Goal: Task Accomplishment & Management: Manage account settings

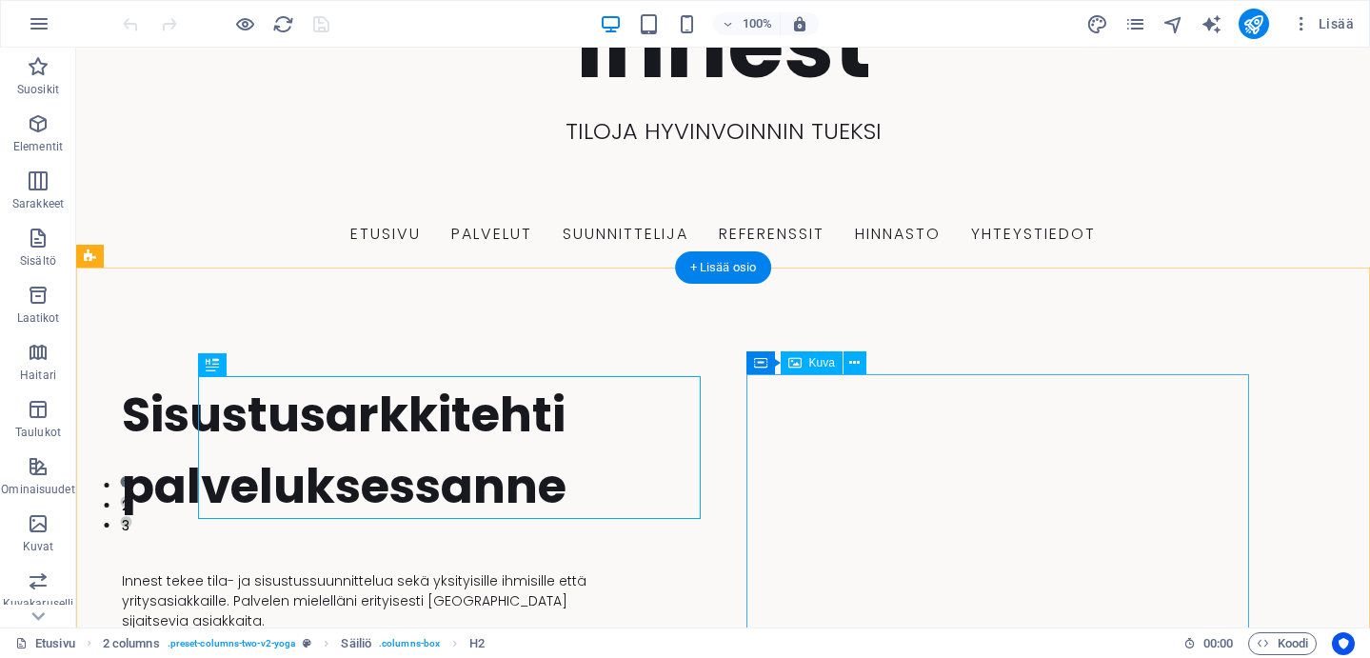
scroll to position [130, 0]
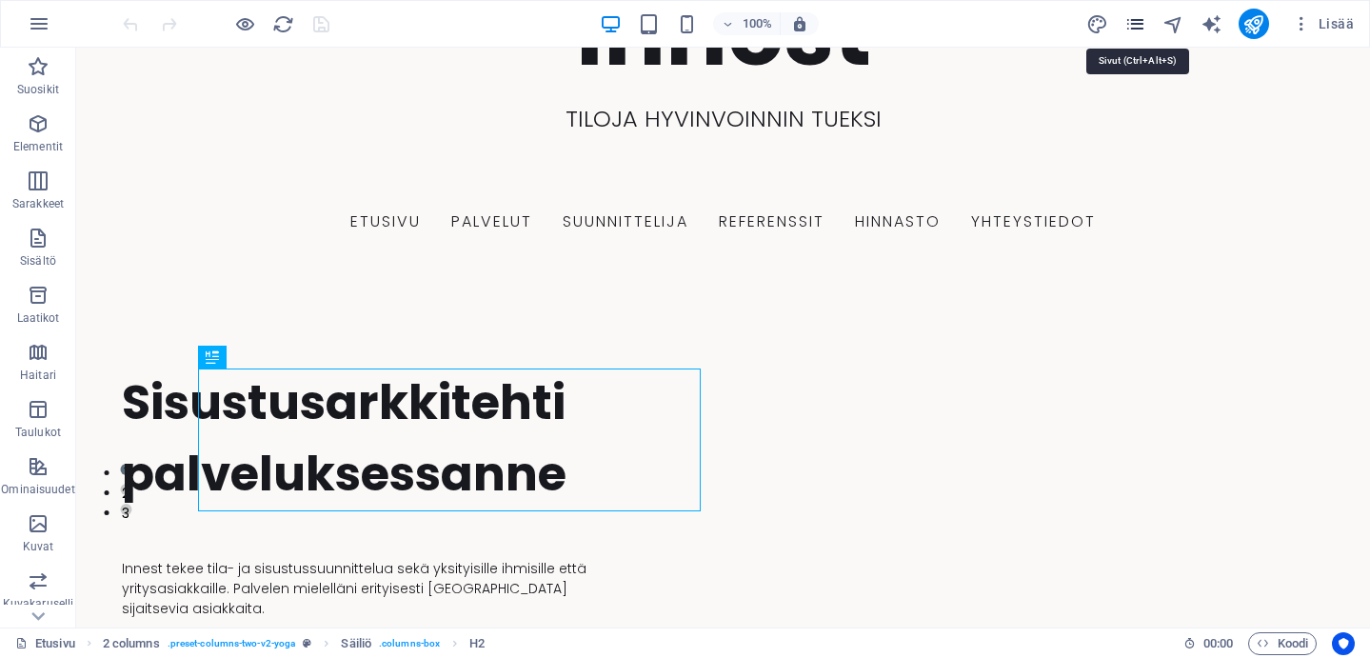
click at [1136, 23] on icon "pages" at bounding box center [1136, 24] width 22 height 22
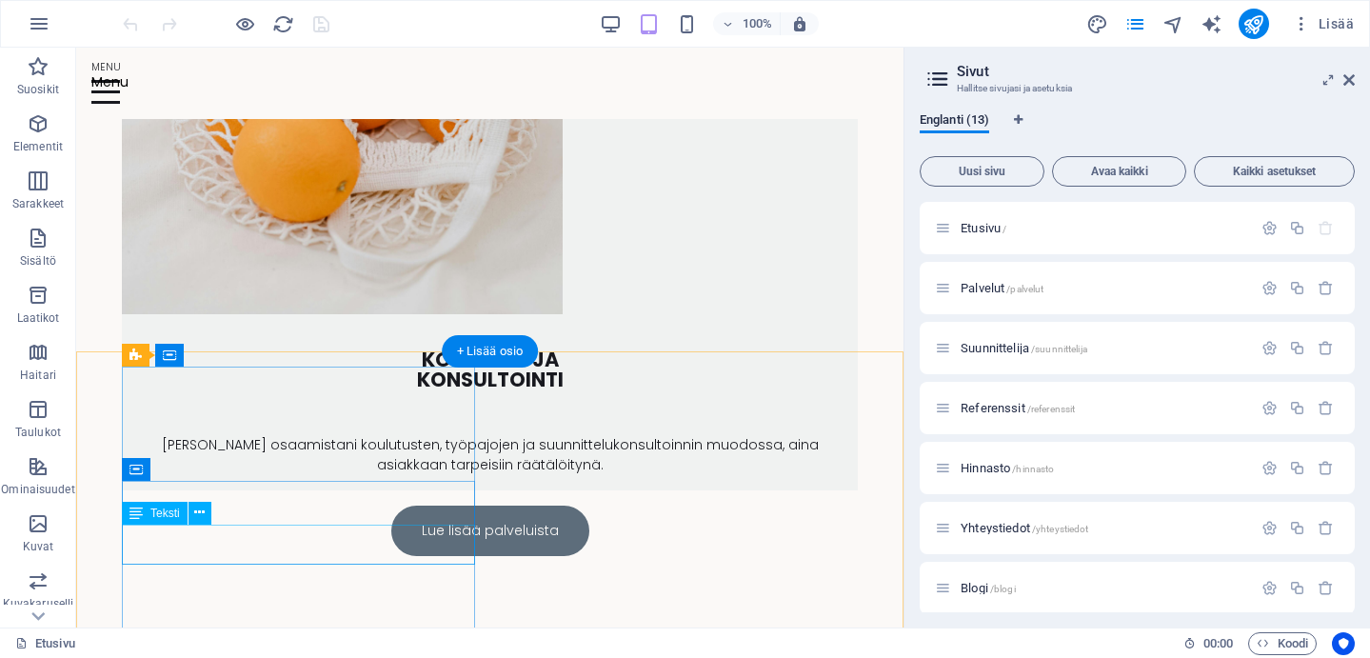
scroll to position [2891, 0]
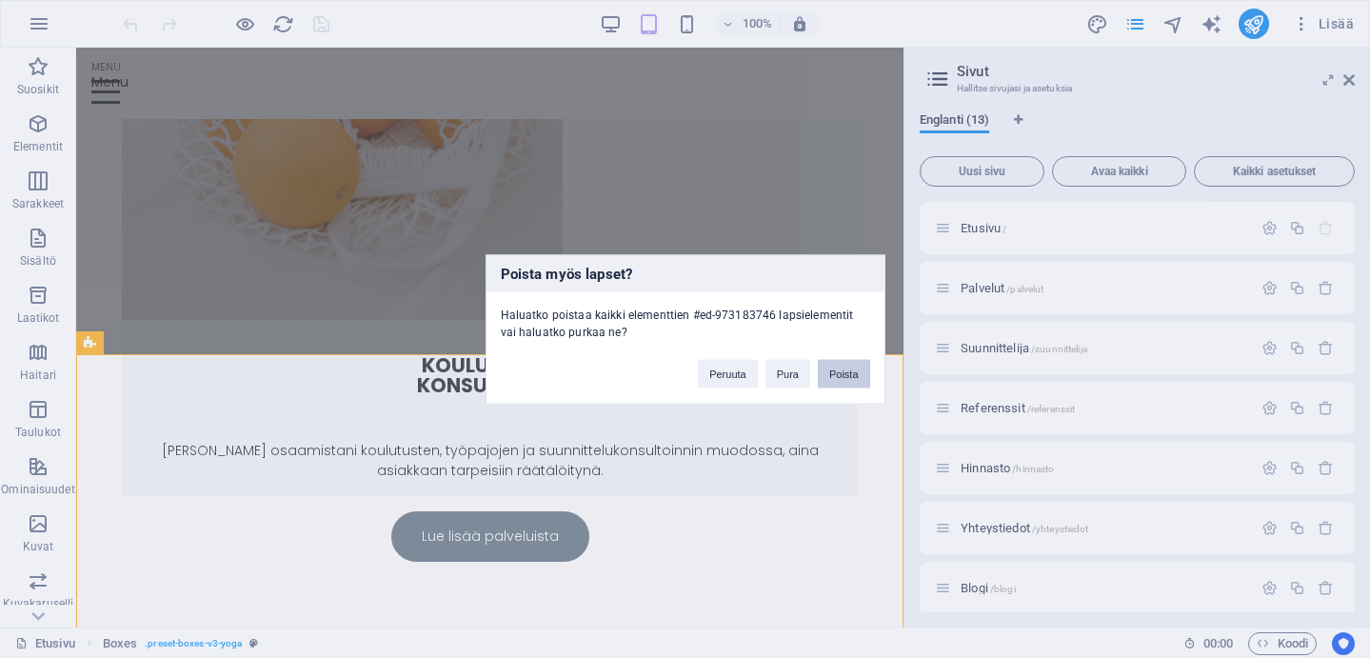
click at [859, 368] on button "Poista" at bounding box center [844, 373] width 52 height 29
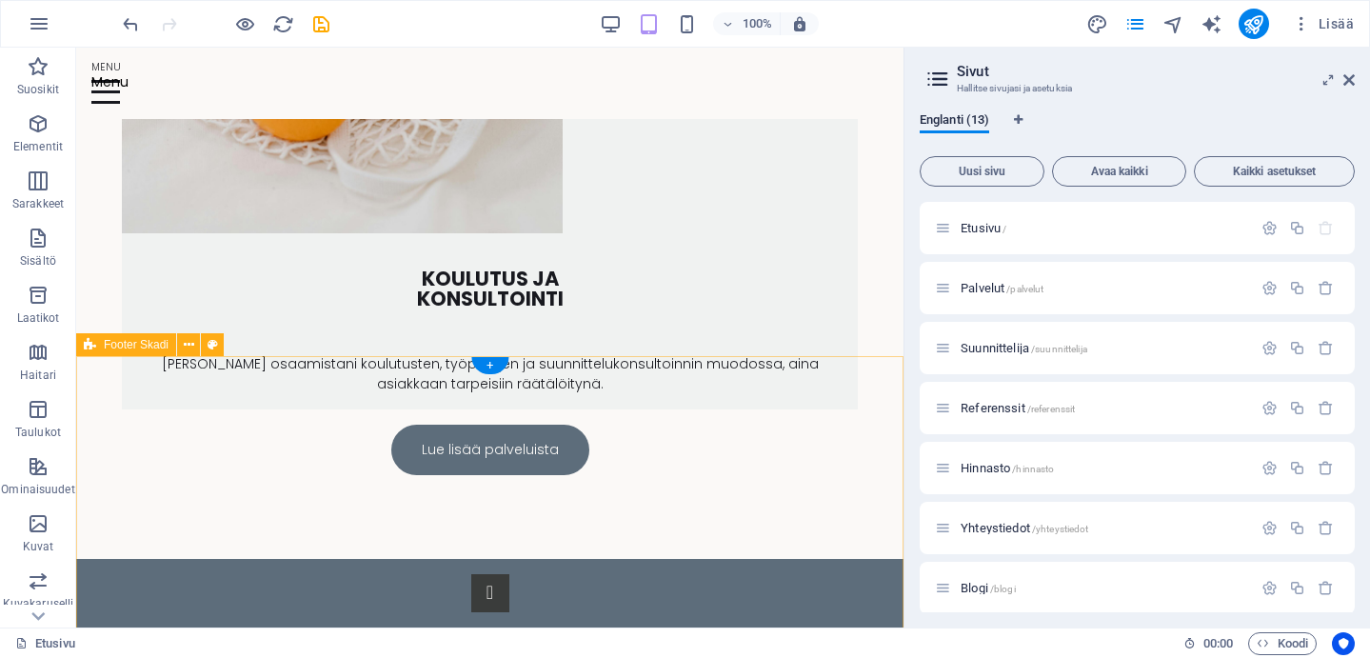
scroll to position [2769, 0]
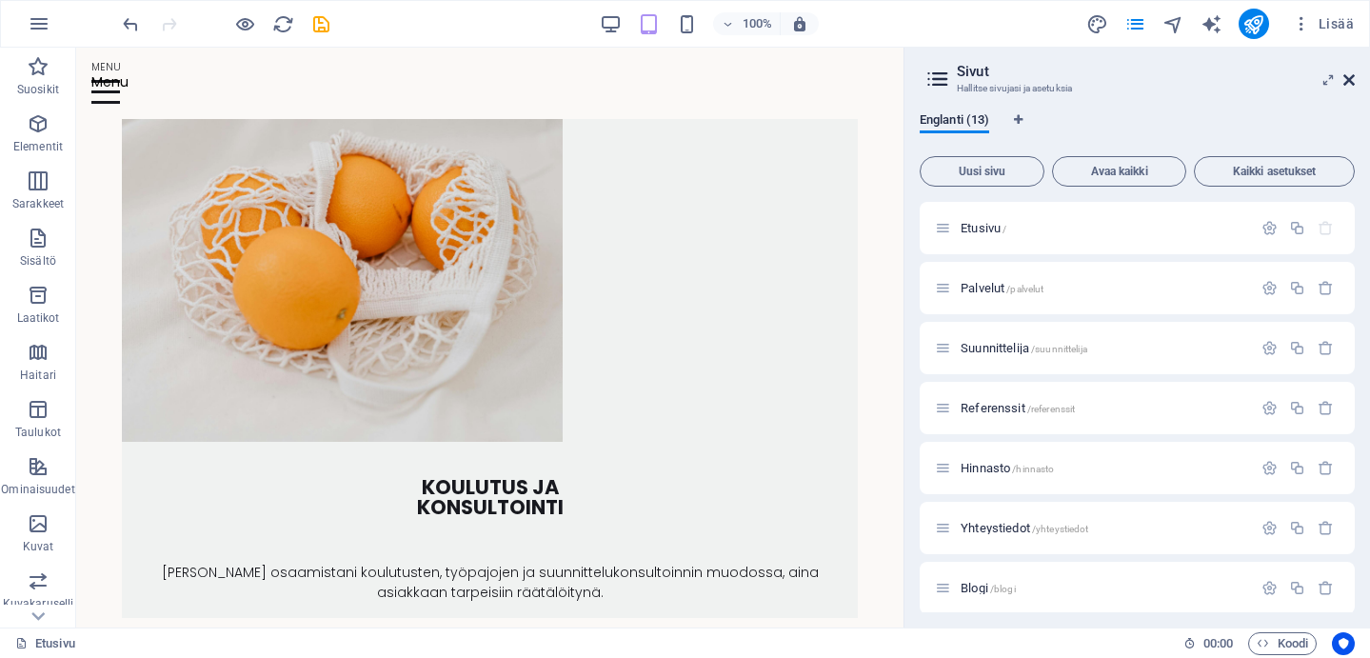
click at [1350, 73] on icon at bounding box center [1349, 79] width 11 height 15
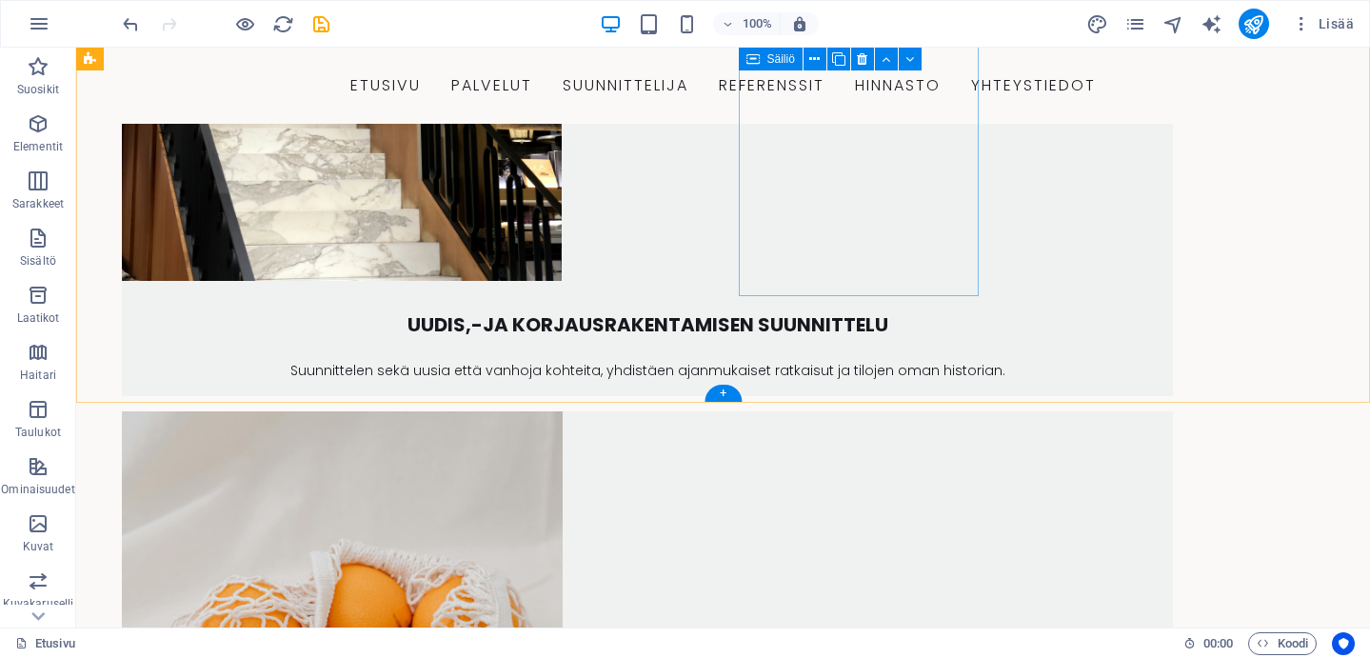
scroll to position [2575, 0]
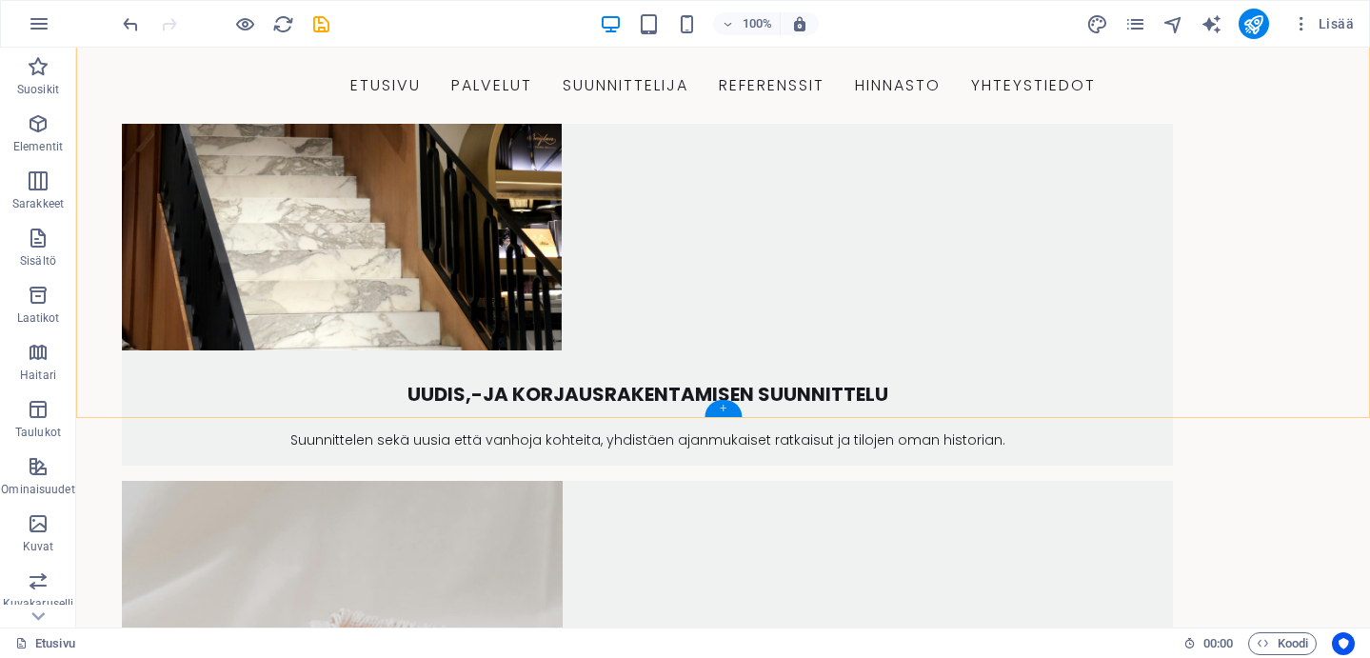
drag, startPoint x: 720, startPoint y: 402, endPoint x: 398, endPoint y: 257, distance: 352.9
click at [720, 402] on div "+" at bounding box center [723, 408] width 37 height 17
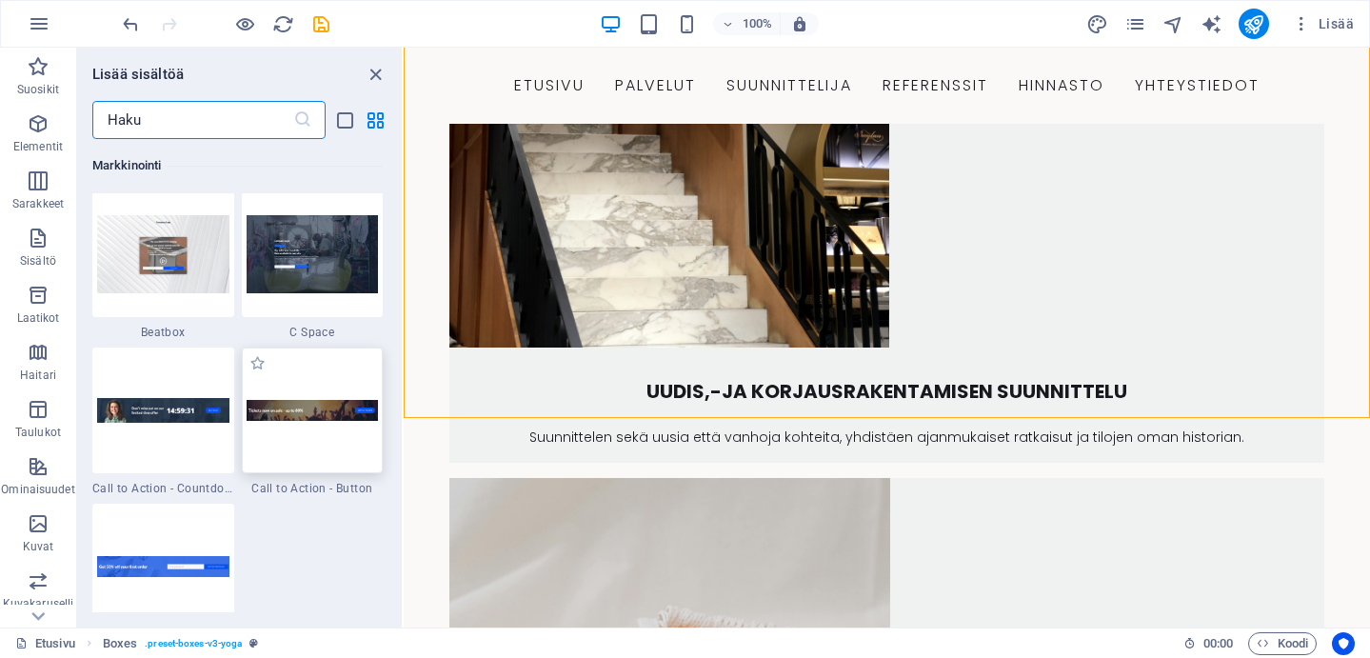
scroll to position [16911, 0]
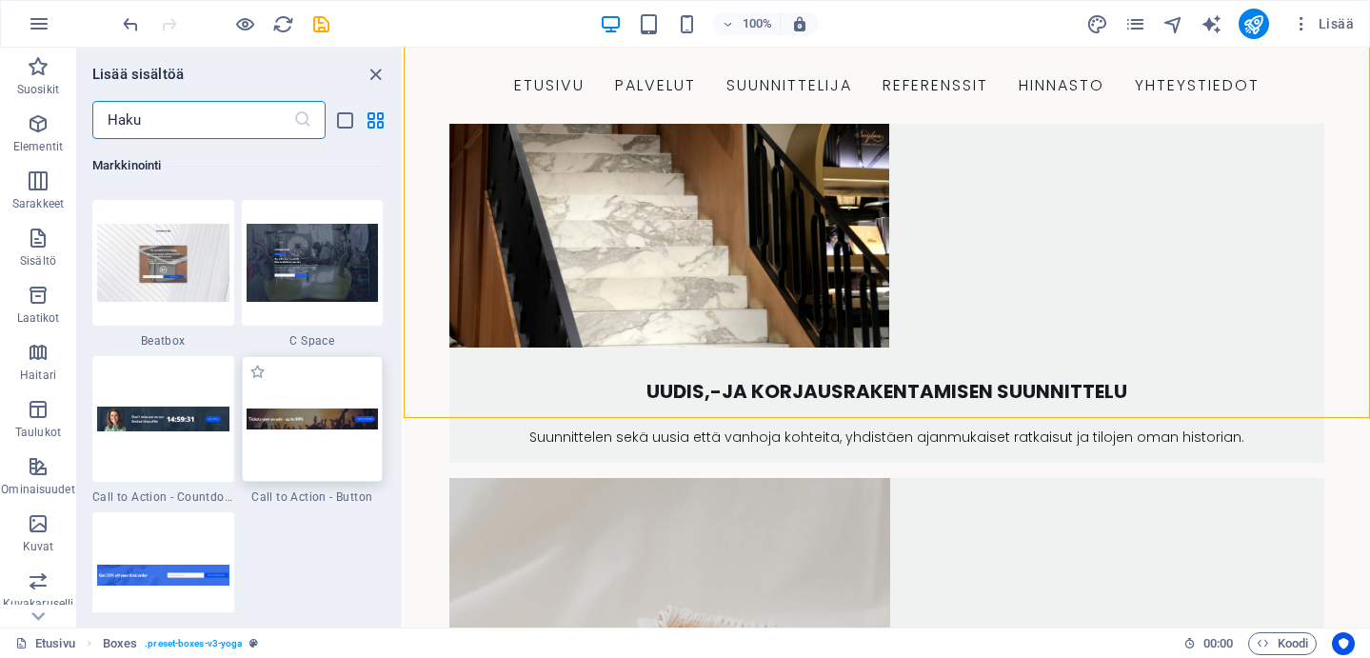
click at [306, 449] on div at bounding box center [313, 419] width 142 height 126
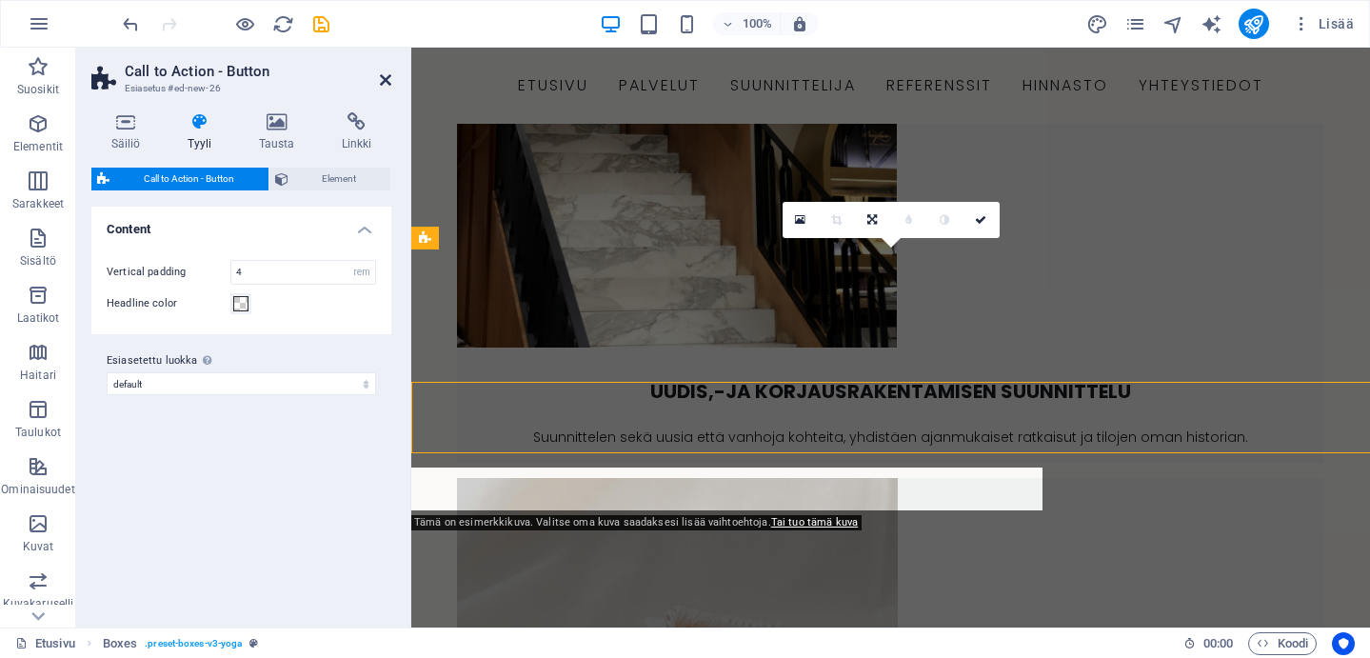
click at [384, 77] on icon at bounding box center [385, 79] width 11 height 15
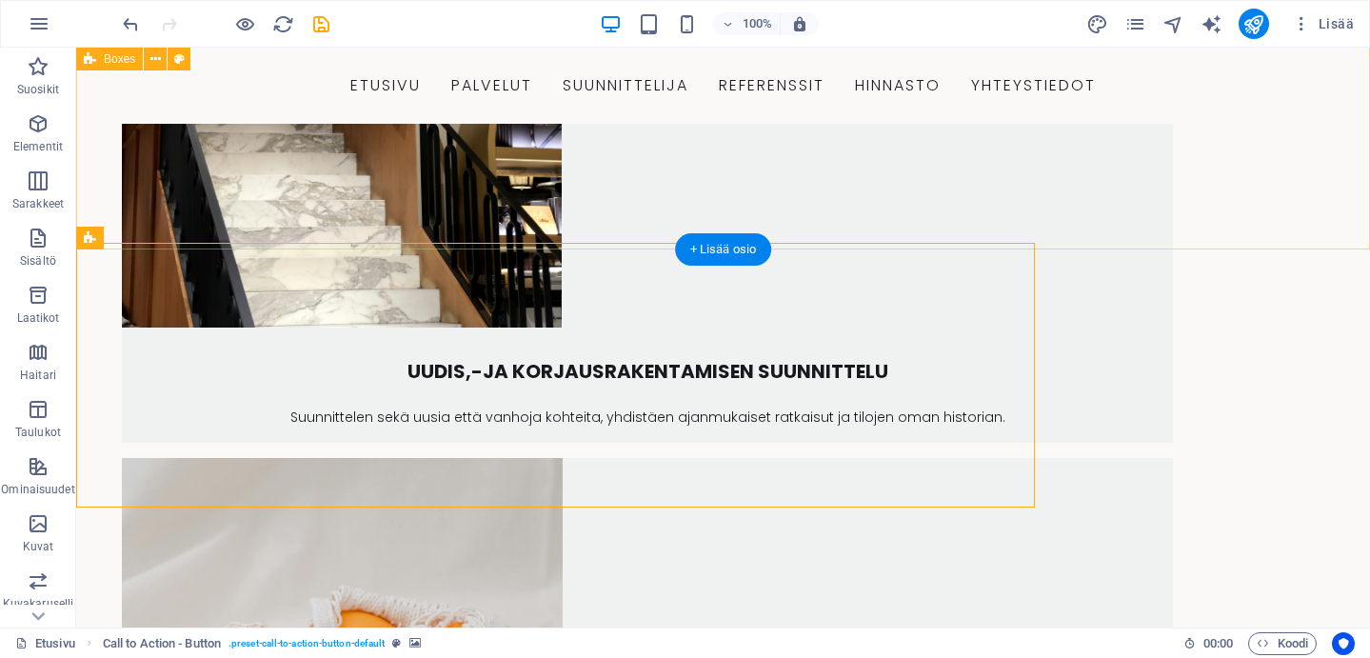
scroll to position [2615, 0]
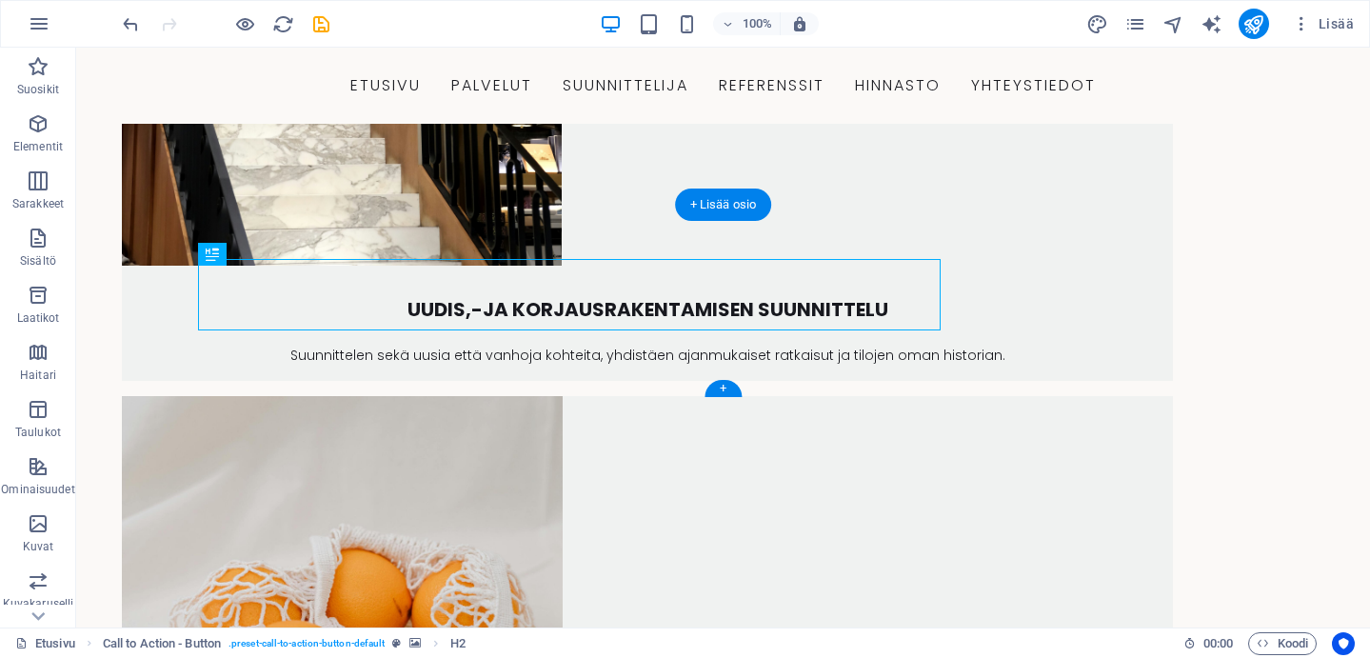
scroll to position [2667, 0]
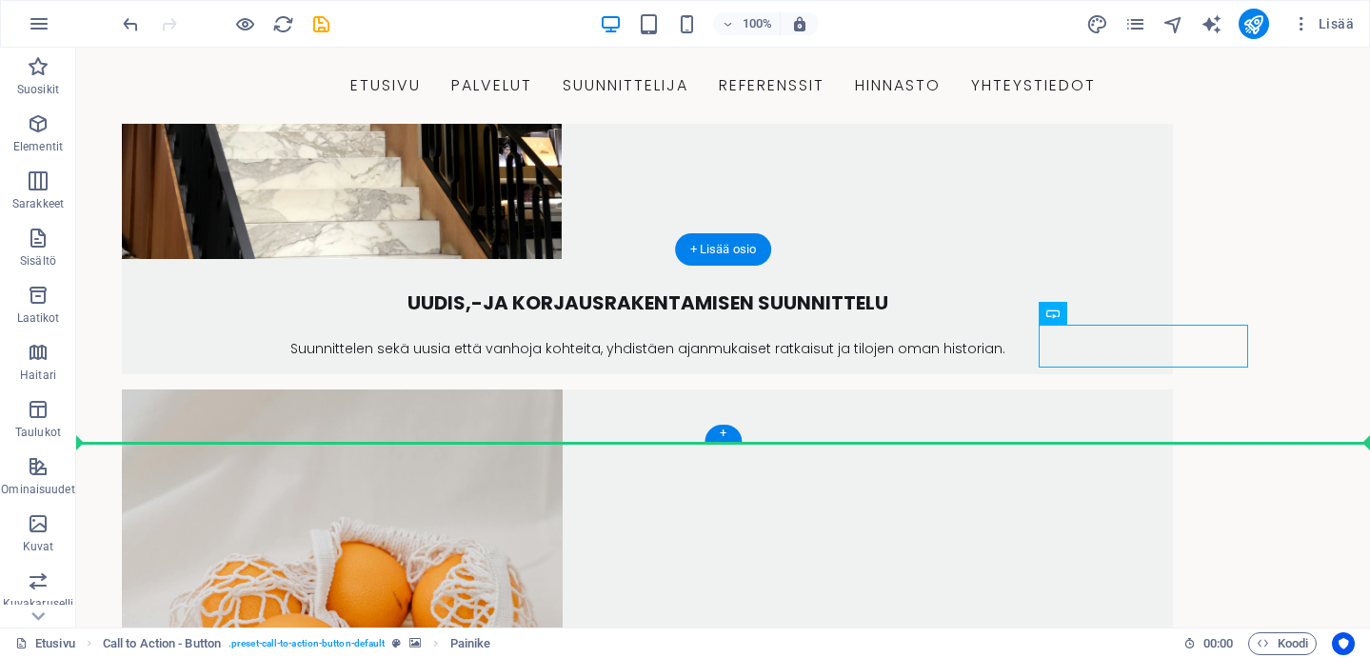
drag, startPoint x: 1117, startPoint y: 350, endPoint x: 718, endPoint y: 426, distance: 406.1
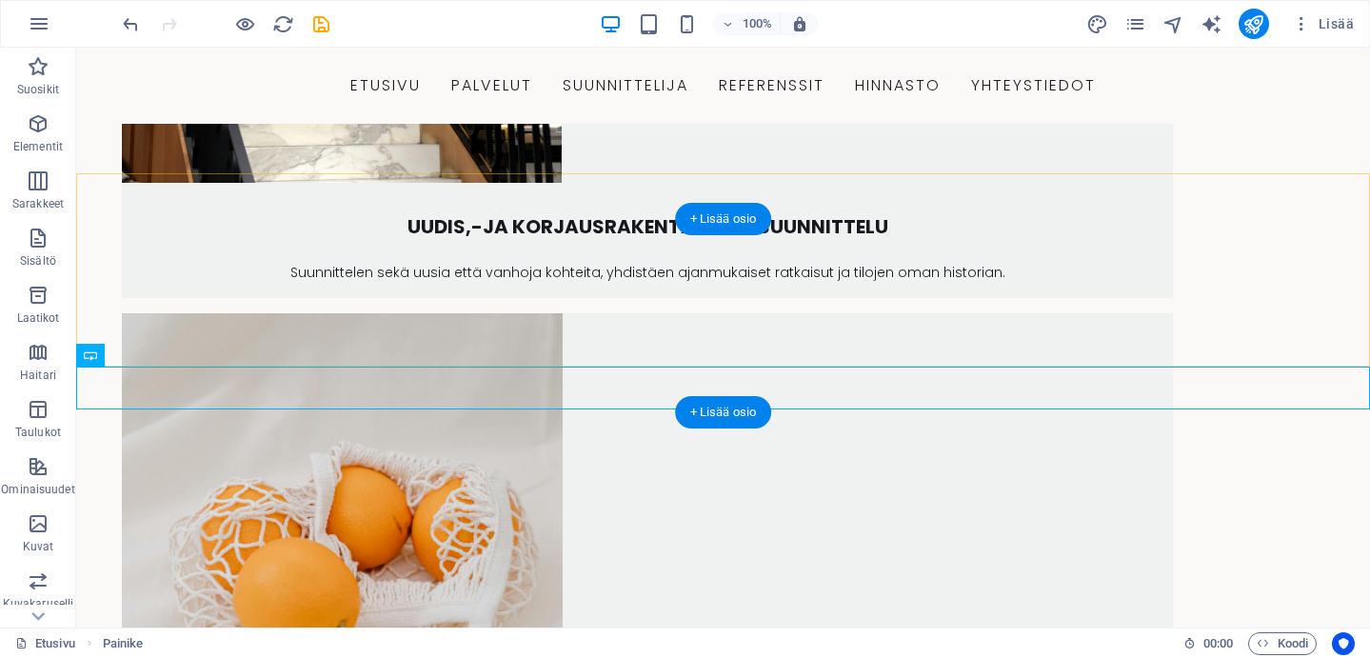
scroll to position [2744, 0]
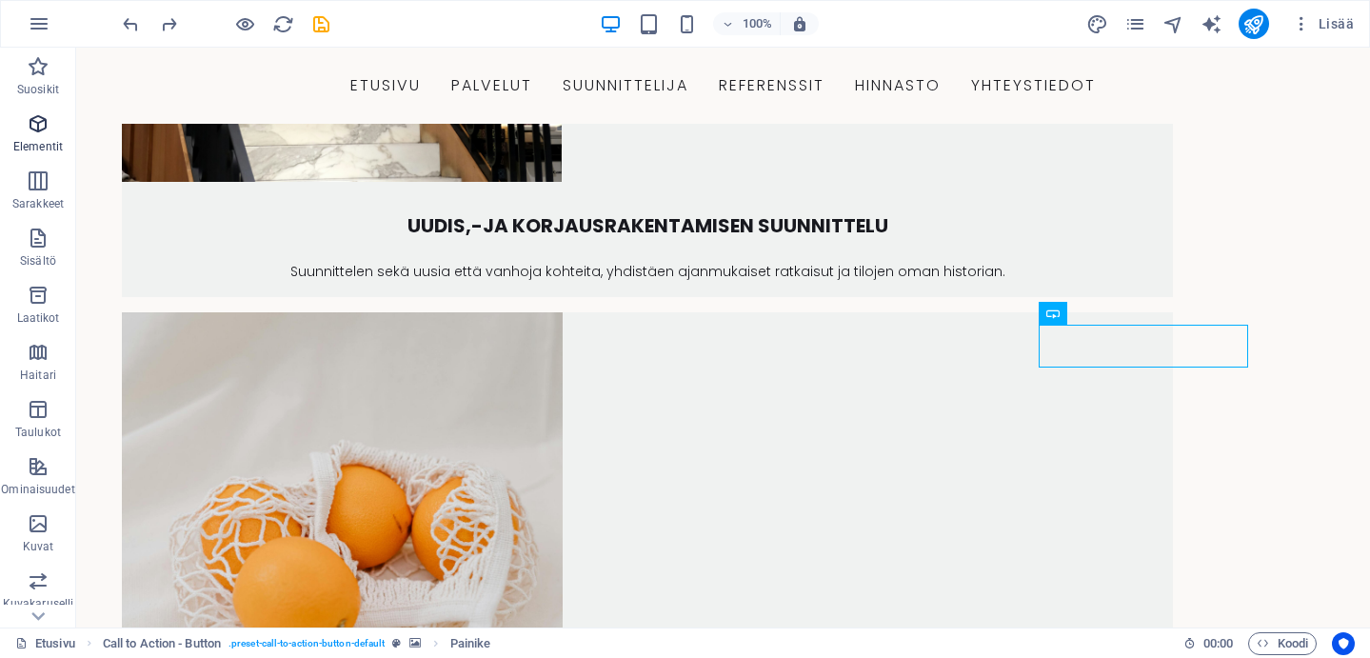
click at [33, 140] on p "Elementit" at bounding box center [38, 146] width 50 height 15
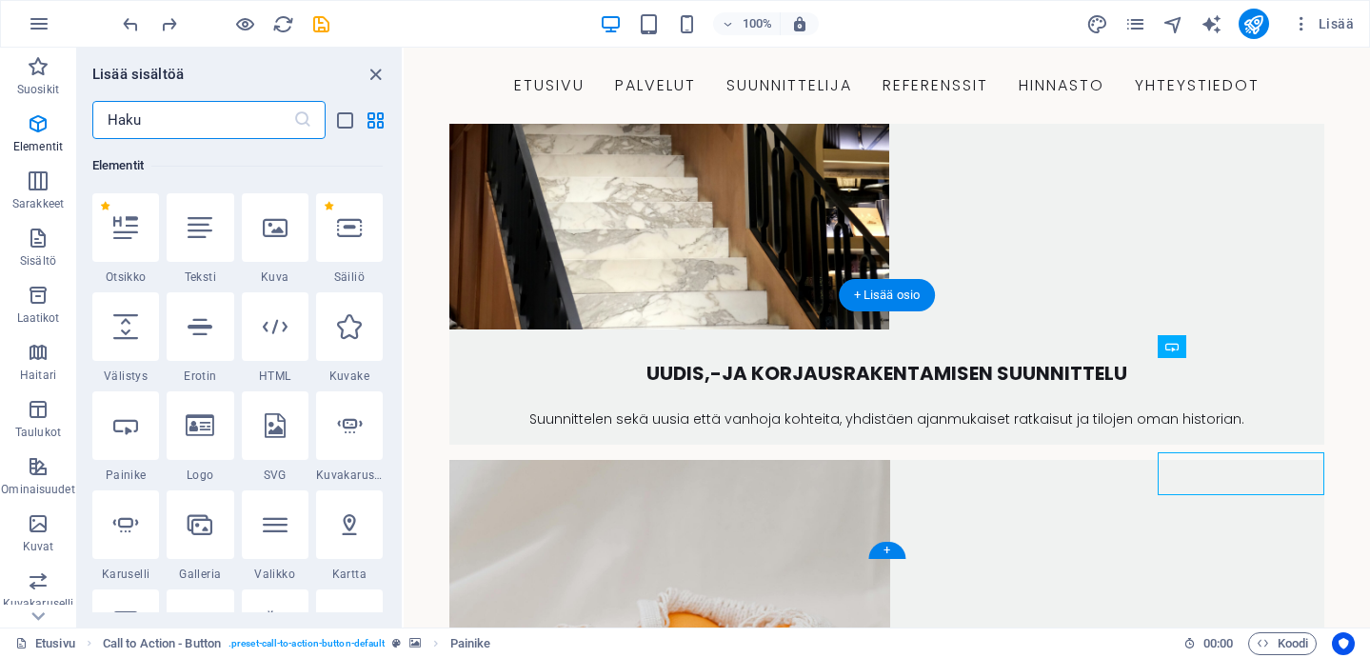
scroll to position [2612, 0]
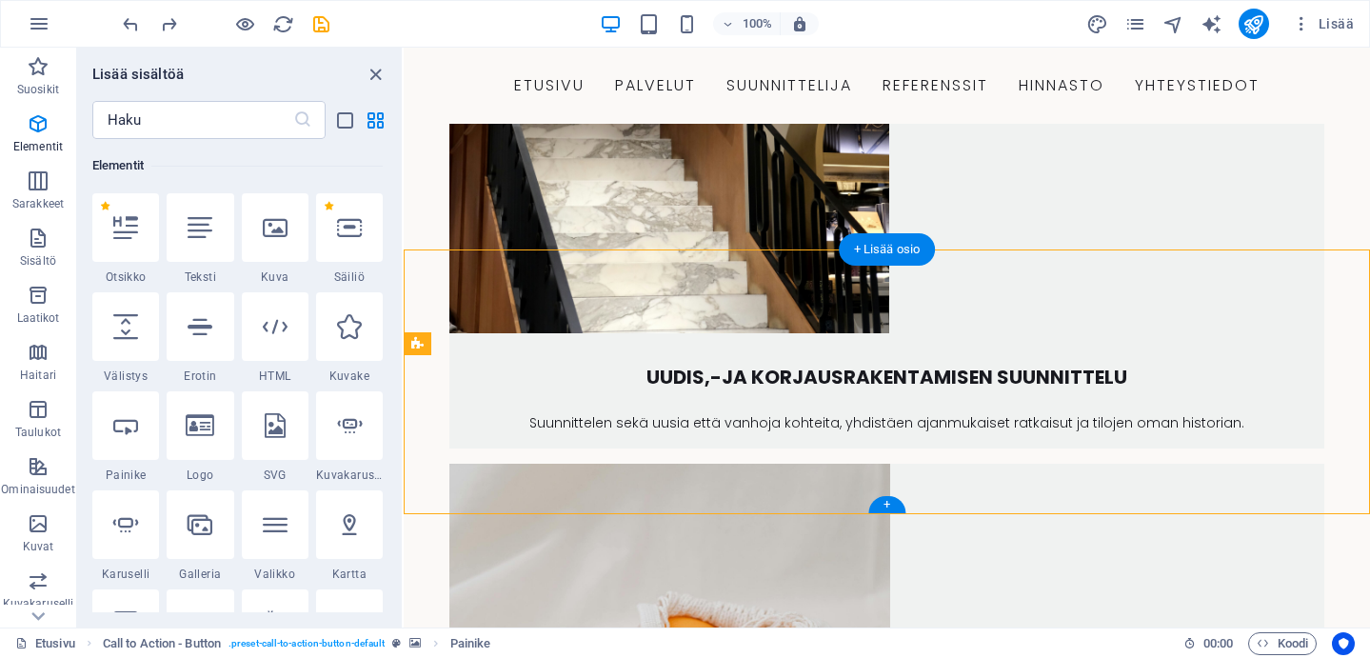
select select "rem"
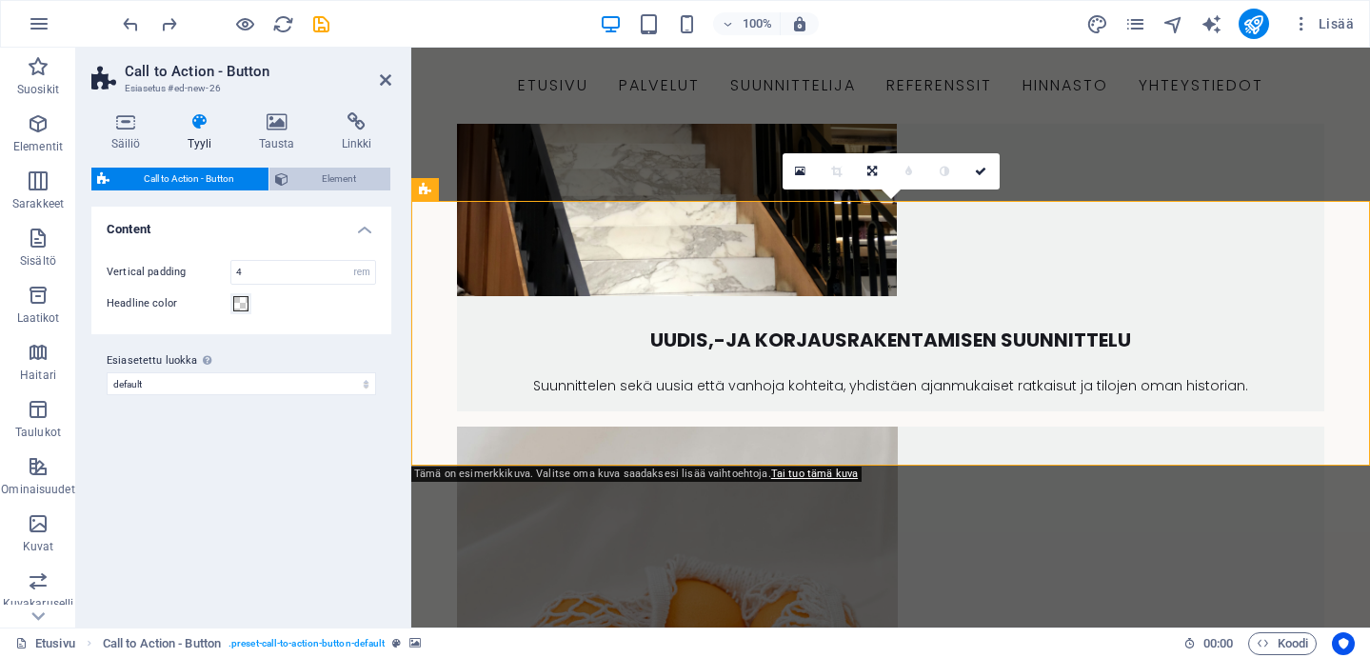
scroll to position [2686, 0]
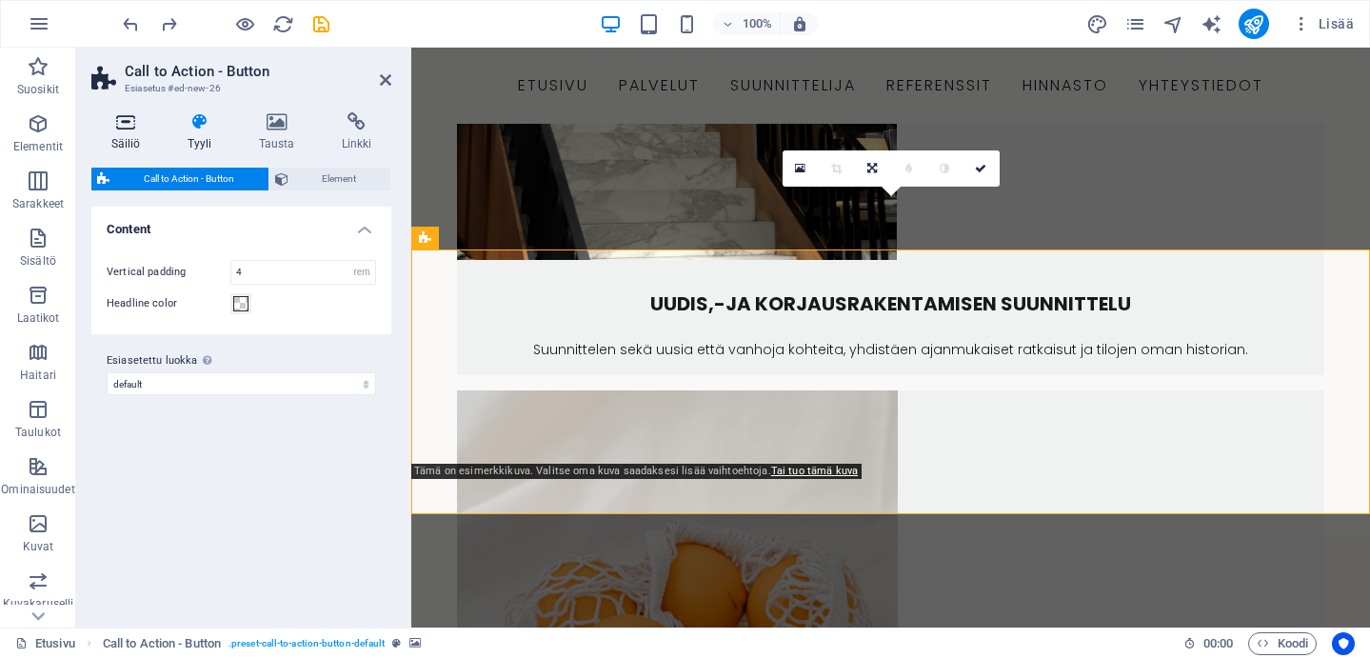
click at [118, 122] on icon at bounding box center [125, 121] width 69 height 19
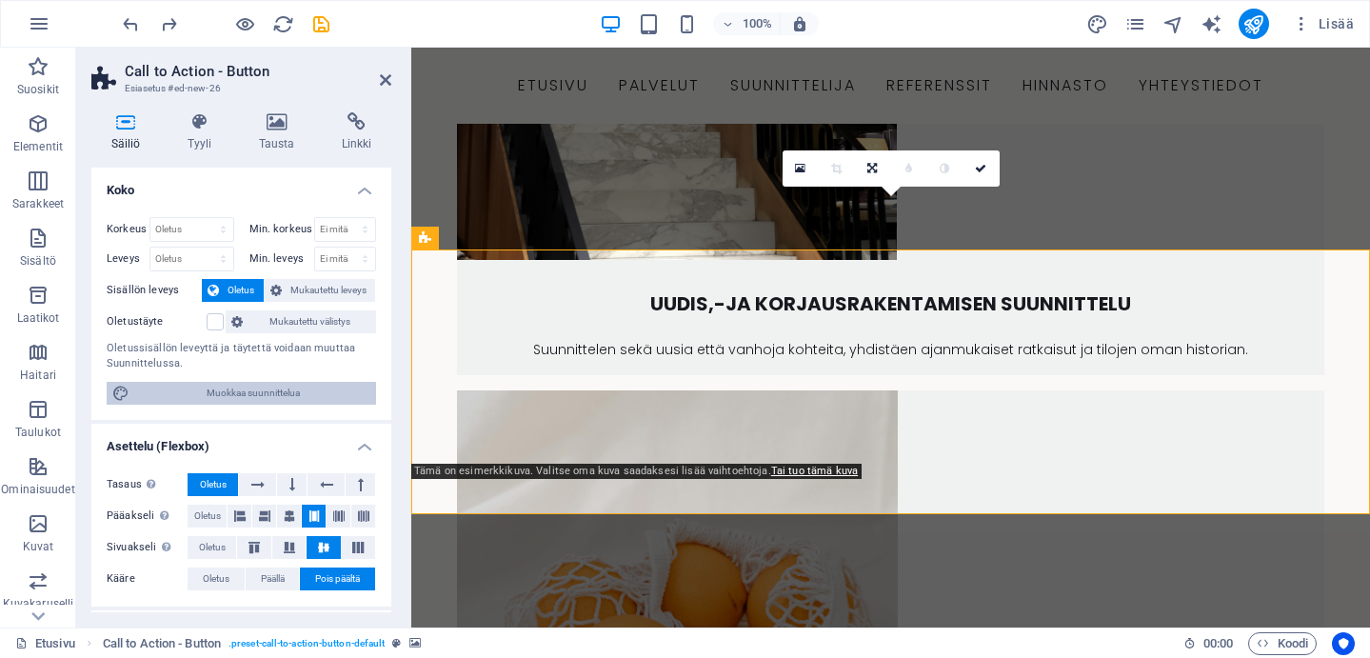
click at [281, 390] on span "Muokkaa suunnittelua" at bounding box center [252, 393] width 235 height 23
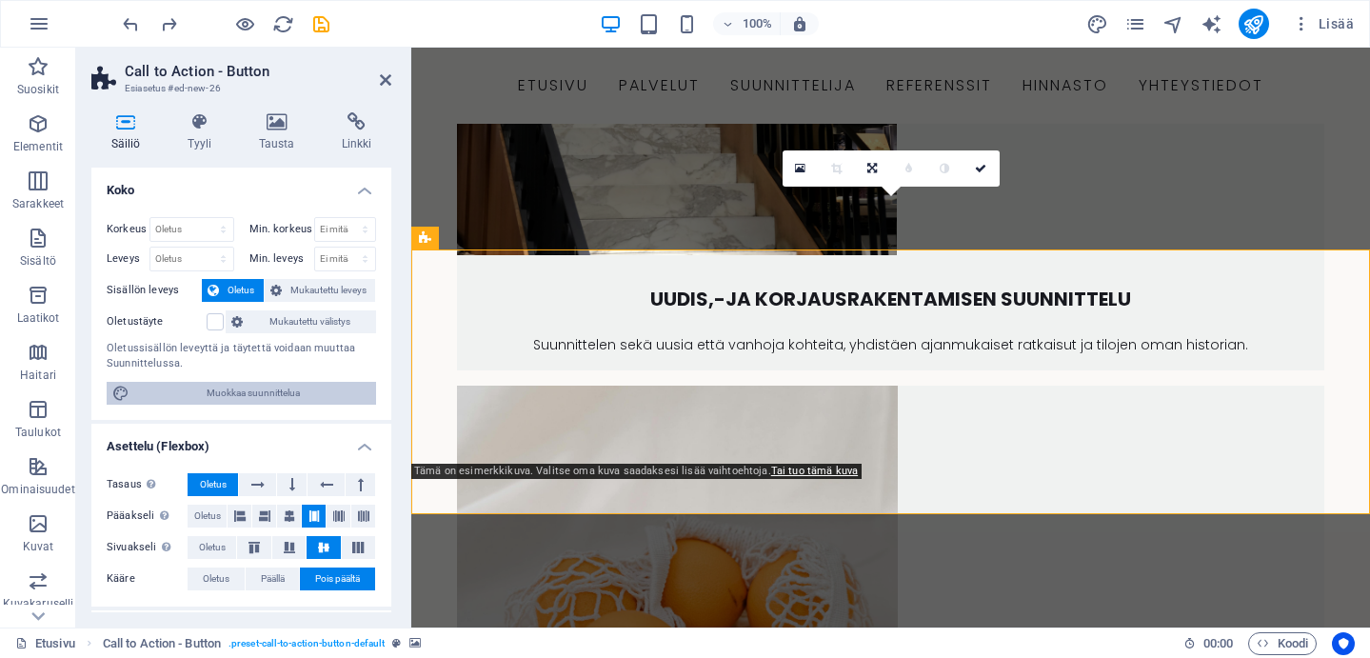
select select "px"
select select "300"
select select "px"
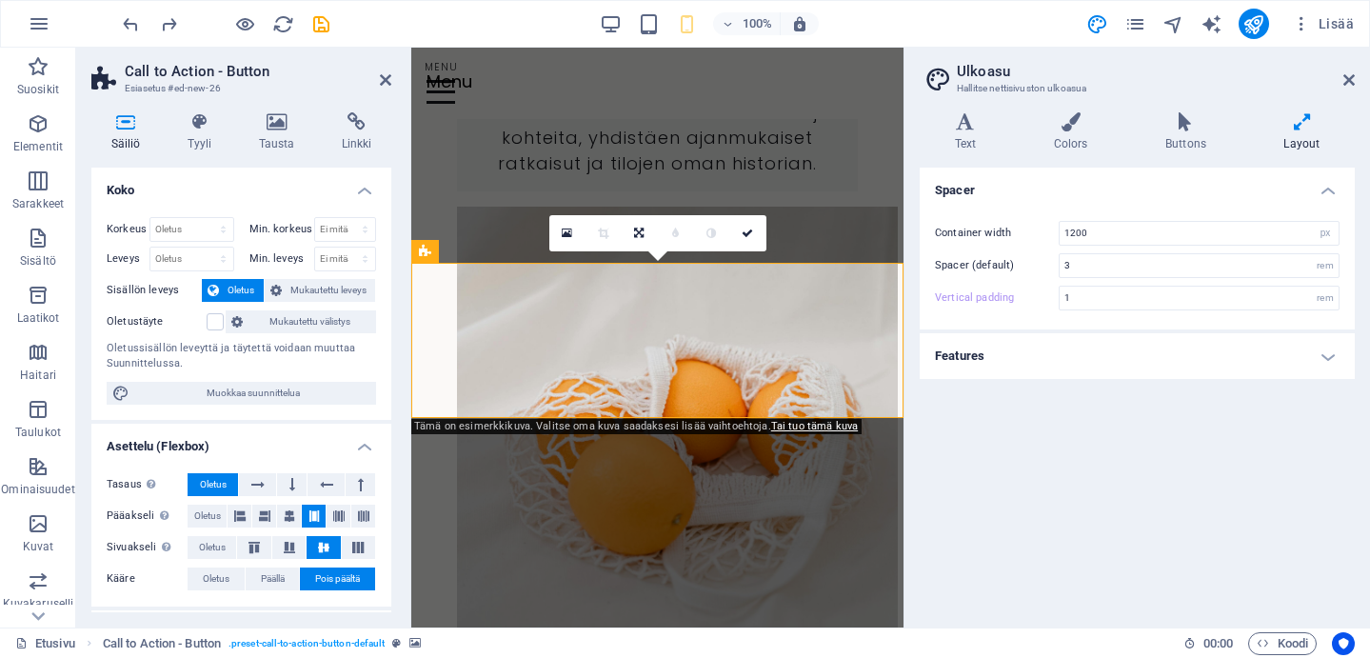
scroll to position [4629, 0]
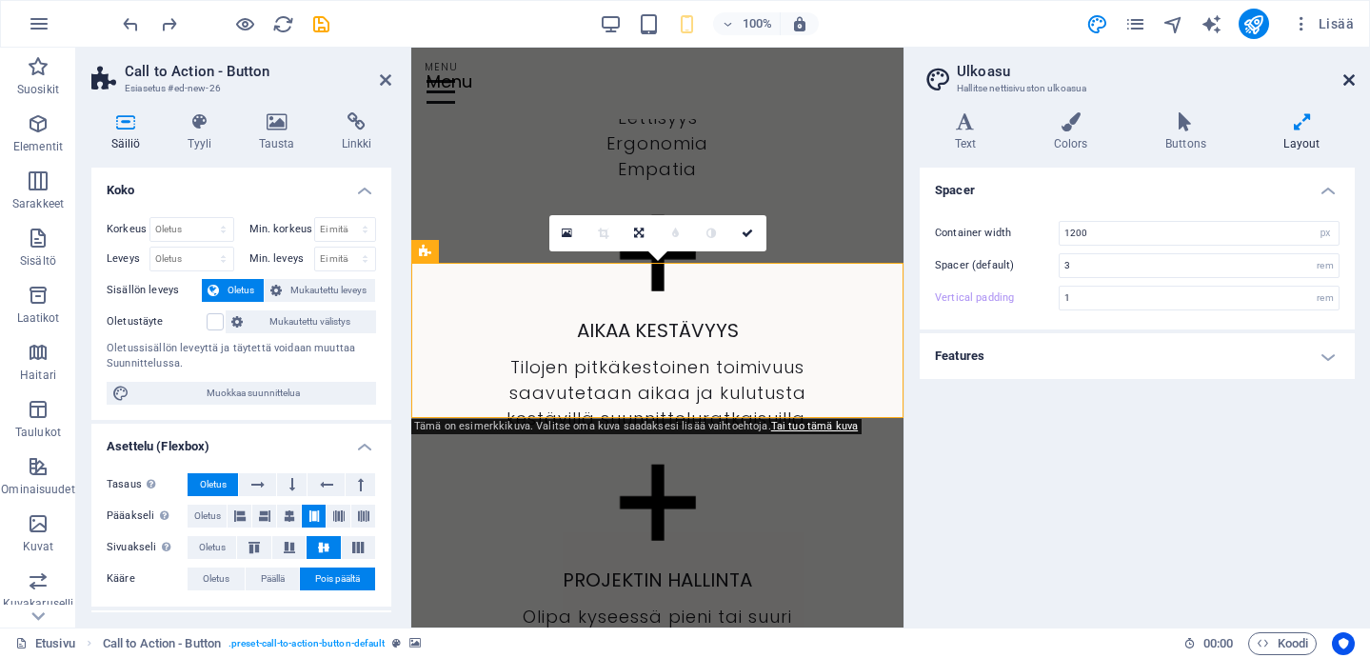
drag, startPoint x: 1347, startPoint y: 71, endPoint x: 26, endPoint y: 315, distance: 1343.2
click at [1347, 72] on icon at bounding box center [1349, 79] width 11 height 15
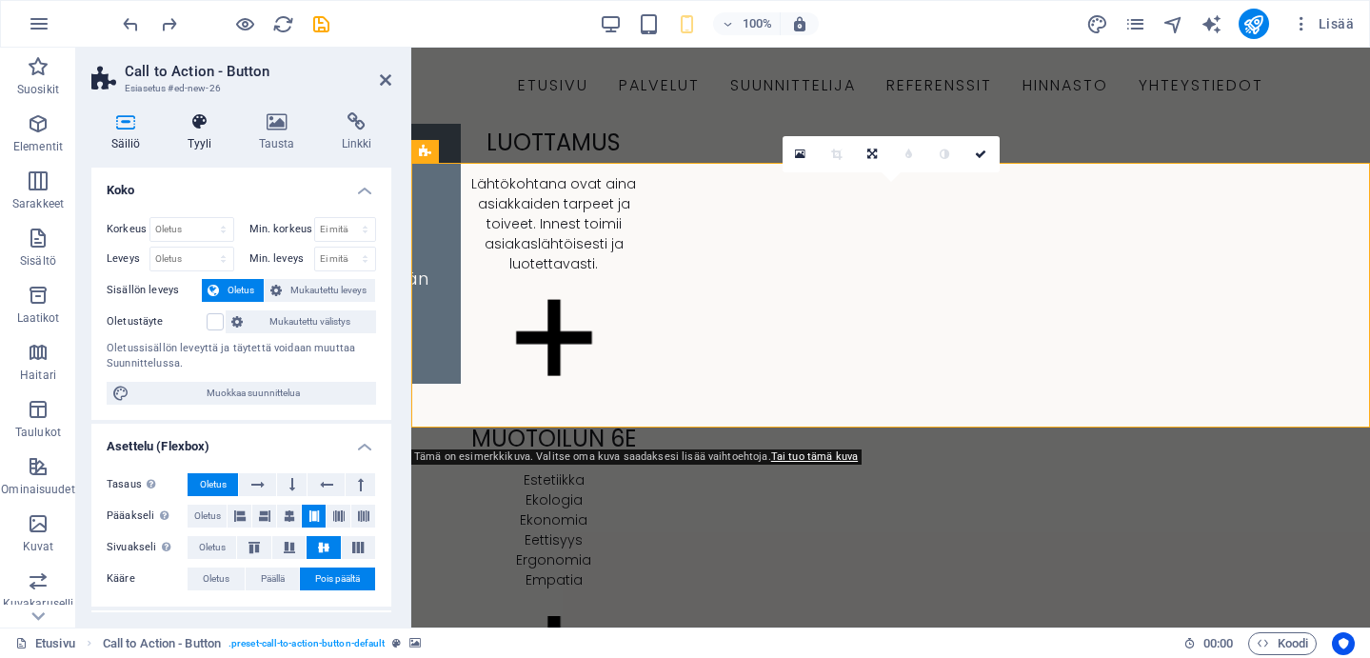
click at [199, 127] on icon at bounding box center [200, 121] width 64 height 19
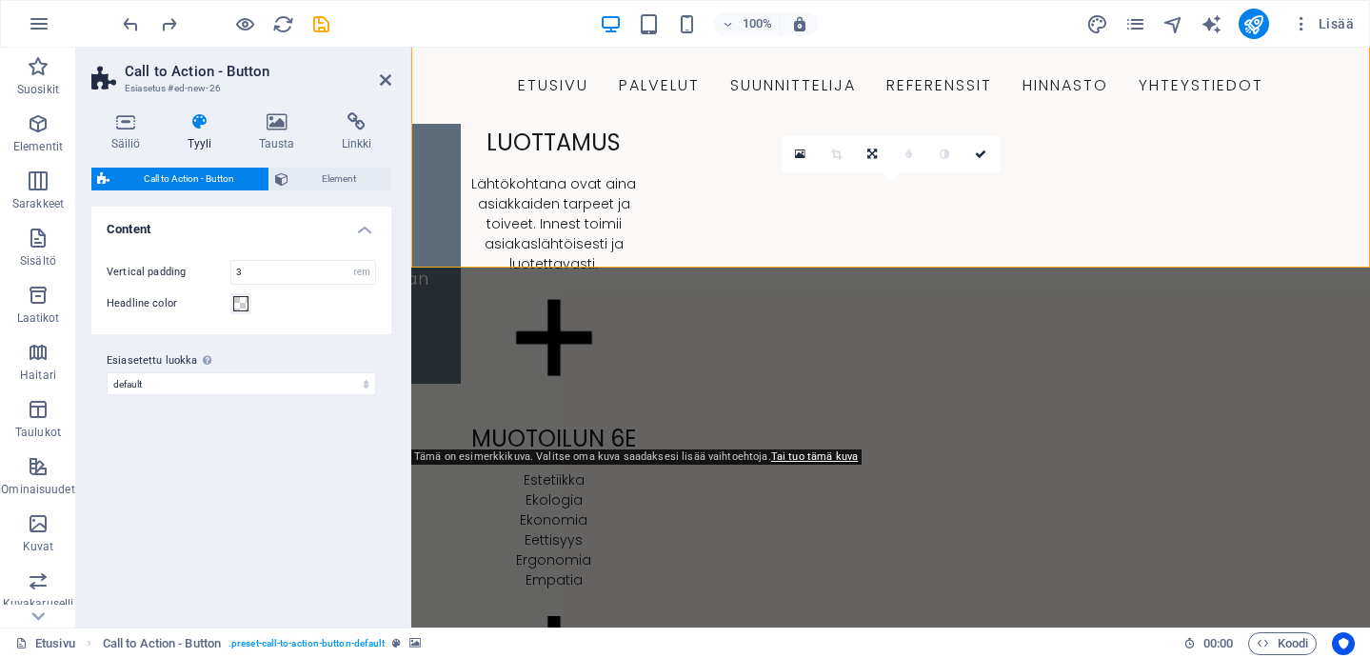
type input "4"
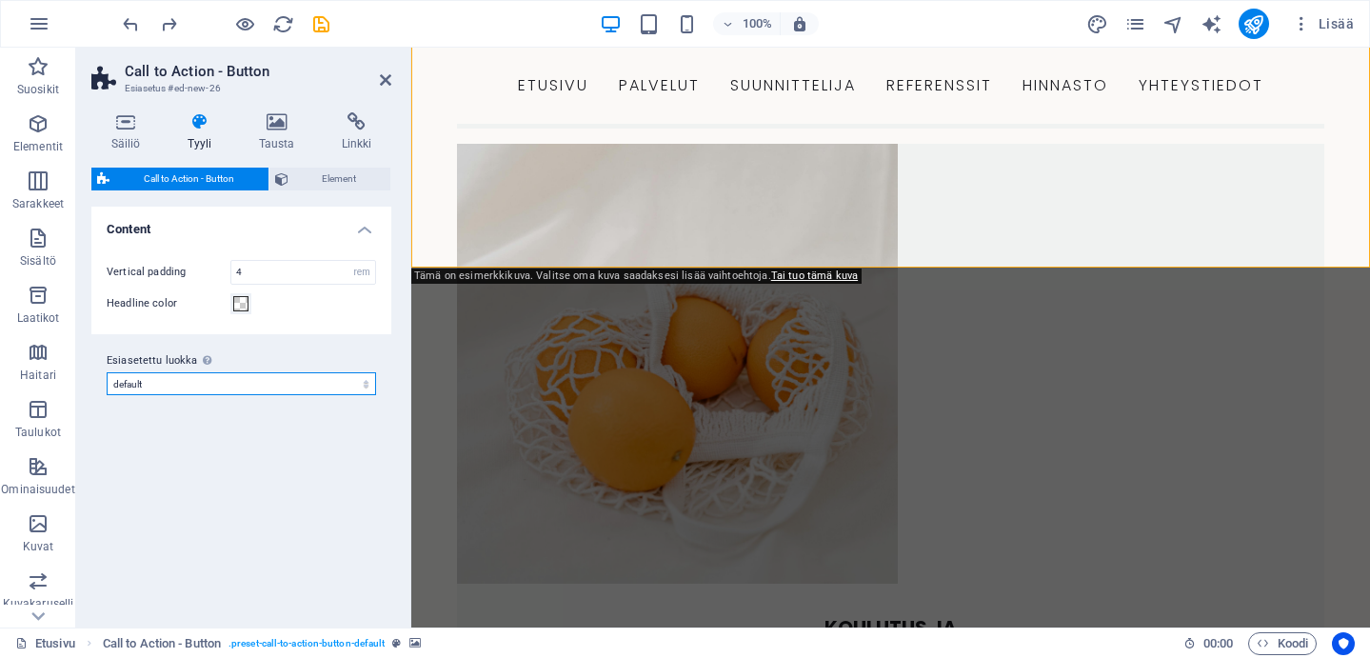
click at [258, 388] on select "default Lisää esiasetettu luokka" at bounding box center [242, 383] width 270 height 23
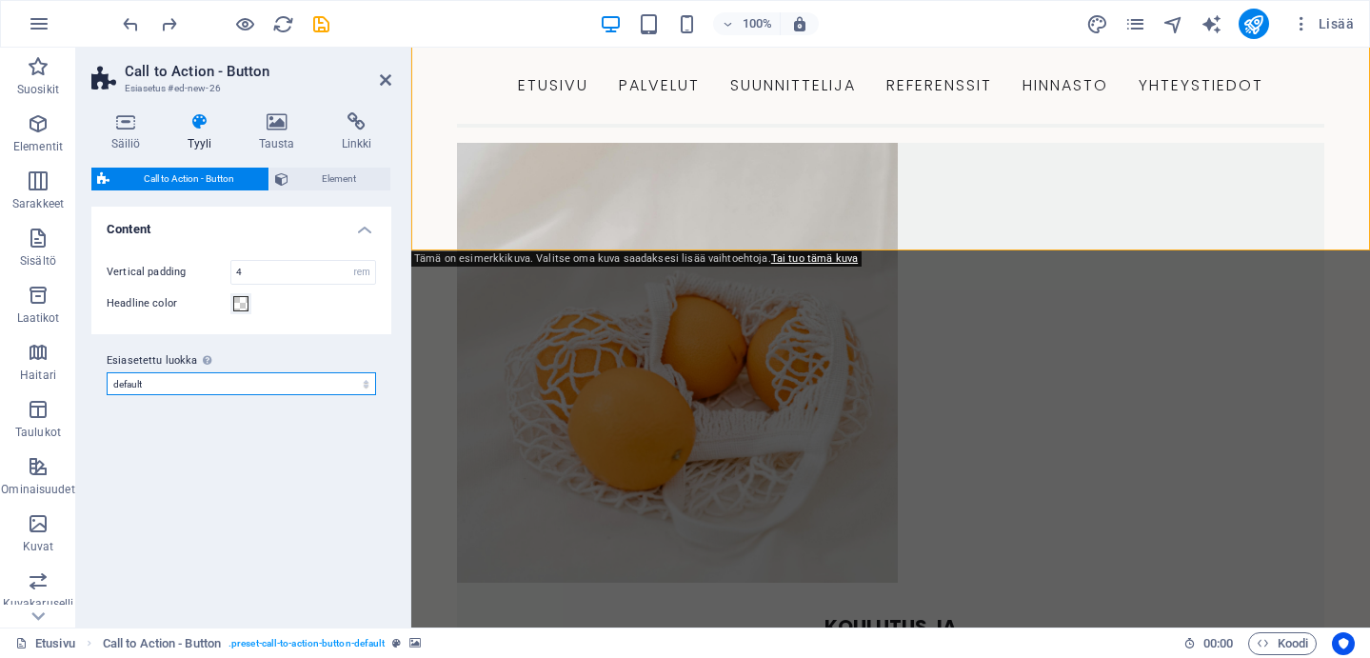
scroll to position [2964, 0]
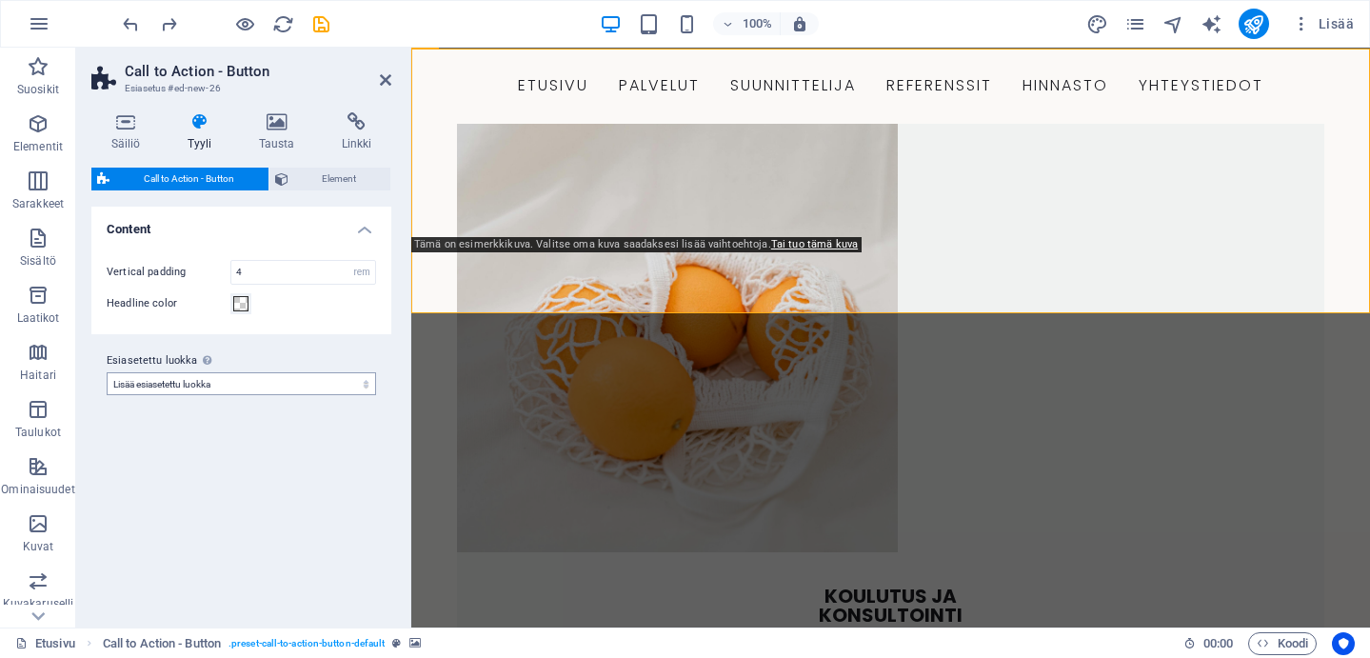
click at [107, 372] on select "default Lisää esiasetettu luokka" at bounding box center [242, 383] width 270 height 23
select select "preset-call-to-action-button-default"
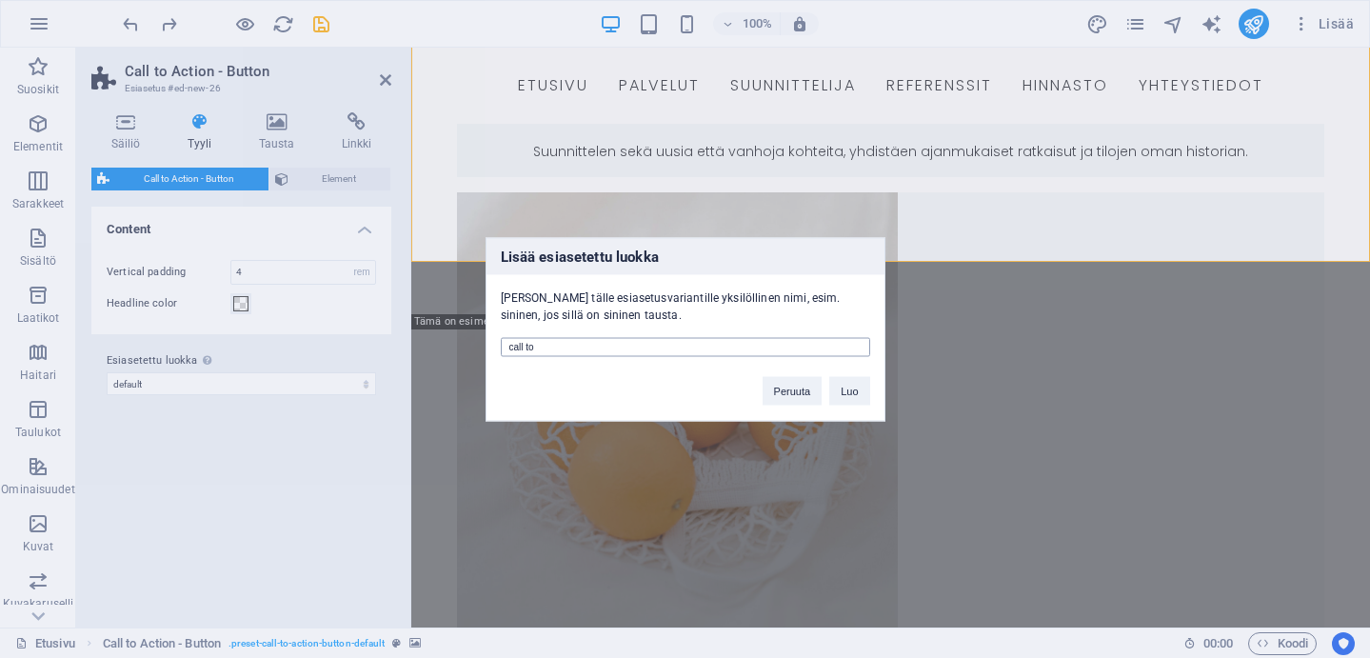
scroll to position [2887, 0]
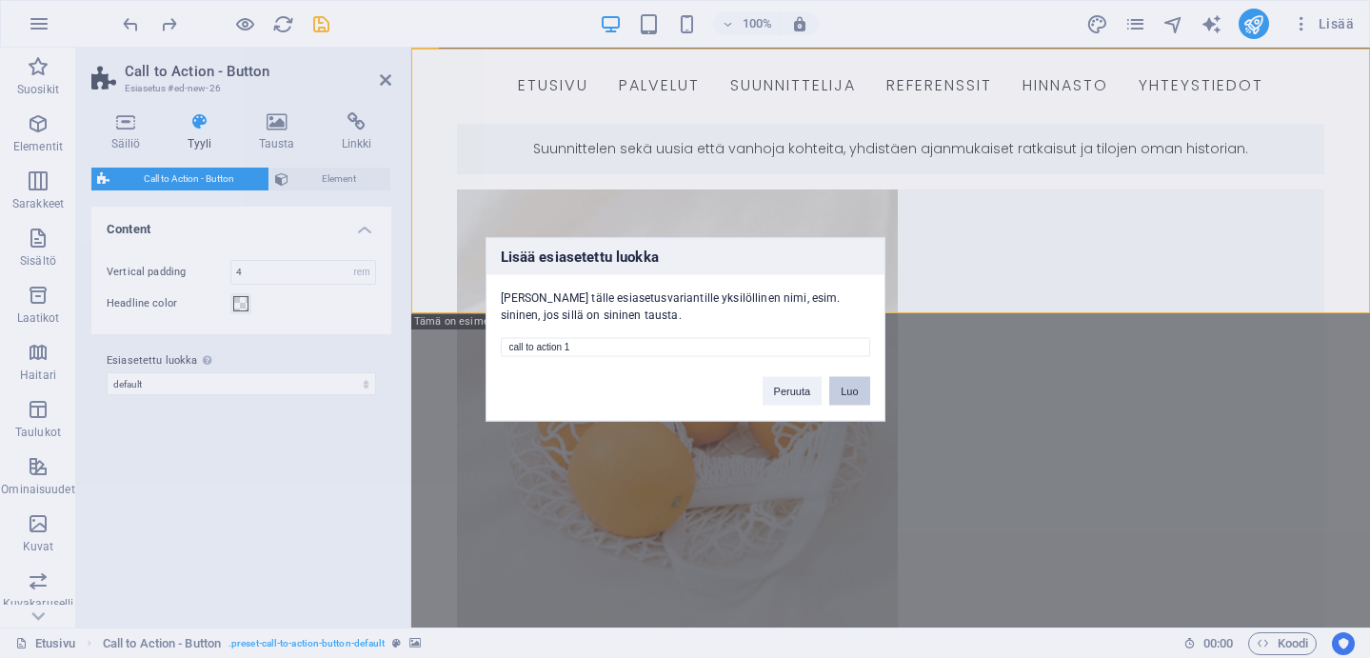
type input "call to action 1"
click at [845, 394] on button "Luo" at bounding box center [849, 390] width 40 height 29
select select "preset-call-to-action-button-call-to-action-1"
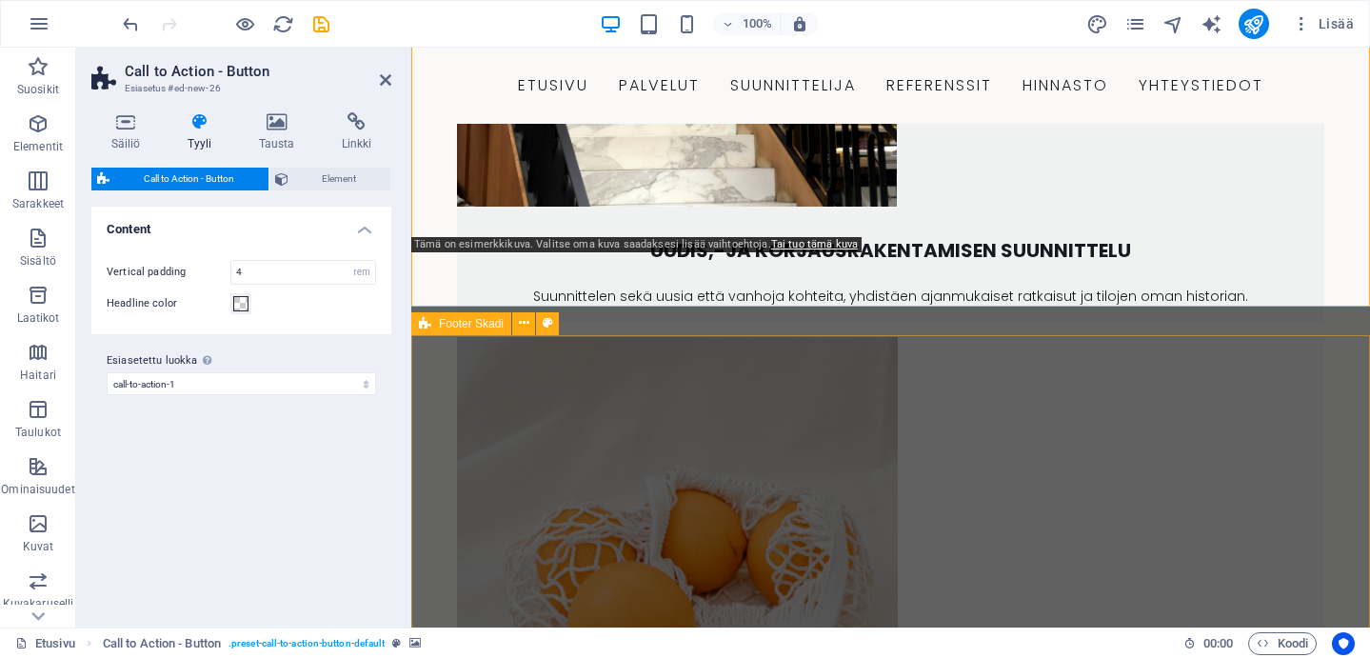
scroll to position [2964, 0]
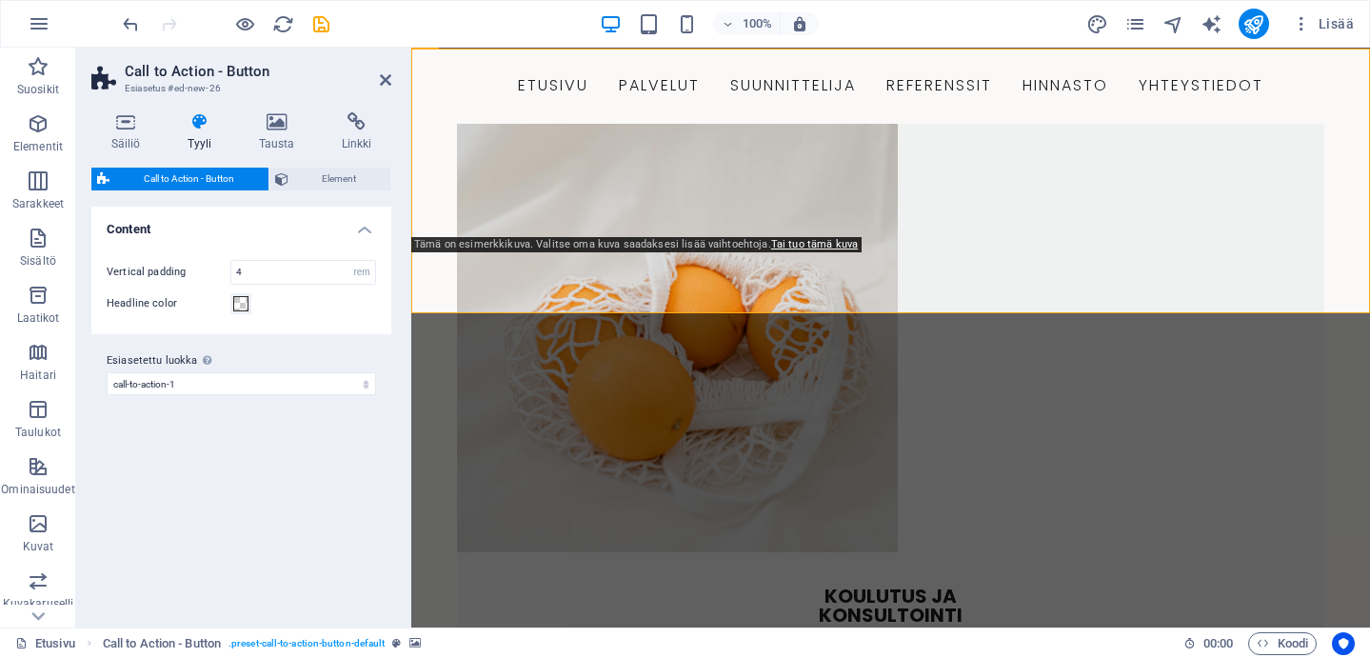
drag, startPoint x: 1207, startPoint y: 187, endPoint x: 904, endPoint y: 256, distance: 310.7
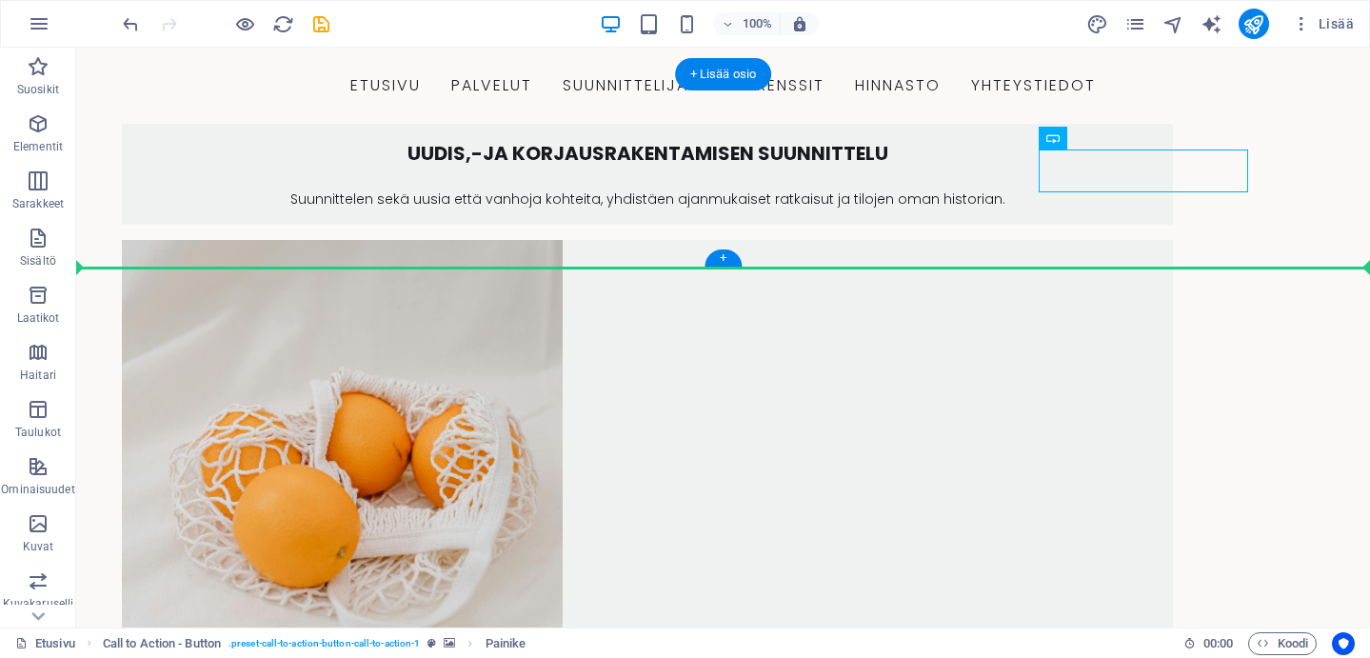
scroll to position [2790, 0]
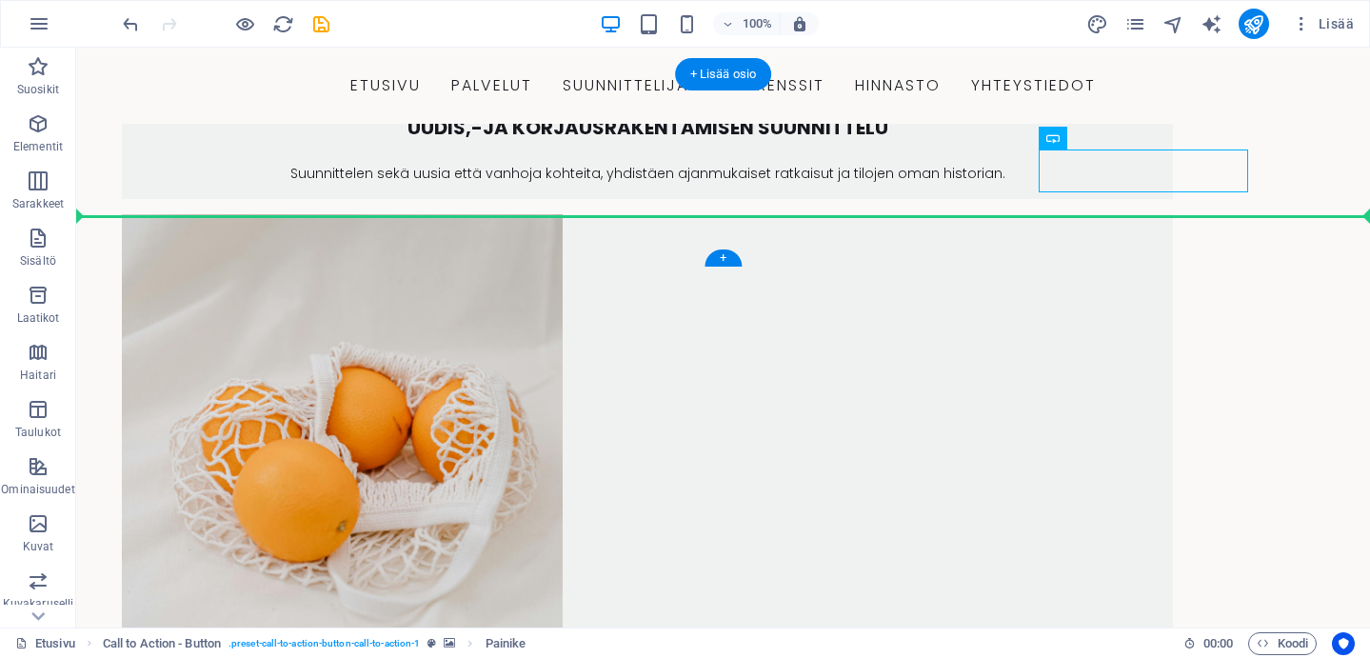
drag, startPoint x: 946, startPoint y: 183, endPoint x: 1079, endPoint y: 230, distance: 141.6
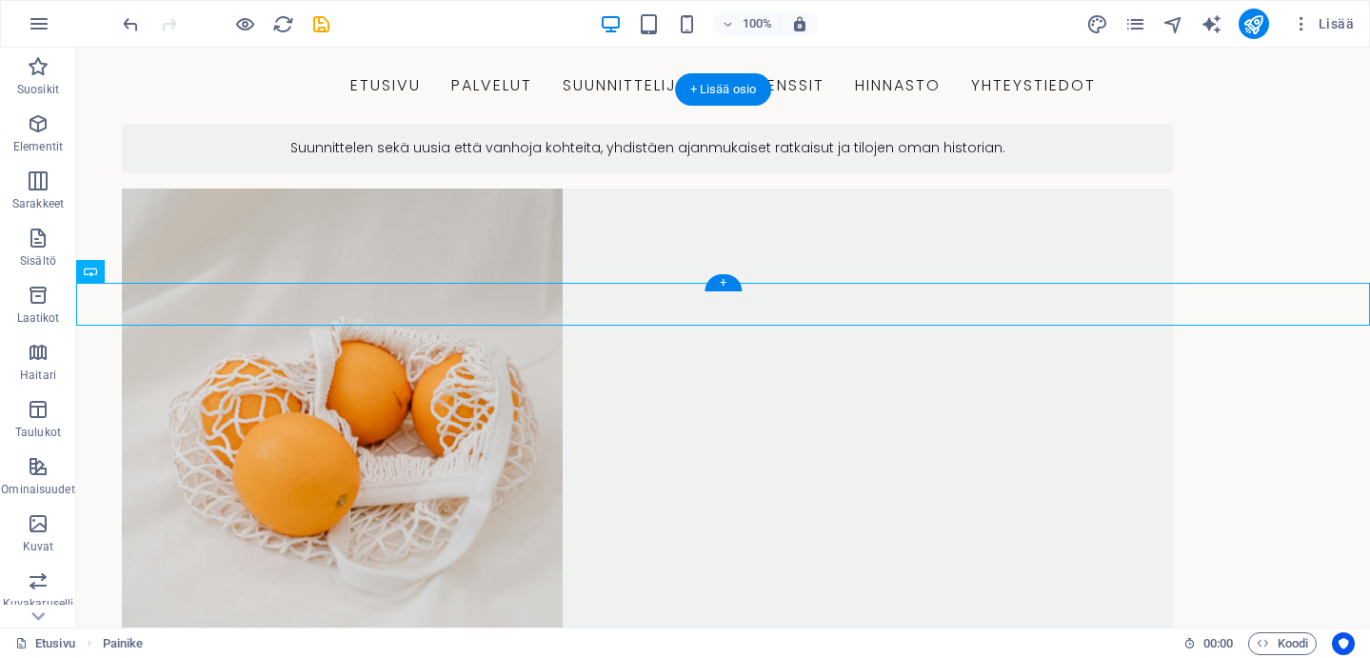
scroll to position [2767, 0]
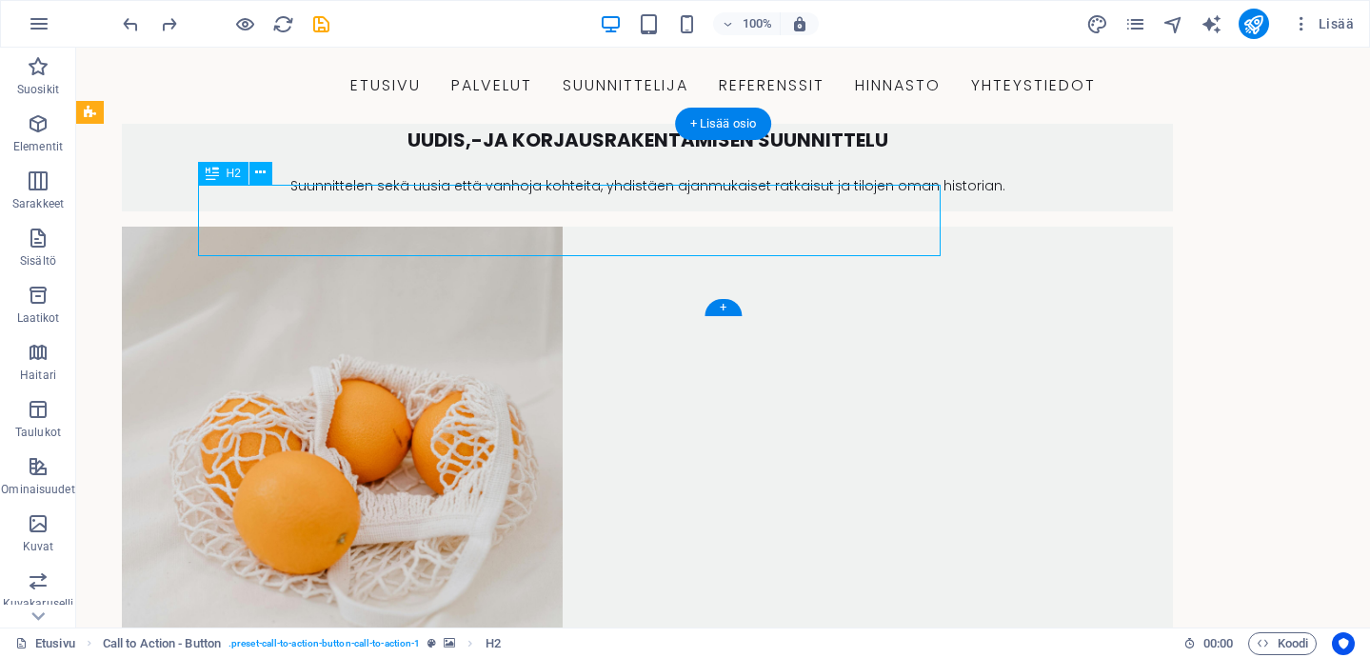
scroll to position [2844, 0]
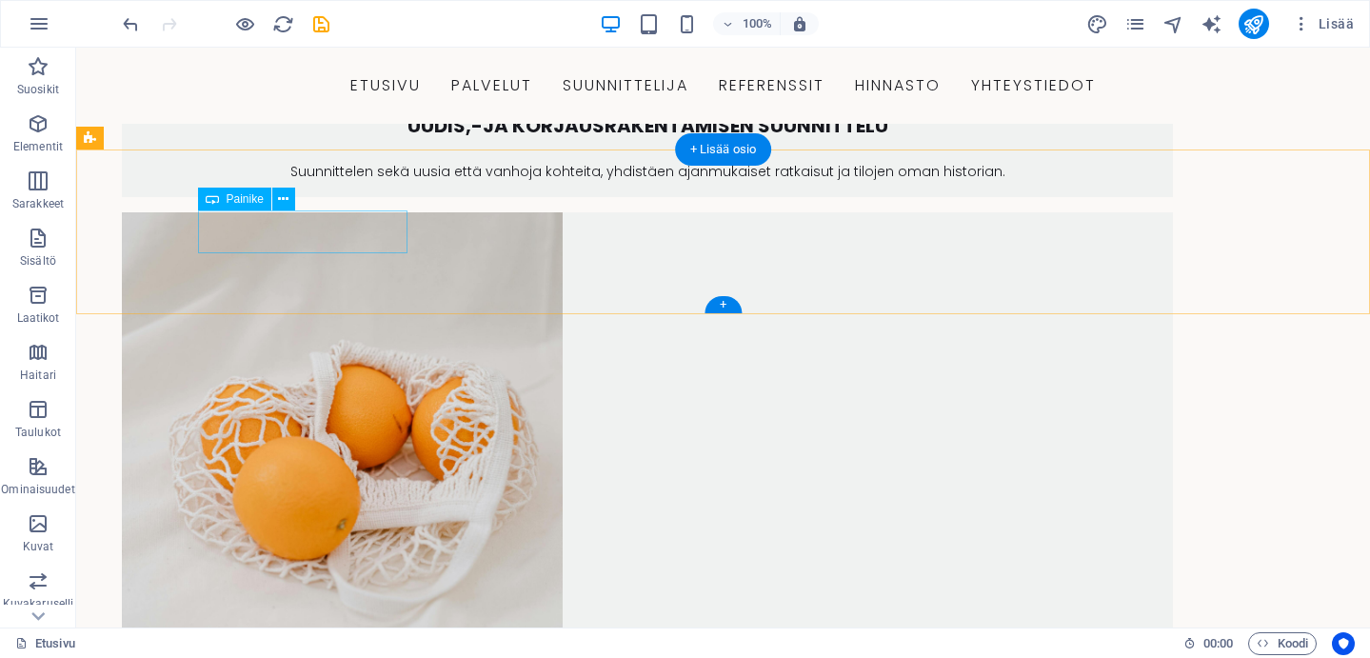
drag, startPoint x: 327, startPoint y: 240, endPoint x: 481, endPoint y: 267, distance: 156.6
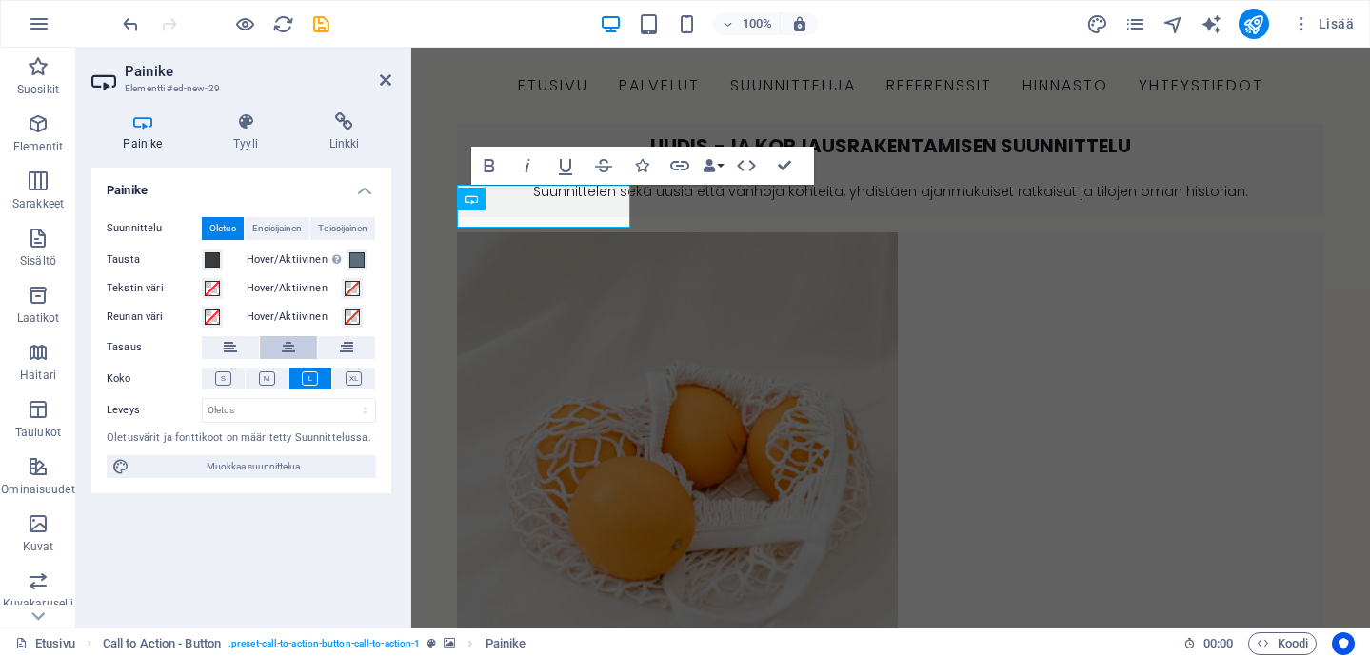
drag, startPoint x: 300, startPoint y: 340, endPoint x: 190, endPoint y: 192, distance: 184.4
click at [300, 340] on button at bounding box center [288, 347] width 57 height 23
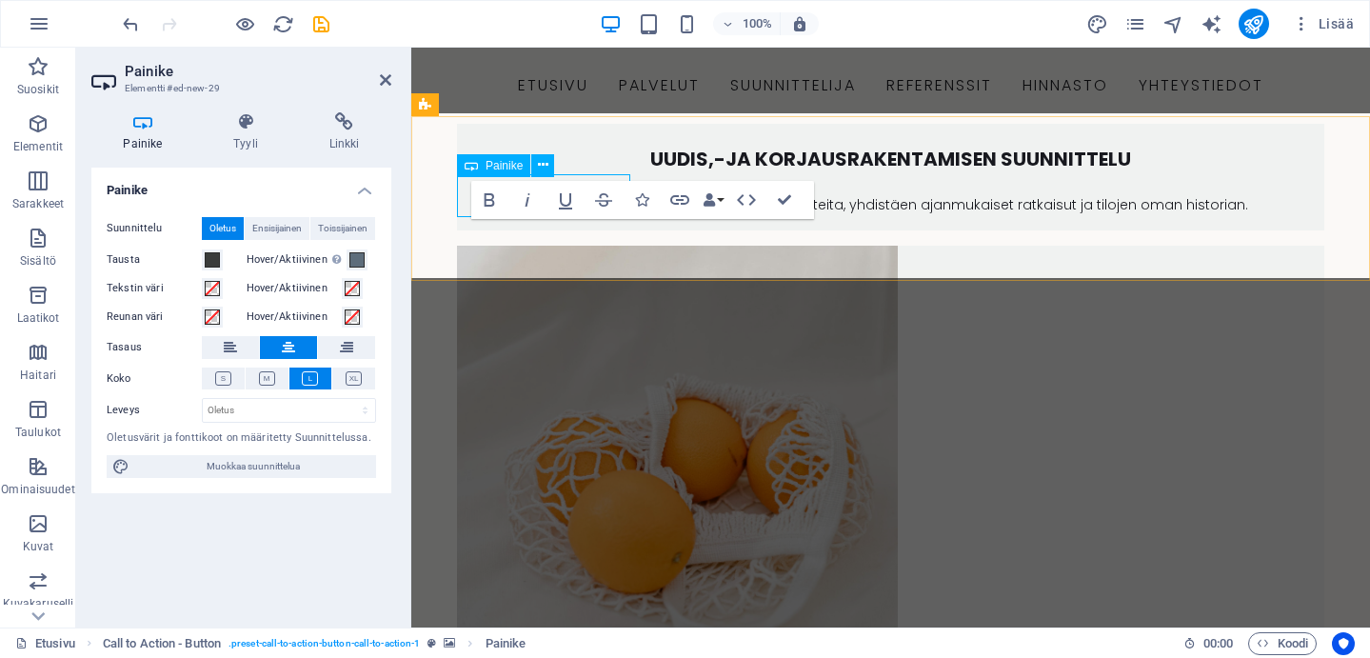
scroll to position [2863, 0]
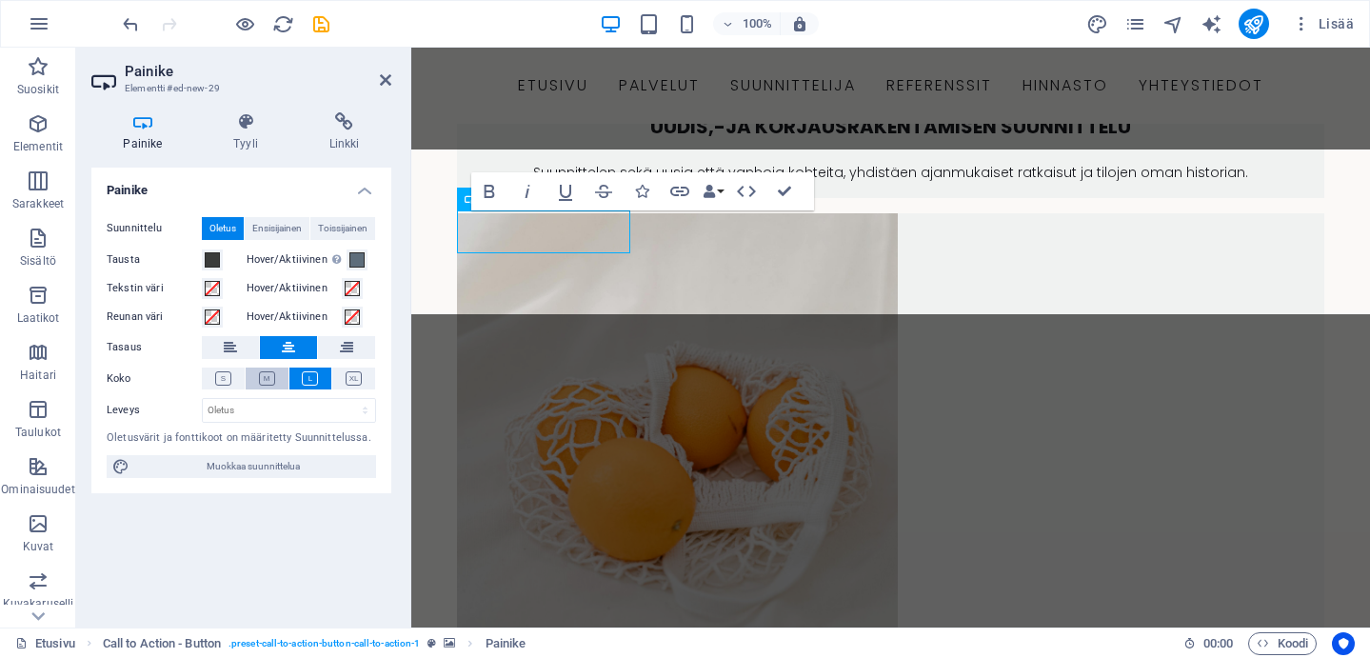
click at [266, 381] on icon at bounding box center [267, 378] width 16 height 14
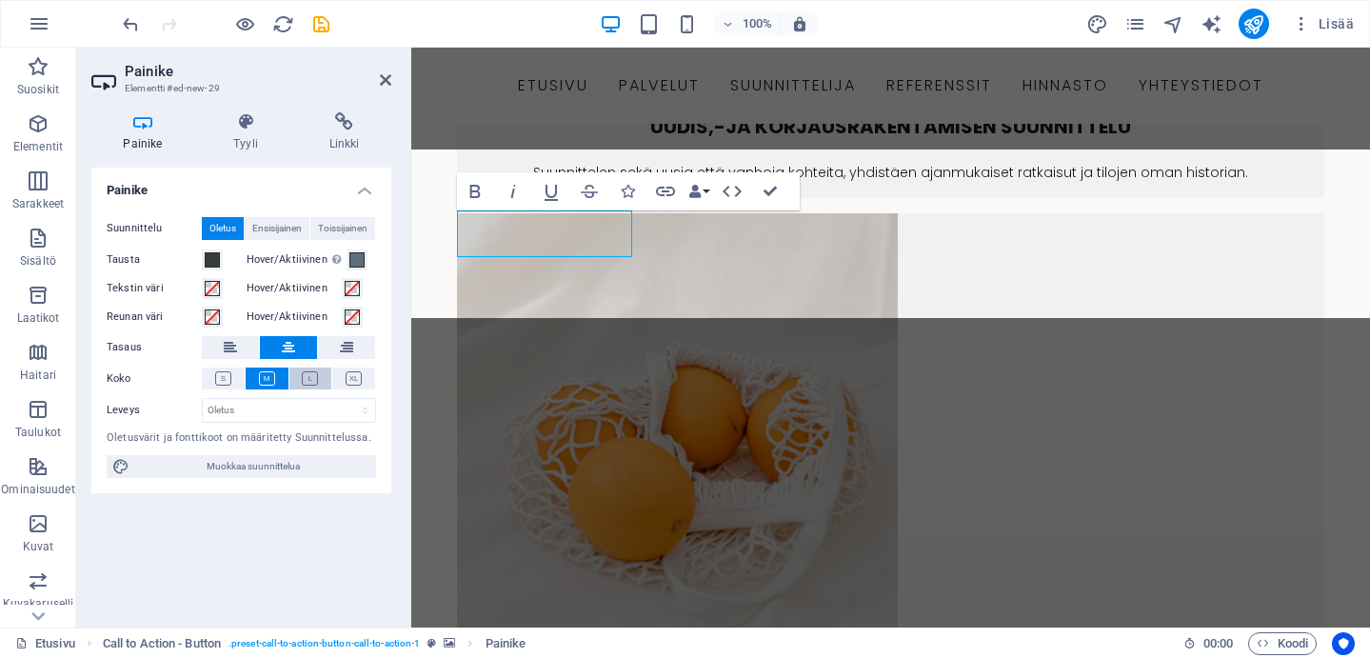
click at [291, 381] on button at bounding box center [311, 379] width 43 height 22
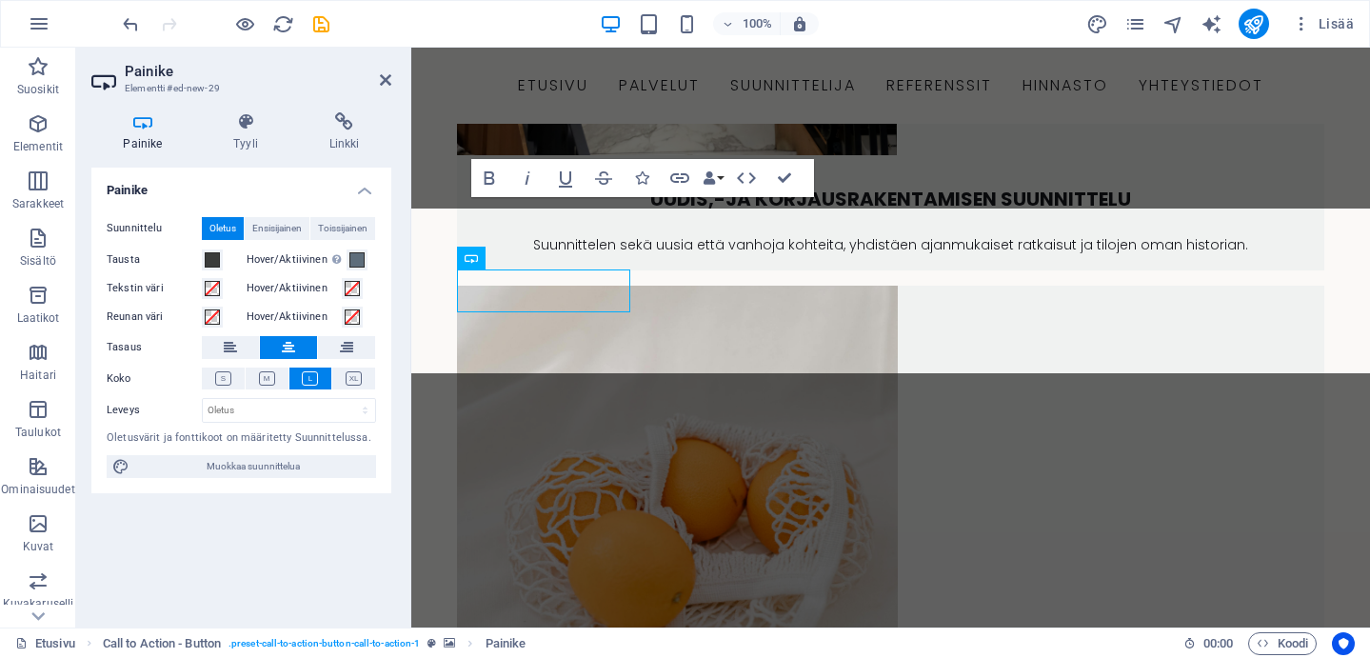
scroll to position [2734, 0]
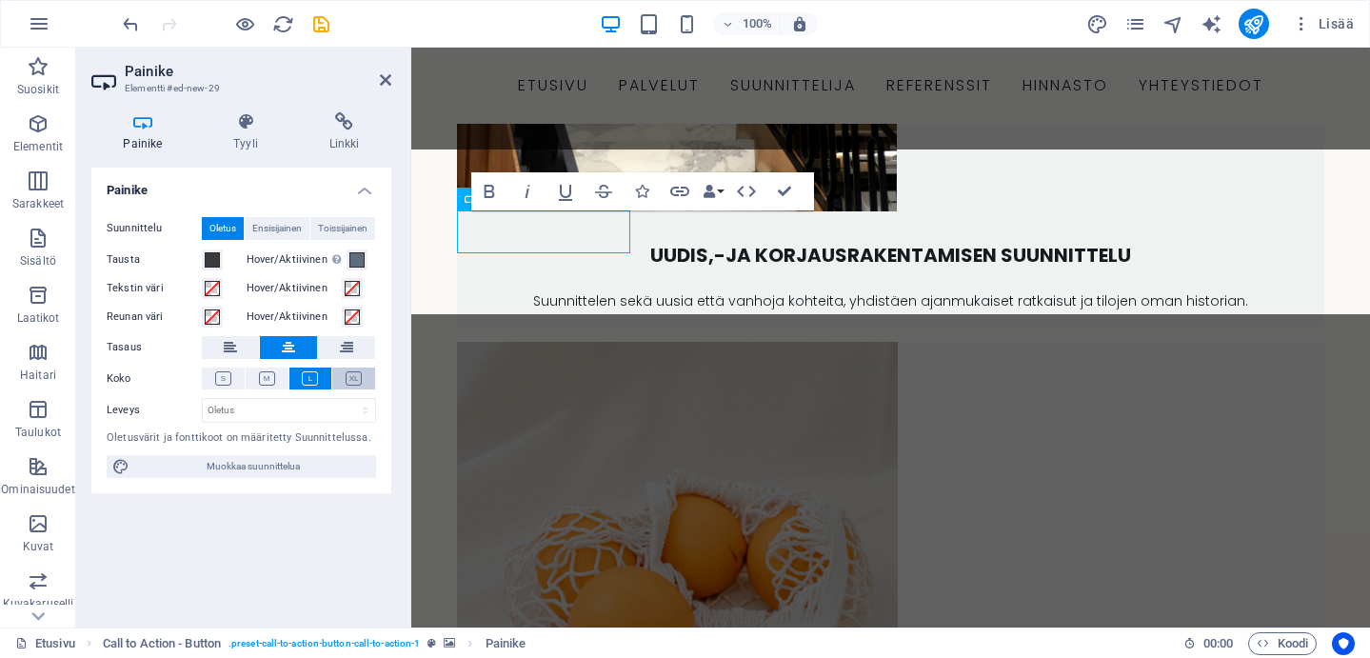
click at [355, 386] on button at bounding box center [353, 379] width 43 height 22
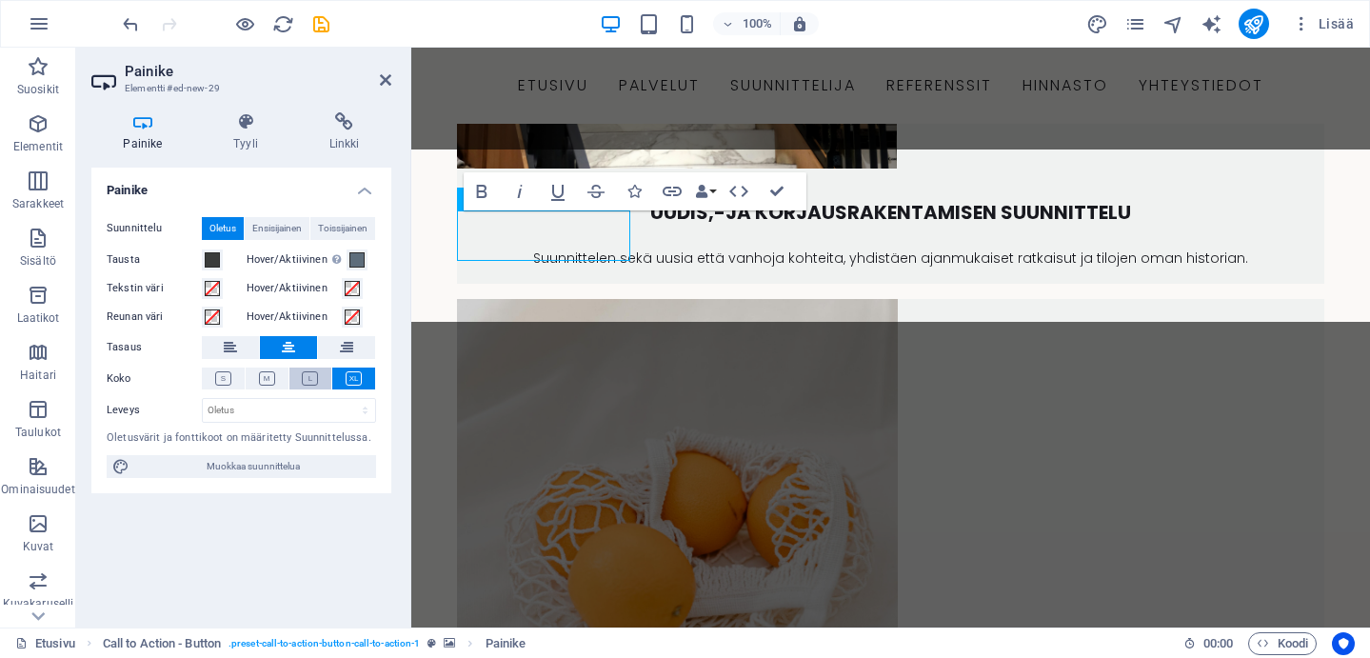
scroll to position [2786, 0]
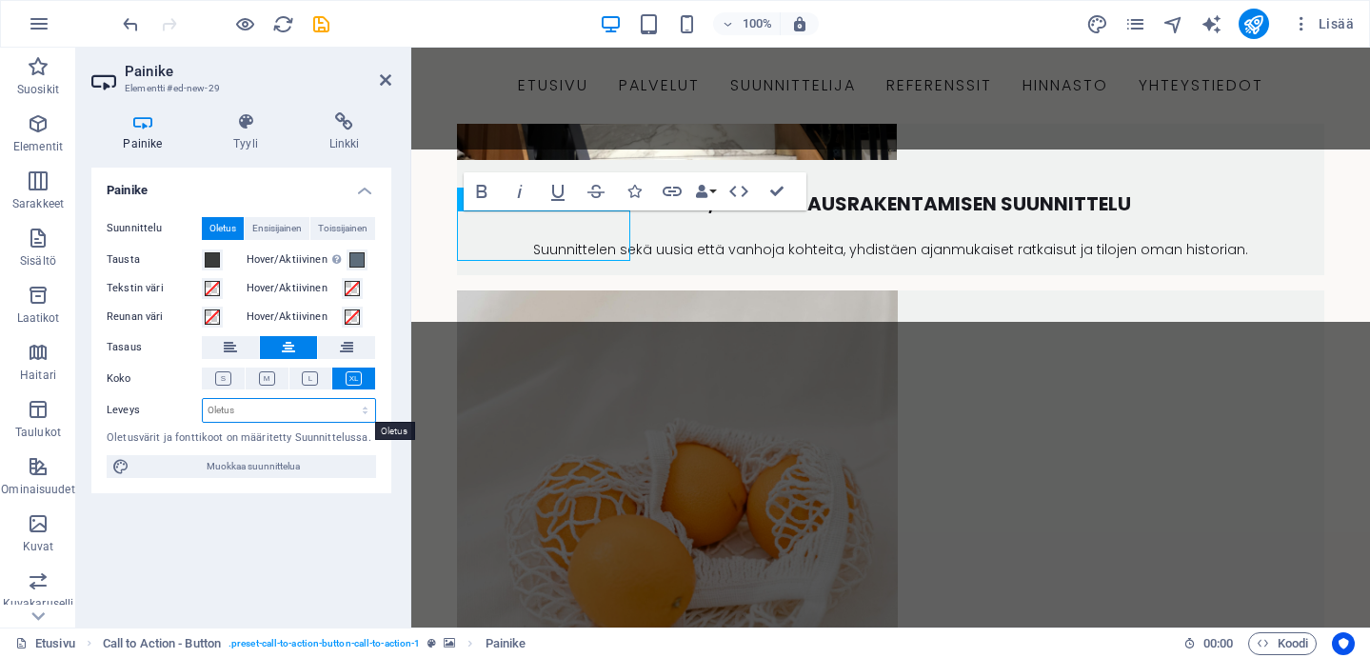
click at [254, 407] on select "Oletus px rem % em vh vw" at bounding box center [289, 410] width 172 height 23
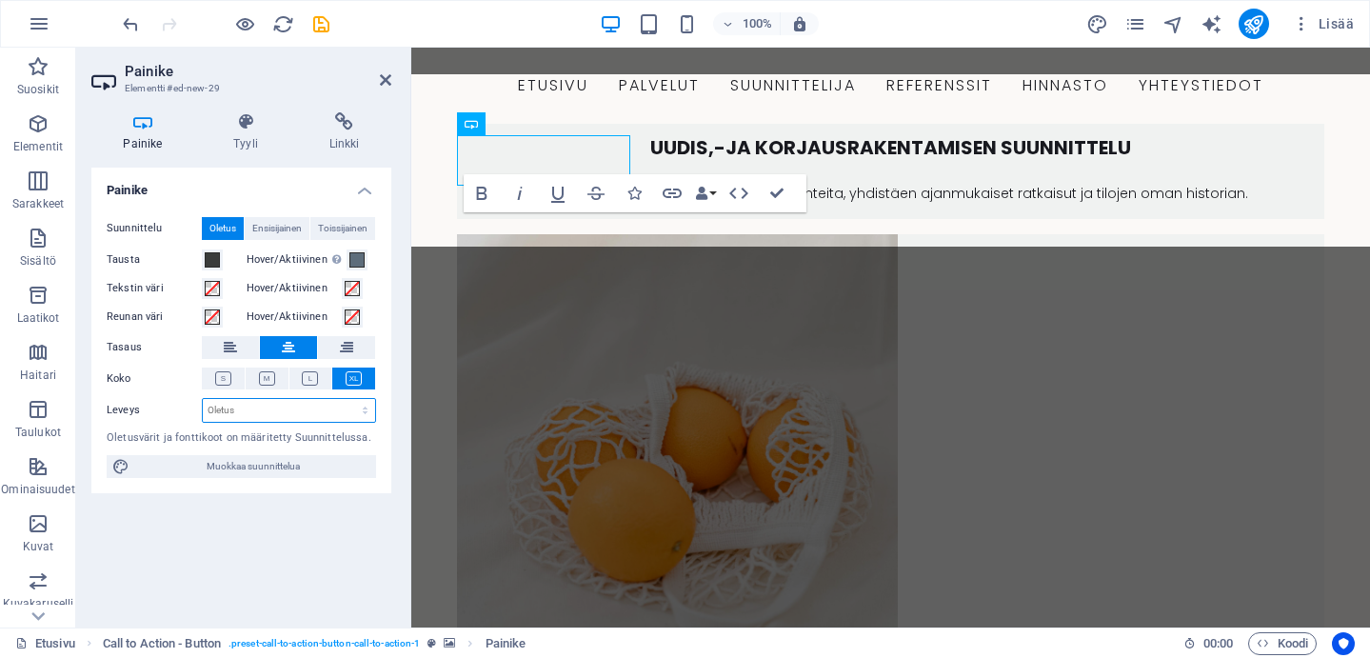
scroll to position [2863, 0]
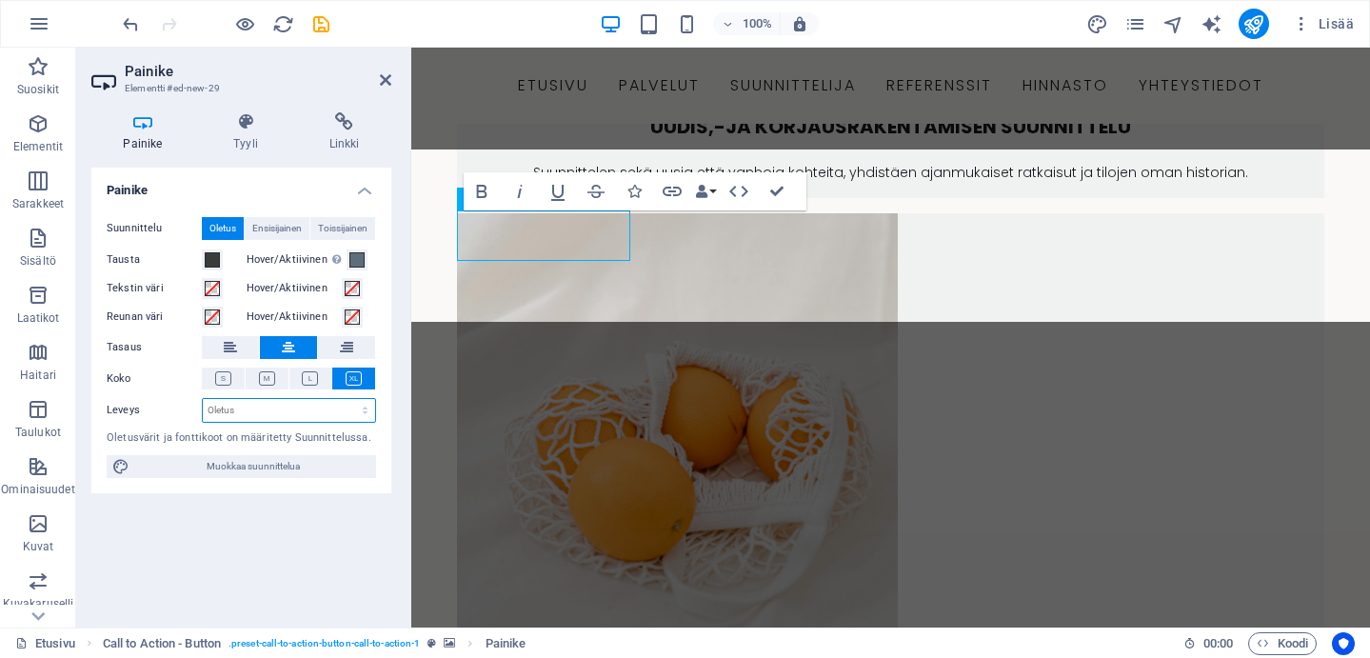
select select "rem"
click at [349, 399] on select "Oletus px rem % em vh vw" at bounding box center [289, 410] width 172 height 23
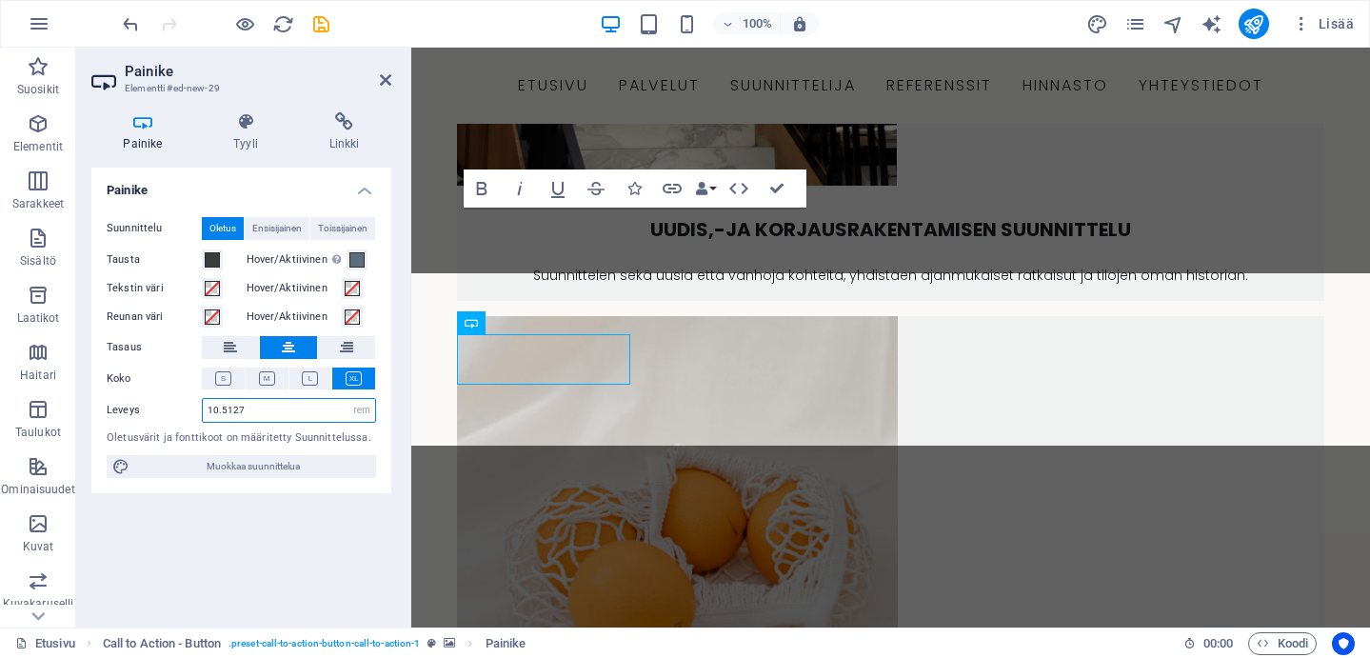
scroll to position [2734, 0]
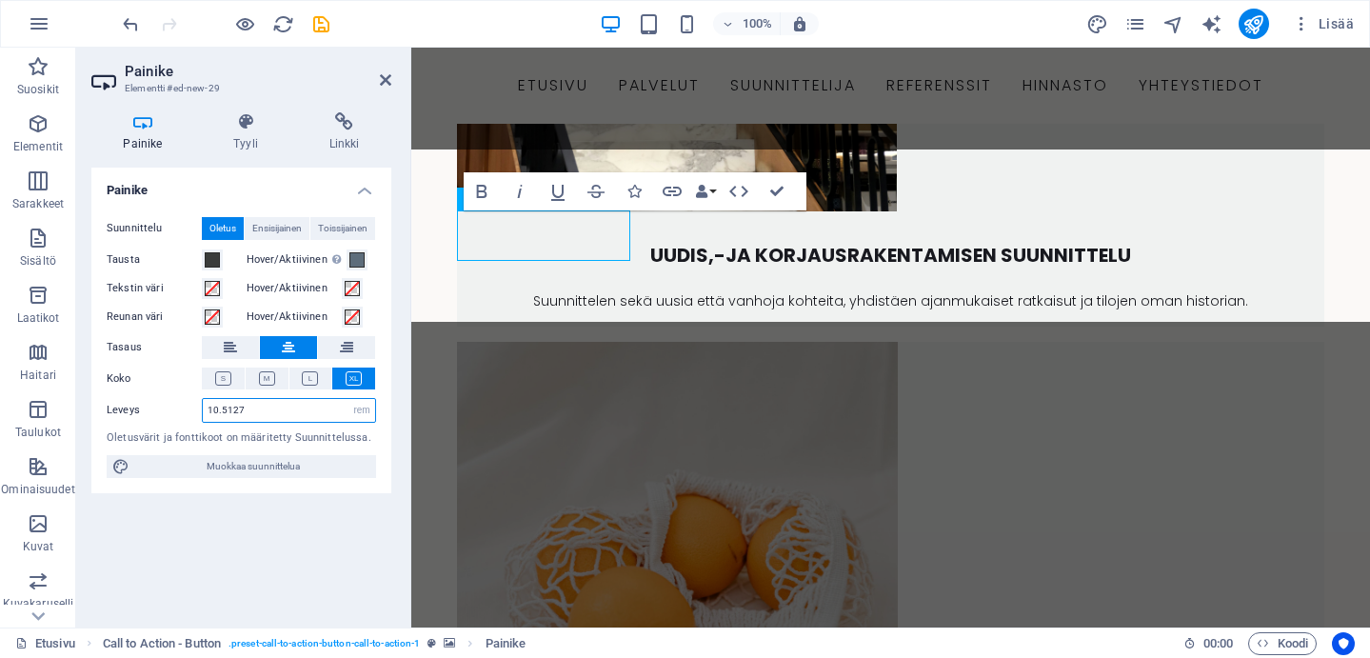
click at [220, 409] on input "10.5127" at bounding box center [289, 410] width 172 height 23
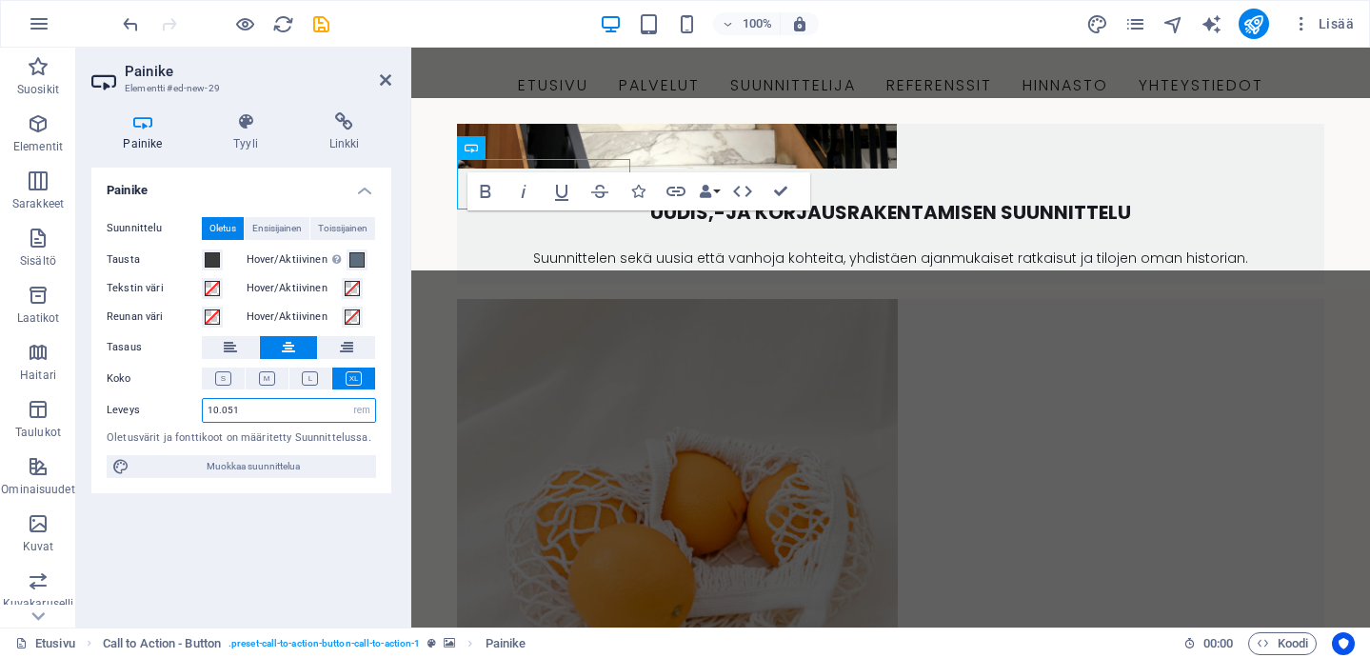
scroll to position [2786, 0]
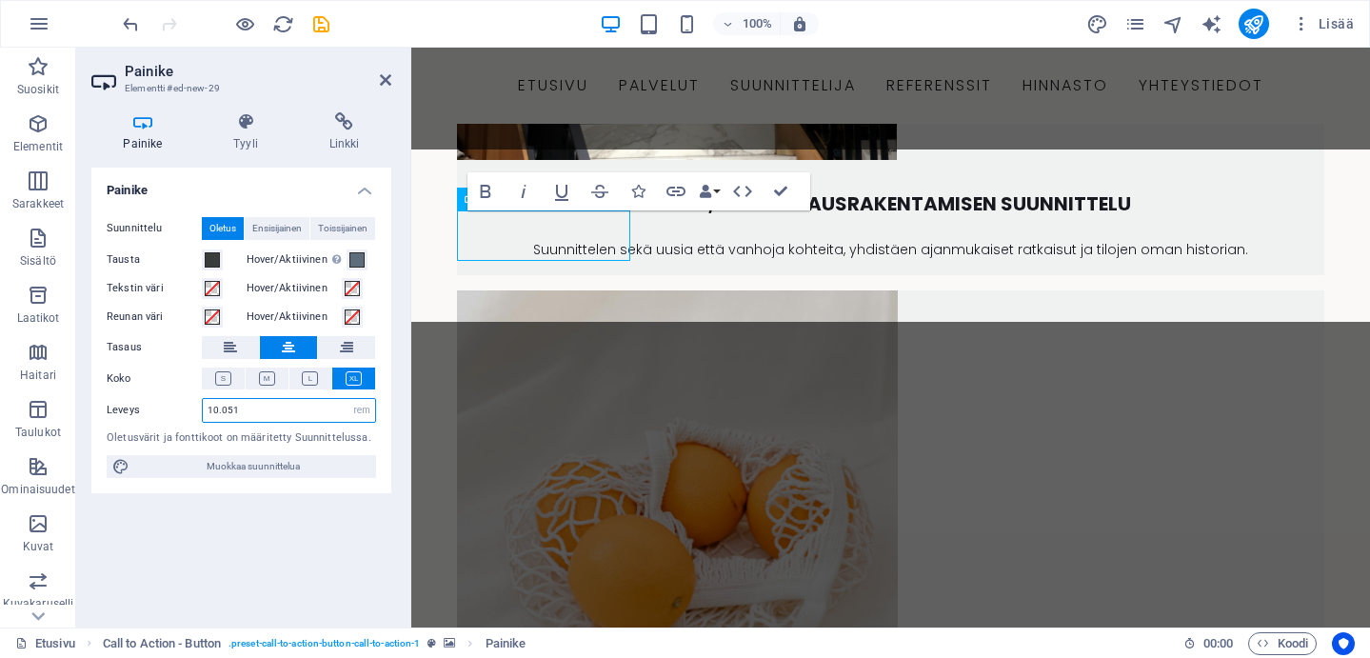
click at [217, 413] on input "10.051" at bounding box center [289, 410] width 172 height 23
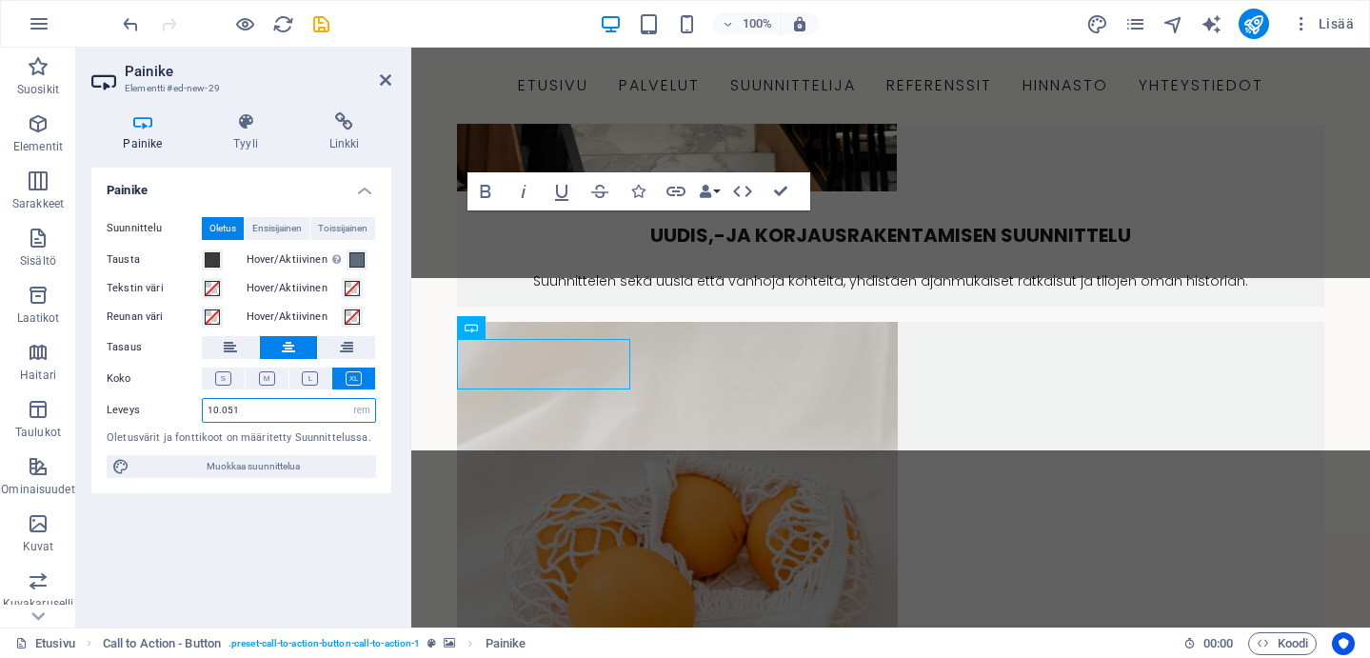
scroll to position [2734, 0]
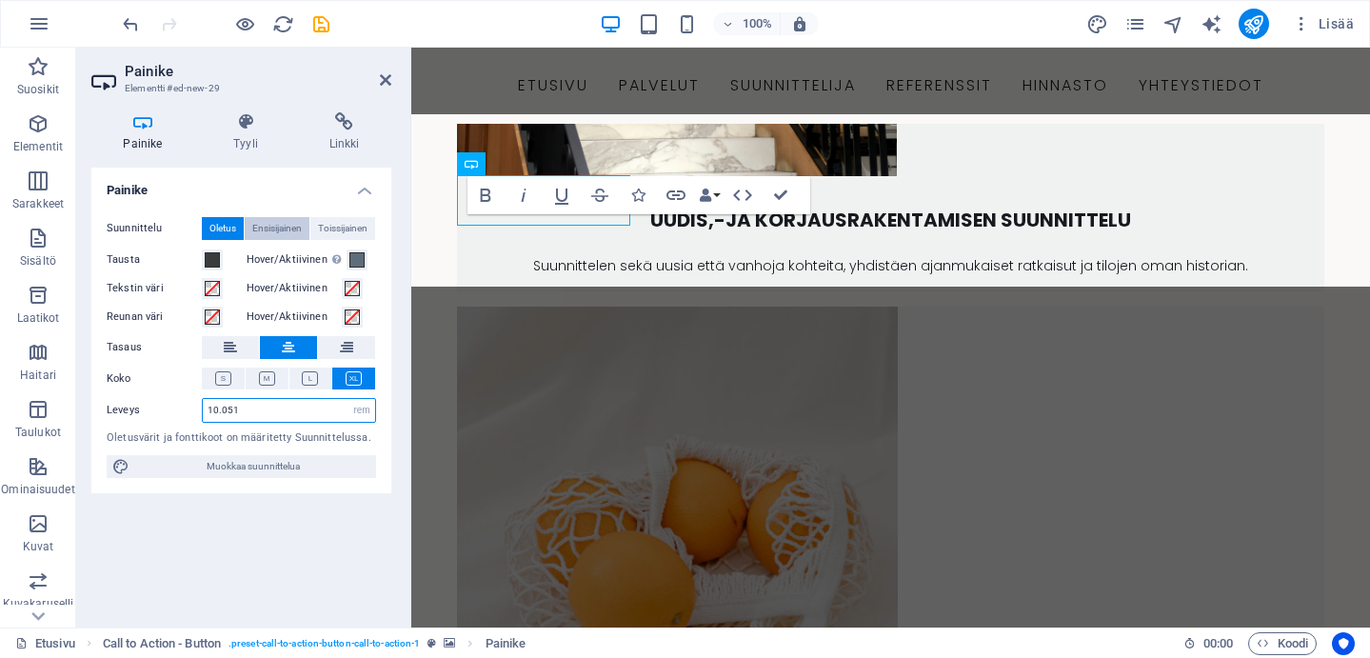
type input "10.051"
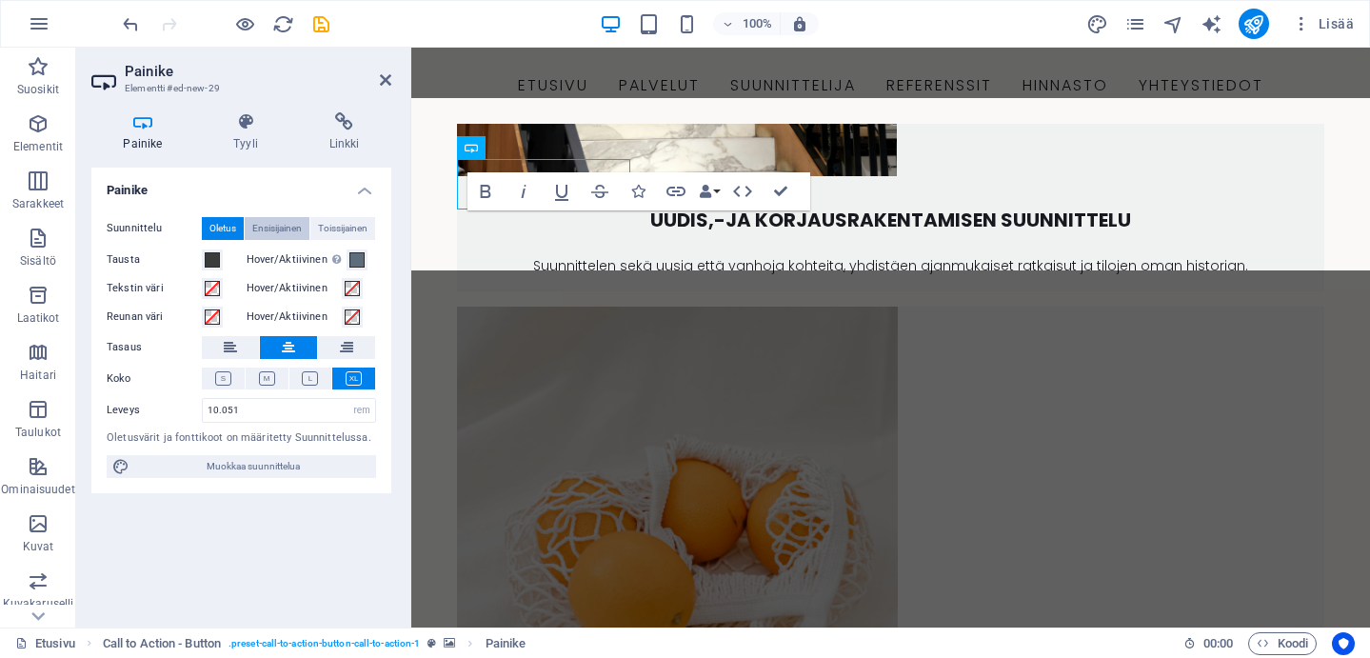
click at [270, 230] on span "Ensisijainen" at bounding box center [277, 228] width 50 height 23
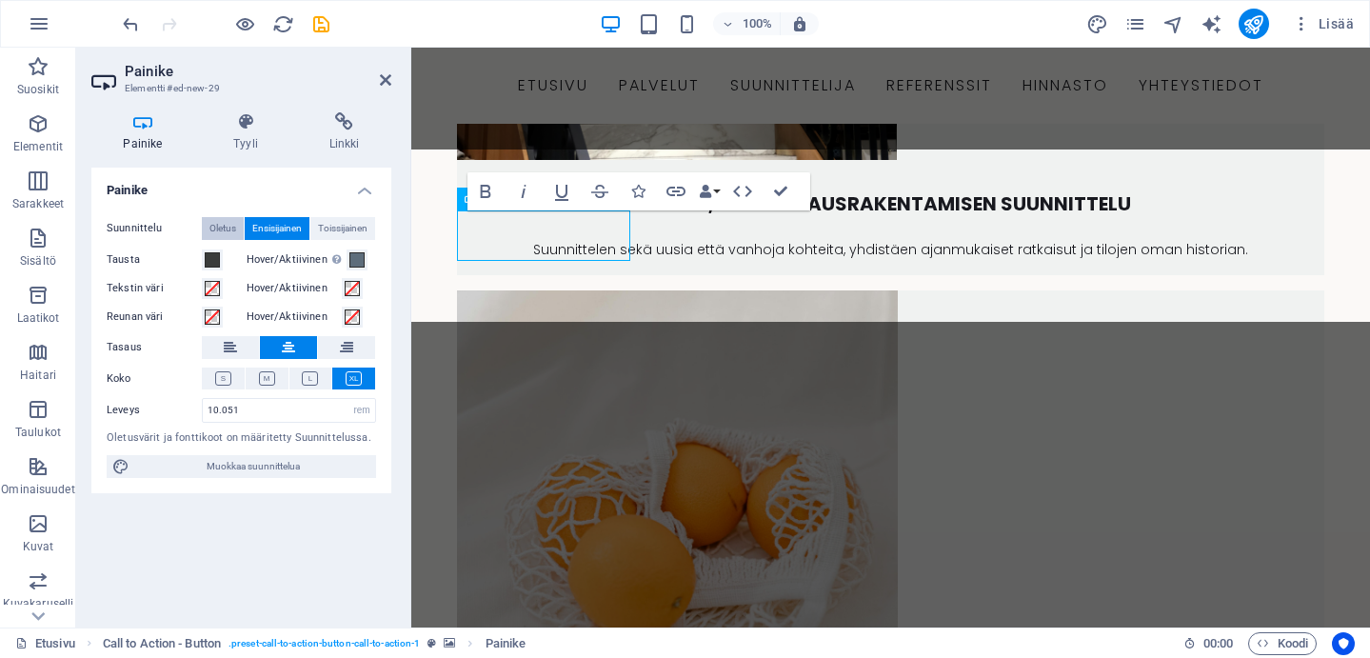
click at [229, 223] on span "Oletus" at bounding box center [223, 228] width 27 height 23
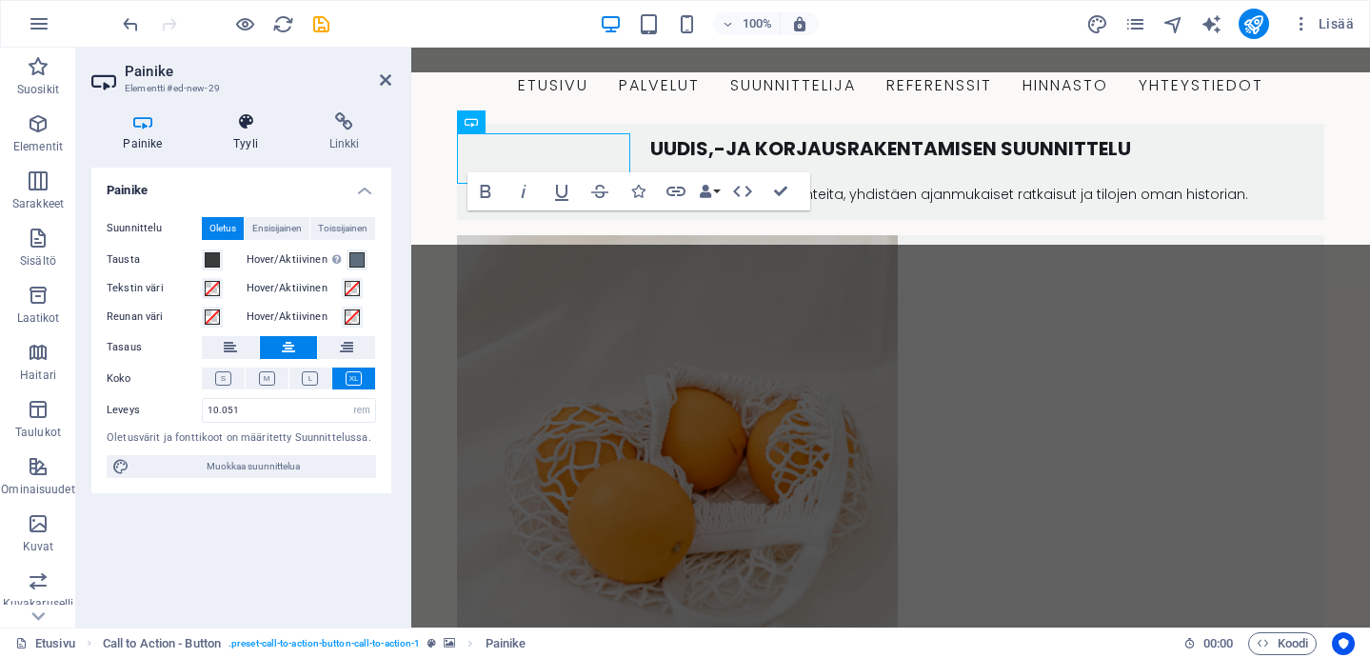
scroll to position [2863, 0]
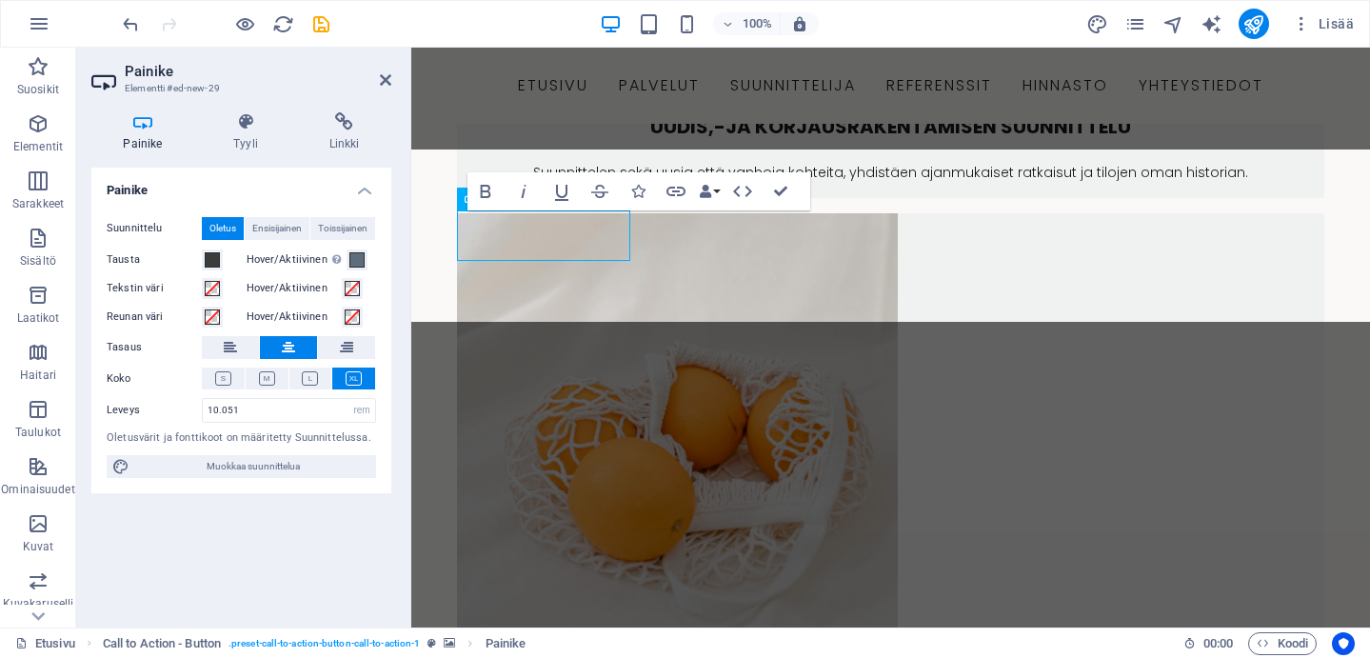
drag, startPoint x: 632, startPoint y: 238, endPoint x: 799, endPoint y: 242, distance: 166.7
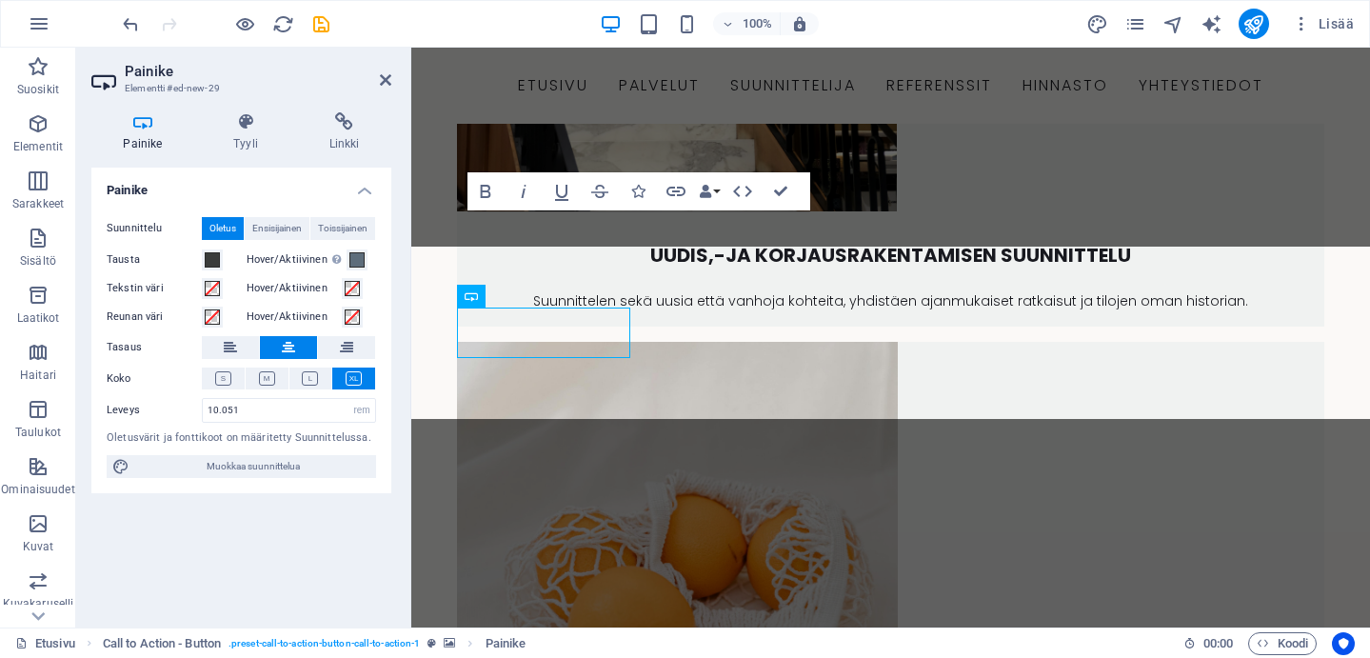
drag, startPoint x: 762, startPoint y: 190, endPoint x: 370, endPoint y: 142, distance: 394.3
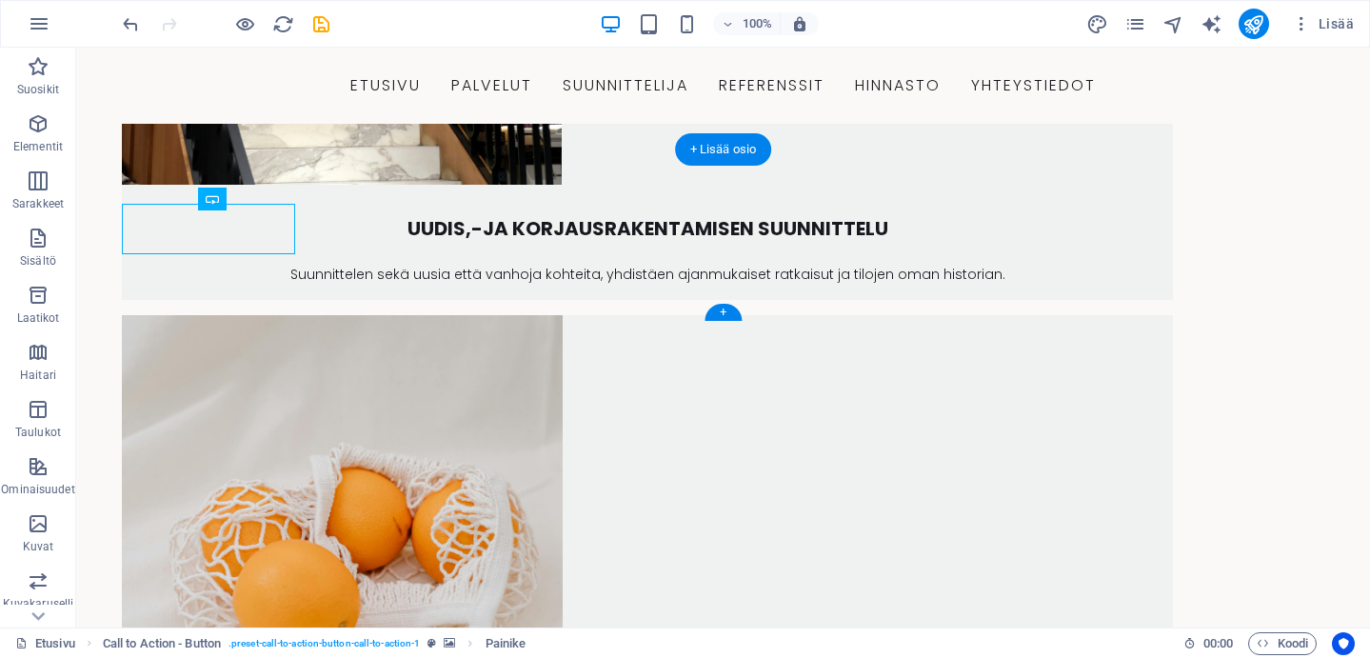
scroll to position [2715, 0]
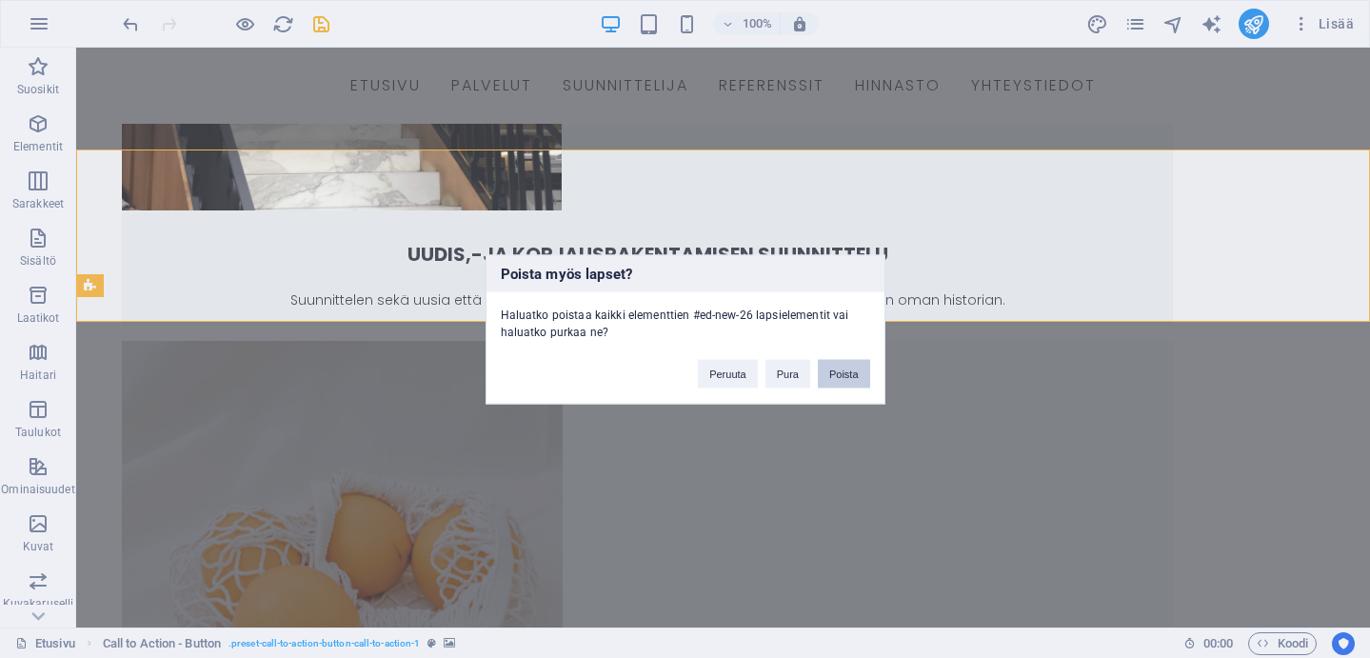
click at [842, 377] on button "Poista" at bounding box center [844, 373] width 52 height 29
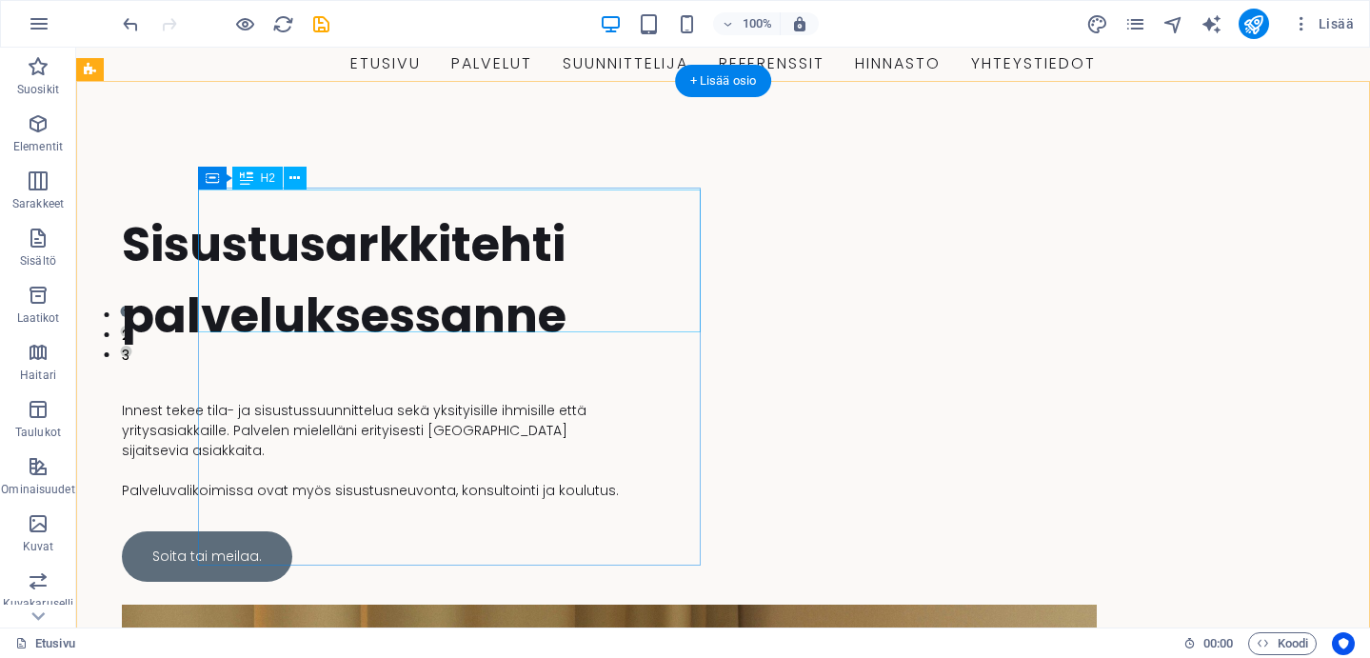
scroll to position [316, 0]
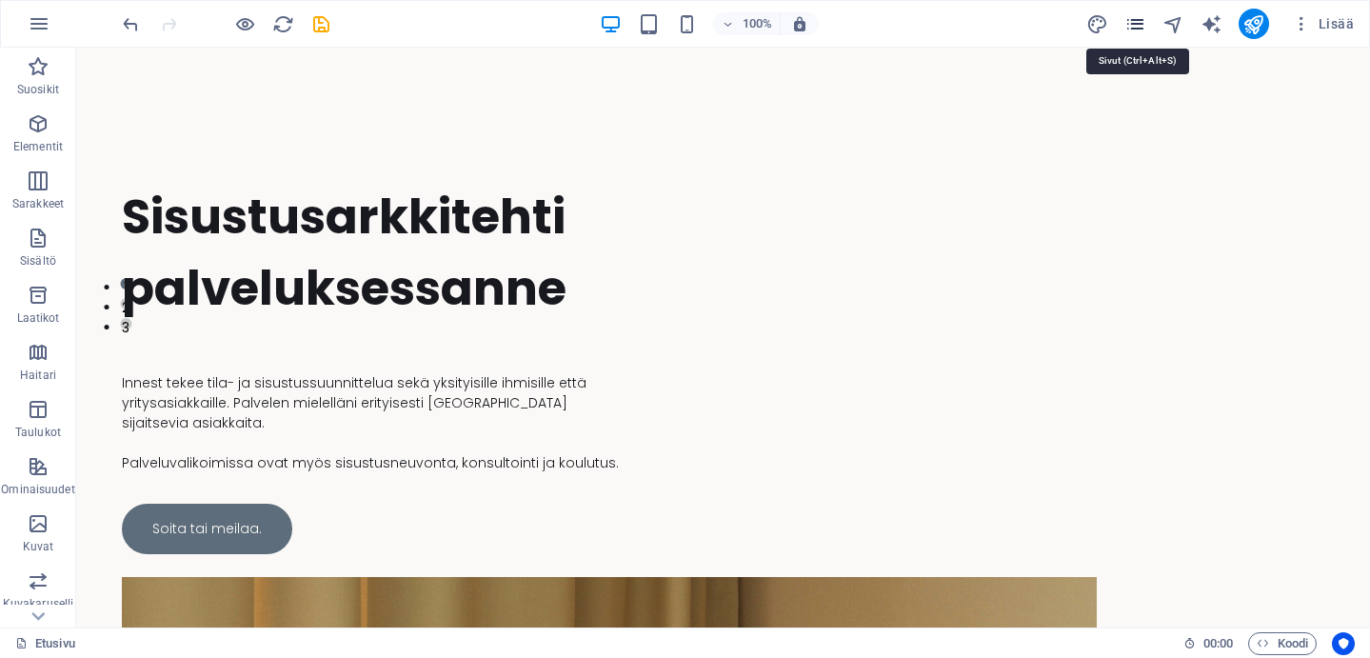
click at [1142, 18] on icon "pages" at bounding box center [1136, 24] width 22 height 22
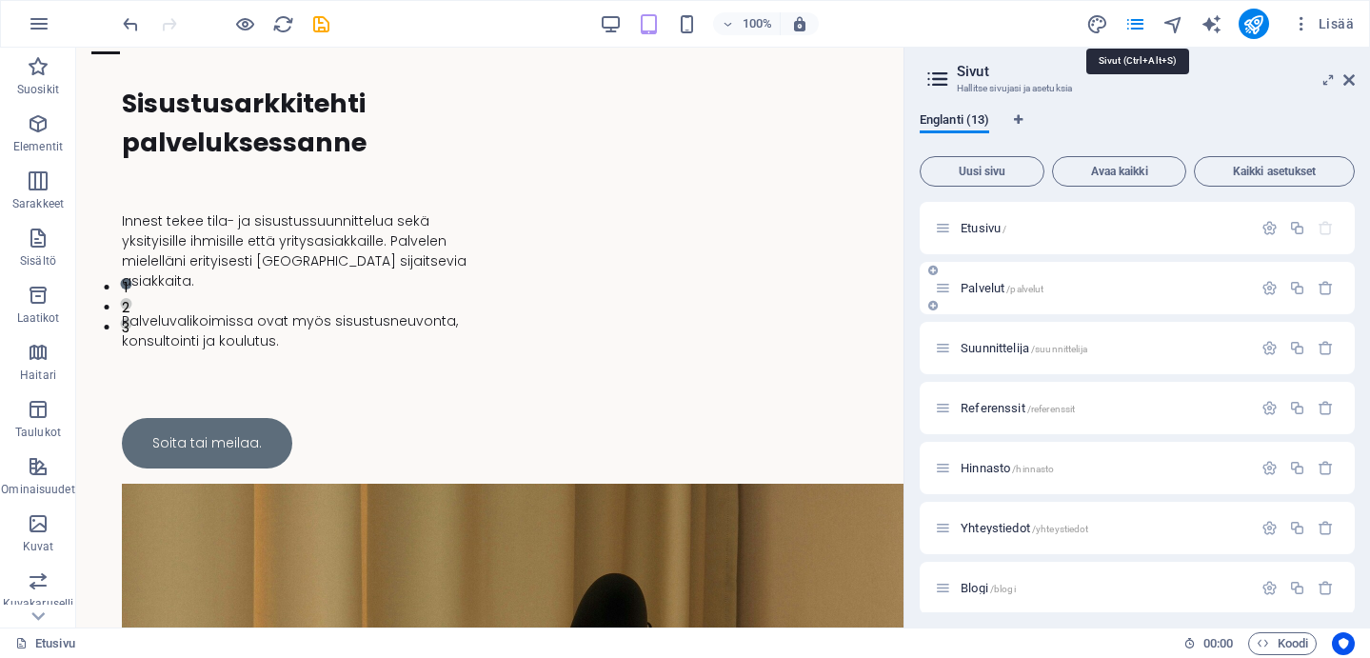
click at [974, 280] on div "Palvelut /palvelut" at bounding box center [1093, 288] width 317 height 22
click at [1004, 285] on span "Palvelut /palvelut" at bounding box center [1002, 288] width 83 height 14
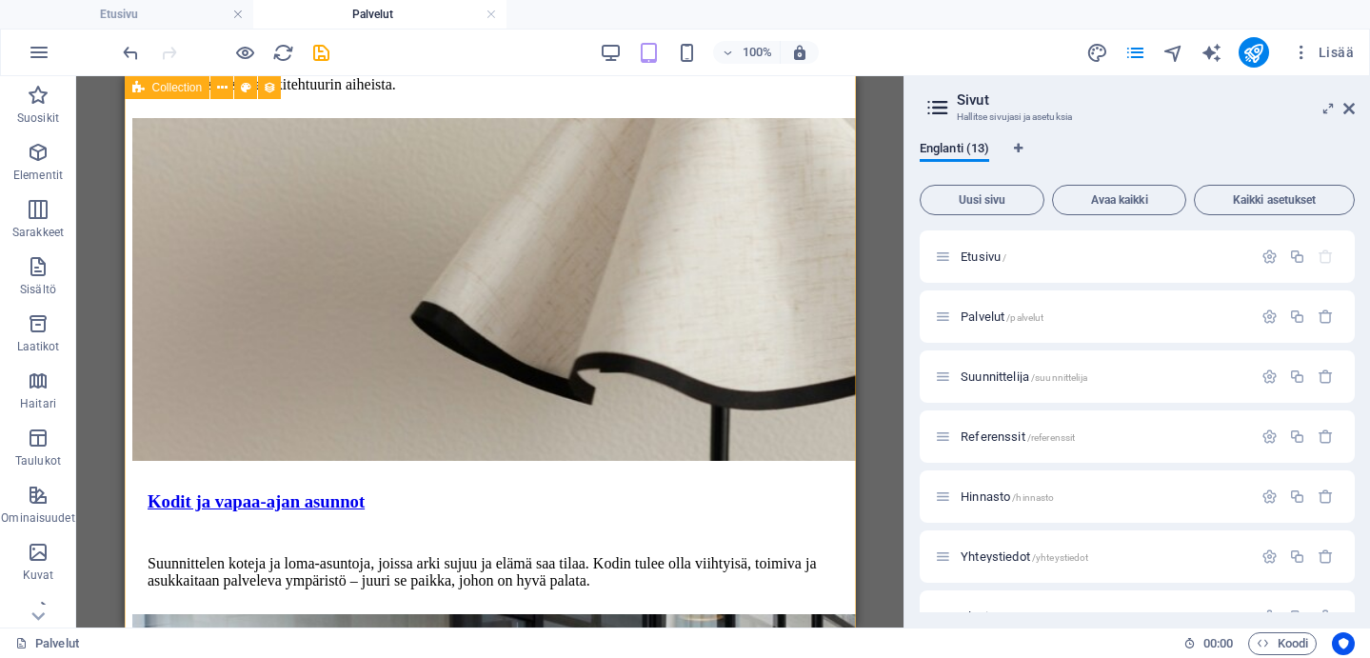
scroll to position [1357, 0]
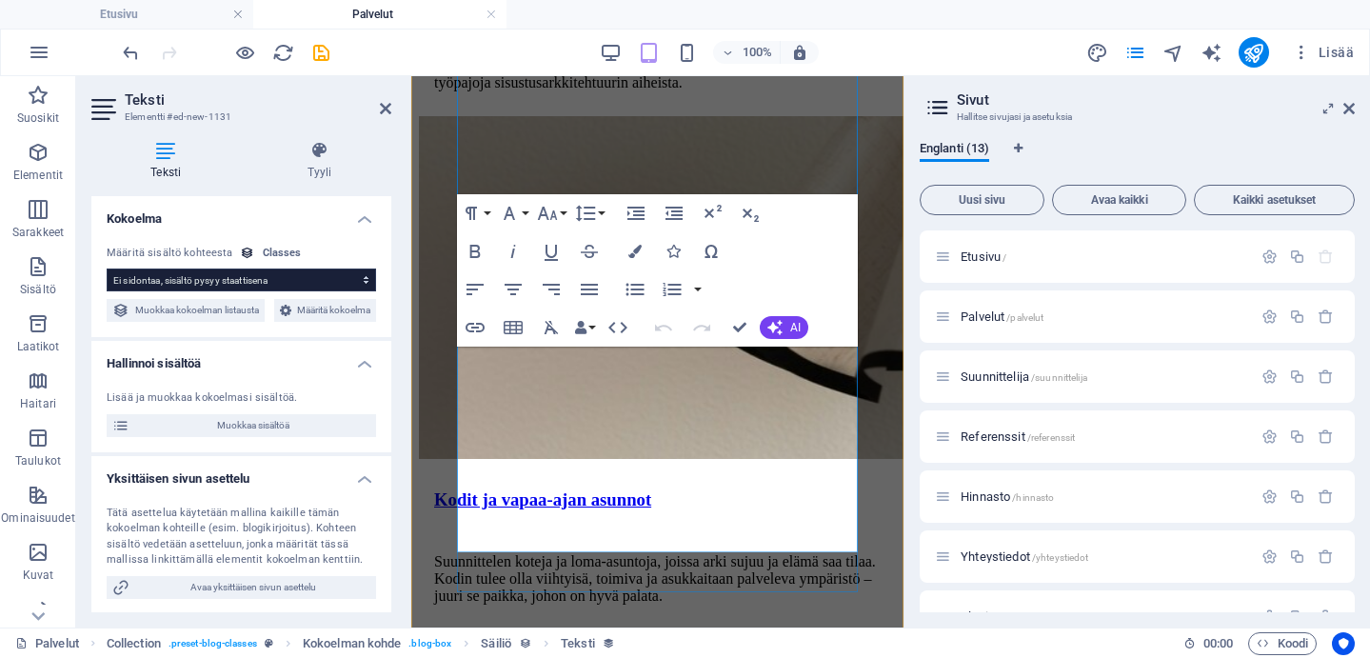
scroll to position [2990, 0]
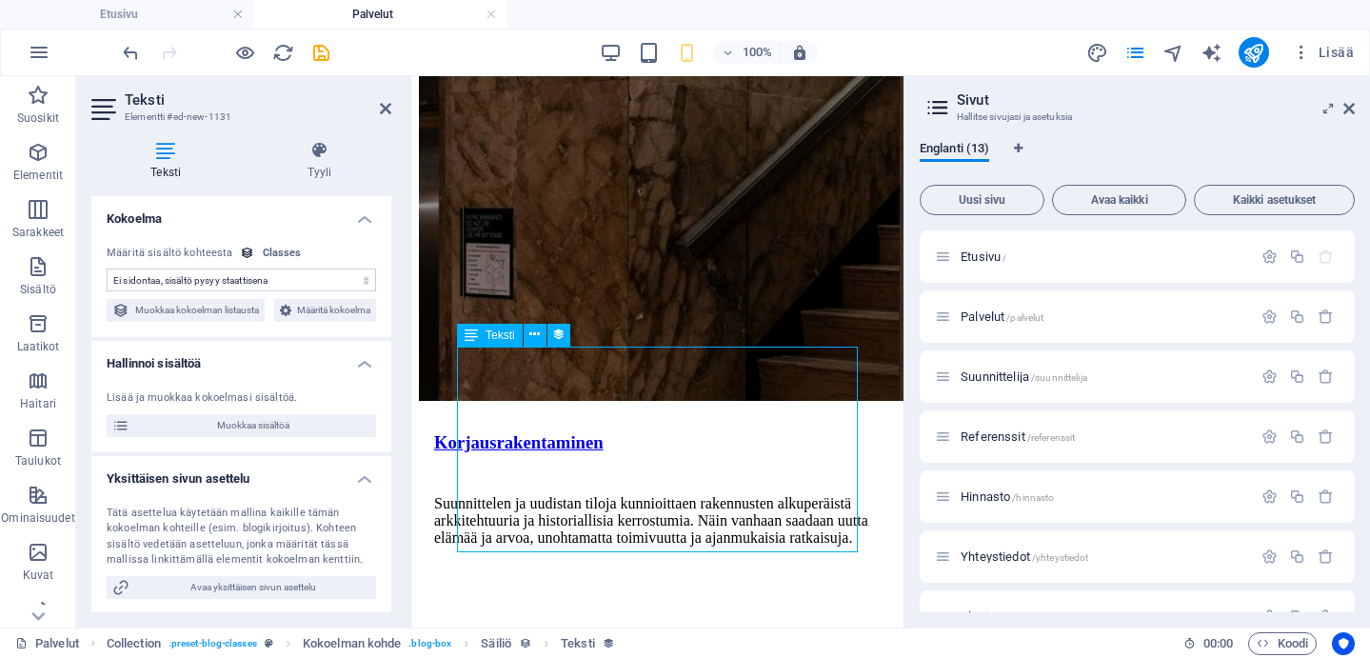
select select "description"
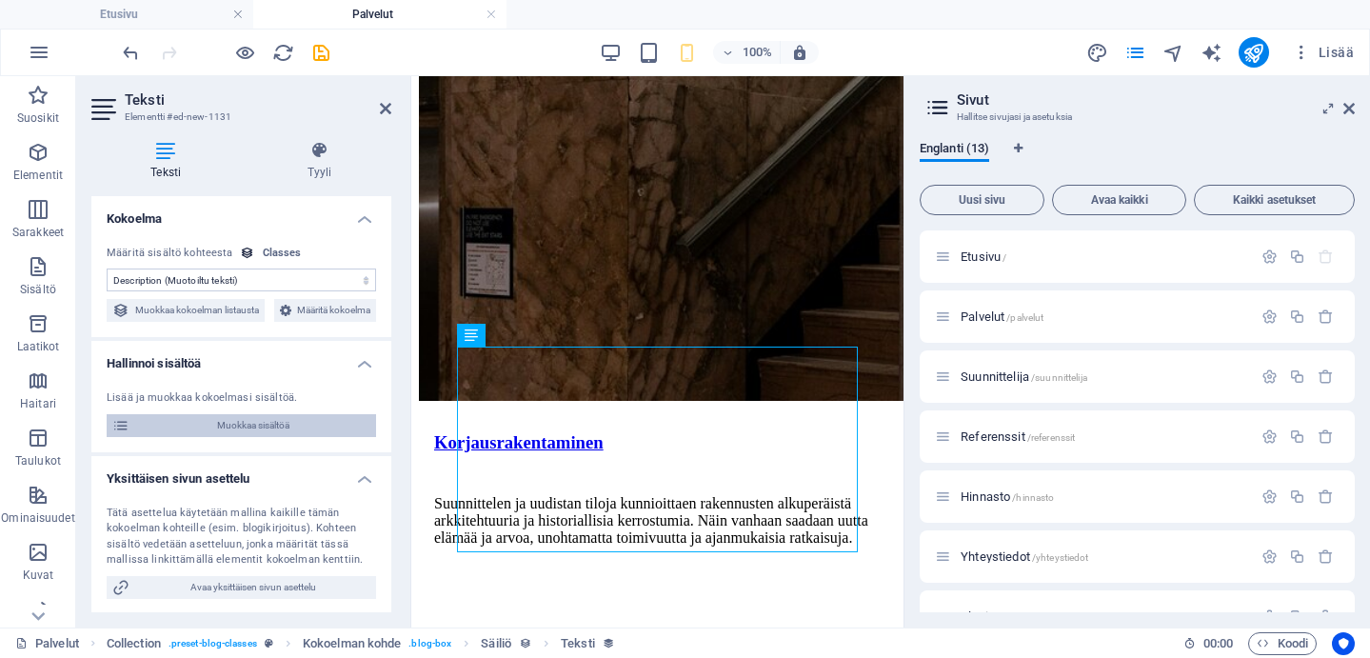
click at [326, 437] on span "Muokkaa sisältöä" at bounding box center [252, 425] width 235 height 23
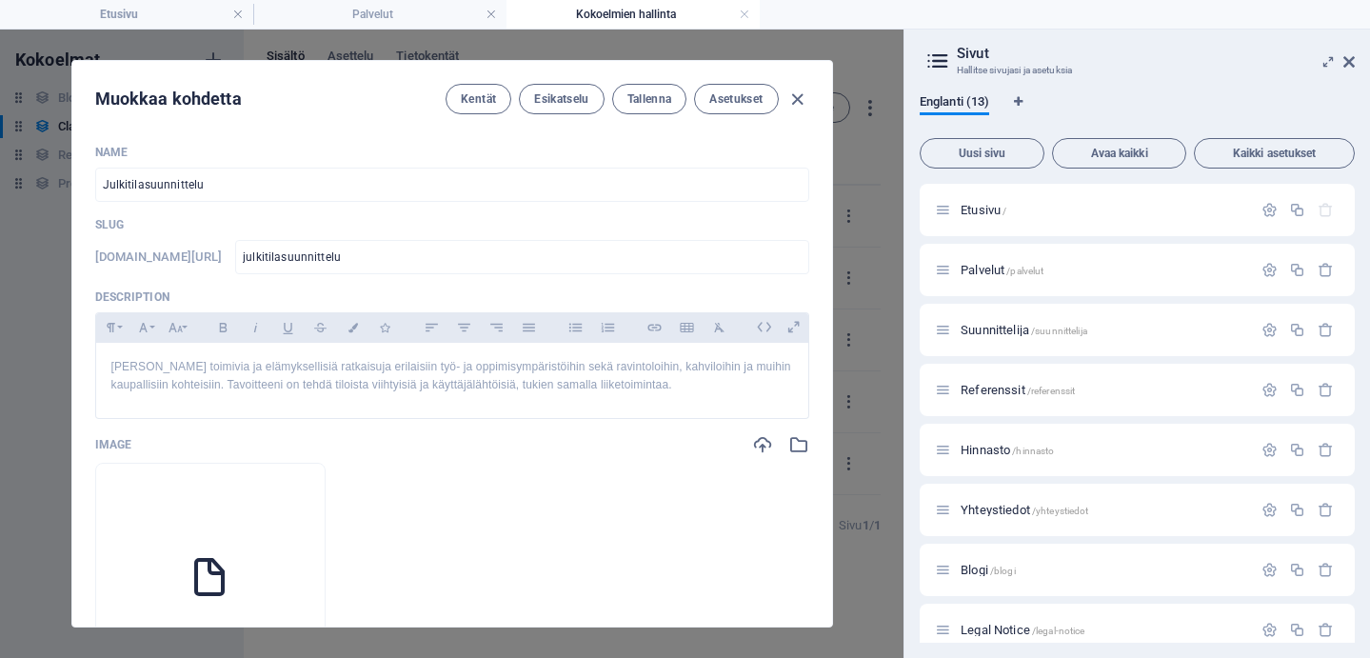
scroll to position [0, 0]
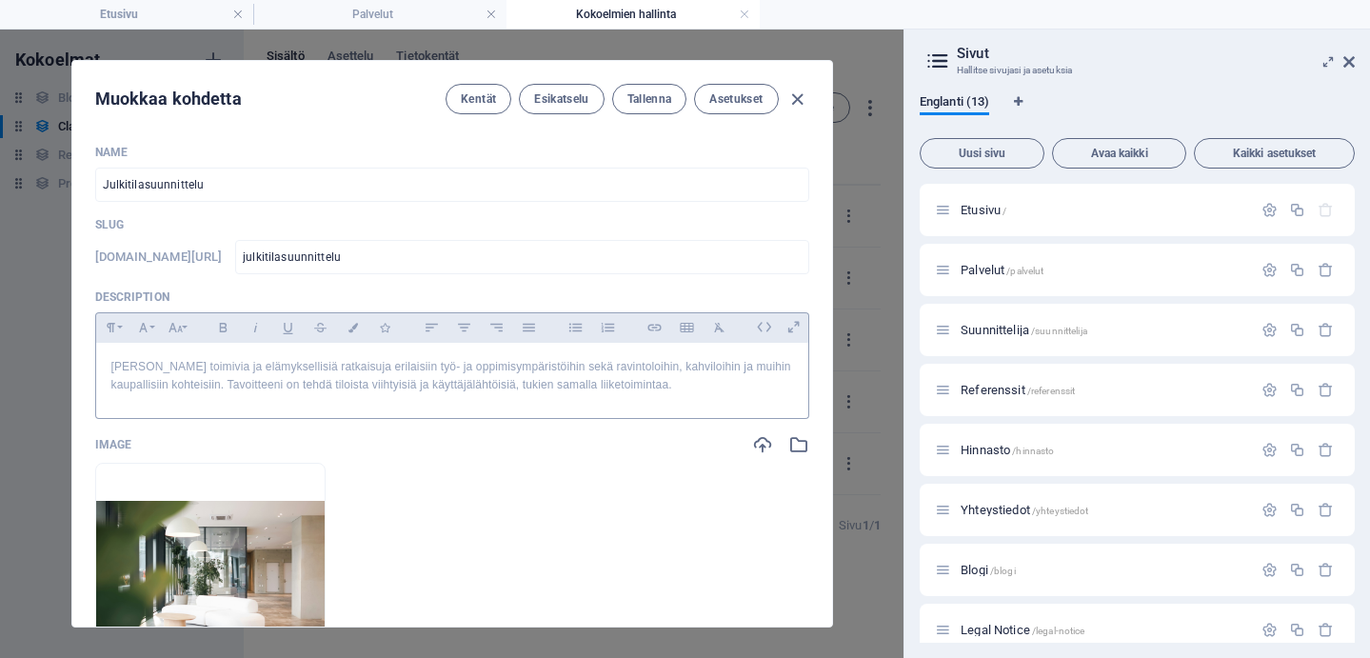
click at [304, 390] on p "[PERSON_NAME] toimivia ja elämyksellisiä ratkaisuja erilaisiin työ- ja oppimisy…" at bounding box center [452, 376] width 682 height 36
click at [174, 389] on p "[PERSON_NAME] toimivia ja elämyksellisiä ratkaisuja erilaisiin työ- ja oppimisy…" at bounding box center [452, 376] width 682 height 36
click at [164, 383] on p "[PERSON_NAME] toimivia ja elämyksellisiä ratkaisuja erilaisiin työ- ja oppimisy…" at bounding box center [452, 376] width 682 height 36
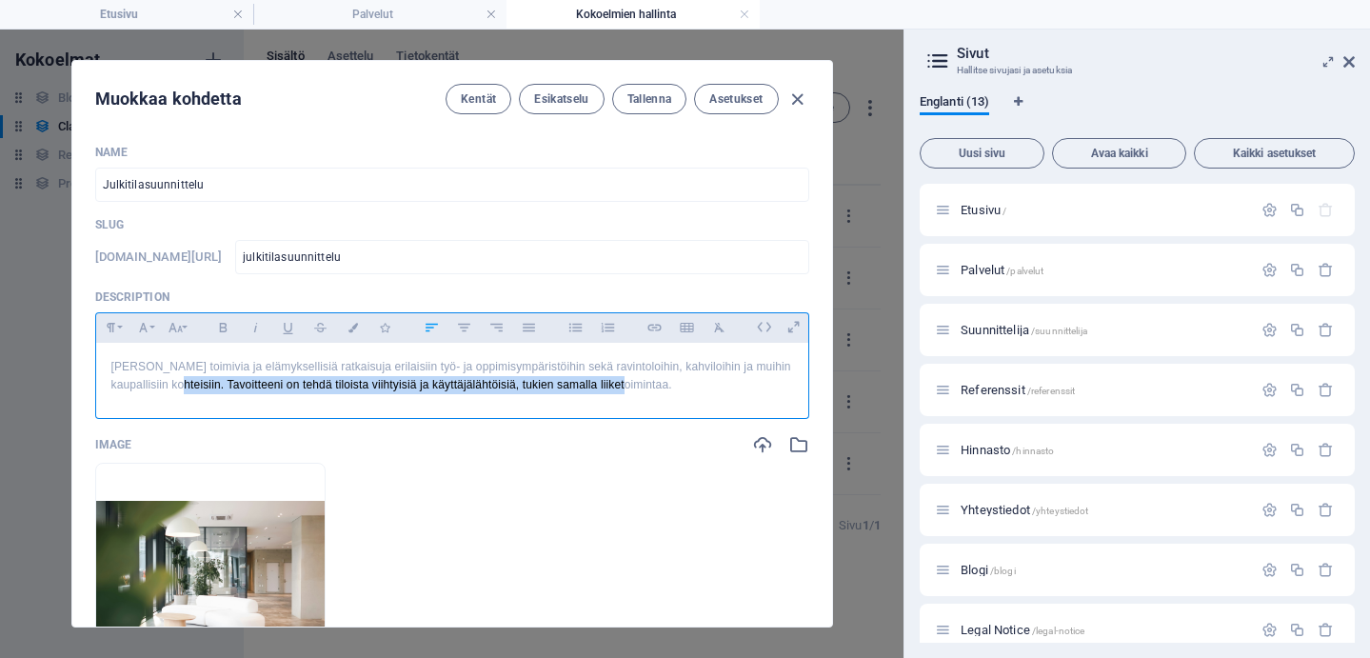
drag, startPoint x: 164, startPoint y: 383, endPoint x: 562, endPoint y: 398, distance: 398.4
click at [562, 398] on div "[PERSON_NAME] toimivia ja elämyksellisiä ratkaisuja erilaisiin työ- ja oppimisy…" at bounding box center [452, 376] width 712 height 67
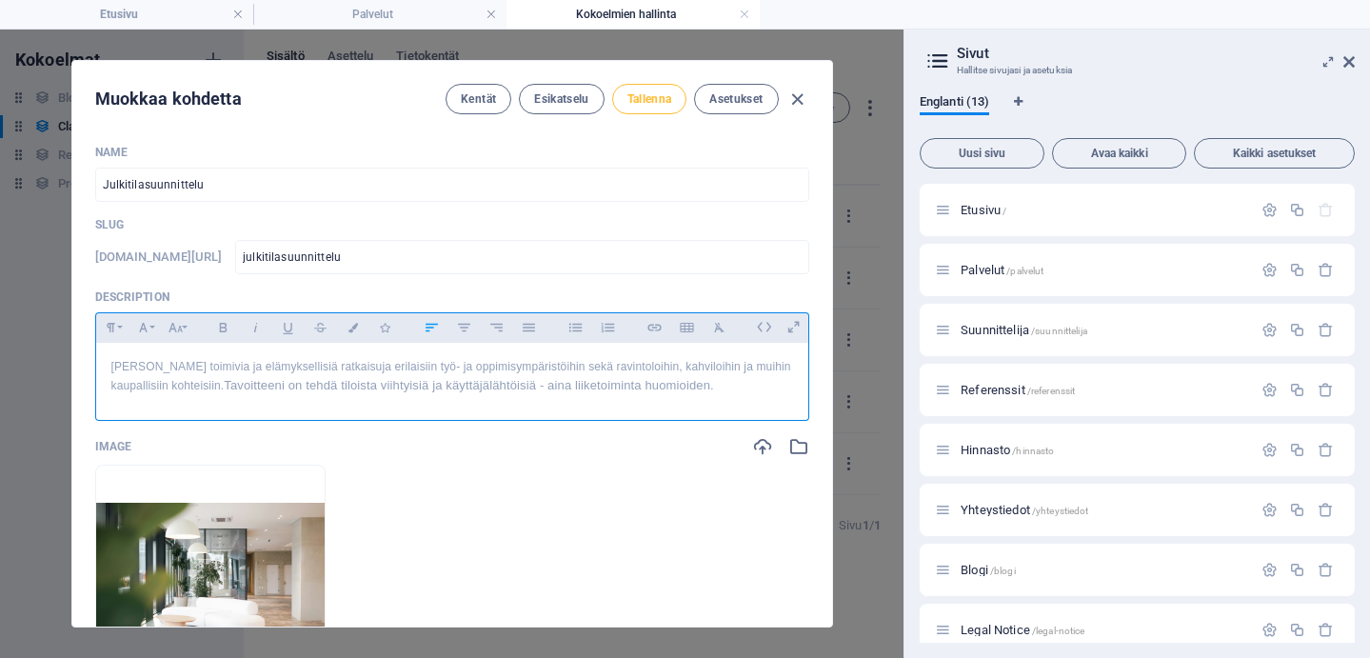
click at [644, 96] on span "Tallenna" at bounding box center [650, 98] width 45 height 15
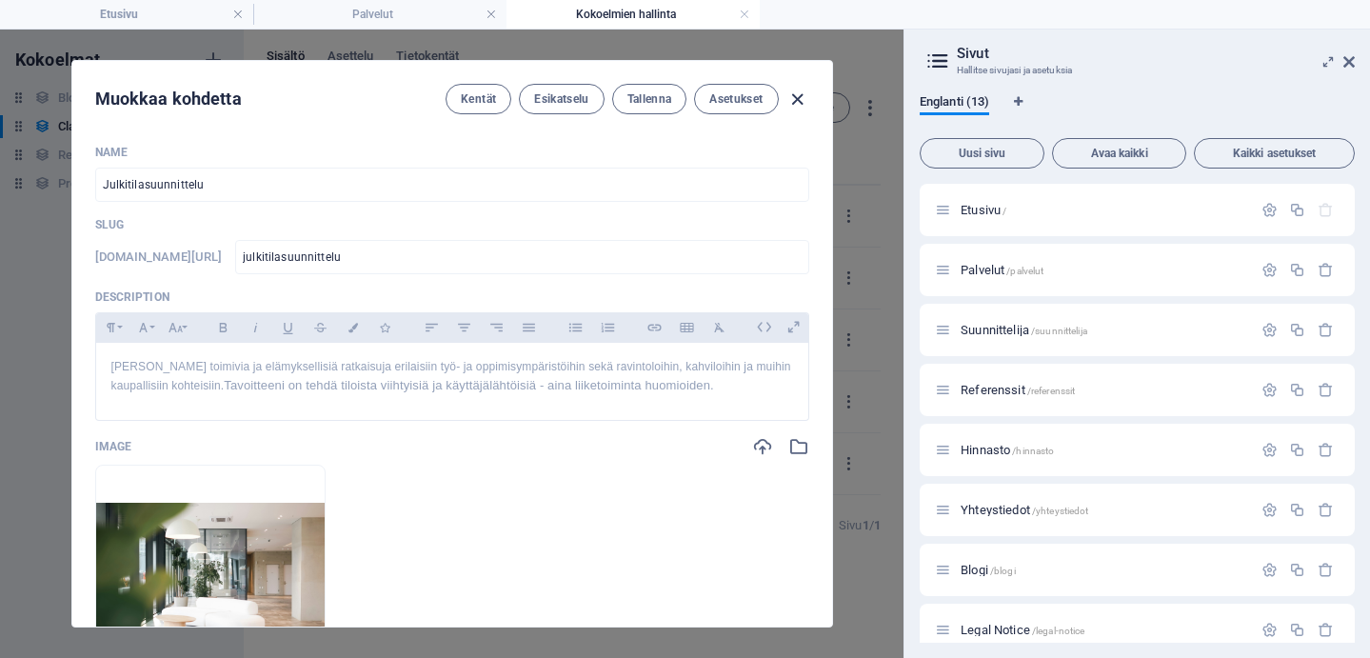
click at [796, 94] on icon "button" at bounding box center [798, 100] width 22 height 22
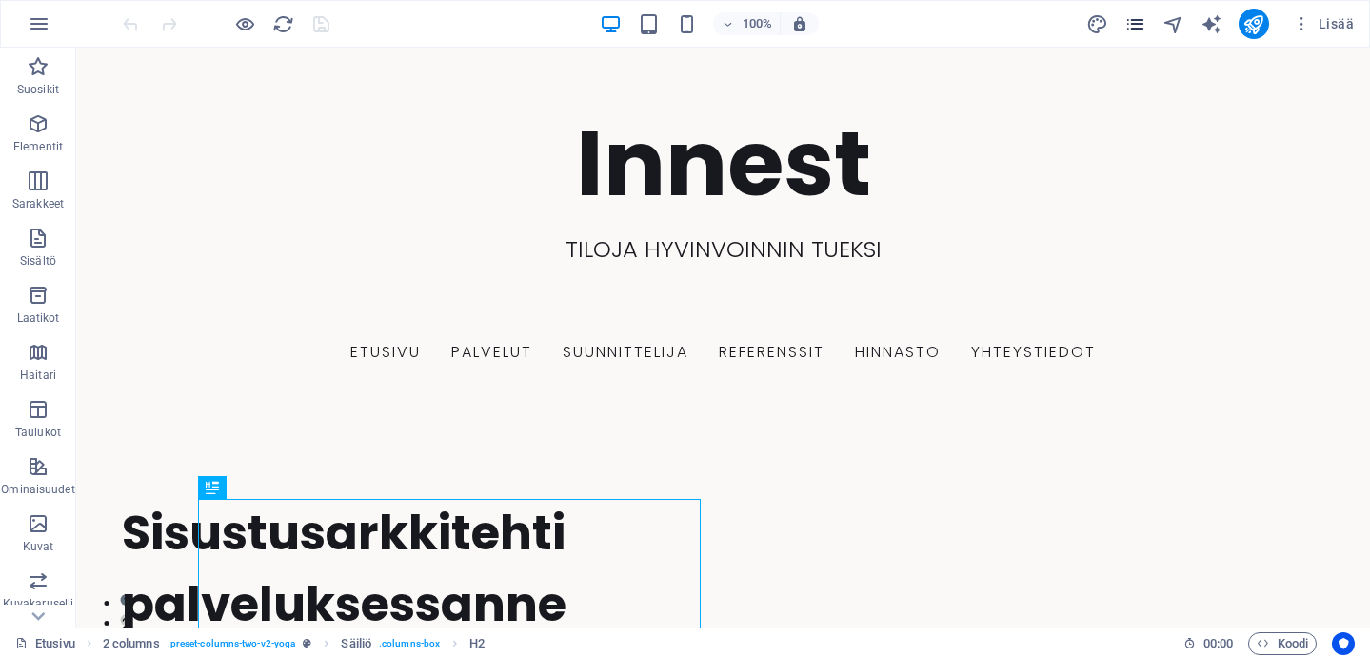
click at [1136, 26] on icon "pages" at bounding box center [1136, 24] width 22 height 22
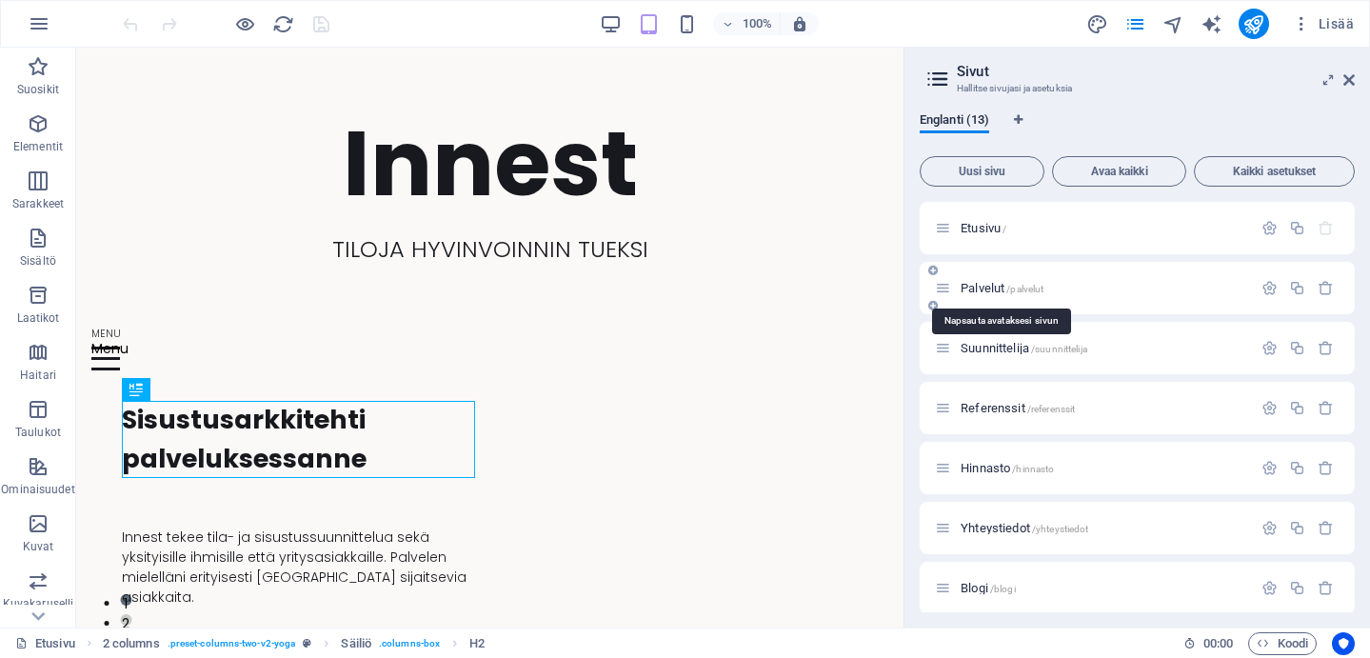
click at [998, 285] on span "Palvelut /palvelut" at bounding box center [1002, 288] width 83 height 14
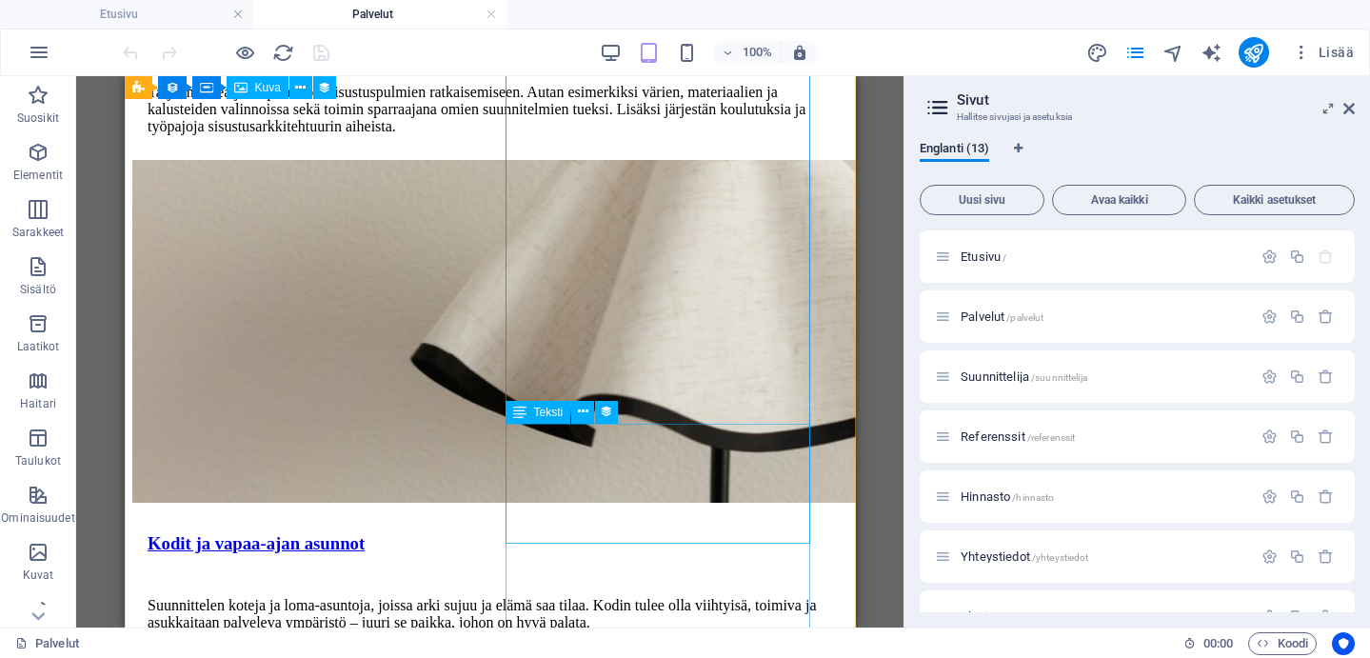
scroll to position [1281, 0]
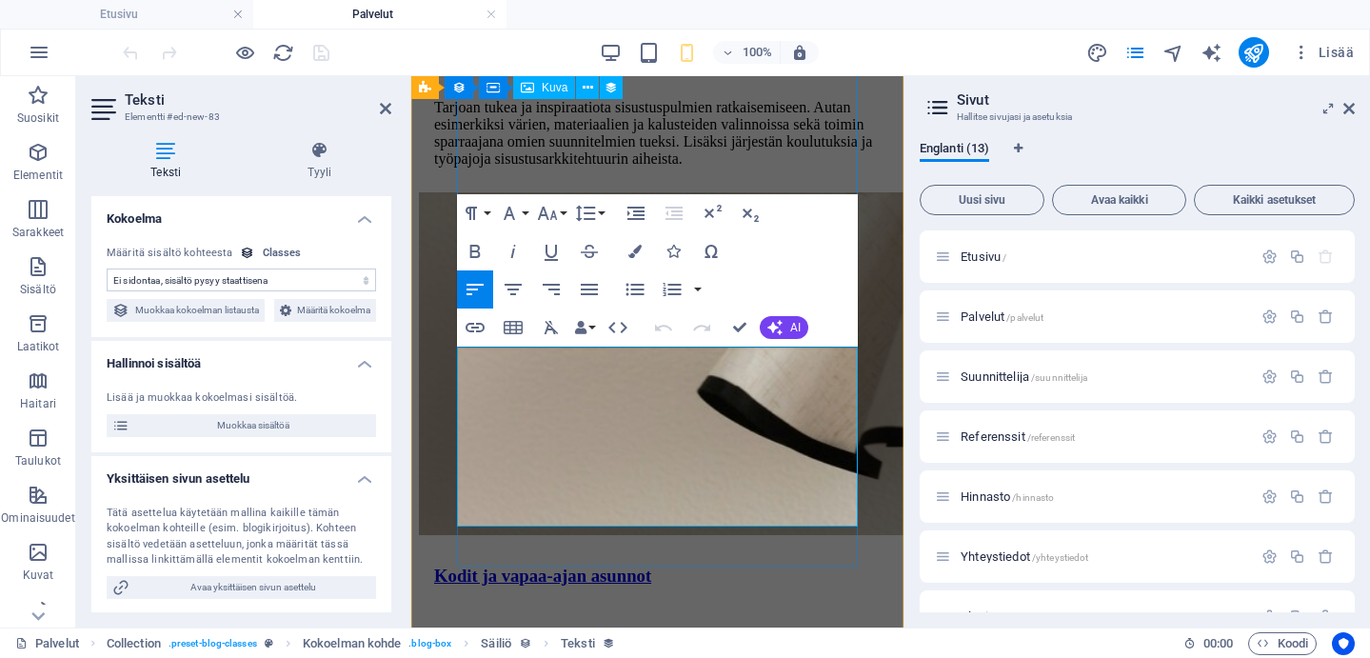
scroll to position [2990, 0]
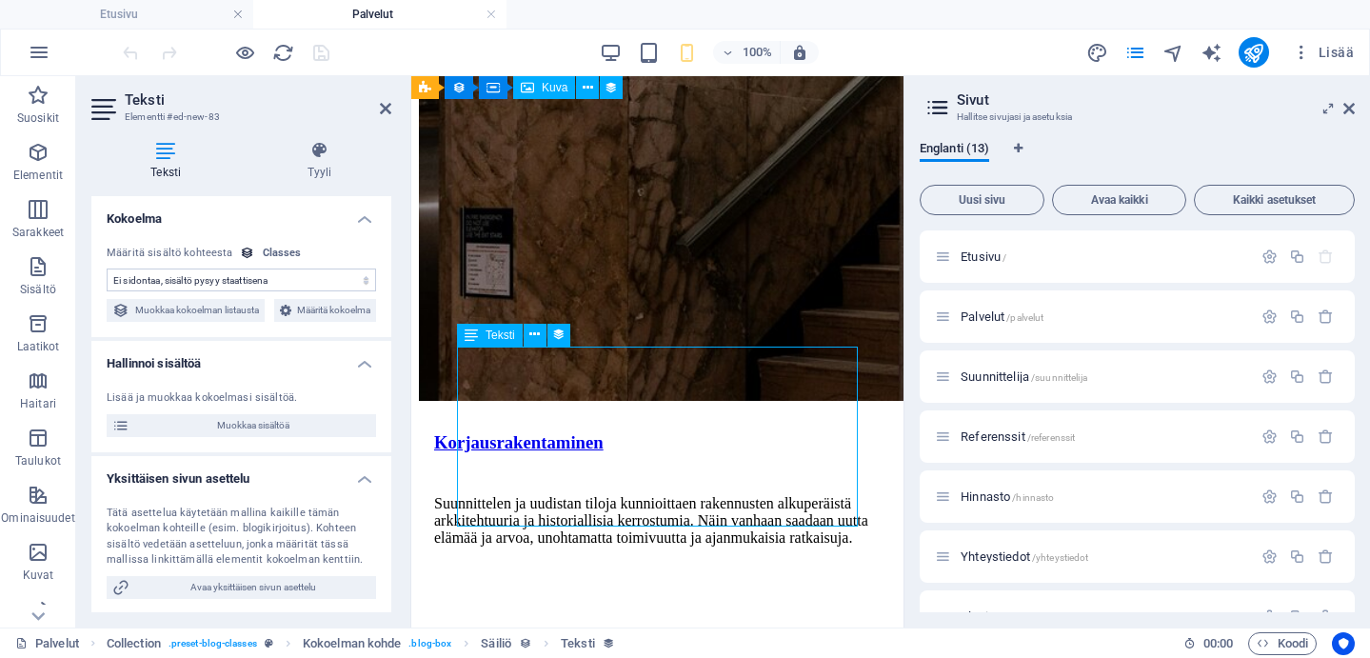
select select "description"
click at [493, 335] on span "Teksti" at bounding box center [501, 335] width 30 height 11
click at [469, 337] on icon at bounding box center [471, 335] width 13 height 23
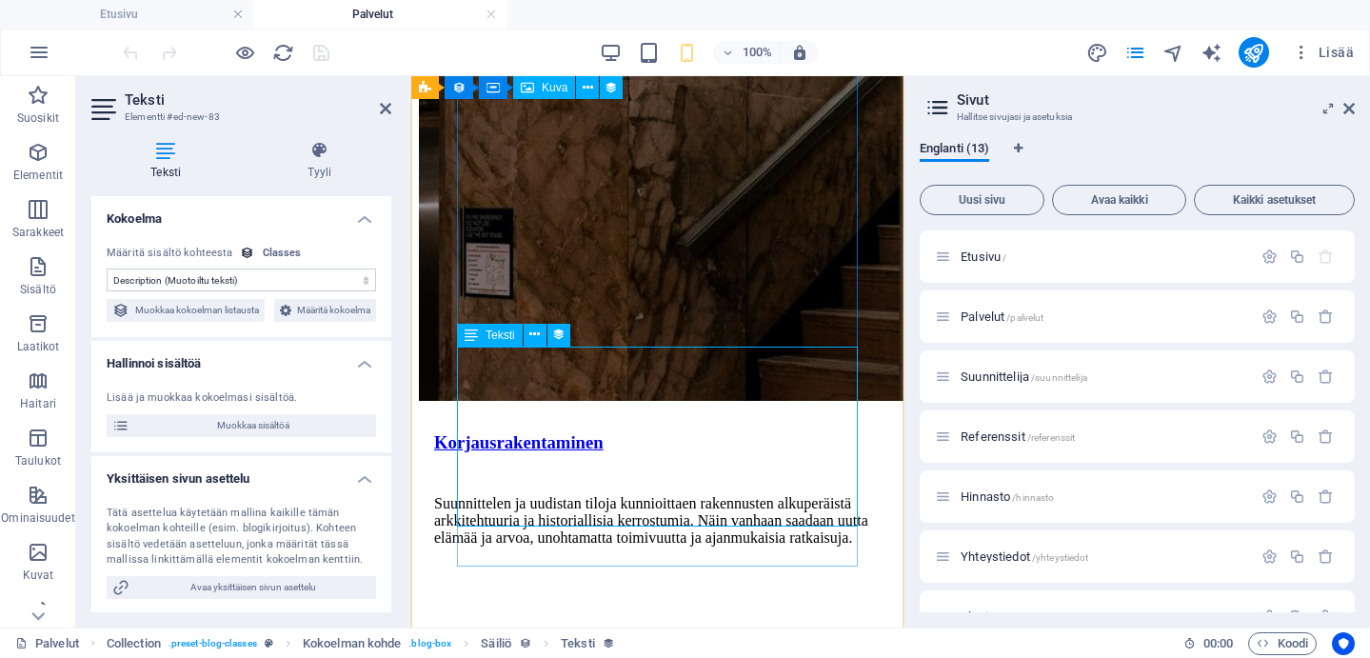
click at [469, 337] on icon at bounding box center [471, 335] width 13 height 23
click at [270, 437] on span "Muokkaa sisältöä" at bounding box center [252, 425] width 235 height 23
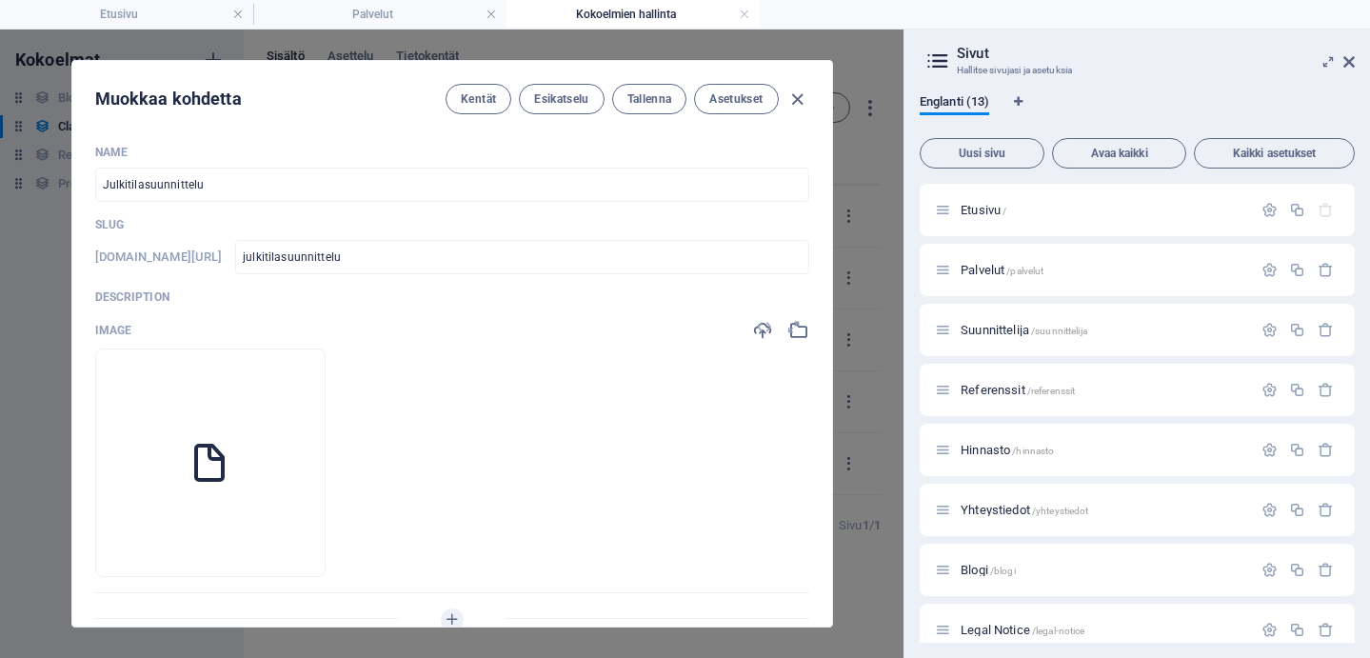
scroll to position [0, 0]
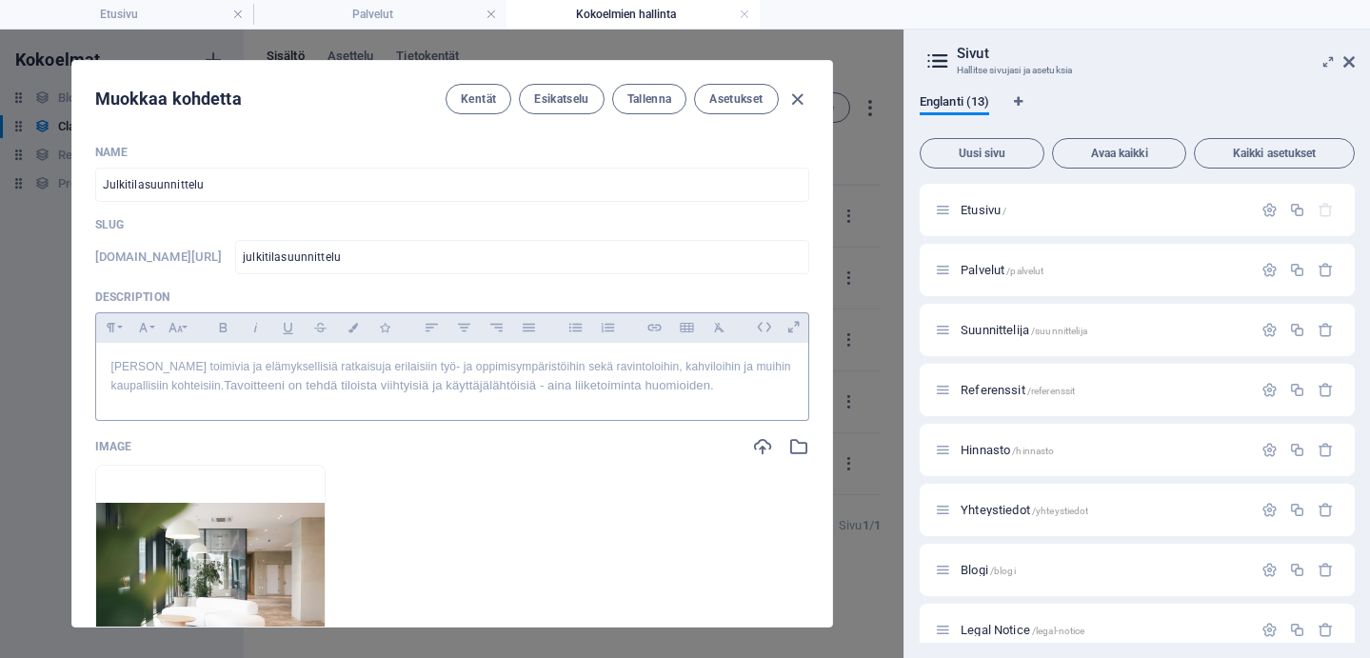
click at [436, 385] on span "Tavoitteeni on tehdä tiloista viihtyisiä ja käyttäjälähtöisiä - aina liiketoimi…" at bounding box center [469, 385] width 490 height 14
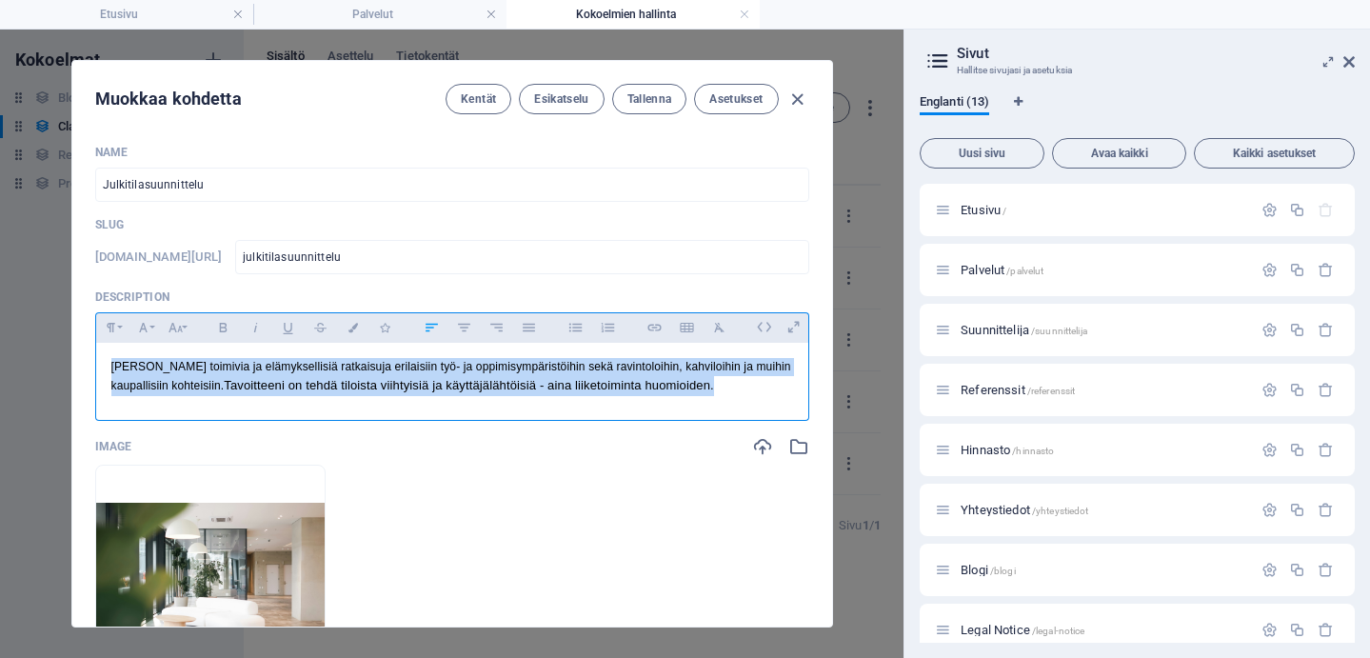
drag, startPoint x: 104, startPoint y: 365, endPoint x: 670, endPoint y: 388, distance: 567.1
click at [670, 388] on div "[PERSON_NAME] toimivia ja elämyksellisiä ratkaisuja erilaisiin työ- ja oppimisy…" at bounding box center [452, 377] width 712 height 69
click at [228, 330] on icon "button" at bounding box center [223, 327] width 16 height 23
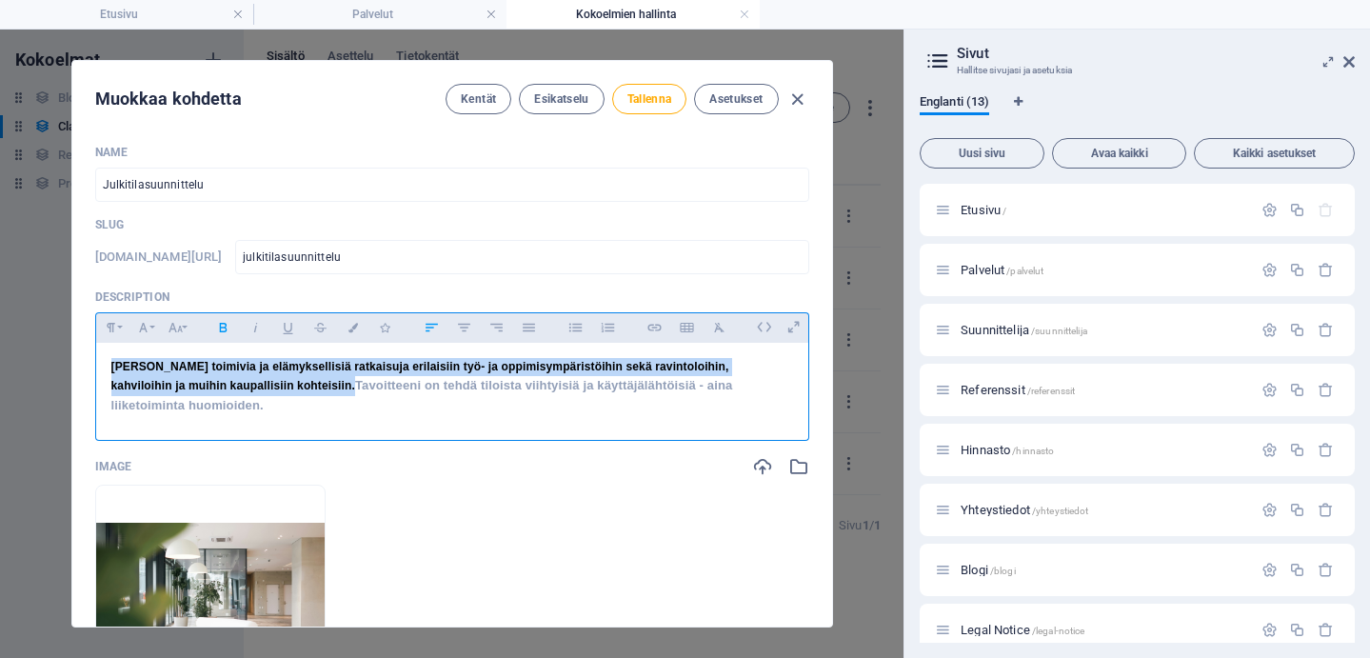
click at [228, 330] on icon "button" at bounding box center [223, 327] width 16 height 23
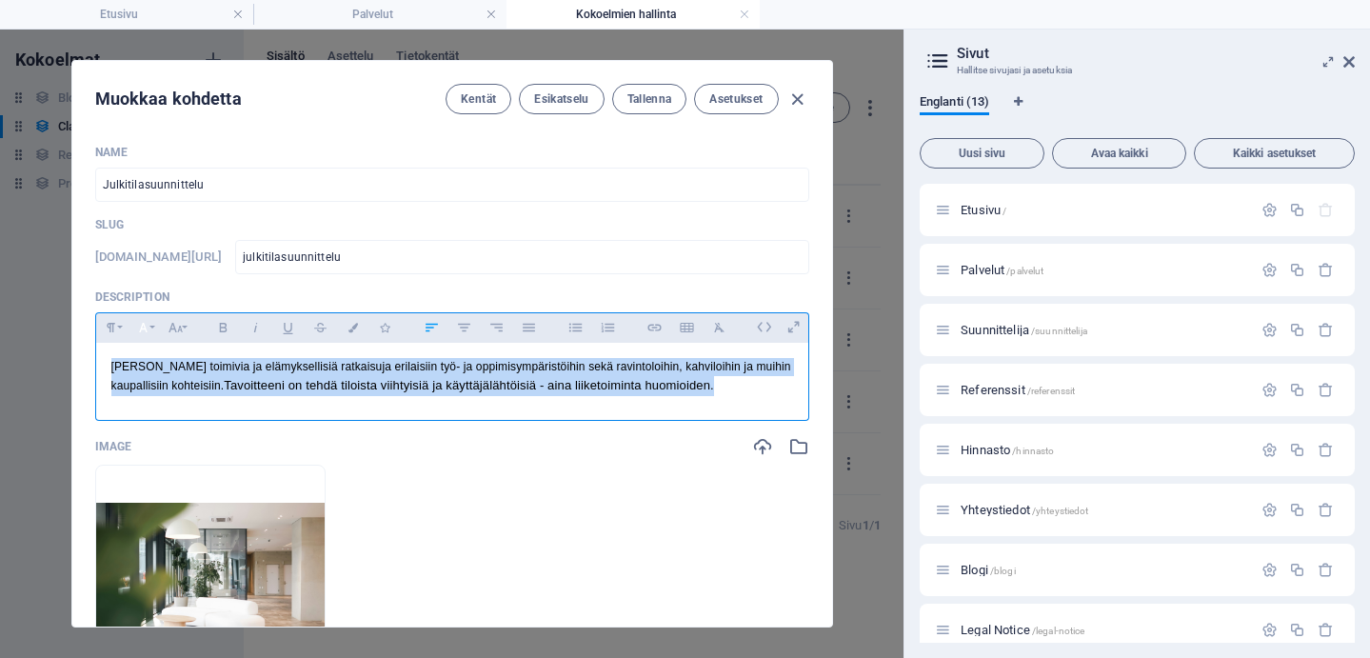
click at [146, 329] on icon "button" at bounding box center [143, 327] width 16 height 23
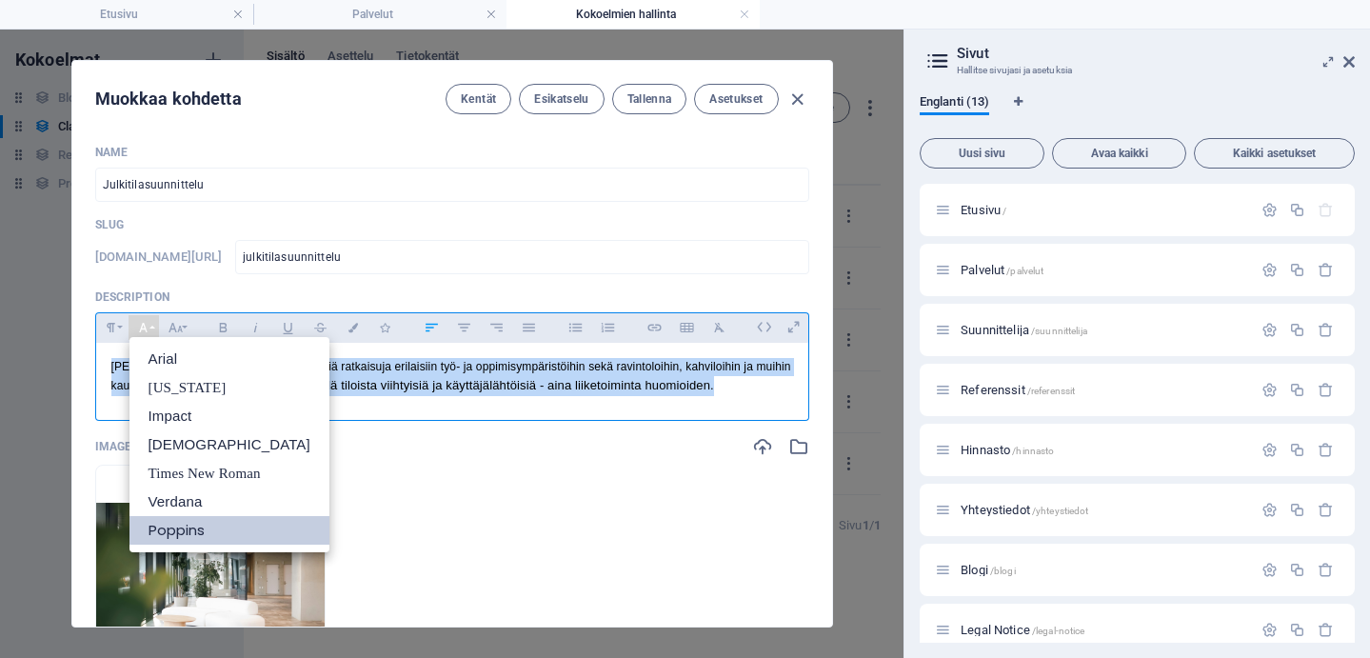
click at [186, 529] on link "Poppins" at bounding box center [230, 530] width 200 height 29
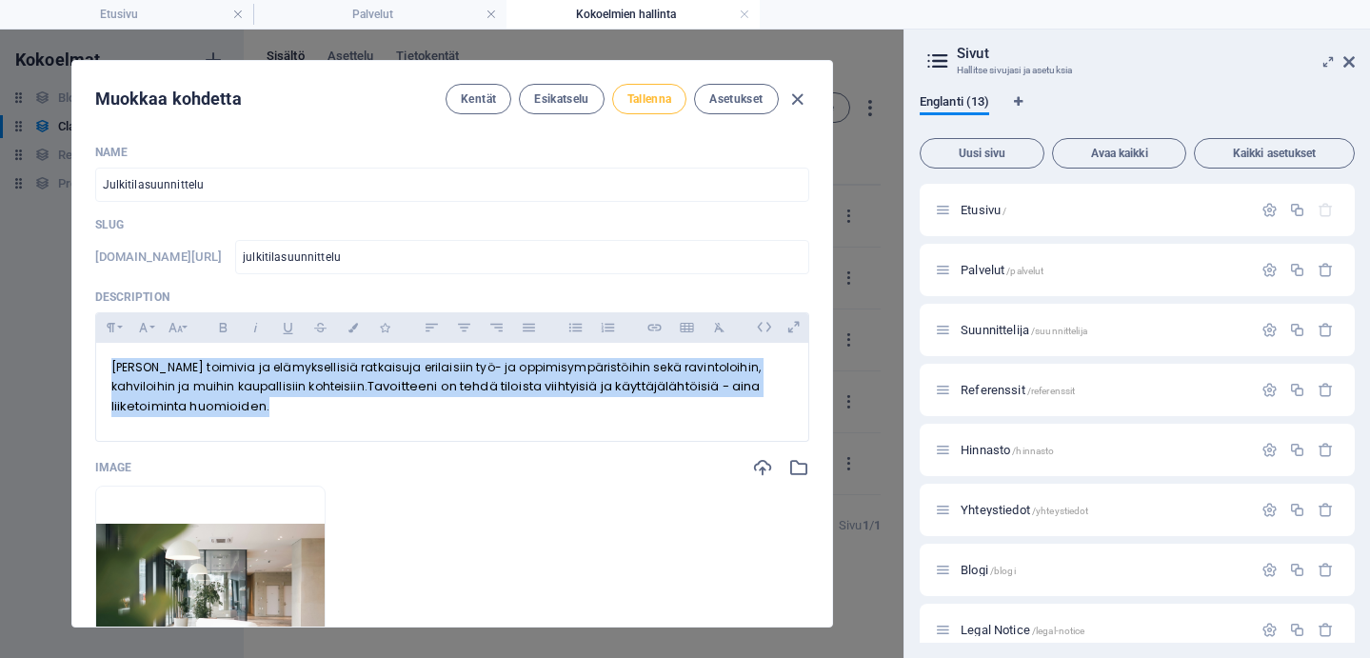
click at [629, 97] on span "Tallenna" at bounding box center [650, 98] width 45 height 15
click at [993, 266] on span "Palvelut /palvelut" at bounding box center [1002, 270] width 83 height 14
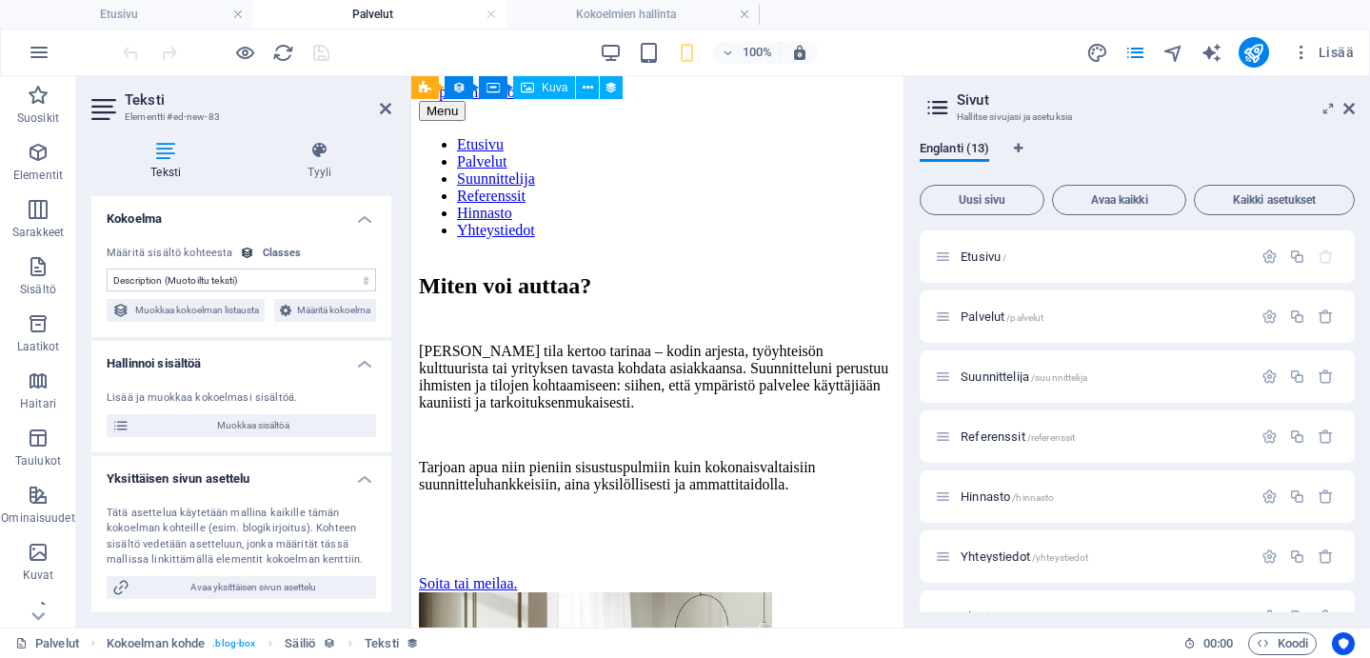
scroll to position [2990, 0]
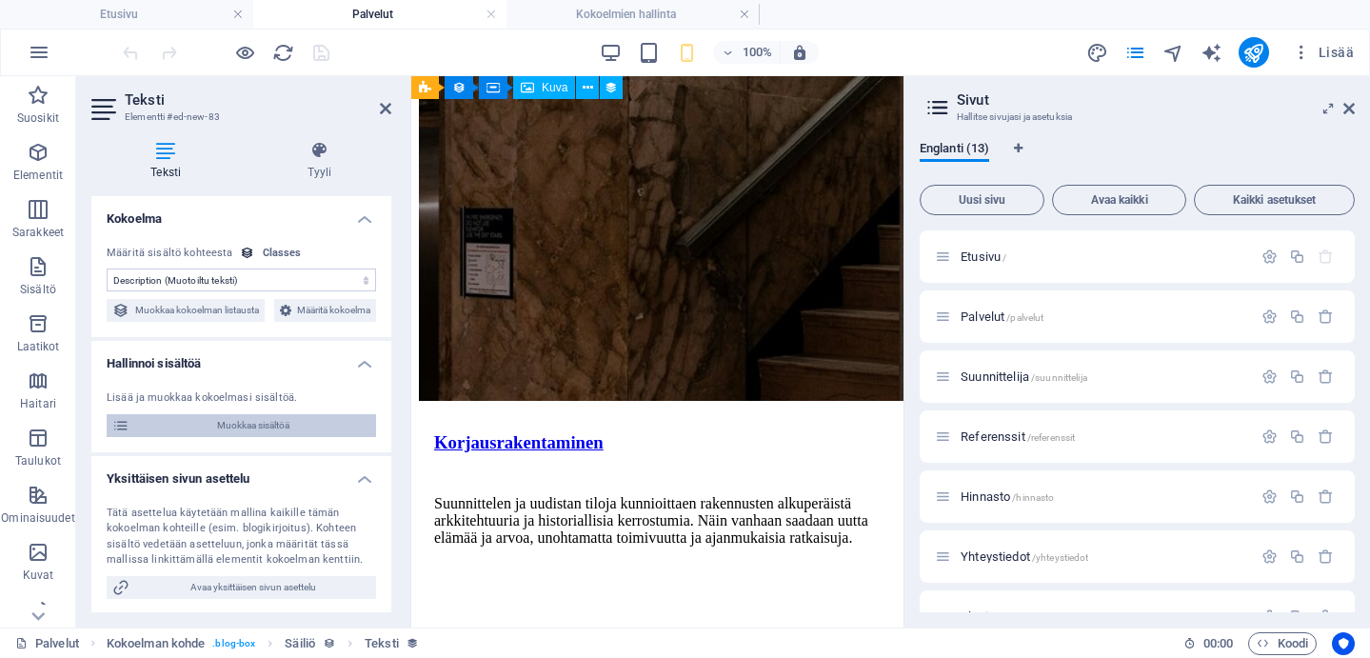
click at [291, 437] on span "Muokkaa sisältöä" at bounding box center [252, 425] width 235 height 23
click at [284, 437] on span "Muokkaa sisältöä" at bounding box center [252, 425] width 235 height 23
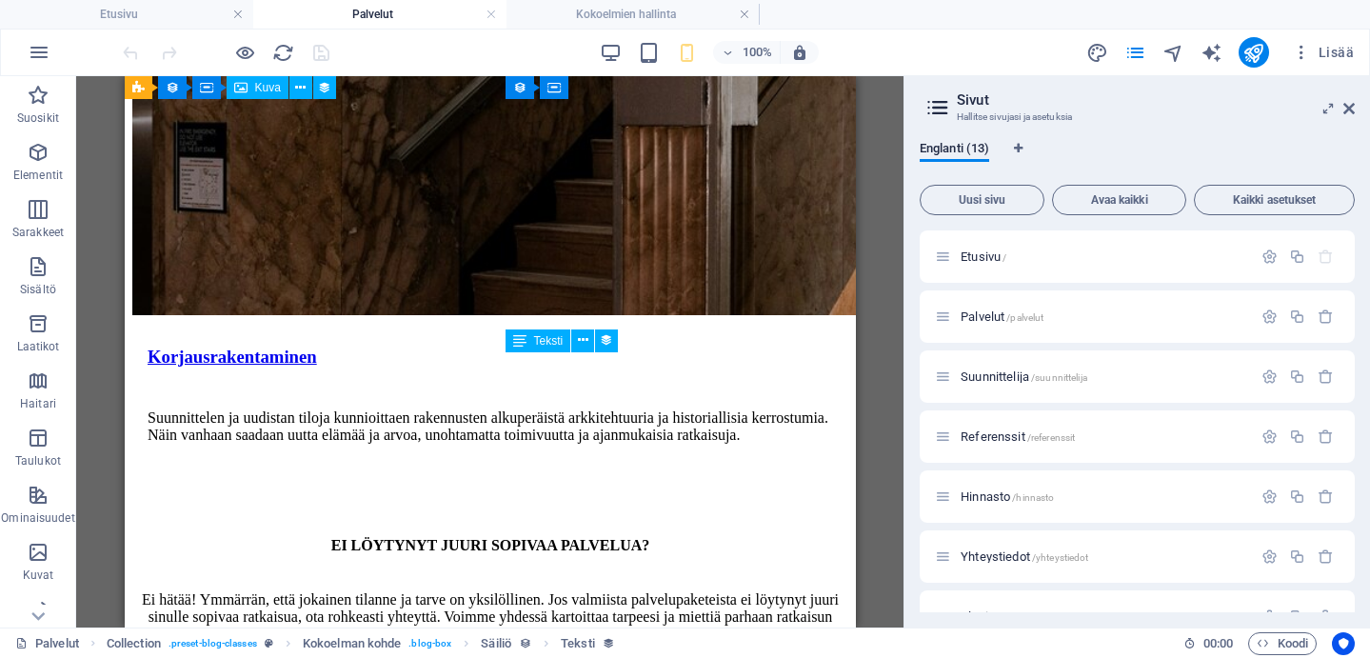
scroll to position [1333, 0]
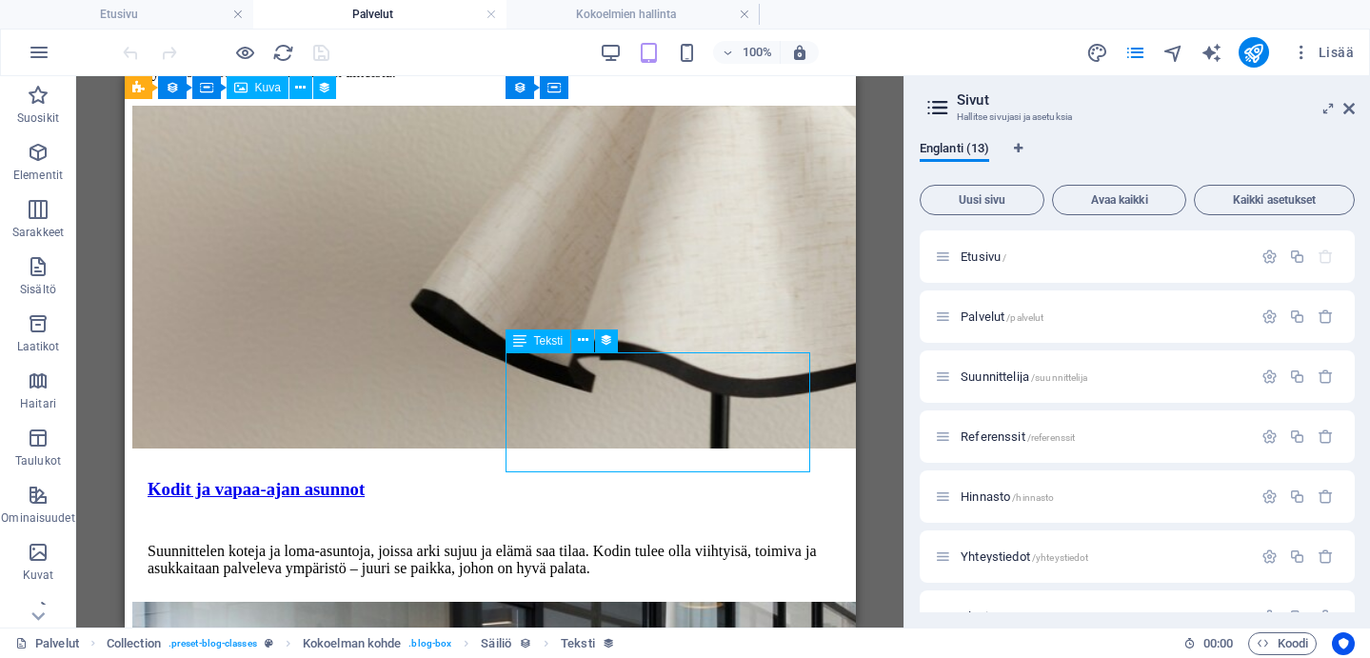
select select "description"
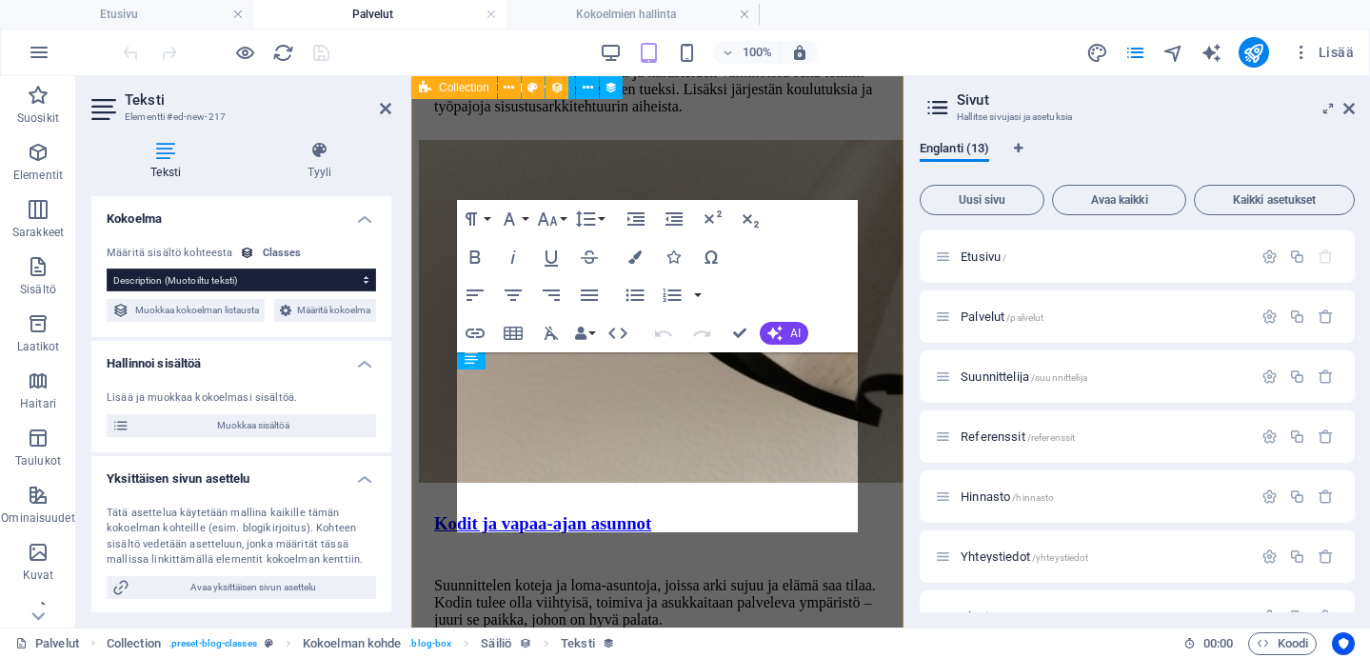
scroll to position [2985, 0]
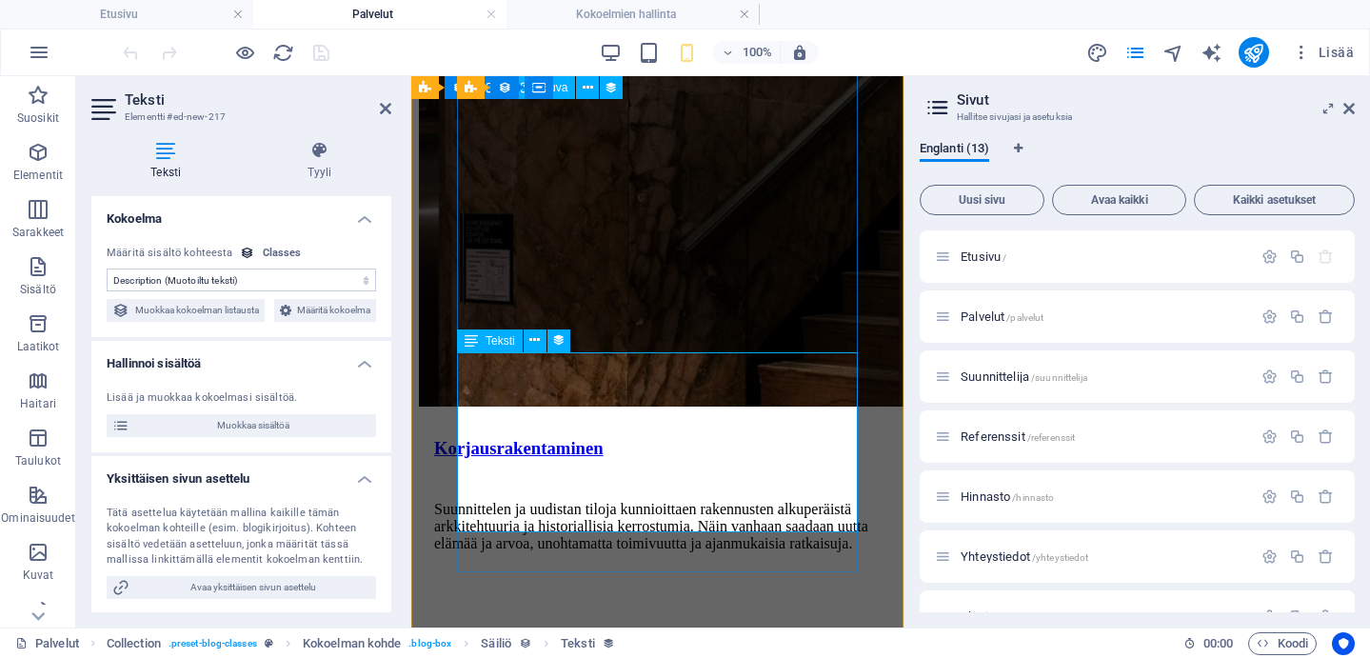
click at [604, 39] on div "[PERSON_NAME] toimivia ja elämyksellisiä ratkaisuja erilaisiin työ- ja oppimisy…" at bounding box center [657, 4] width 477 height 69
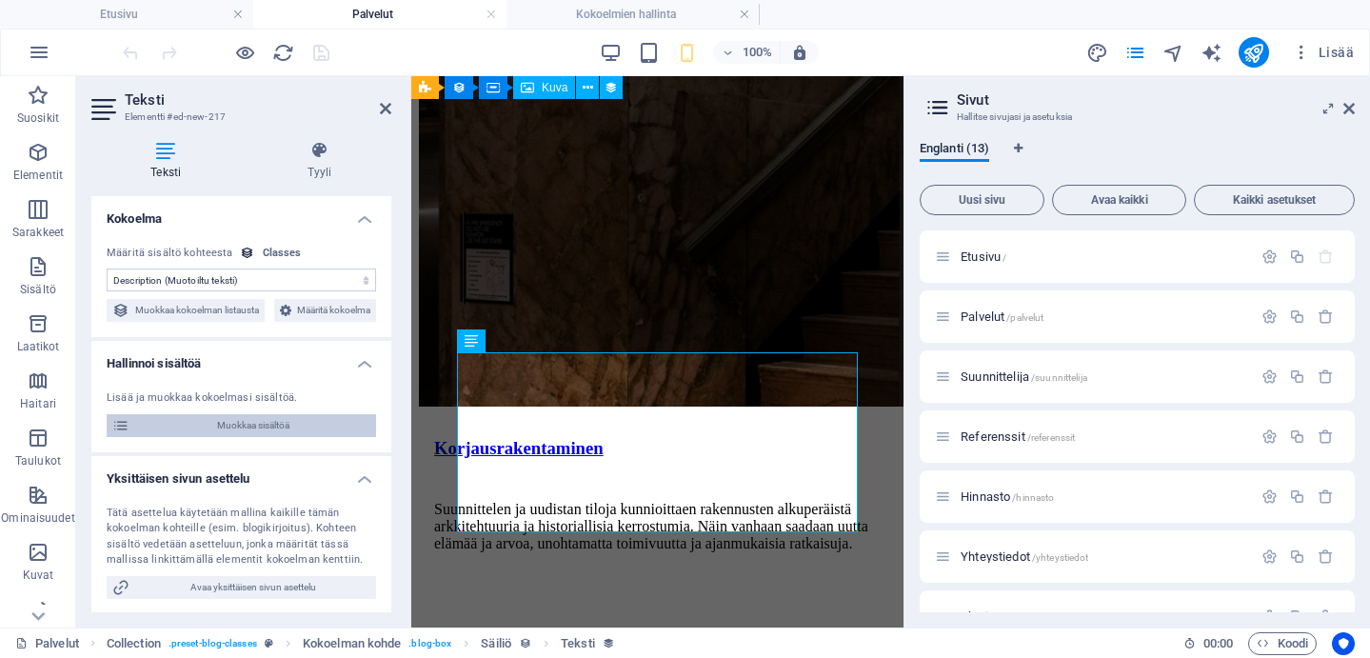
click at [311, 437] on span "Muokkaa sisältöä" at bounding box center [252, 425] width 235 height 23
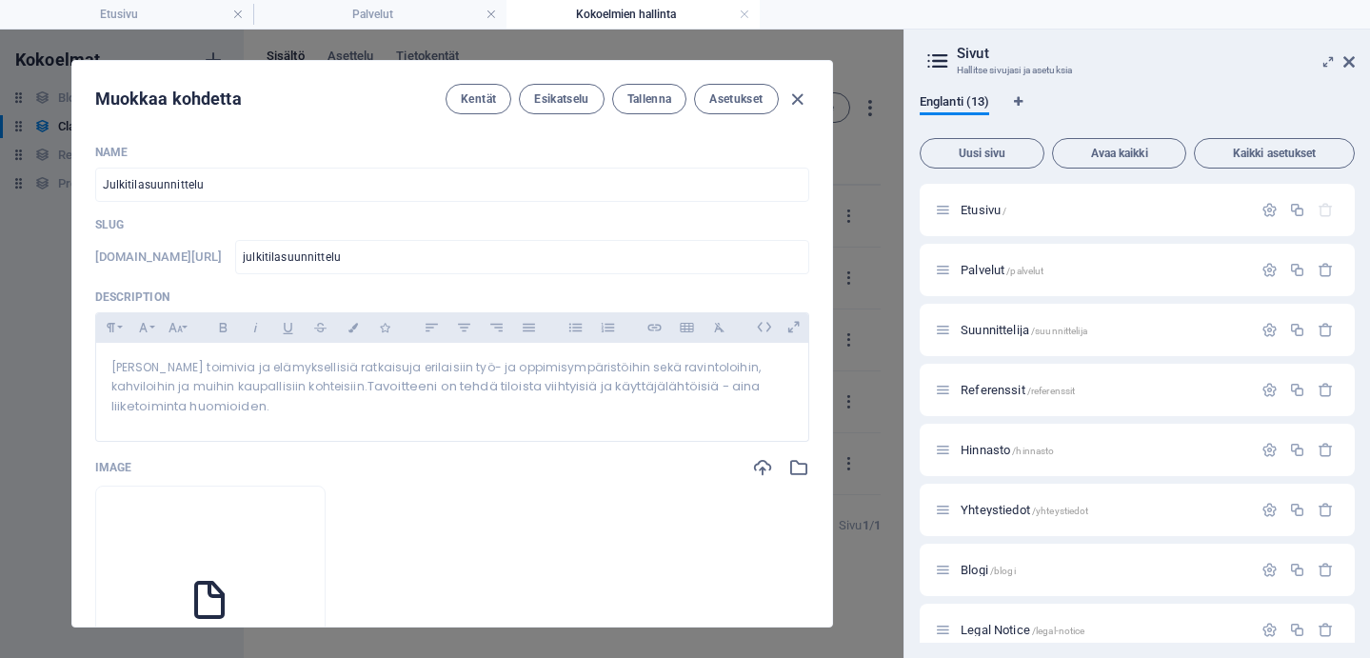
type input "julkitilasuunnittelu"
type textarea "[PERSON_NAME] toimivia ja elämyksellisiä ratkaisuja erilaisiin työ- ja oppimisy…"
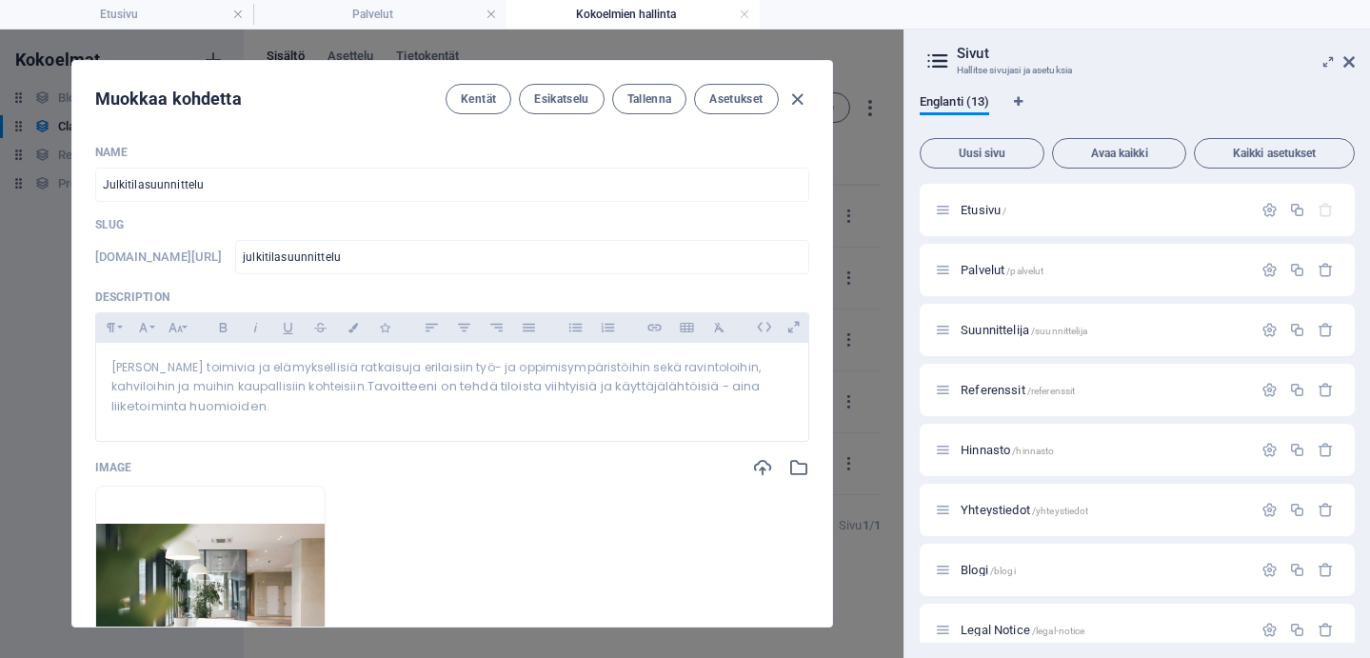
scroll to position [0, 0]
click at [107, 367] on div "[PERSON_NAME] toimivia ja elämyksellisiä ratkaisuja erilaisiin työ- ja oppimisy…" at bounding box center [452, 388] width 712 height 90
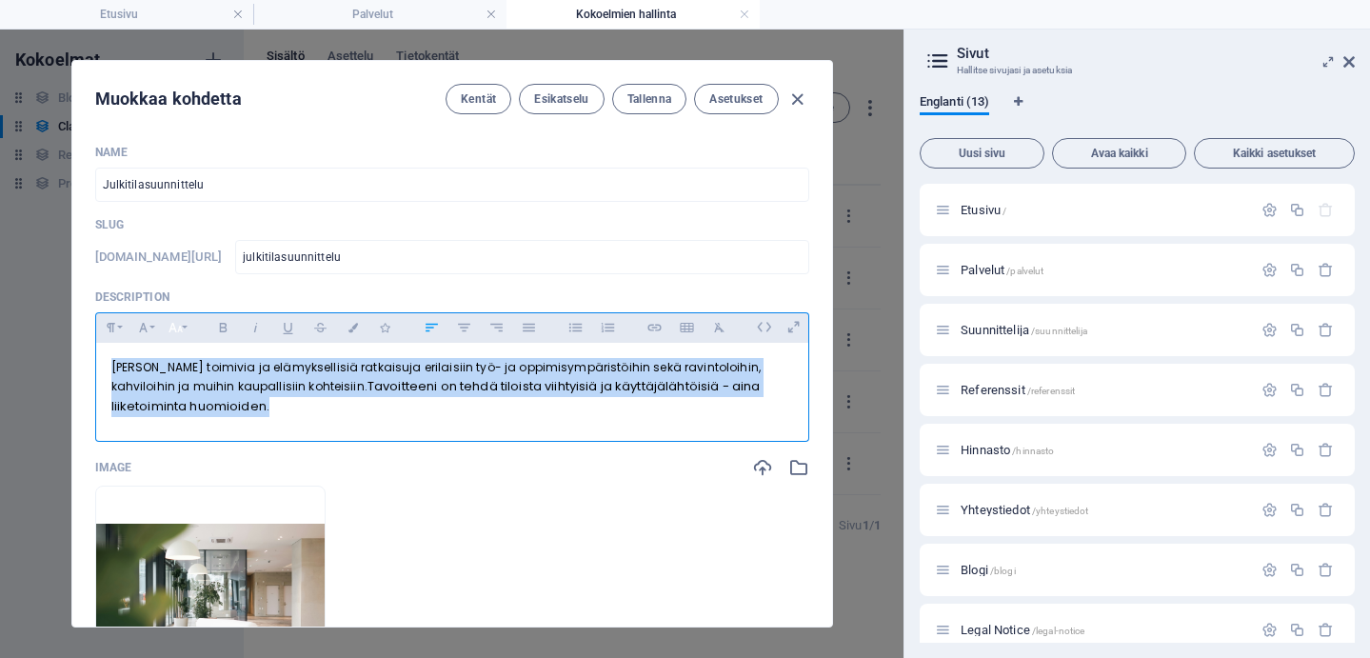
click at [187, 330] on button "Font Size" at bounding box center [176, 327] width 30 height 25
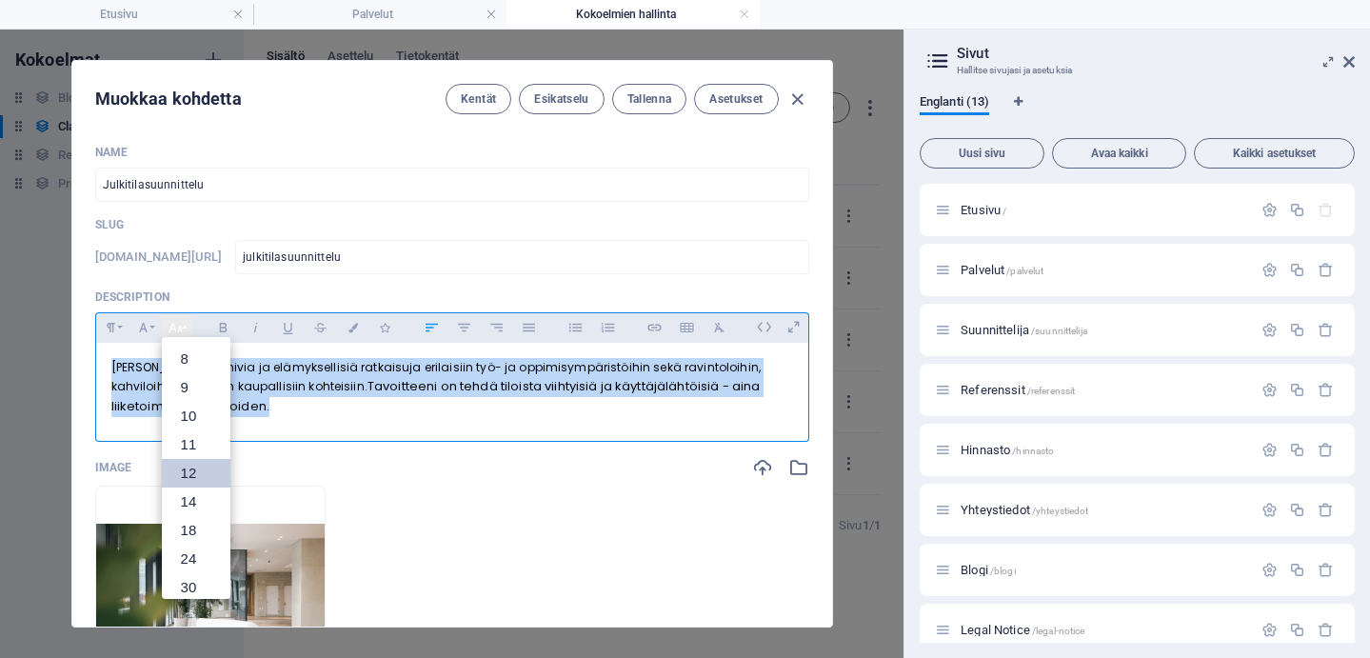
scroll to position [136, 0]
click at [191, 369] on link "14" at bounding box center [196, 365] width 69 height 29
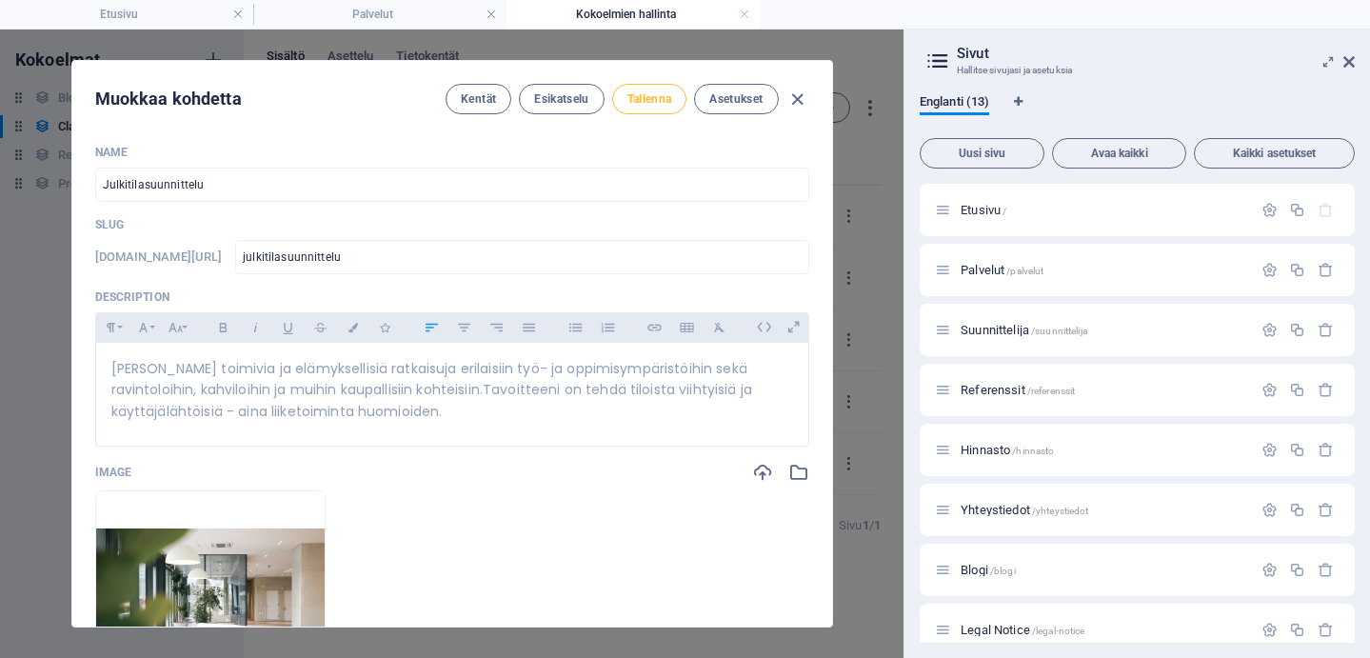
click at [632, 97] on span "Tallenna" at bounding box center [650, 98] width 45 height 15
click at [980, 267] on span "Palvelut /palvelut" at bounding box center [1002, 270] width 83 height 14
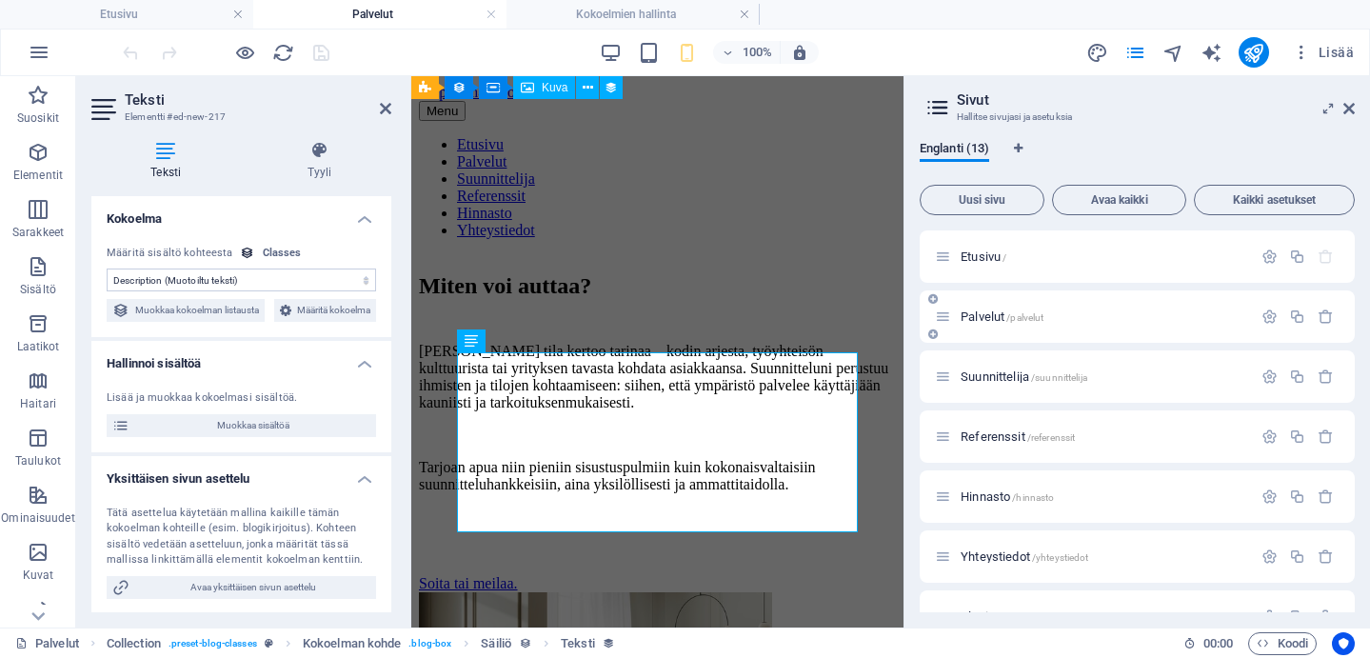
scroll to position [2985, 0]
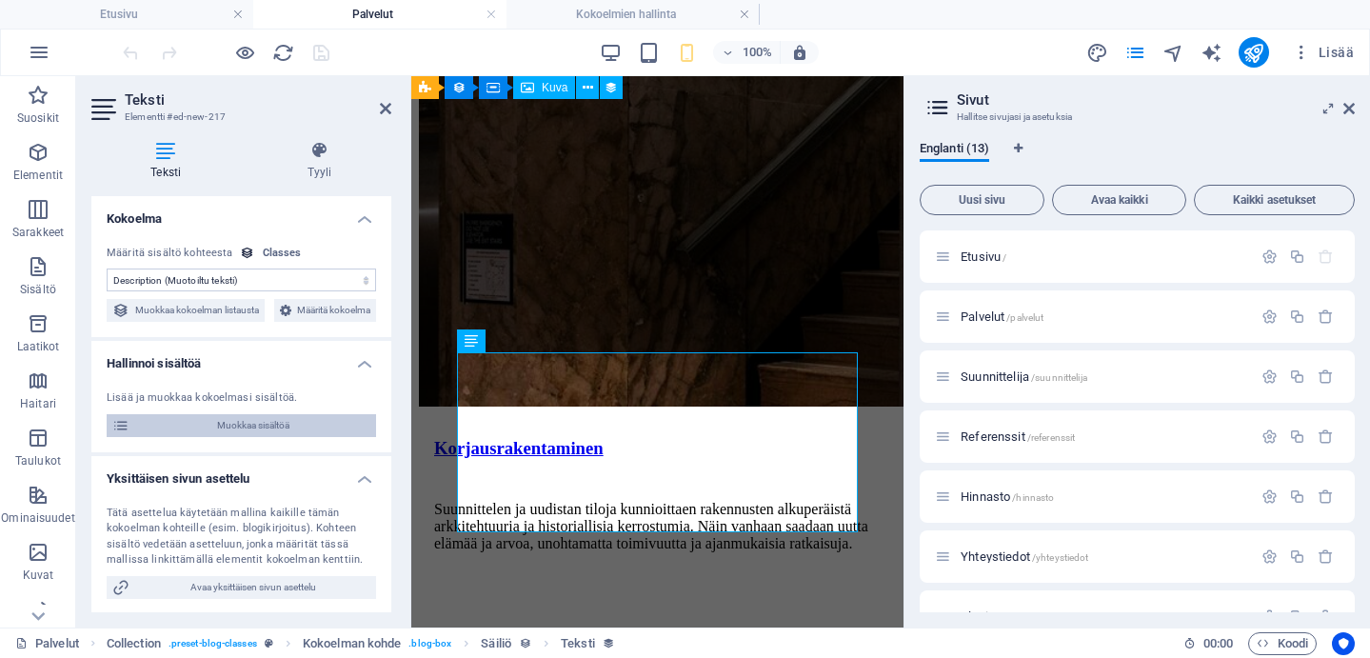
click at [319, 437] on span "Muokkaa sisältöä" at bounding box center [252, 425] width 235 height 23
type input "julkitilasuunnittelu"
type textarea "[PERSON_NAME] toimivia ja elämyksellisiä ratkaisuja erilaisiin työ- ja oppimisy…"
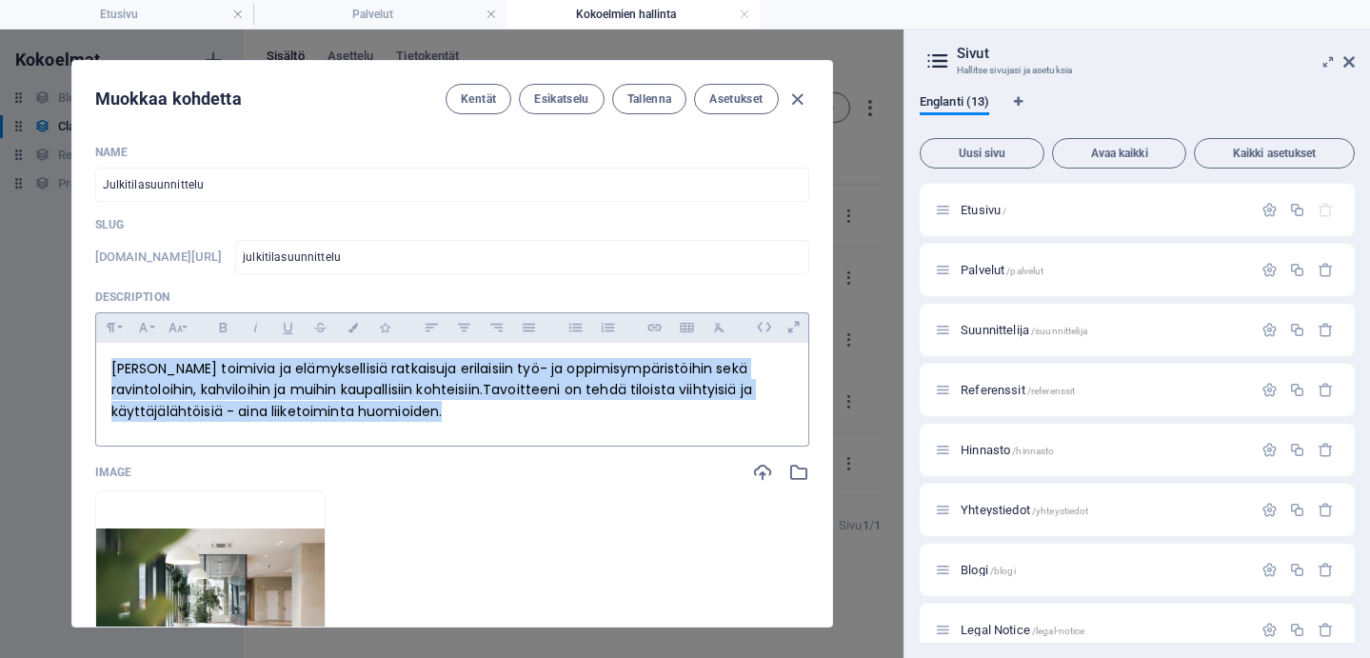
scroll to position [0, 0]
click at [273, 378] on p "[PERSON_NAME] toimivia ja elämyksellisiä ratkaisuja erilaisiin työ- ja oppimisy…" at bounding box center [452, 390] width 682 height 64
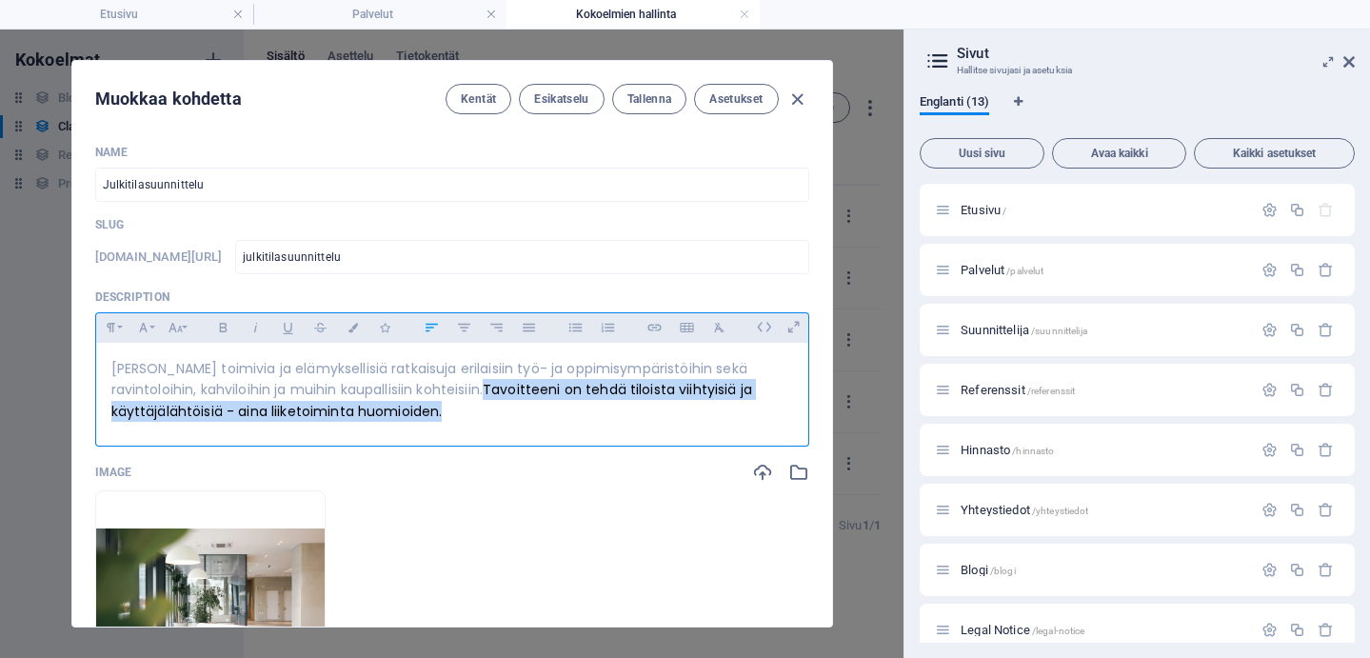
drag, startPoint x: 400, startPoint y: 393, endPoint x: 457, endPoint y: 422, distance: 63.9
click at [457, 422] on div "[PERSON_NAME] toimivia ja elämyksellisiä ratkaisuja erilaisiin työ- ja oppimisy…" at bounding box center [452, 390] width 712 height 94
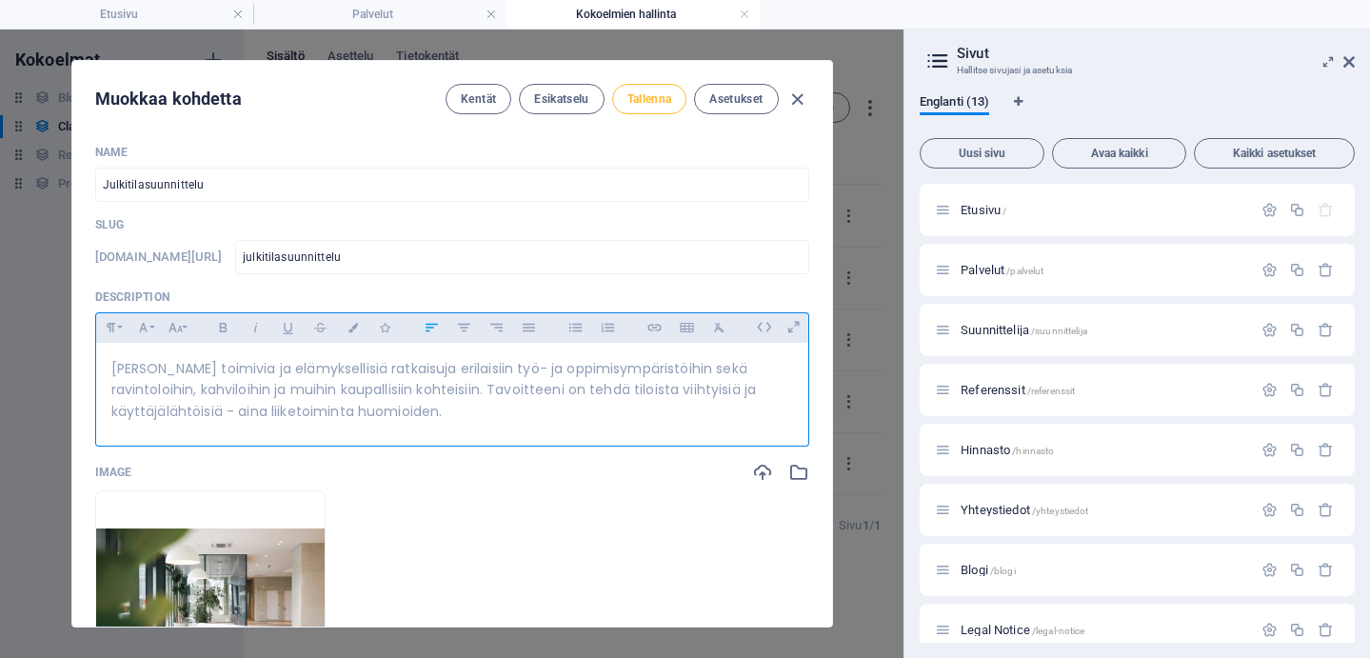
click at [635, 103] on span "Tallenna" at bounding box center [650, 98] width 45 height 15
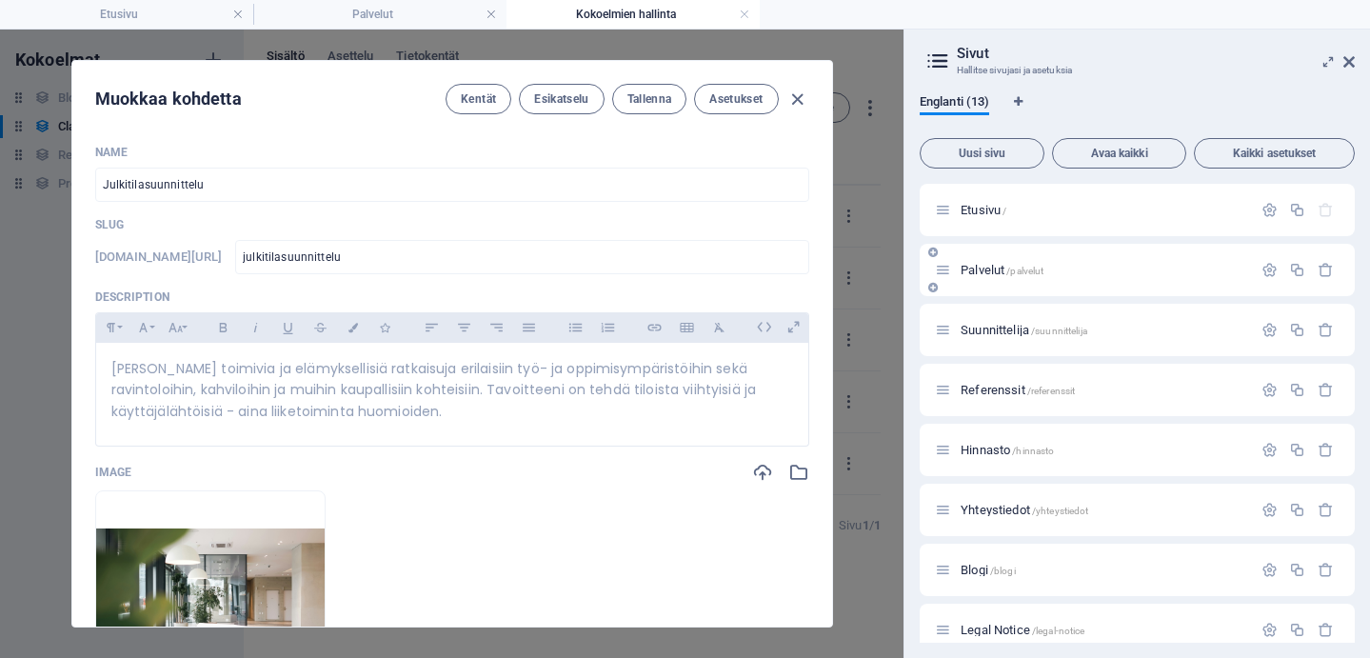
click at [1010, 267] on span "/palvelut" at bounding box center [1025, 271] width 37 height 10
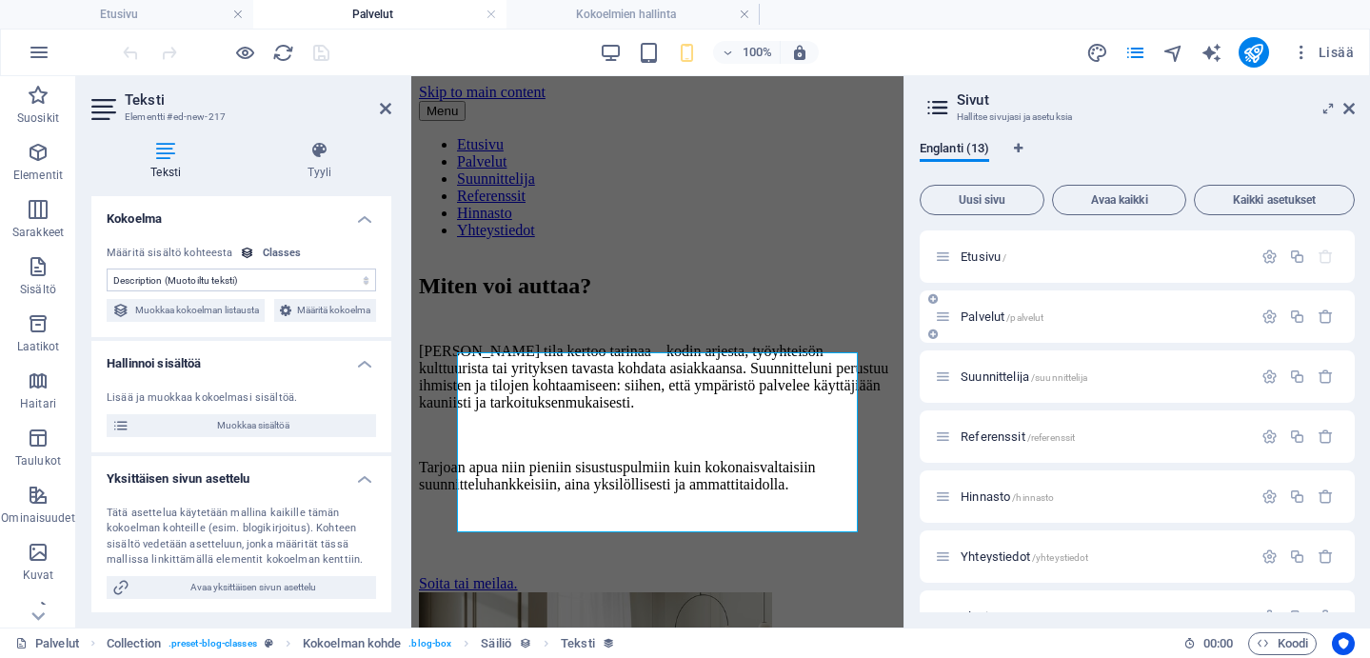
scroll to position [2985, 0]
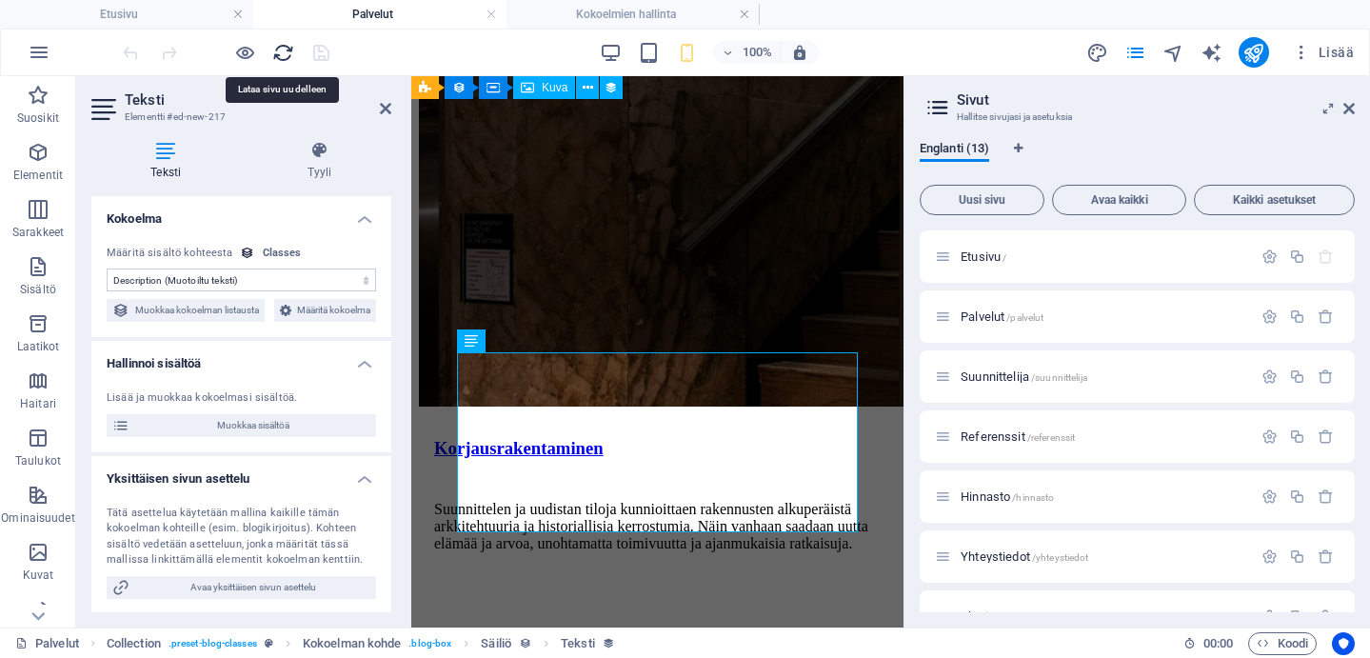
click at [280, 53] on icon "reload" at bounding box center [283, 53] width 22 height 22
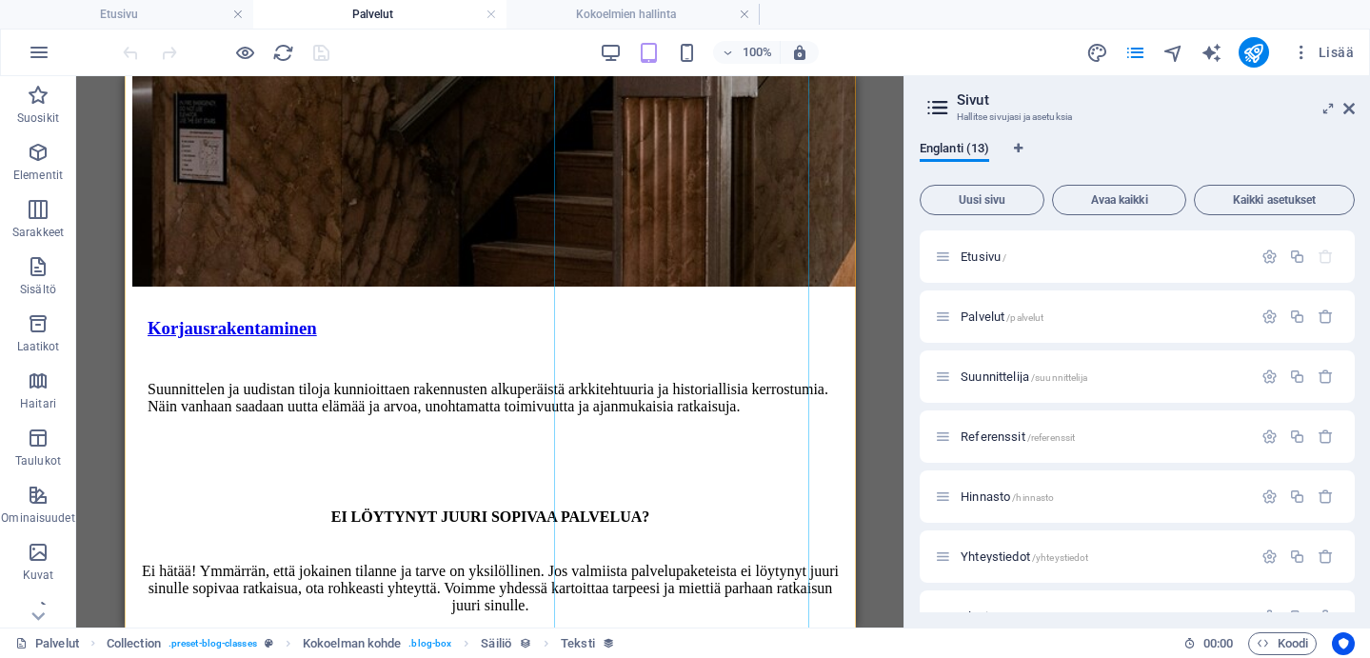
scroll to position [3131, 0]
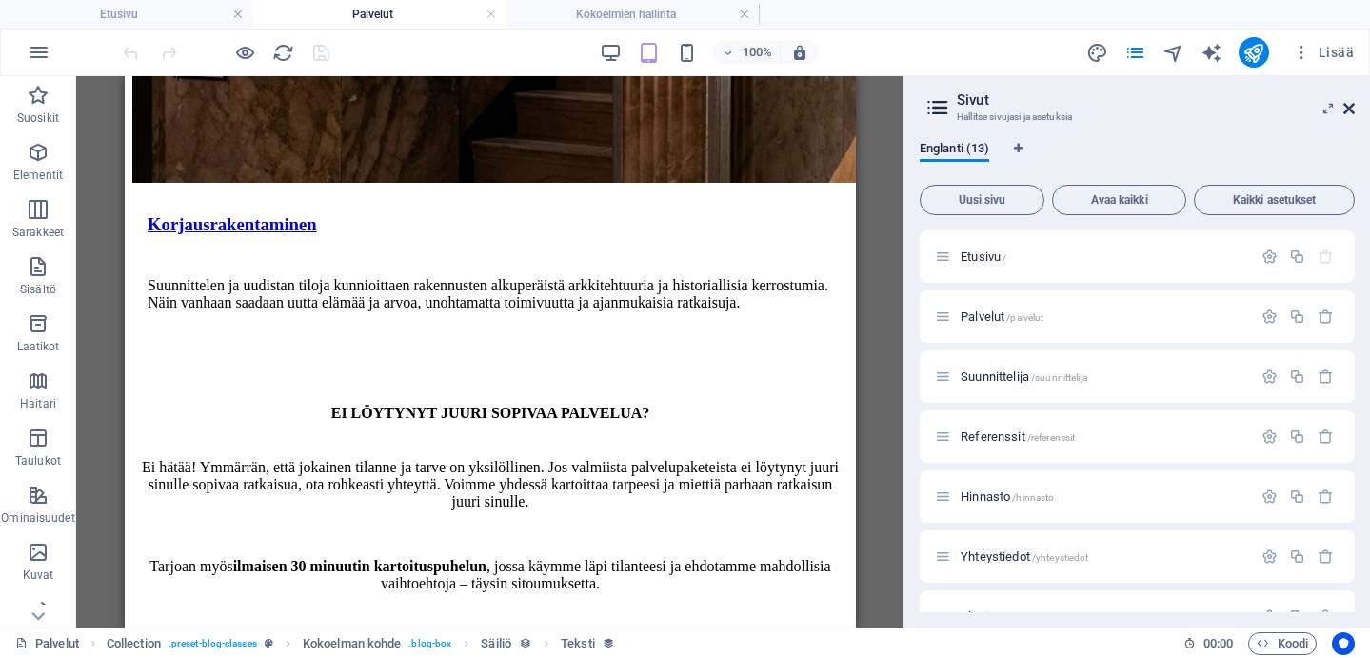
click at [1349, 106] on icon at bounding box center [1349, 108] width 11 height 15
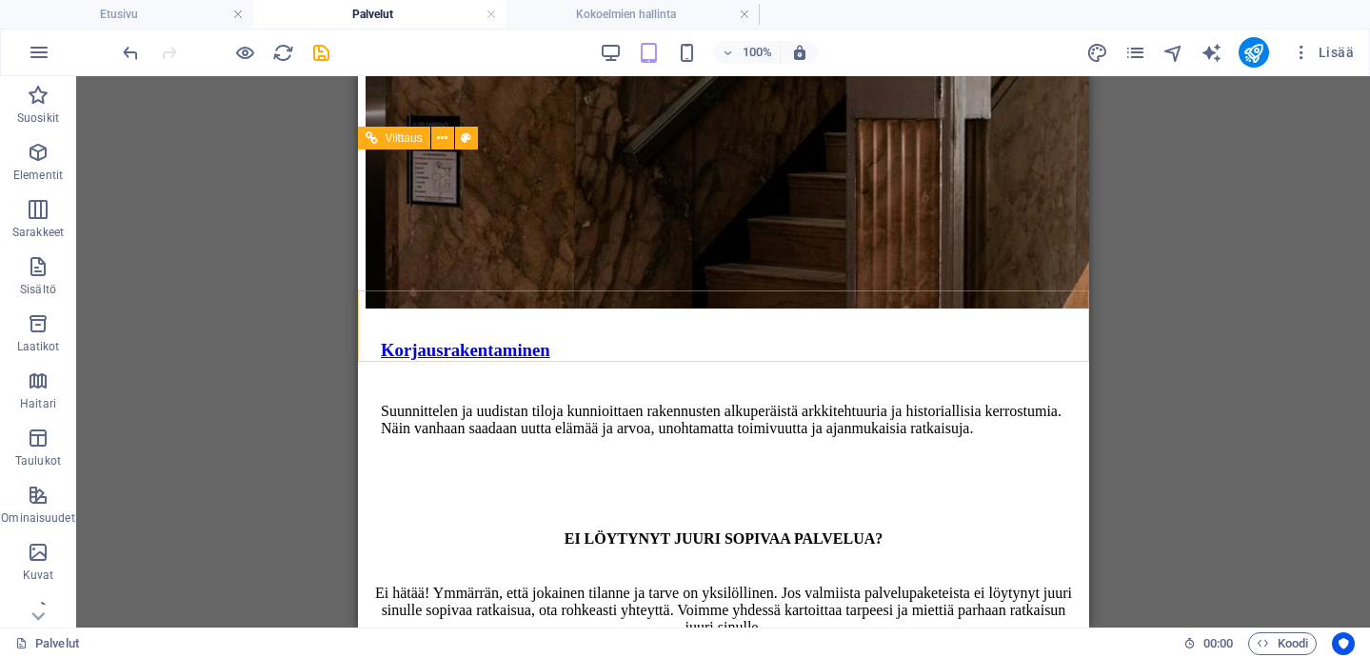
scroll to position [2906, 0]
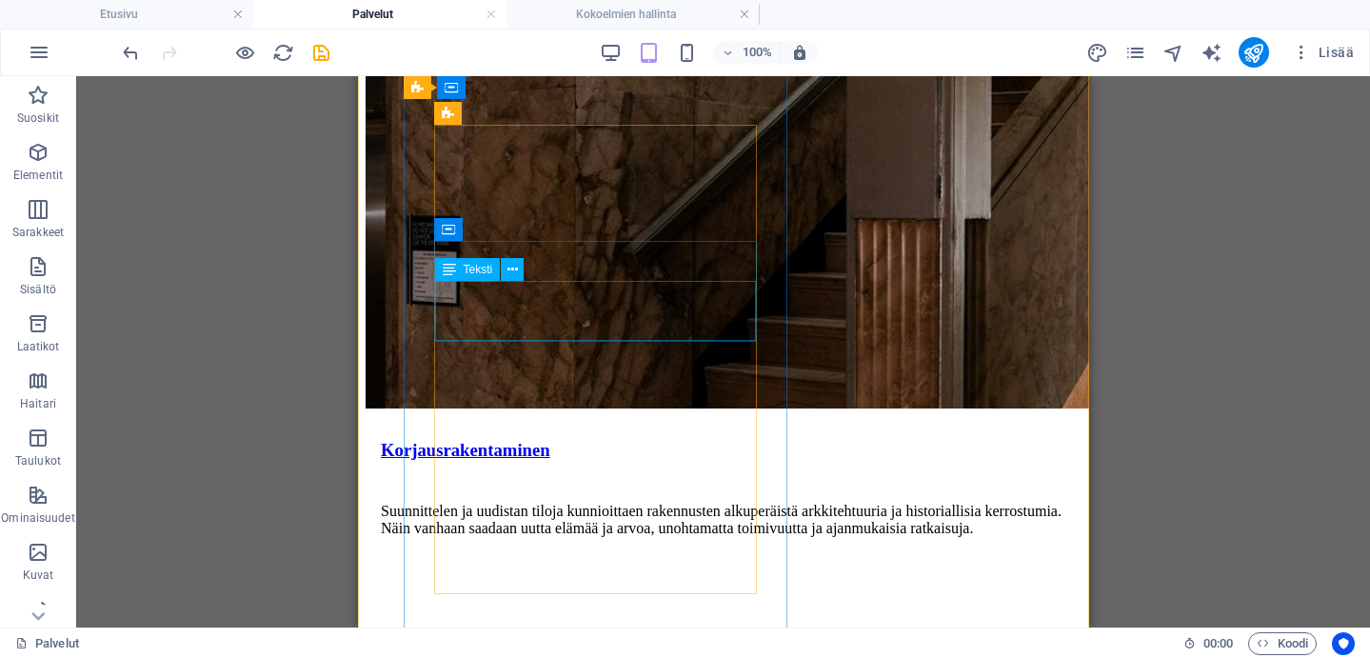
scroll to position [2926, 0]
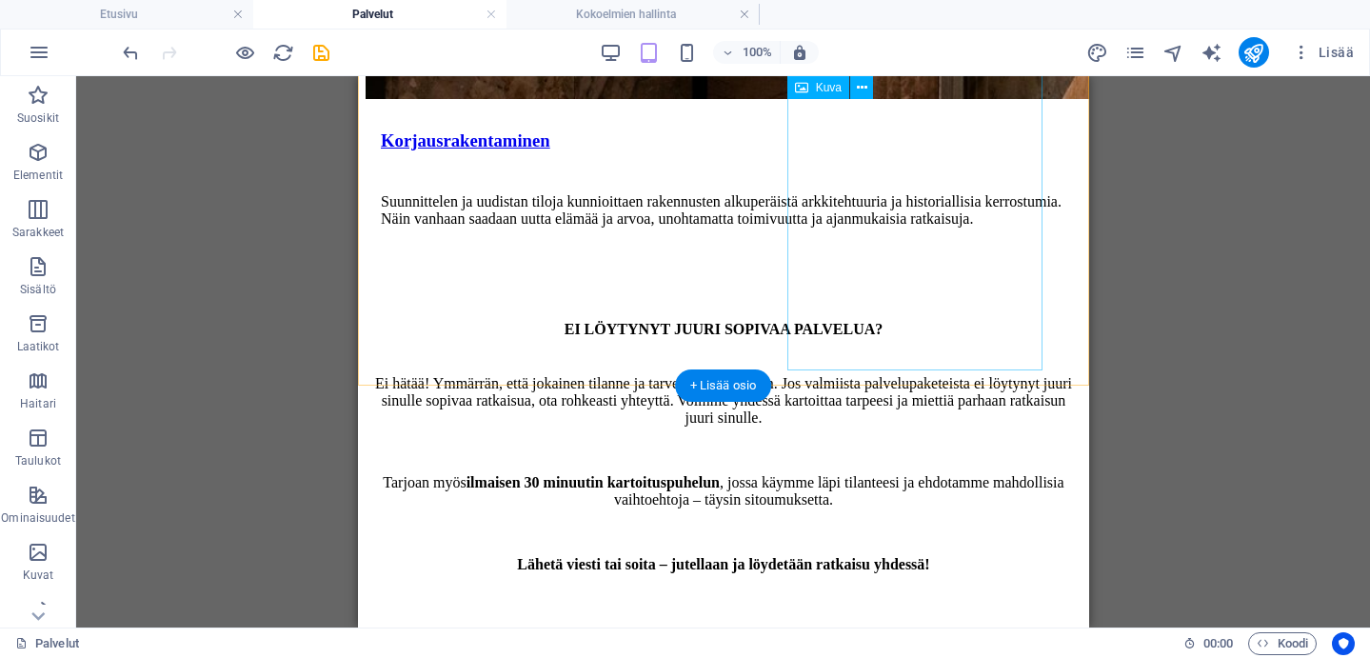
scroll to position [3217, 0]
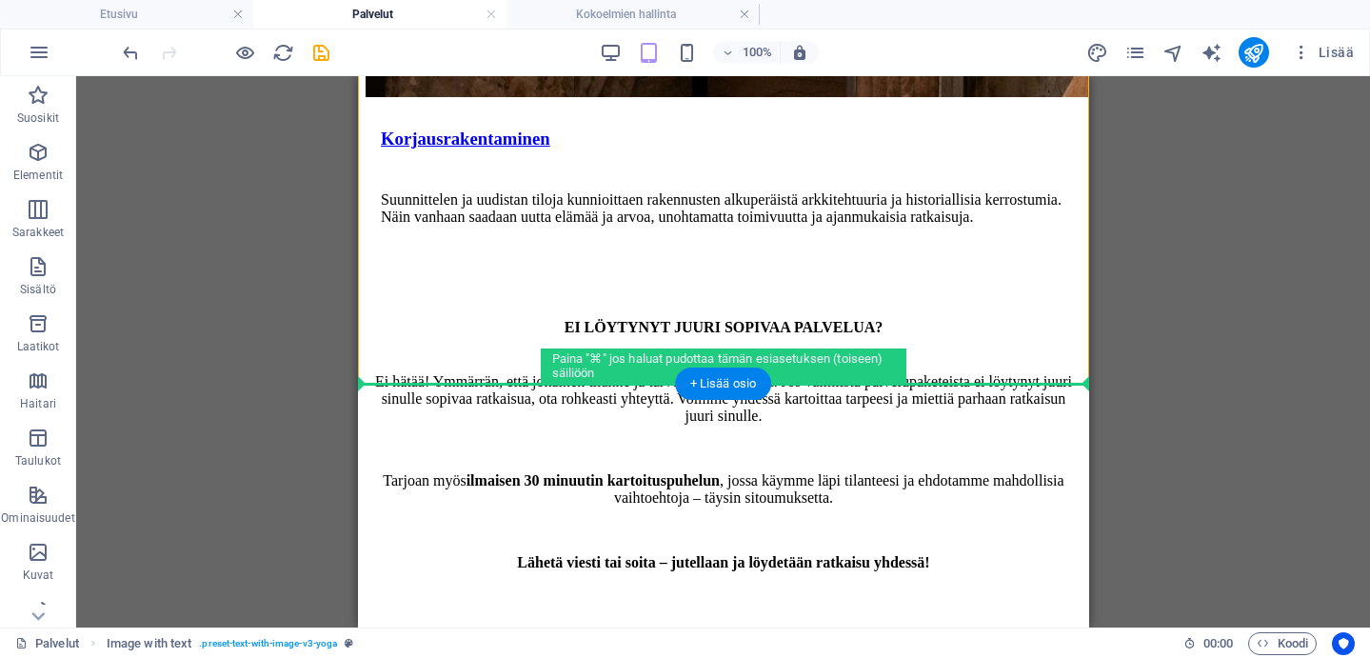
drag, startPoint x: 987, startPoint y: 270, endPoint x: 786, endPoint y: 387, distance: 232.1
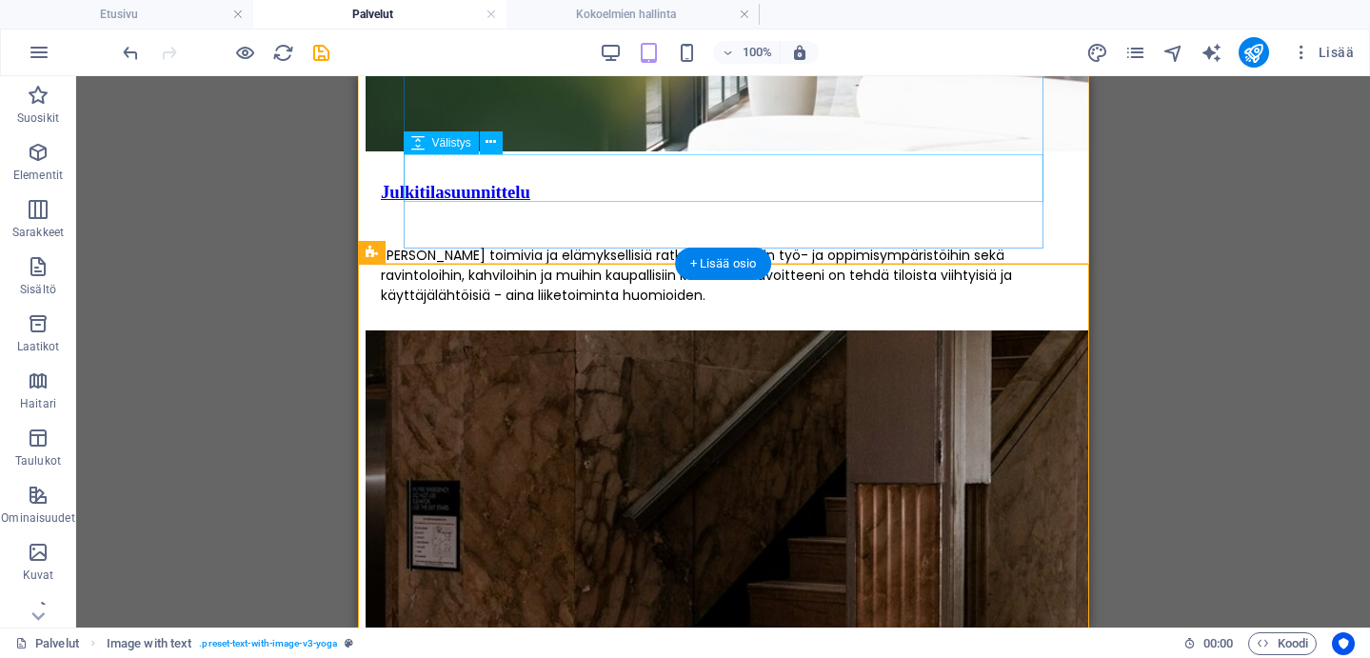
scroll to position [2524, 0]
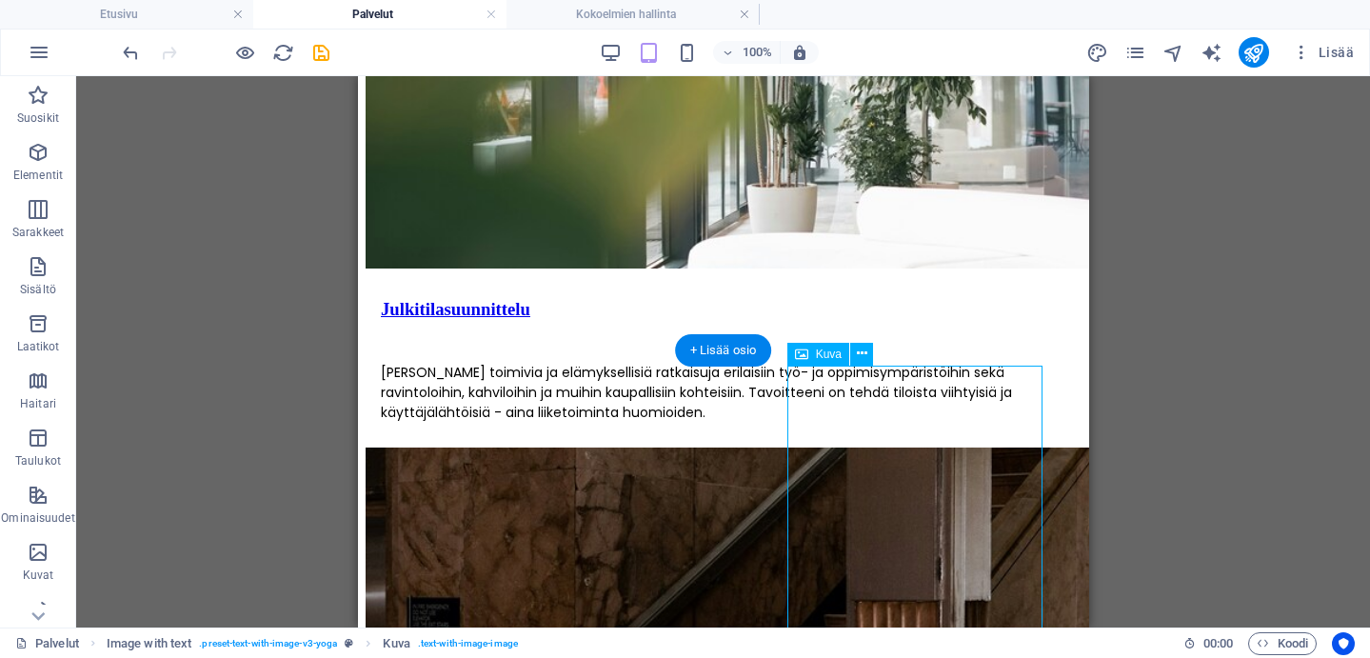
select select "px"
select select "%"
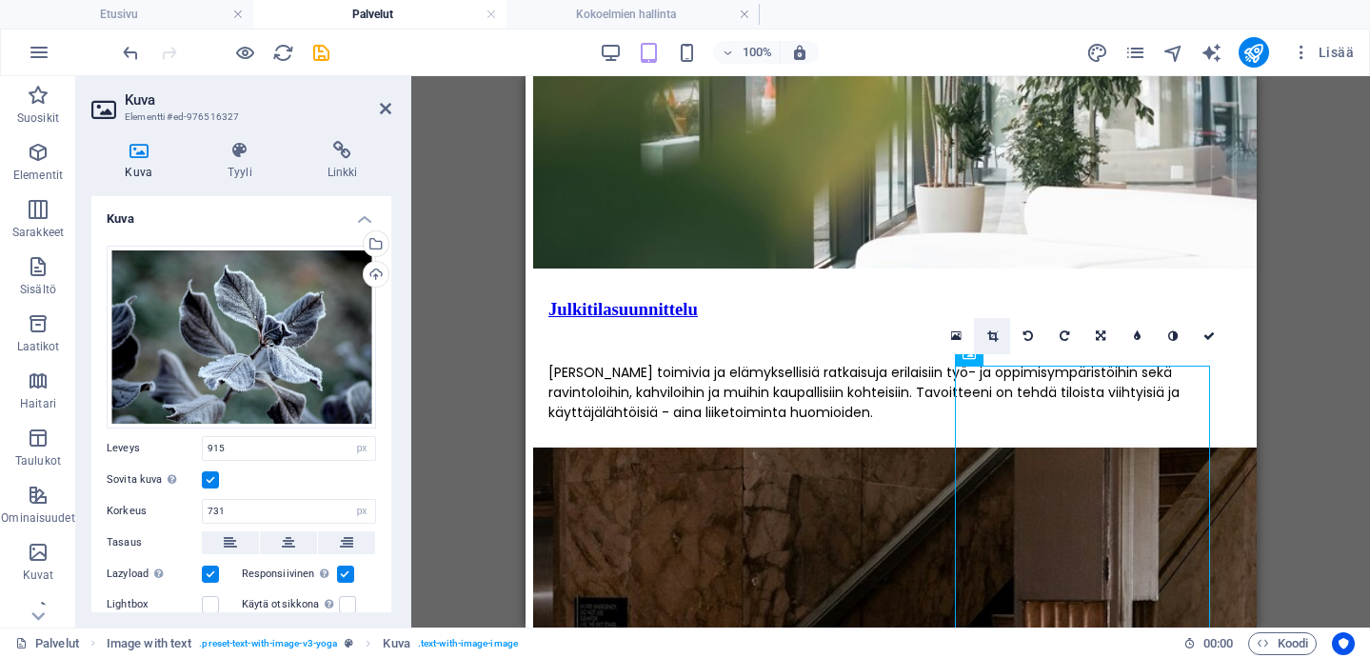
click at [991, 335] on icon at bounding box center [993, 335] width 10 height 11
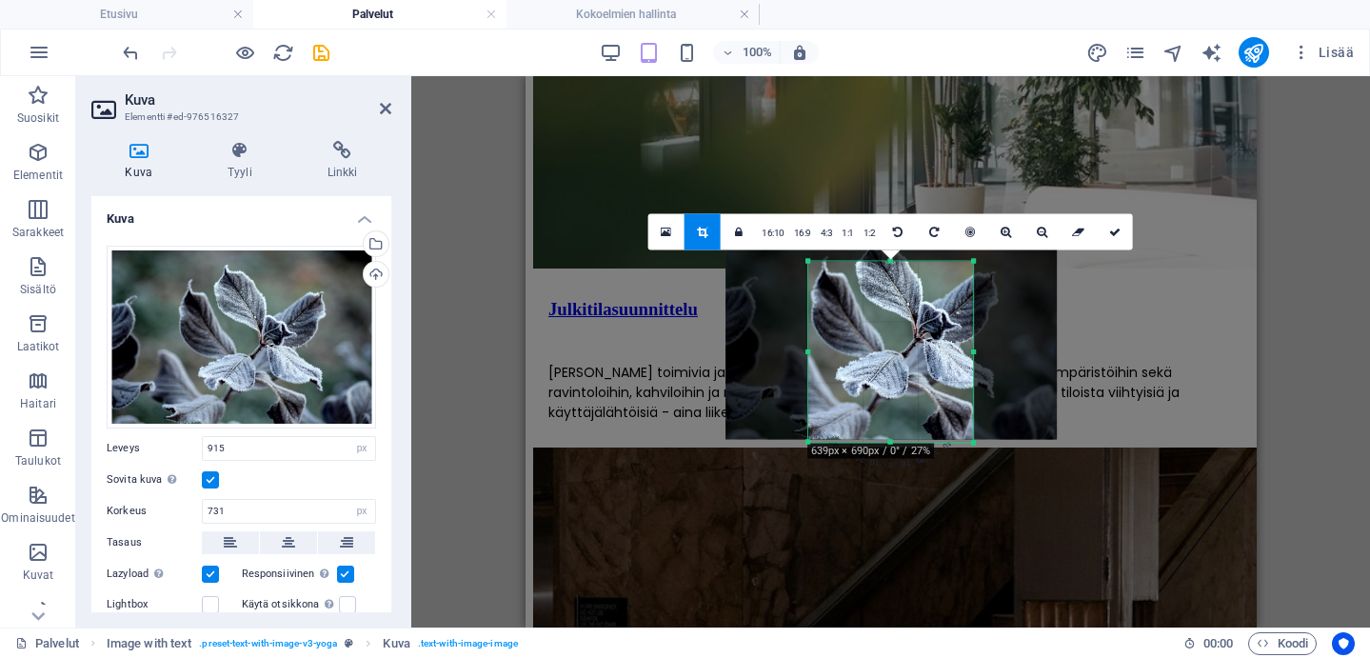
drag, startPoint x: 889, startPoint y: 241, endPoint x: 889, endPoint y: 283, distance: 41.9
click at [889, 283] on div "180 170 160 150 140 130 120 110 100 90 80 70 60 50 40 30 20 10 0 -10 -20 -30 -4…" at bounding box center [892, 352] width 166 height 182
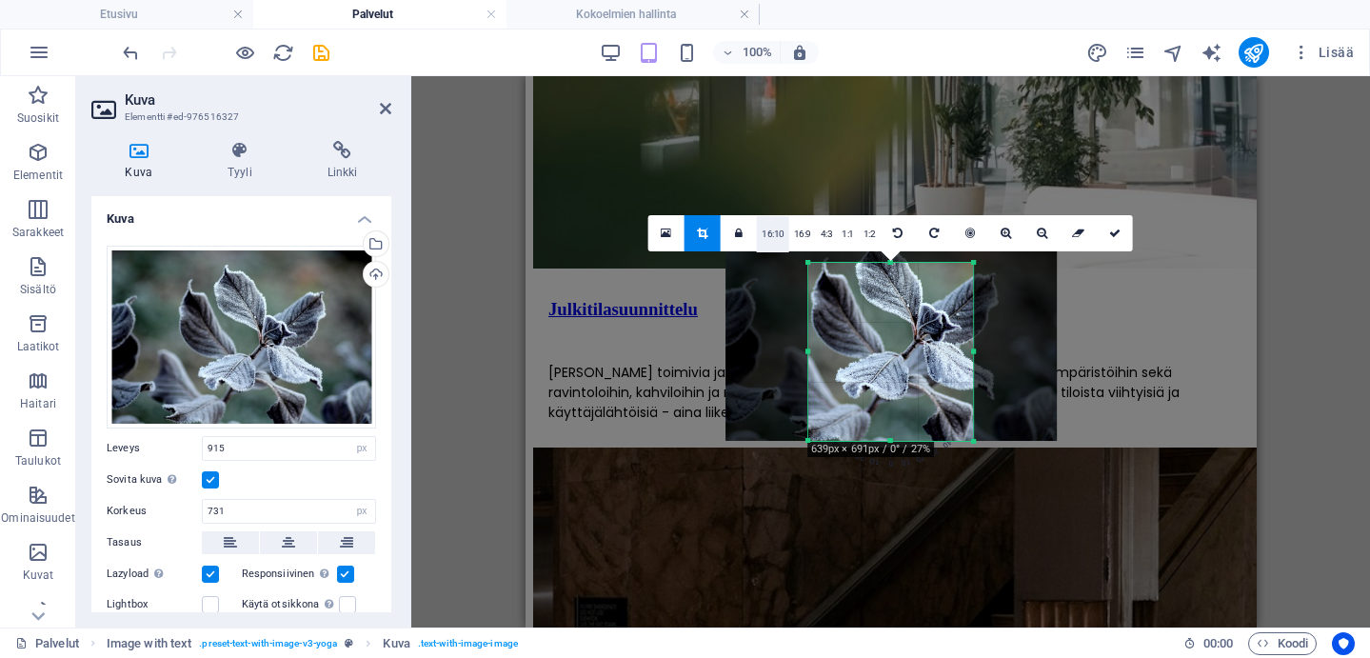
click at [785, 237] on link "16:10" at bounding box center [773, 234] width 32 height 36
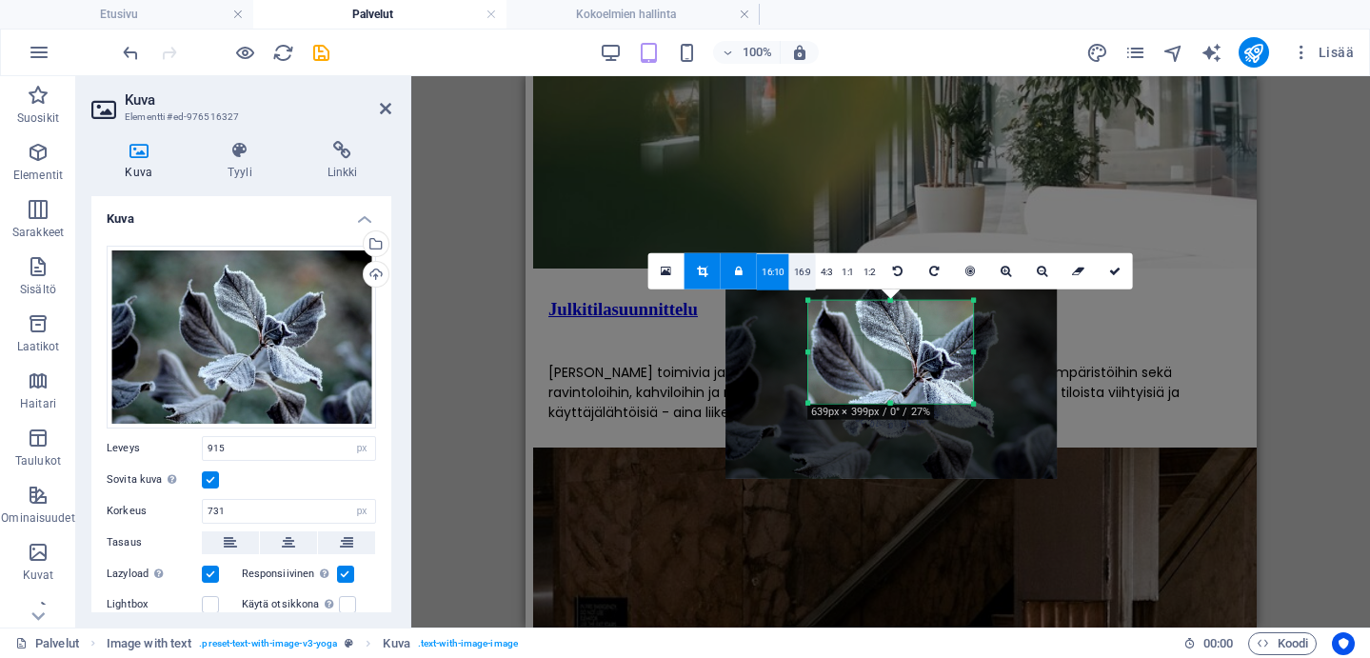
click at [812, 266] on link "16:9" at bounding box center [802, 271] width 27 height 36
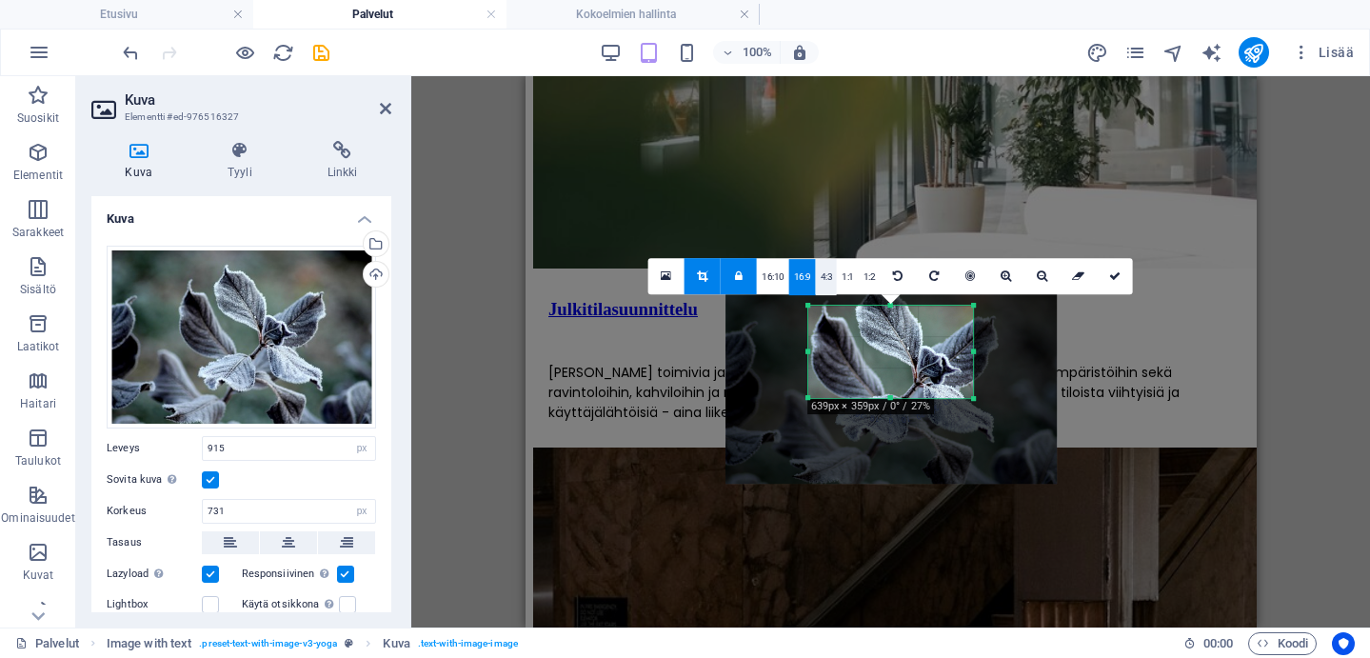
click at [829, 275] on link "4:3" at bounding box center [827, 277] width 22 height 36
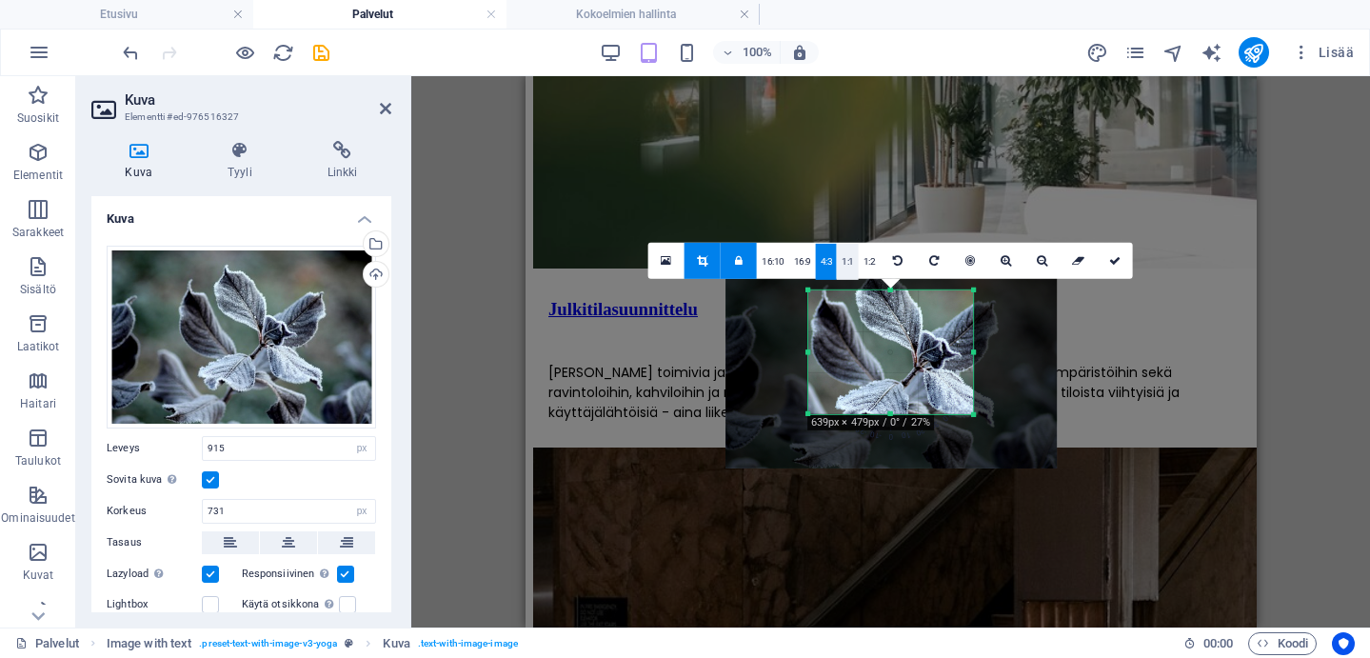
click at [850, 272] on link "1:1" at bounding box center [848, 261] width 22 height 36
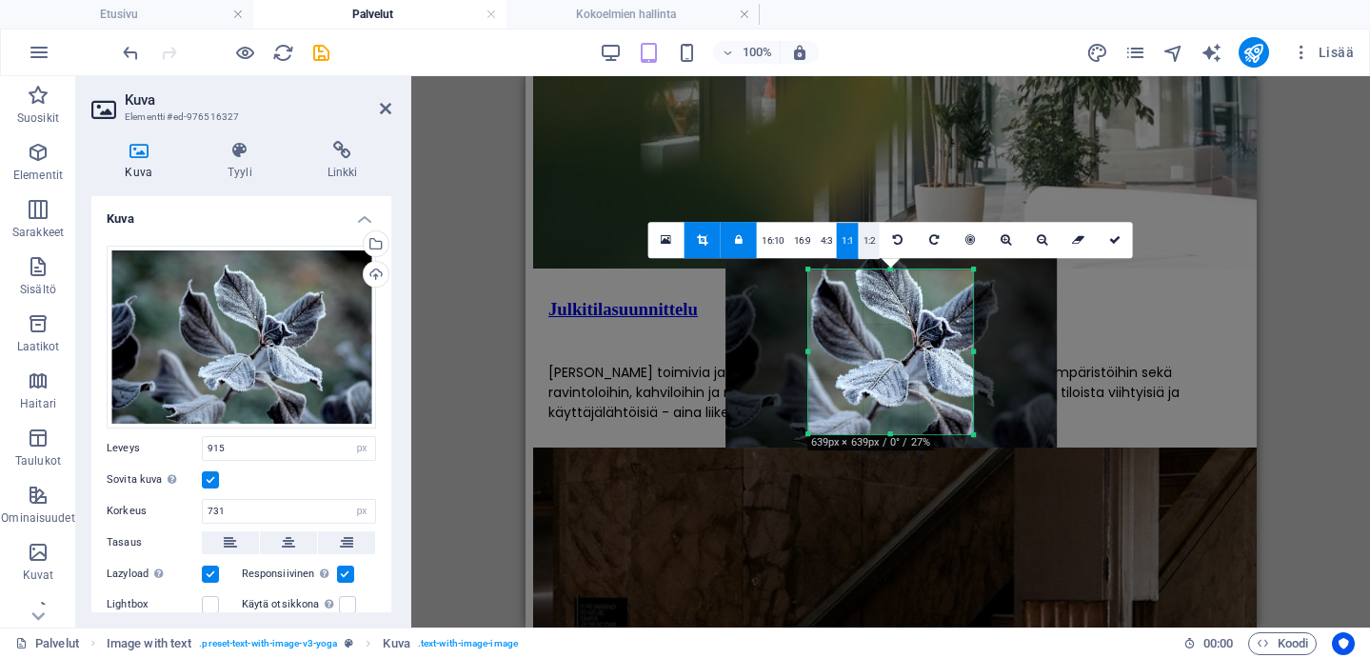
click at [868, 256] on link "1:2" at bounding box center [870, 241] width 22 height 36
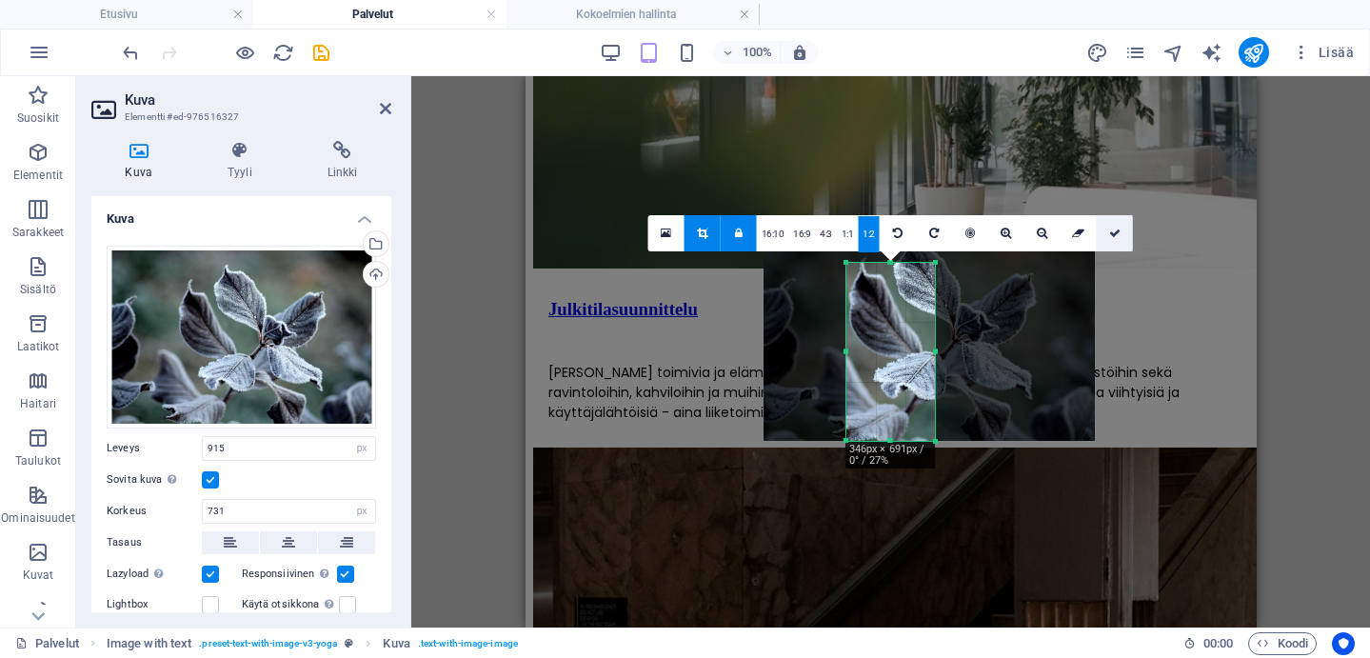
click at [1114, 229] on icon at bounding box center [1114, 233] width 11 height 11
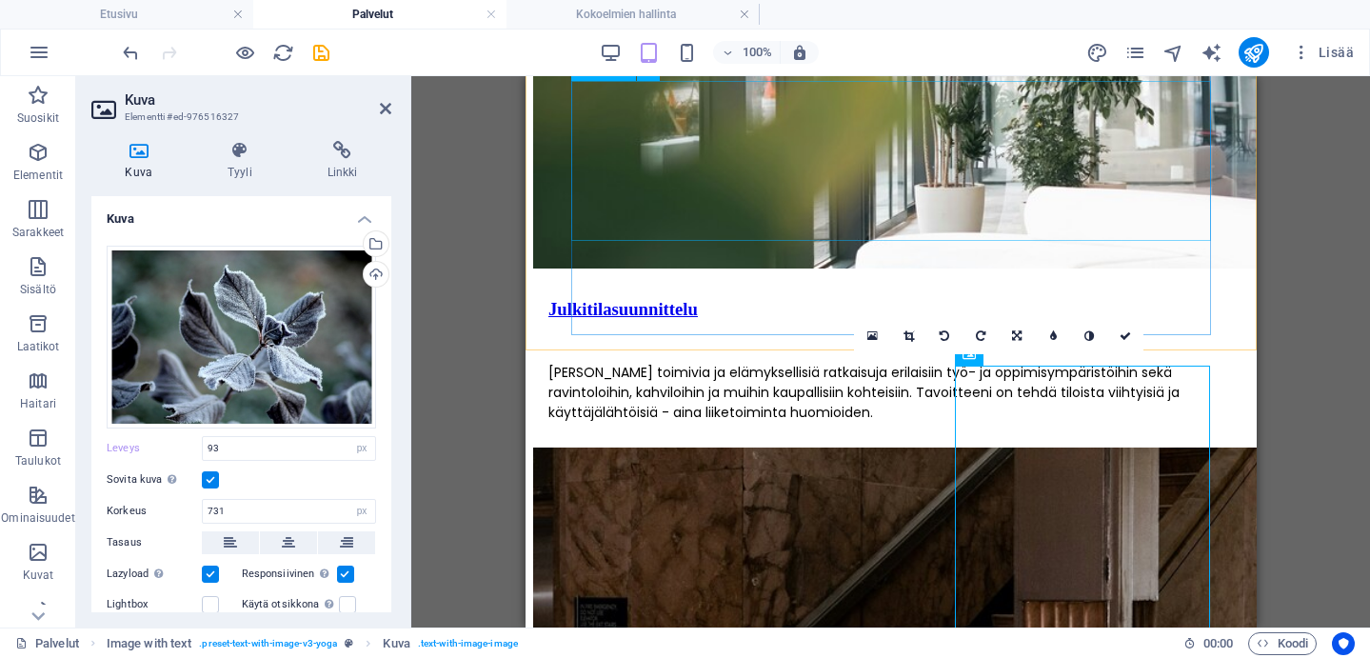
type input "915"
click at [992, 331] on icon at bounding box center [993, 335] width 10 height 11
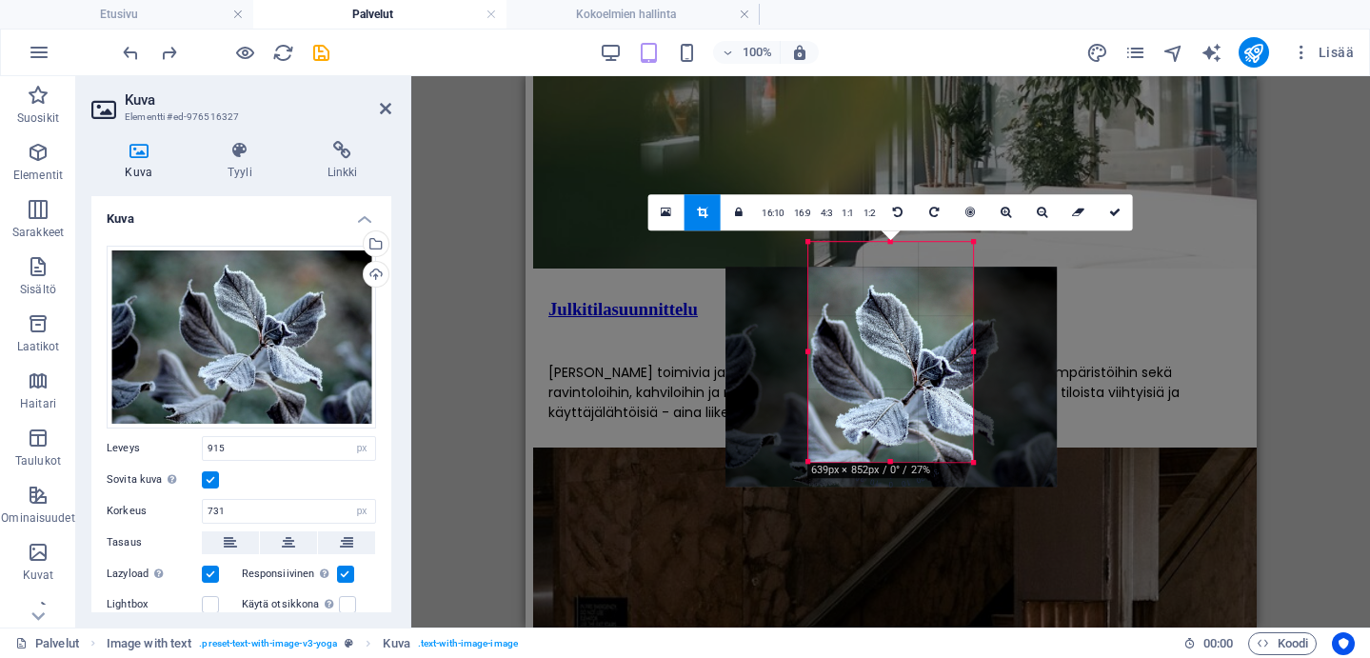
drag, startPoint x: 890, startPoint y: 246, endPoint x: 890, endPoint y: 270, distance: 24.8
click at [890, 270] on div at bounding box center [891, 377] width 331 height 221
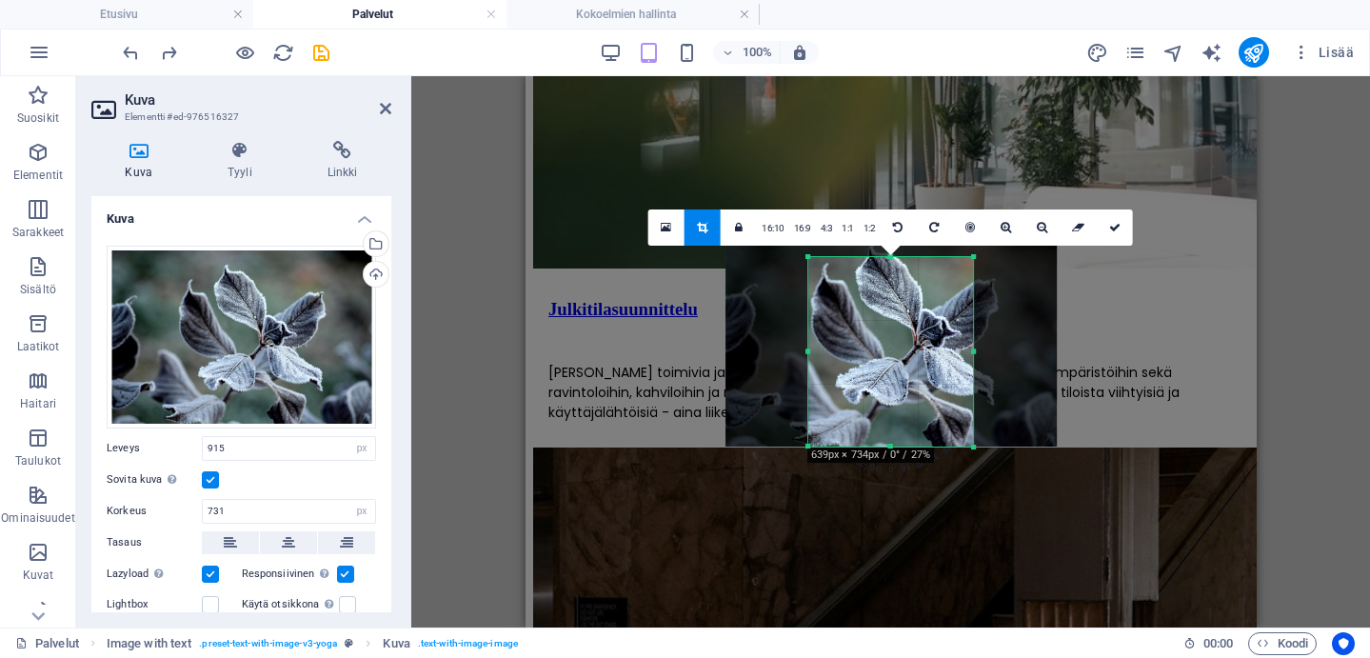
drag, startPoint x: 890, startPoint y: 240, endPoint x: 890, endPoint y: 270, distance: 30.5
click at [890, 270] on div "180 170 160 150 140 130 120 110 100 90 80 70 60 50 40 30 20 10 0 -10 -20 -30 -4…" at bounding box center [892, 352] width 166 height 190
click at [1115, 227] on icon at bounding box center [1114, 227] width 11 height 11
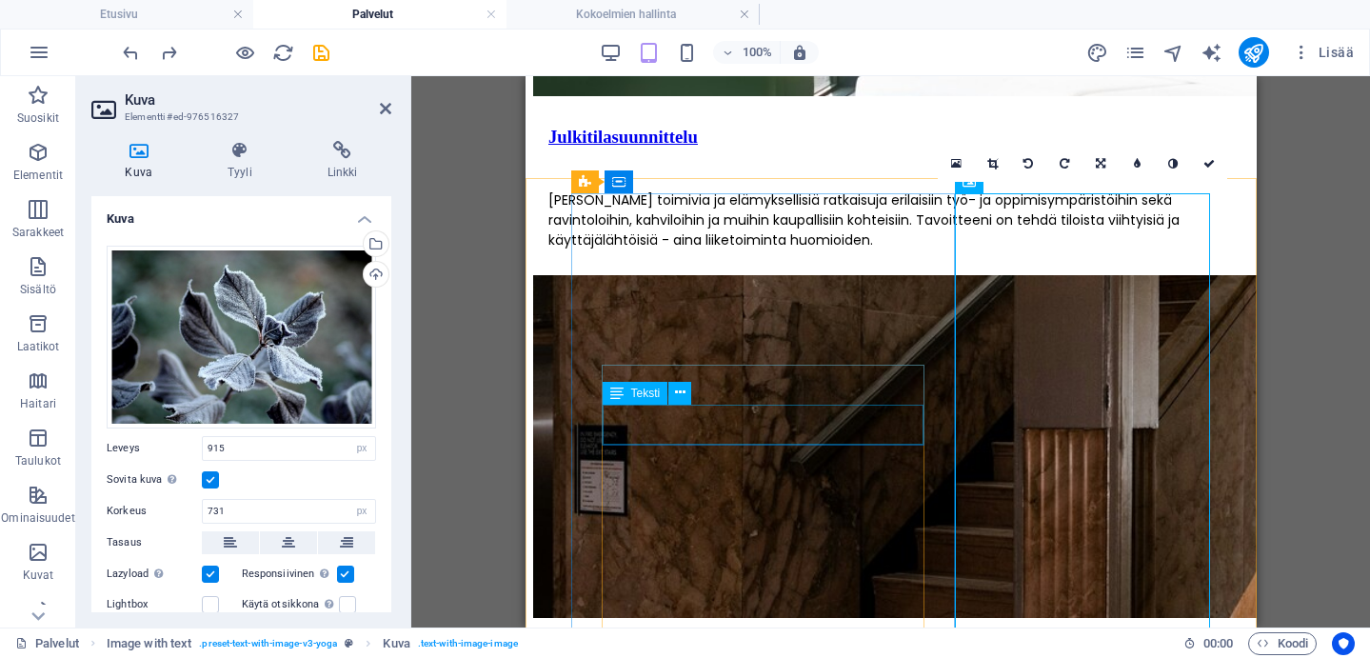
scroll to position [2670, 0]
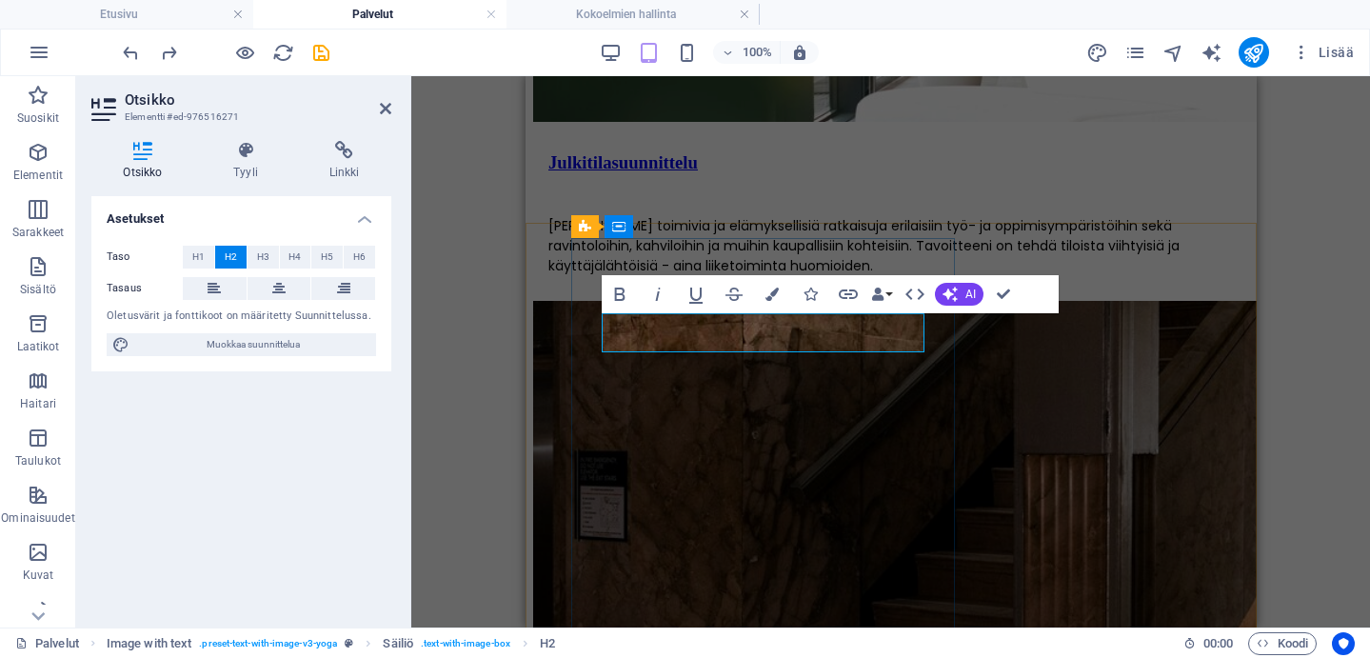
scroll to position [2651, 0]
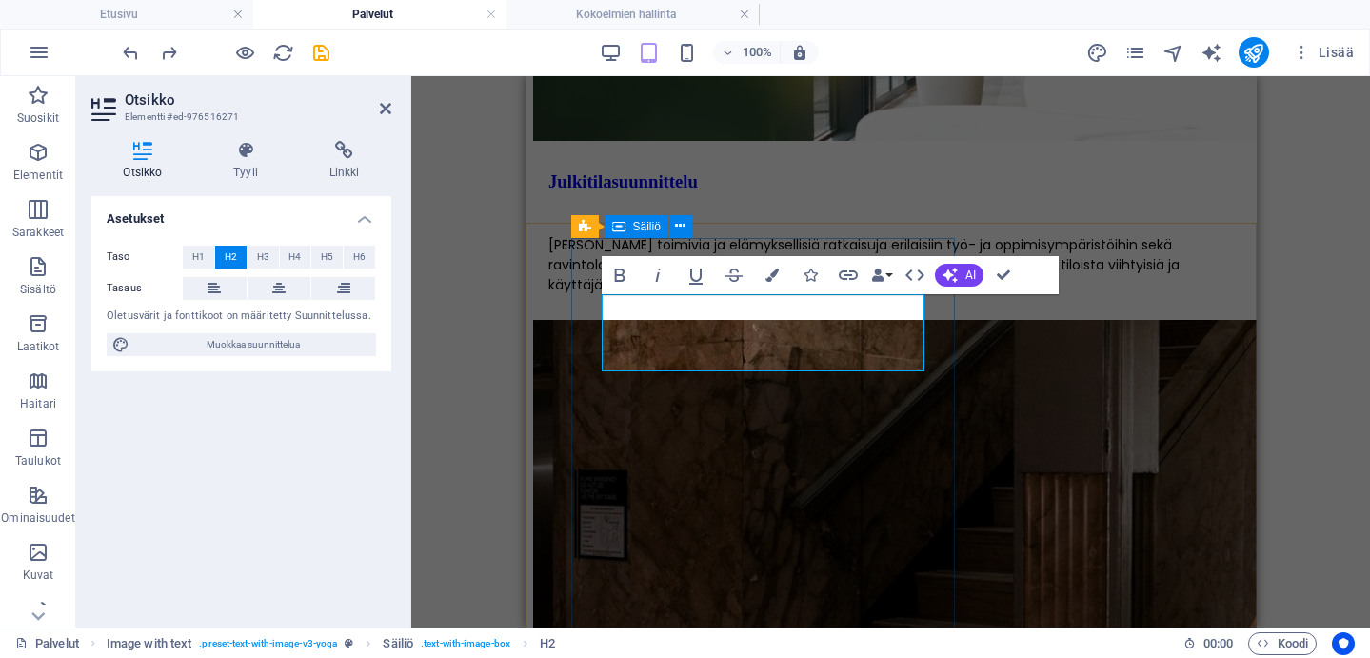
drag, startPoint x: 745, startPoint y: 349, endPoint x: 607, endPoint y: 290, distance: 149.8
click at [614, 279] on icon "button" at bounding box center [620, 275] width 23 height 23
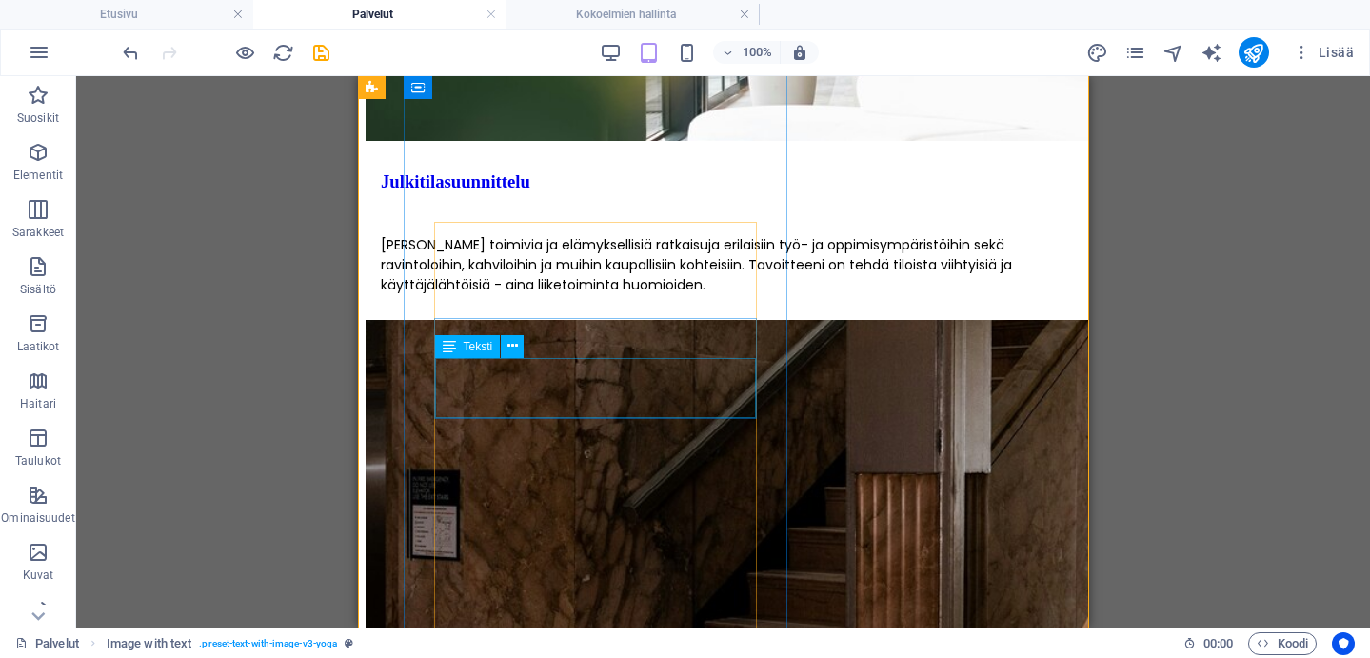
scroll to position [2957, 0]
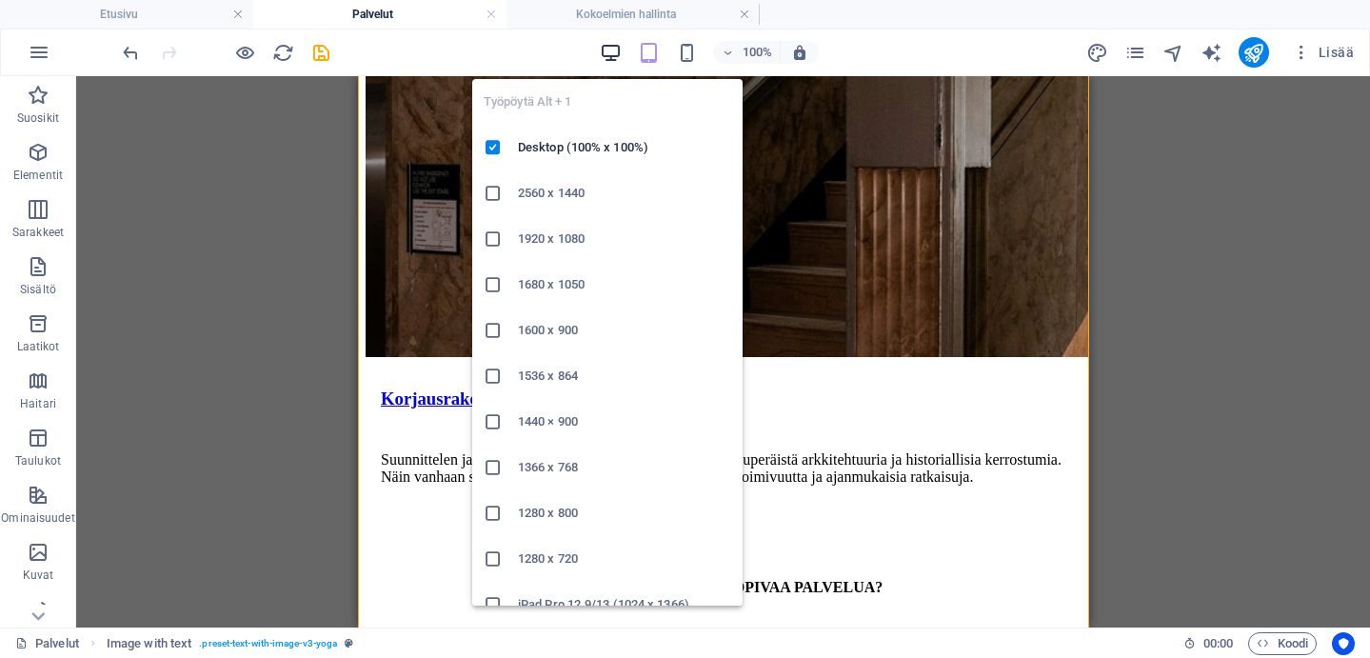
click at [611, 49] on icon "button" at bounding box center [611, 53] width 22 height 22
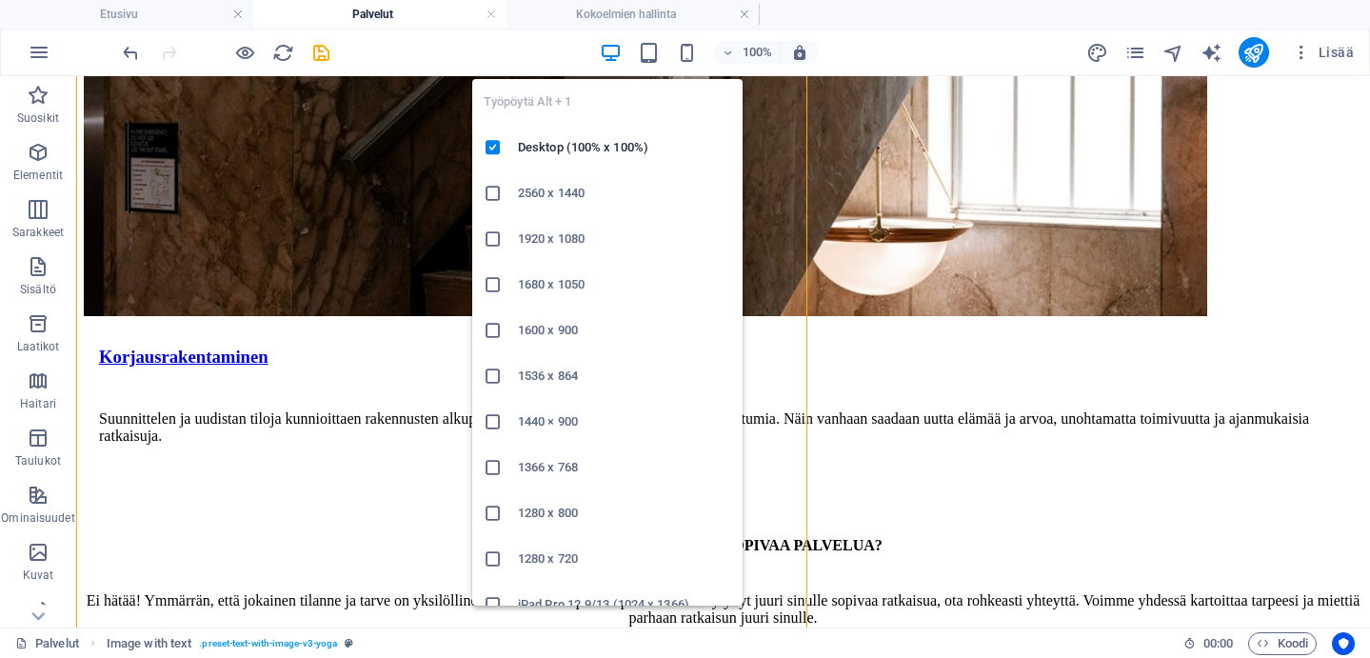
scroll to position [2962, 0]
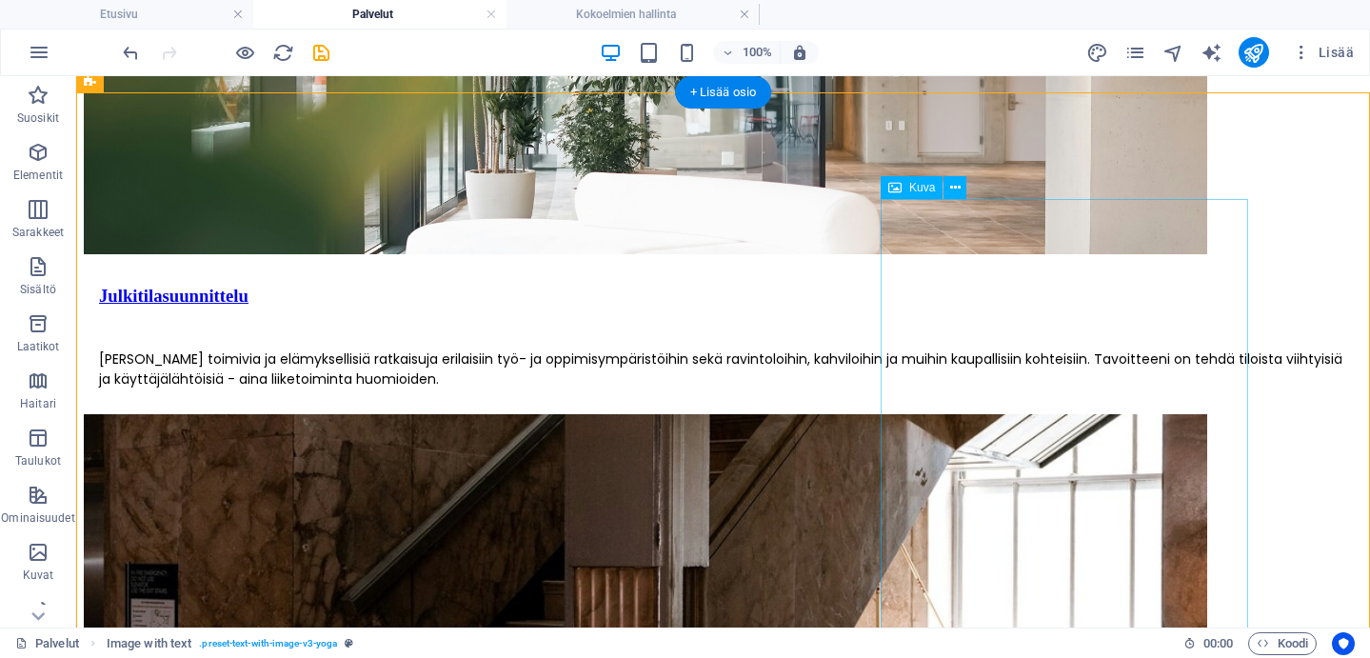
scroll to position [2373, 0]
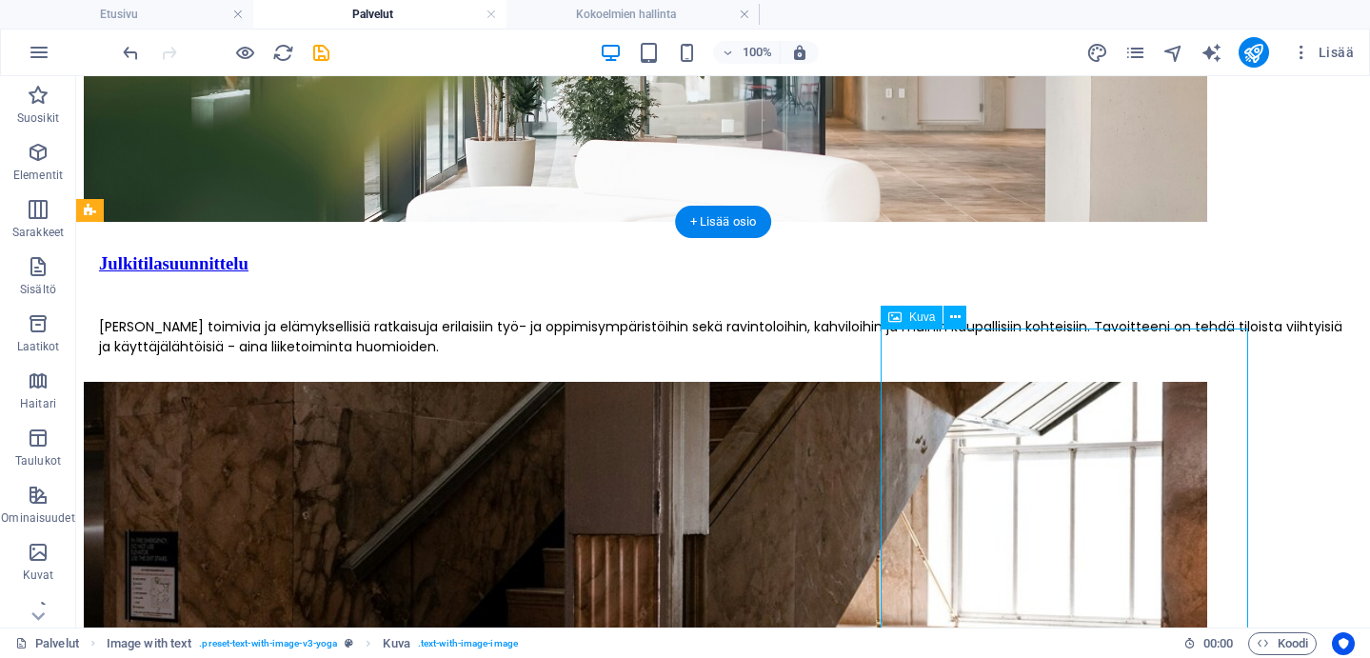
select select "px"
select select "%"
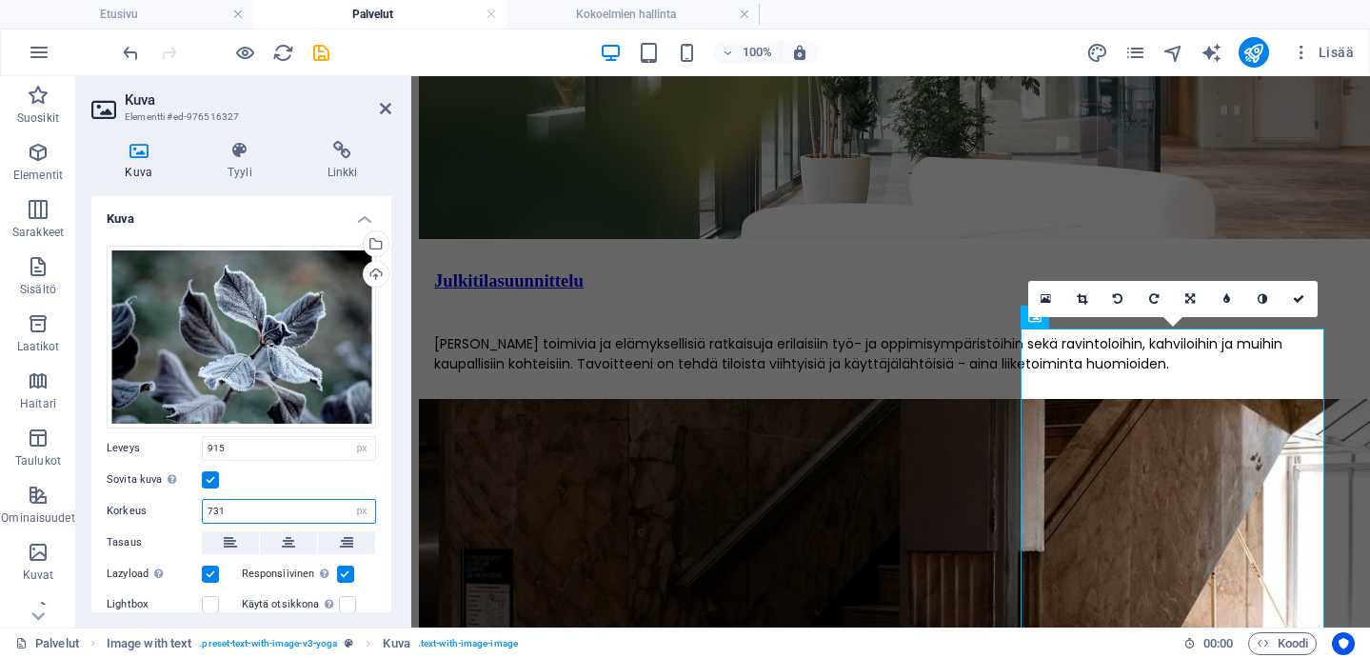
click at [213, 508] on input "731" at bounding box center [289, 511] width 172 height 23
type input "631"
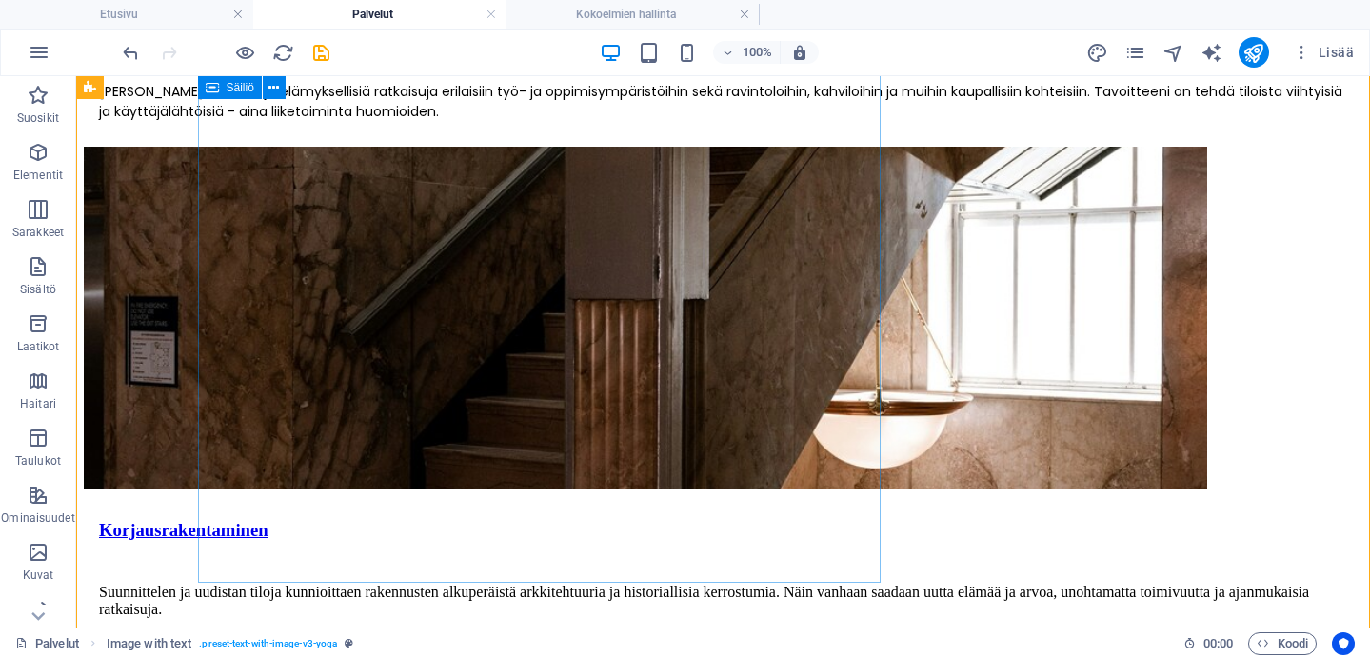
scroll to position [2946, 0]
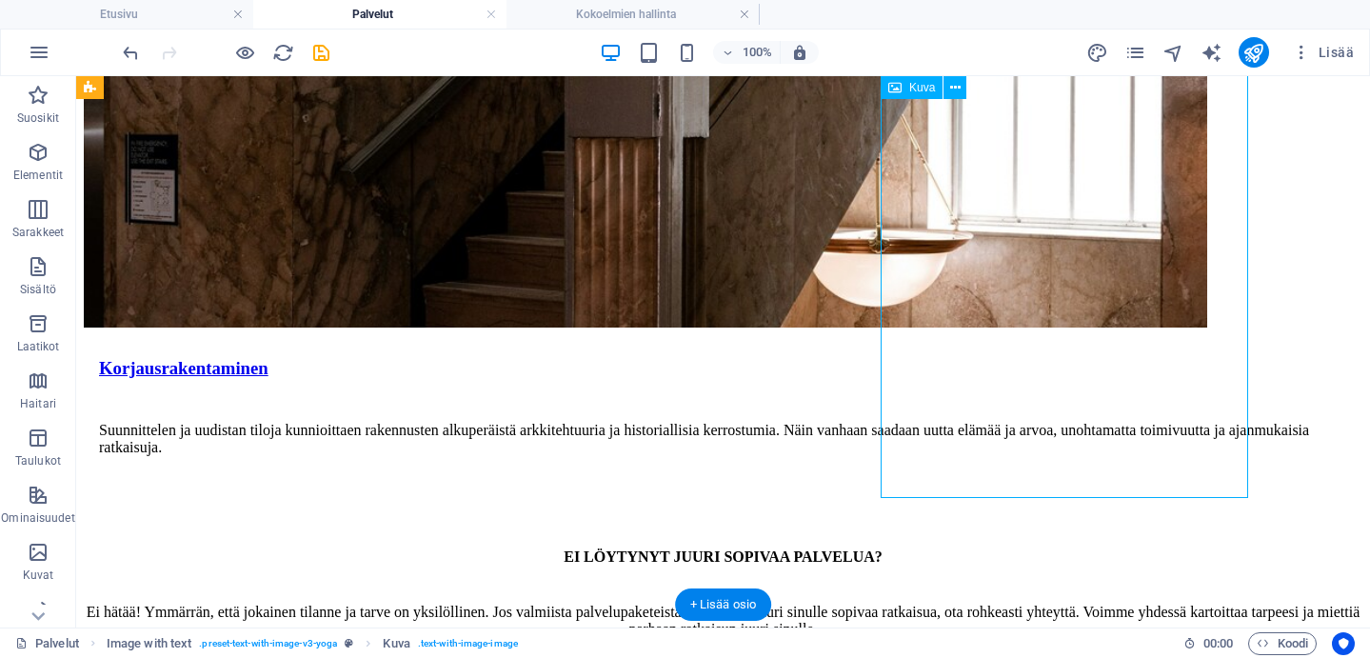
drag, startPoint x: 1019, startPoint y: 305, endPoint x: 1022, endPoint y: 381, distance: 76.2
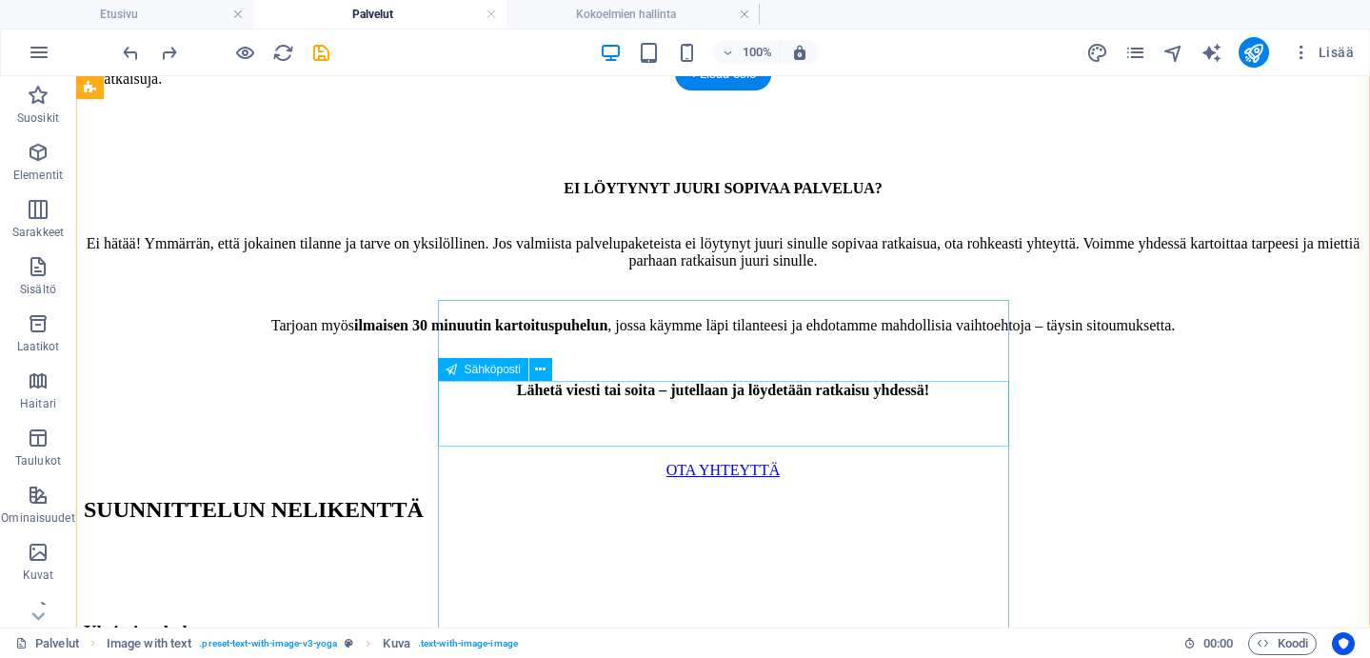
scroll to position [3476, 0]
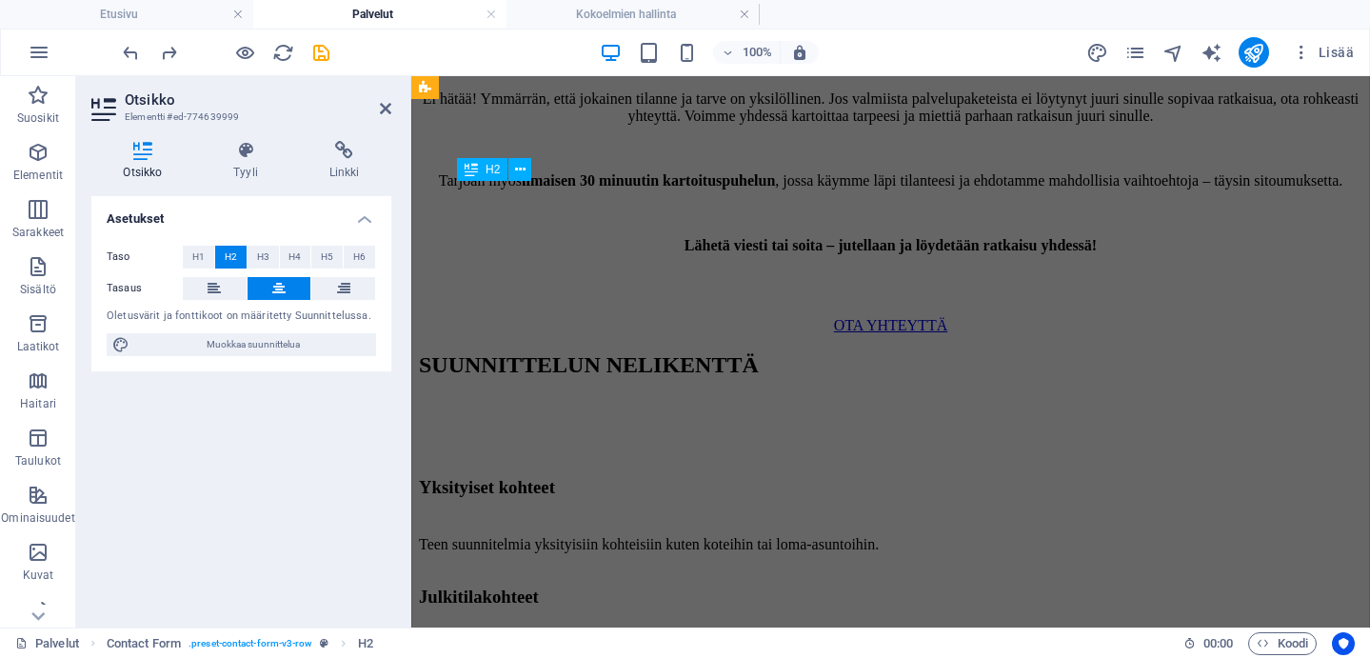
scroll to position [3731, 0]
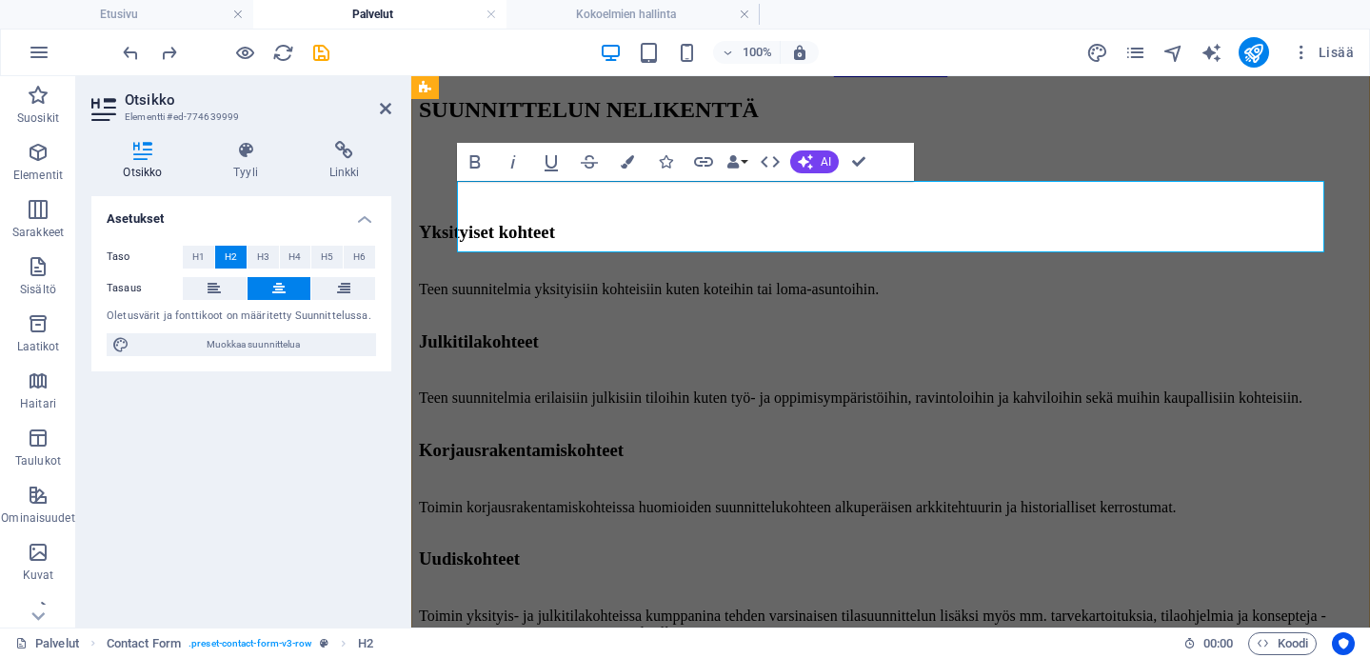
drag, startPoint x: 1059, startPoint y: 218, endPoint x: 682, endPoint y: 196, distance: 377.8
click at [474, 152] on icon "button" at bounding box center [475, 161] width 23 height 23
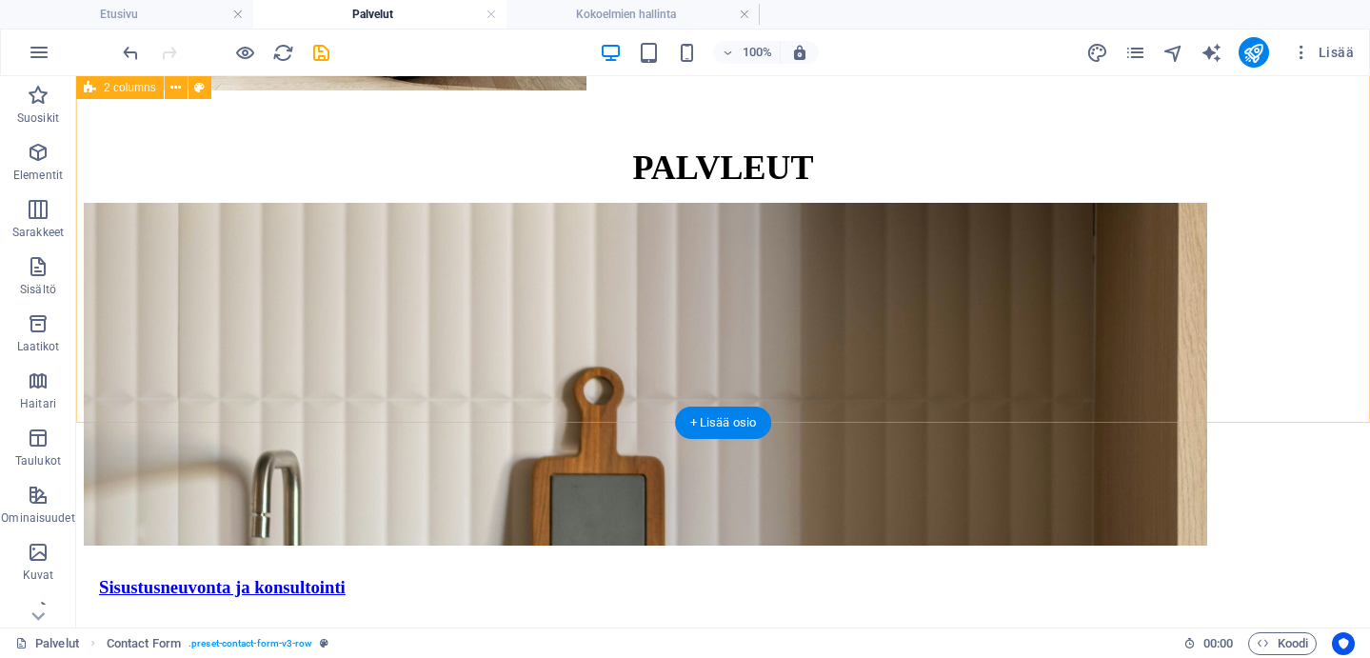
scroll to position [0, 0]
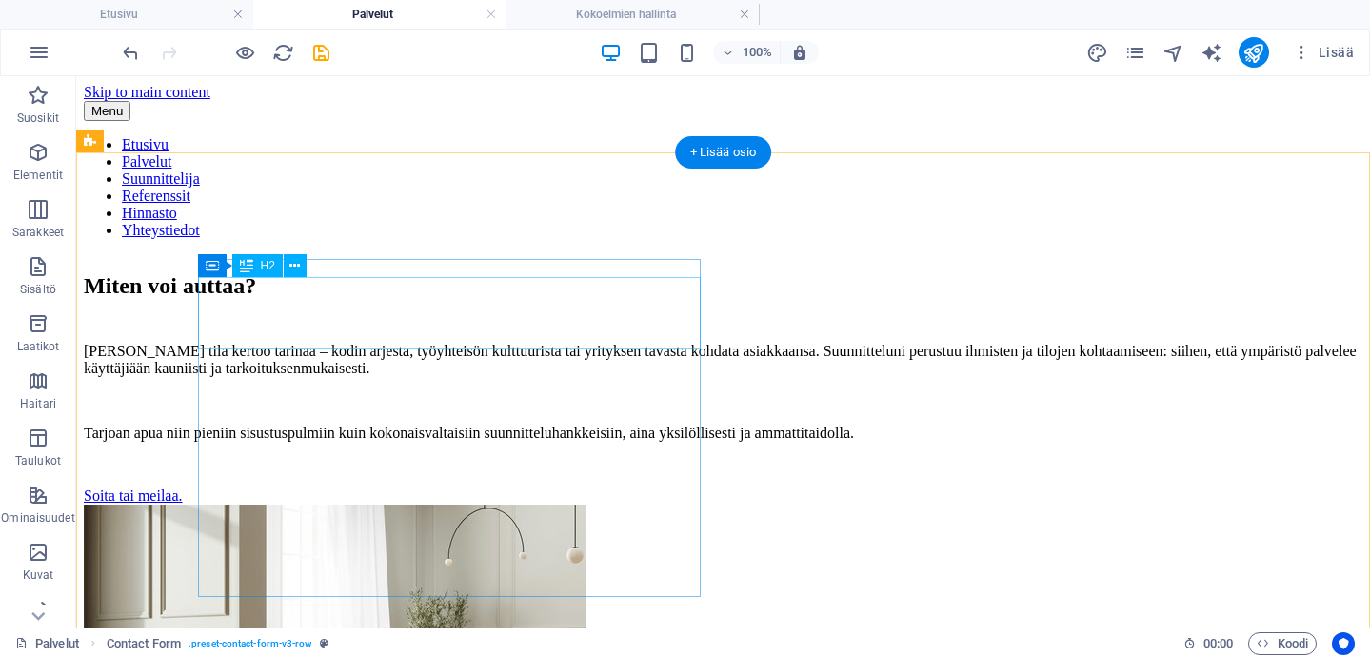
click at [510, 299] on div "Miten voi auttaa?" at bounding box center [723, 286] width 1279 height 26
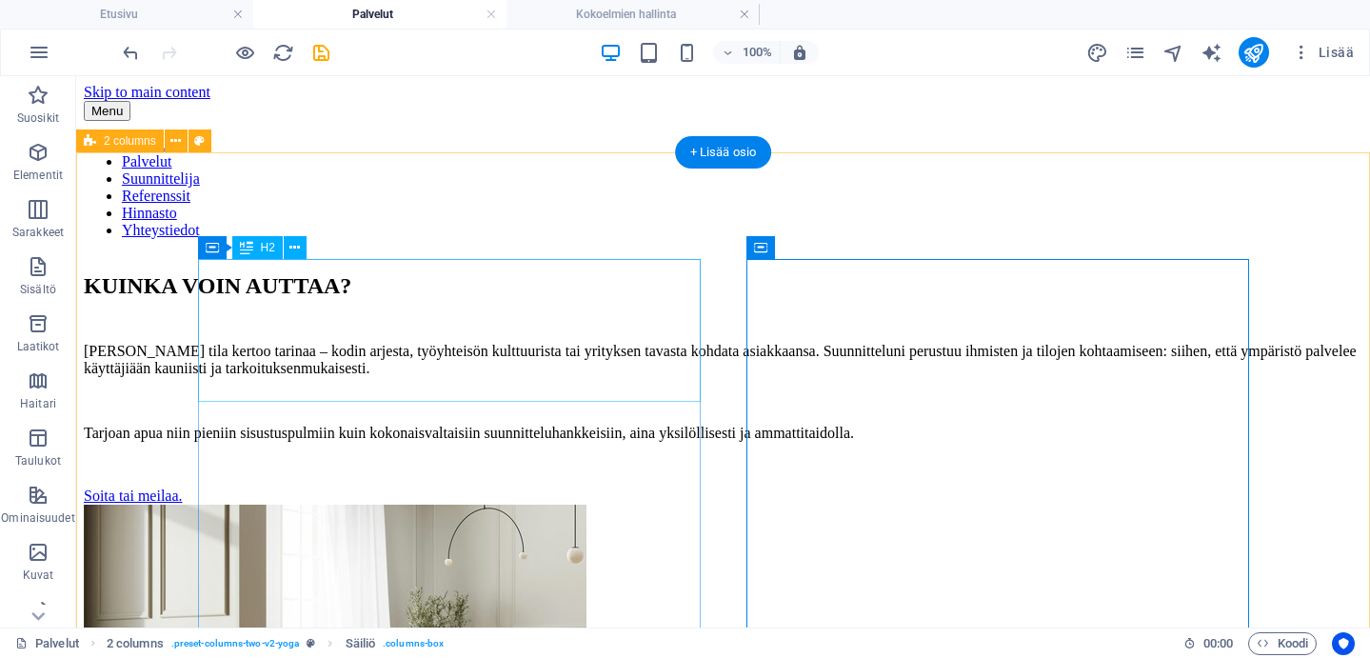
click at [912, 254] on div "KUINKA VOIN AUTTAA? Jokainen tila kertoo tarinaa – kodin arjesta, työyhteisön k…" at bounding box center [723, 550] width 1279 height 592
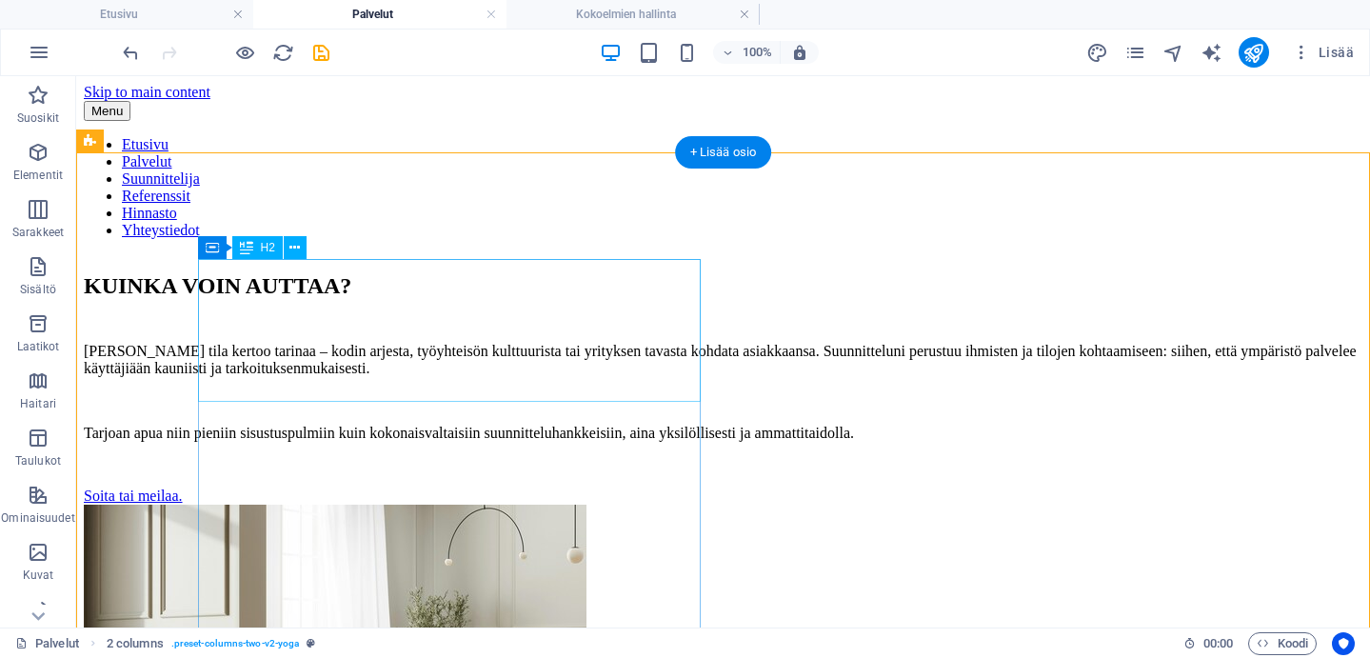
click at [414, 299] on div "KUINKA VOIN AUTTAA?" at bounding box center [723, 286] width 1279 height 26
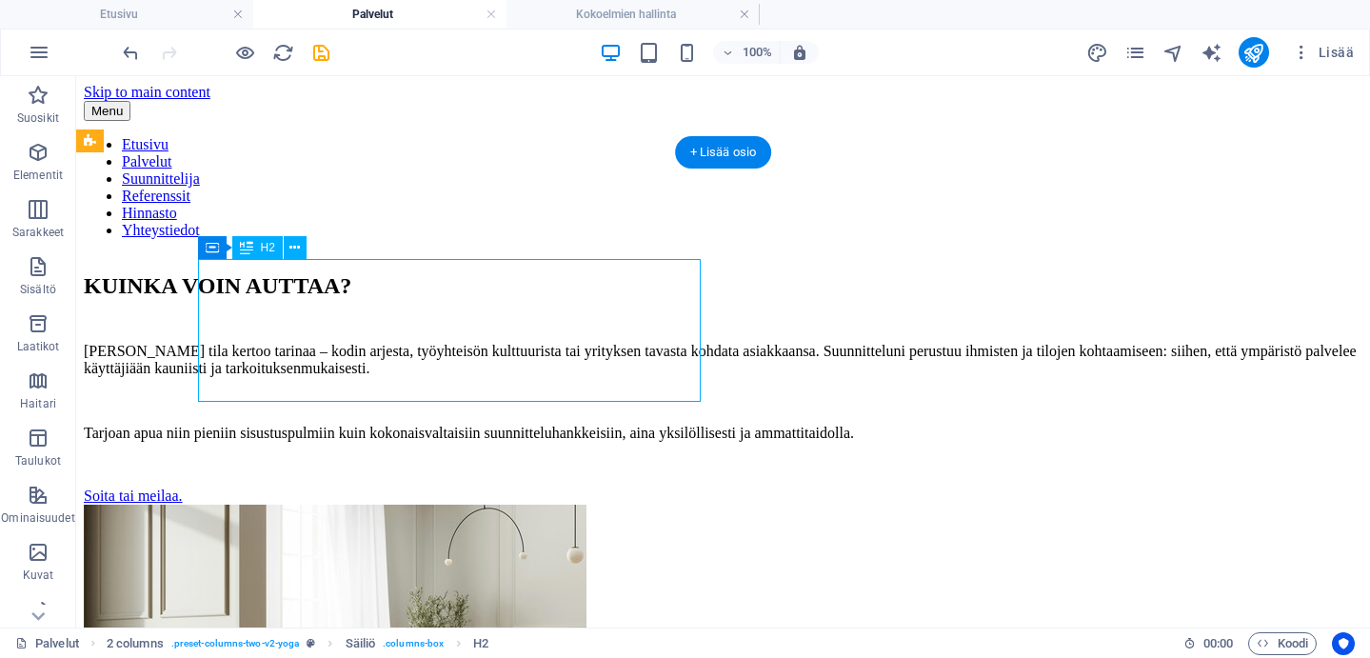
click at [414, 299] on div "KUINKA VOIN AUTTAA?" at bounding box center [723, 286] width 1279 height 26
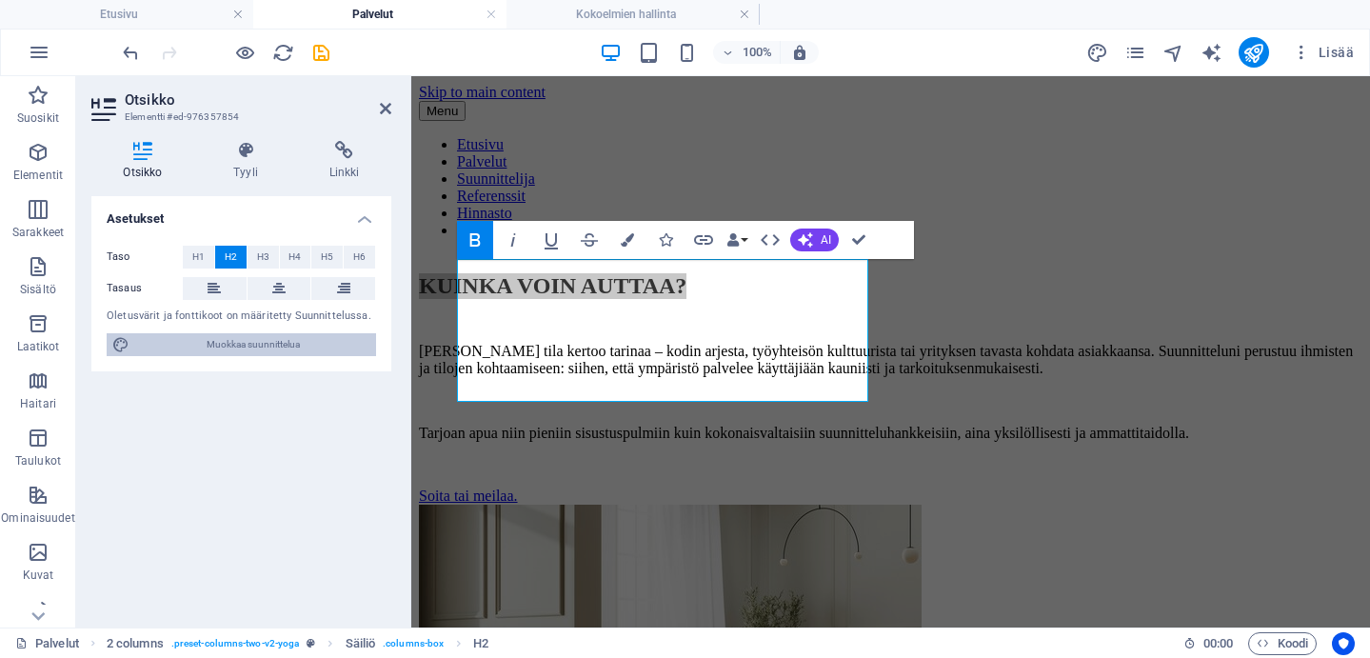
click at [284, 337] on span "Muokkaa suunnittelua" at bounding box center [252, 344] width 235 height 23
click at [262, 253] on span "H3" at bounding box center [263, 257] width 12 height 23
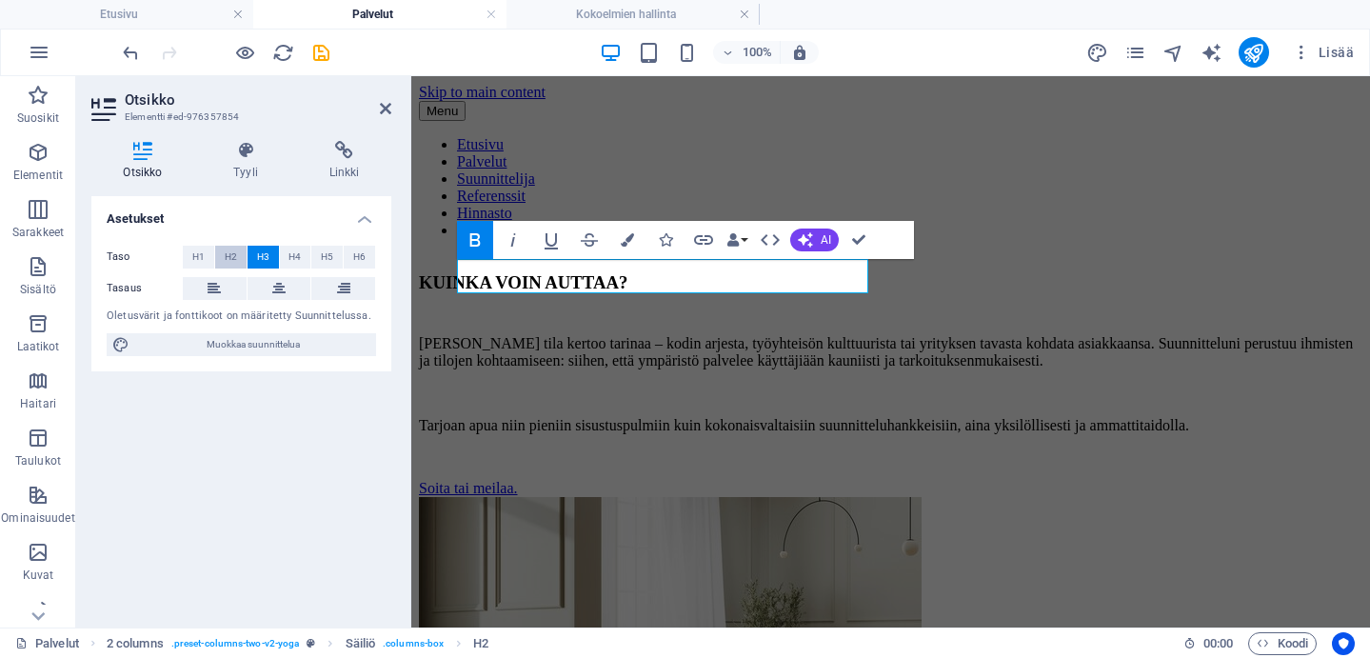
click at [229, 250] on span "H2" at bounding box center [231, 257] width 12 height 23
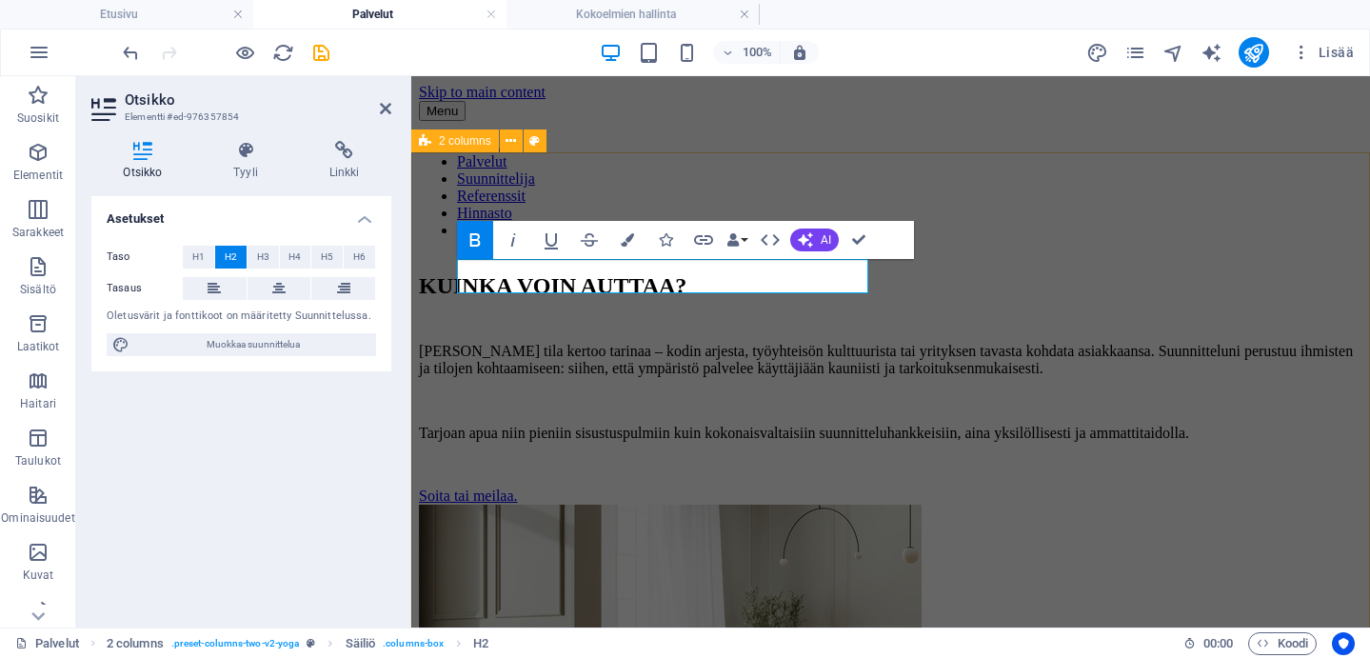
click at [898, 399] on div "KUINKA VOIN AUTTAA? Jokainen tila kertoo tarinaa – kodin arjesta, työyhteisön k…" at bounding box center [891, 550] width 944 height 592
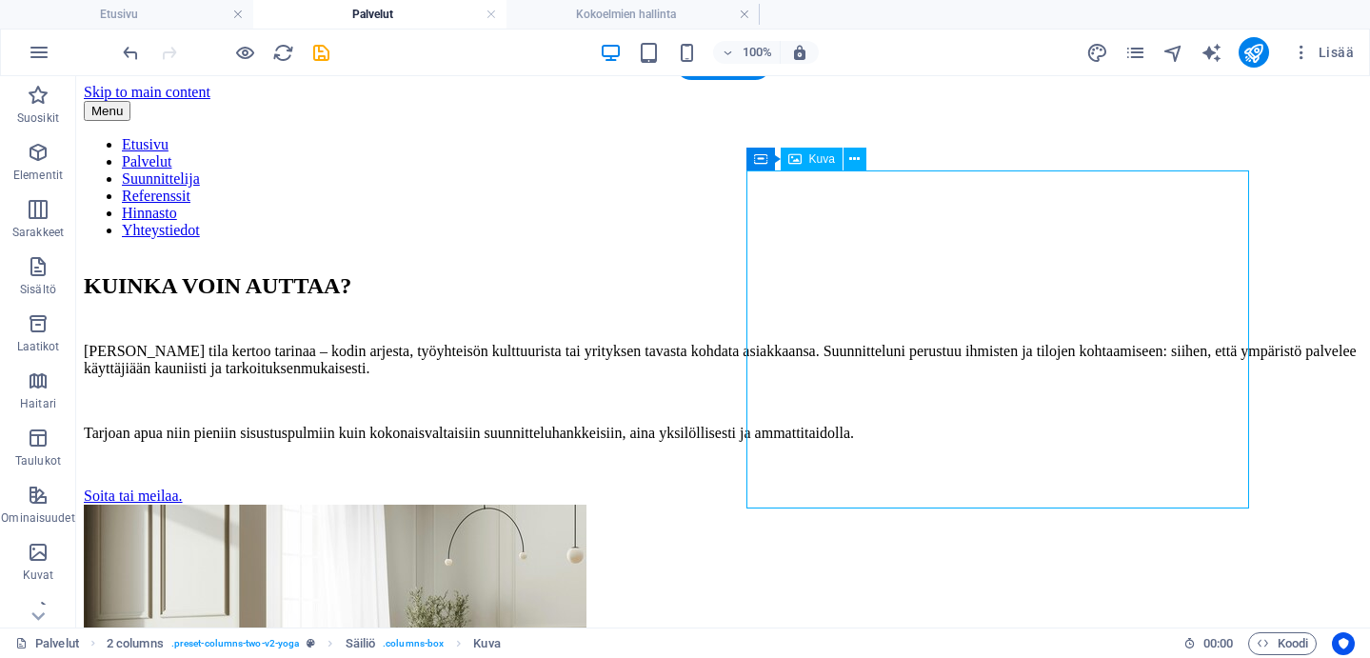
scroll to position [89, 0]
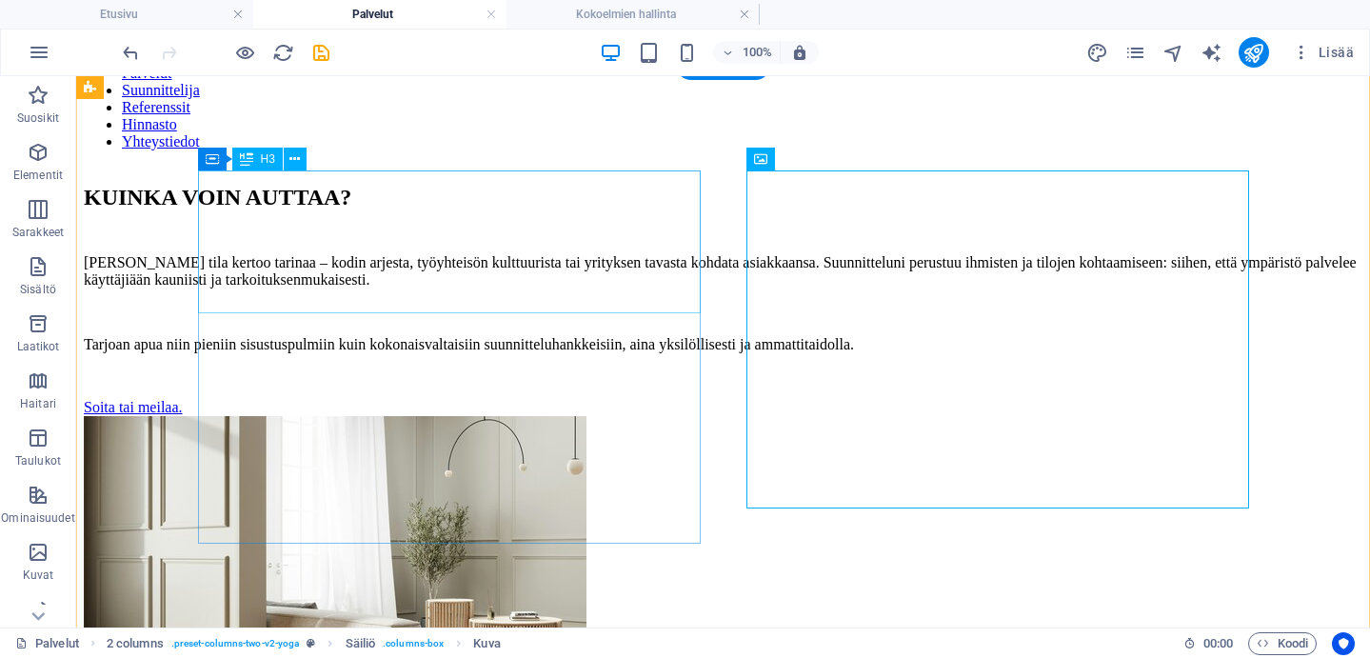
click at [355, 210] on div "KUINKA VOIN AUTTAA?" at bounding box center [723, 198] width 1279 height 26
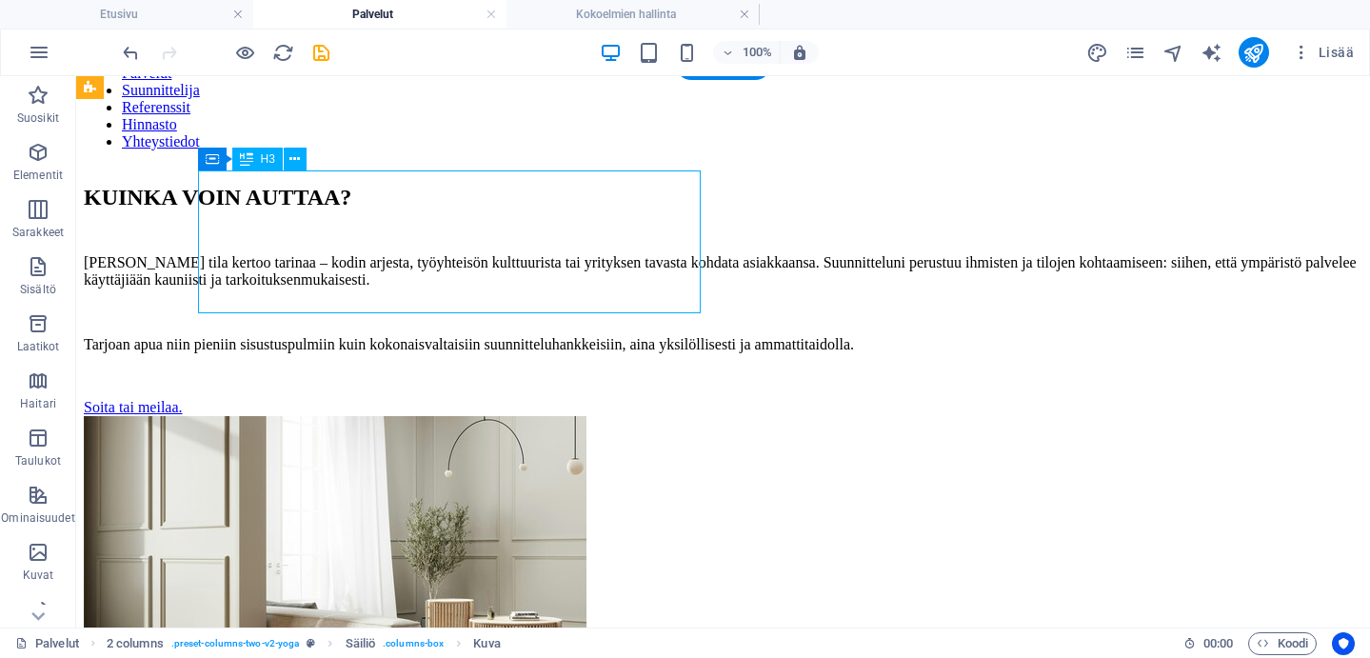
click at [355, 210] on div "KUINKA VOIN AUTTAA?" at bounding box center [723, 198] width 1279 height 26
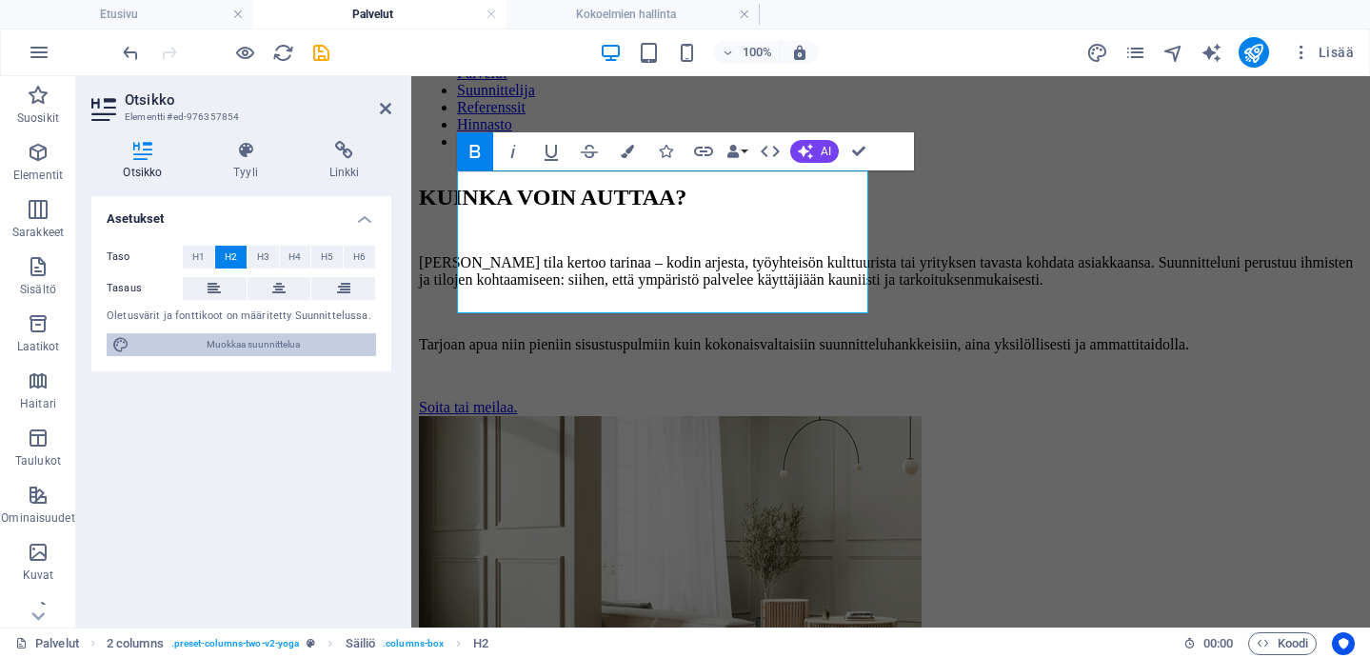
click at [272, 349] on span "Muokkaa suunnittelua" at bounding box center [252, 344] width 235 height 23
select select "px"
select select "300"
select select "px"
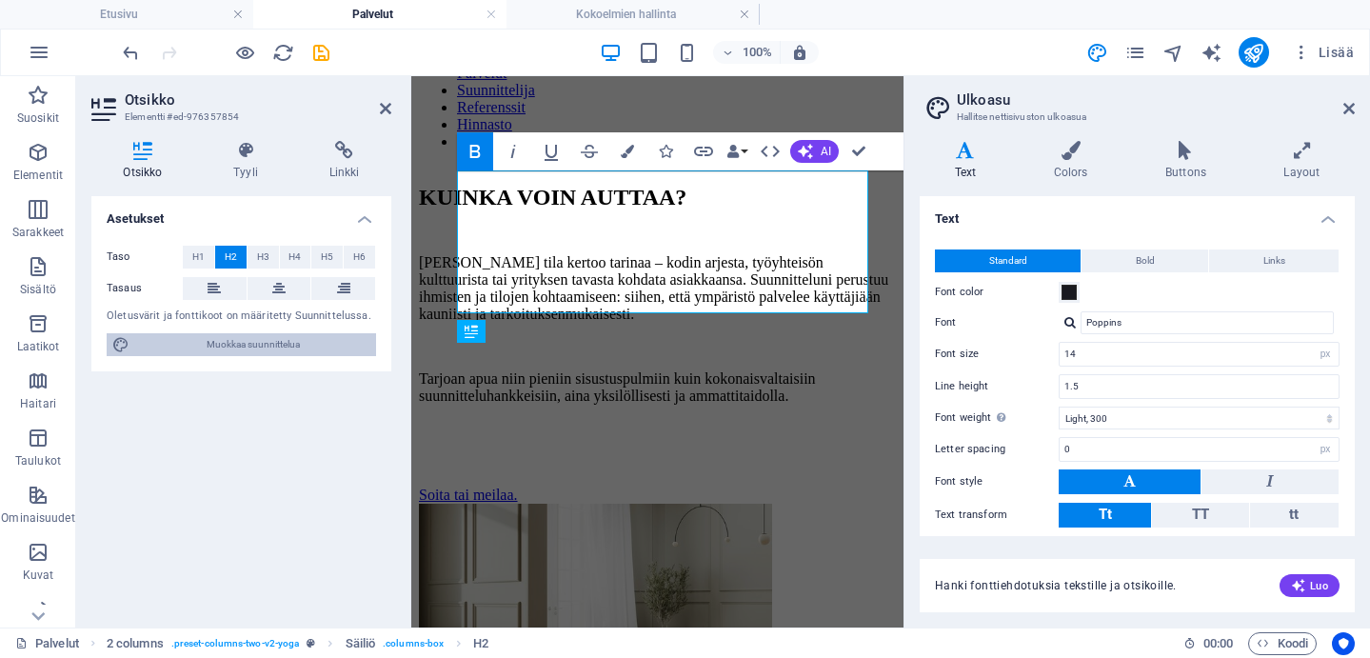
type input "18"
type input "1"
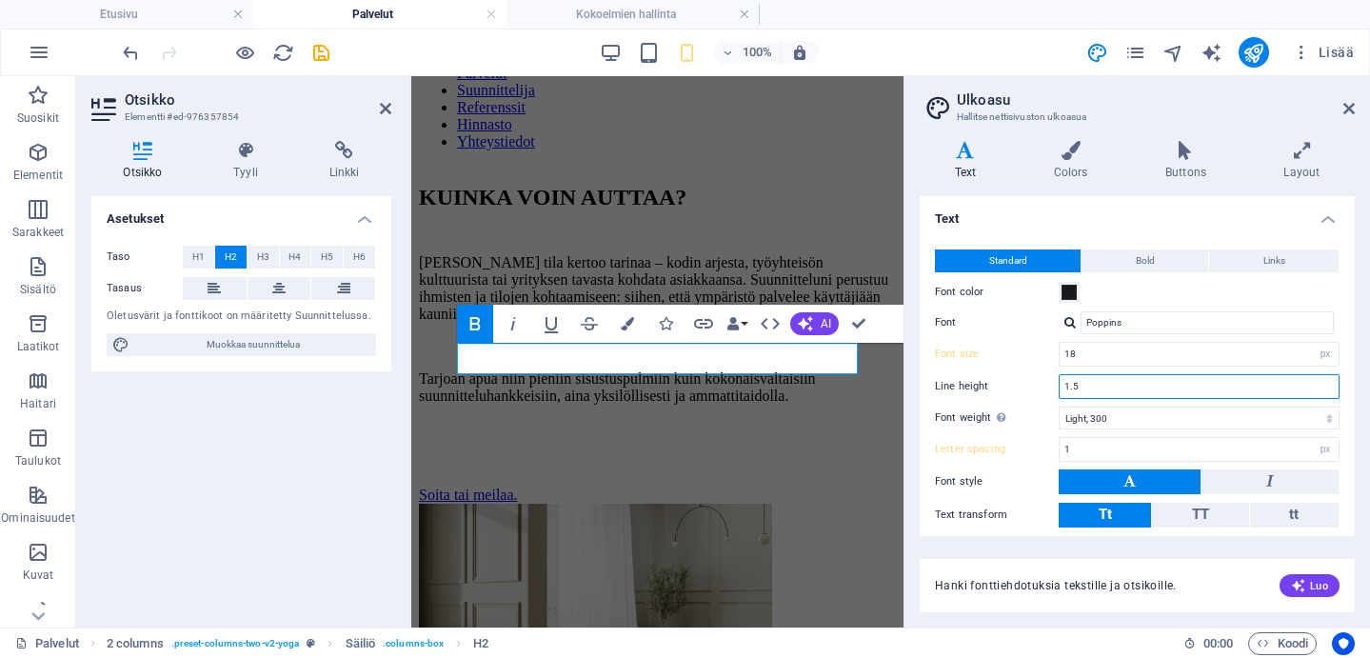
click at [1096, 384] on input "1.5" at bounding box center [1199, 386] width 279 height 23
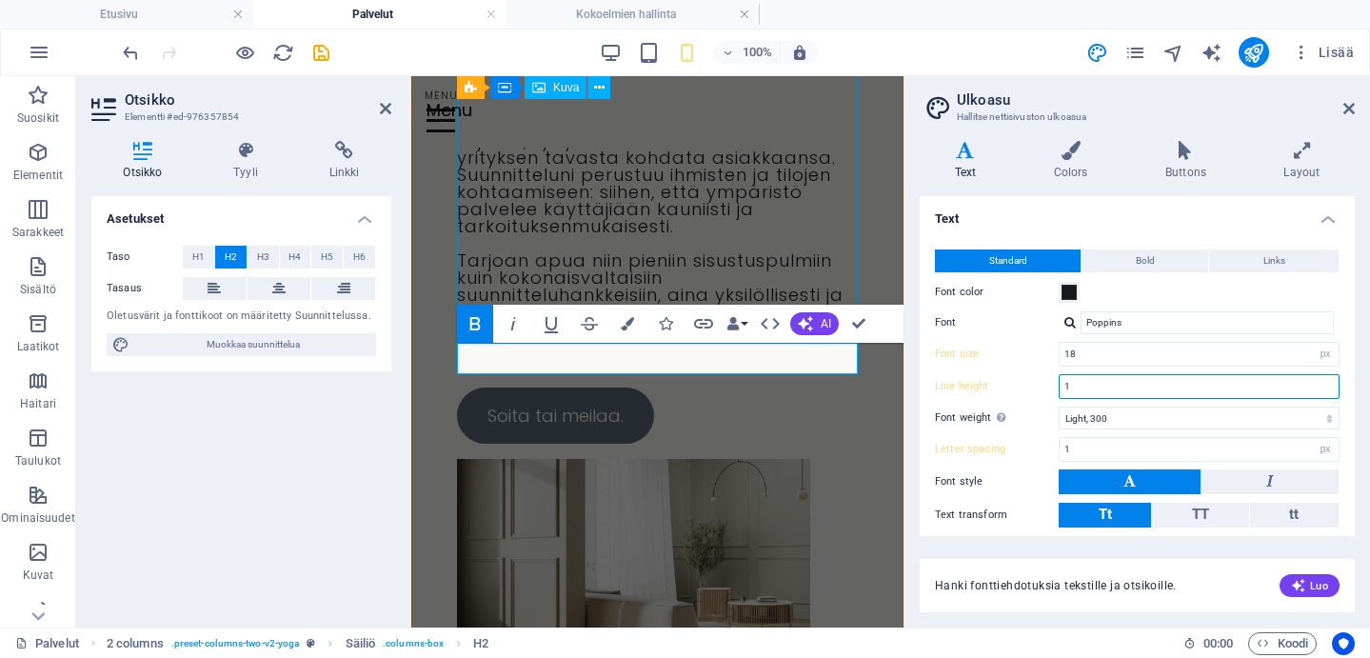
type input "1.5"
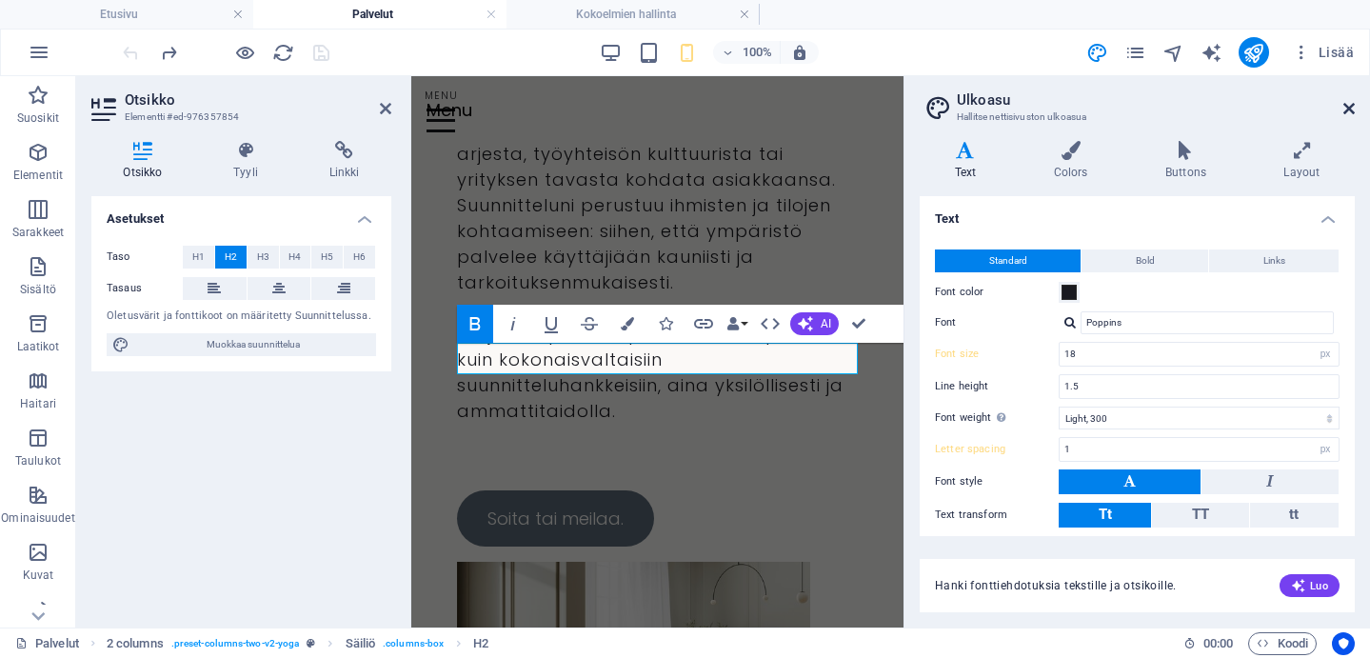
drag, startPoint x: 1351, startPoint y: 102, endPoint x: 462, endPoint y: 101, distance: 889.5
click at [1351, 102] on icon at bounding box center [1349, 108] width 11 height 15
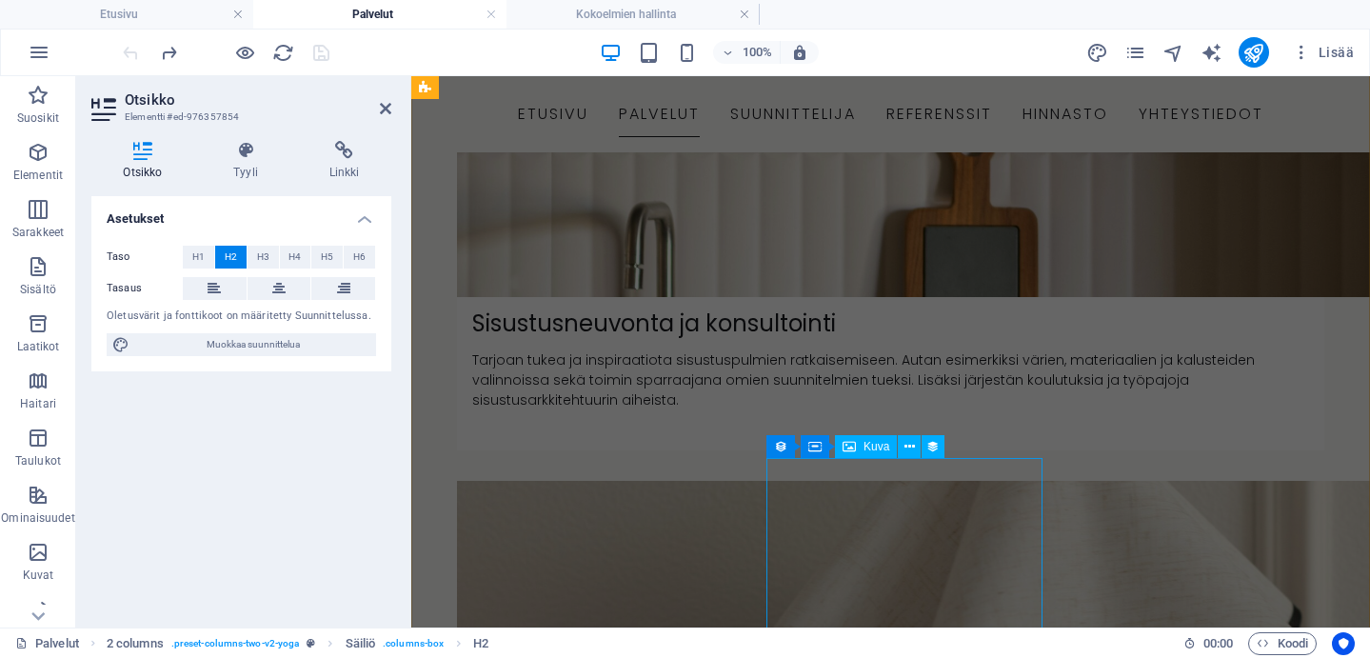
scroll to position [1229, 0]
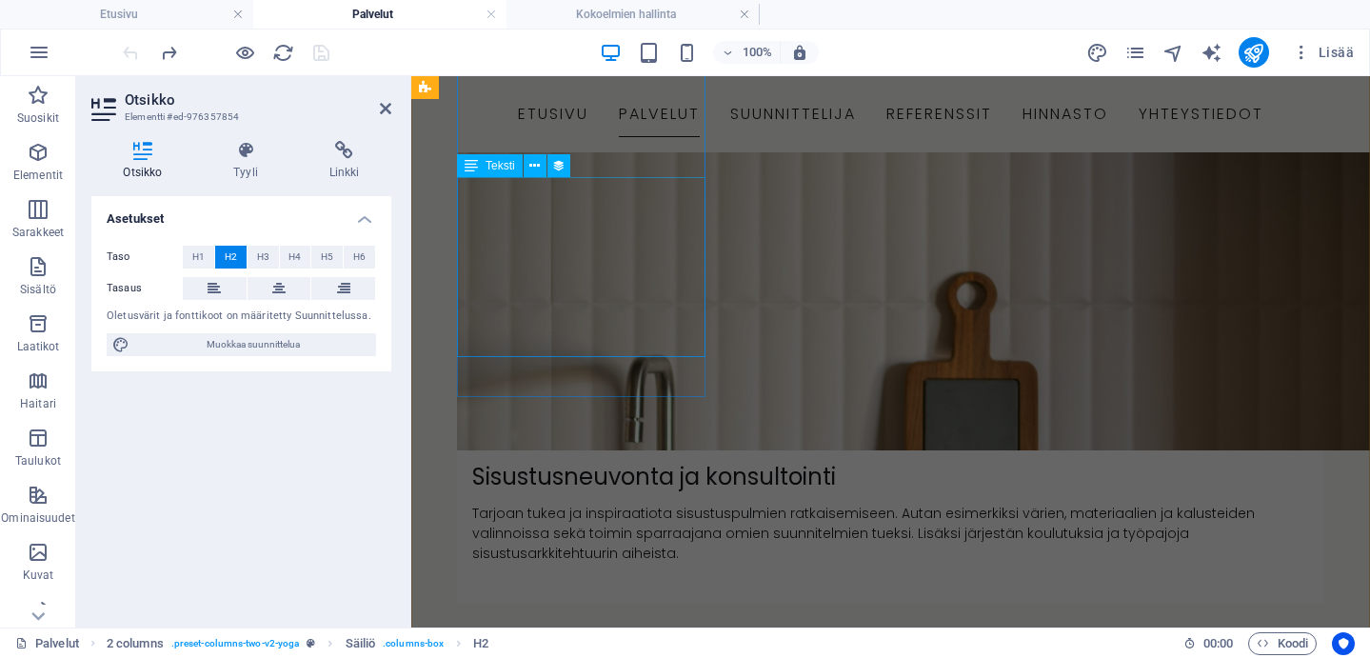
click at [573, 504] on div "Tarjoan tukea ja inspiraatiota sisustuspulmien ratkaisemiseen. Autan esimerkiks…" at bounding box center [891, 534] width 868 height 60
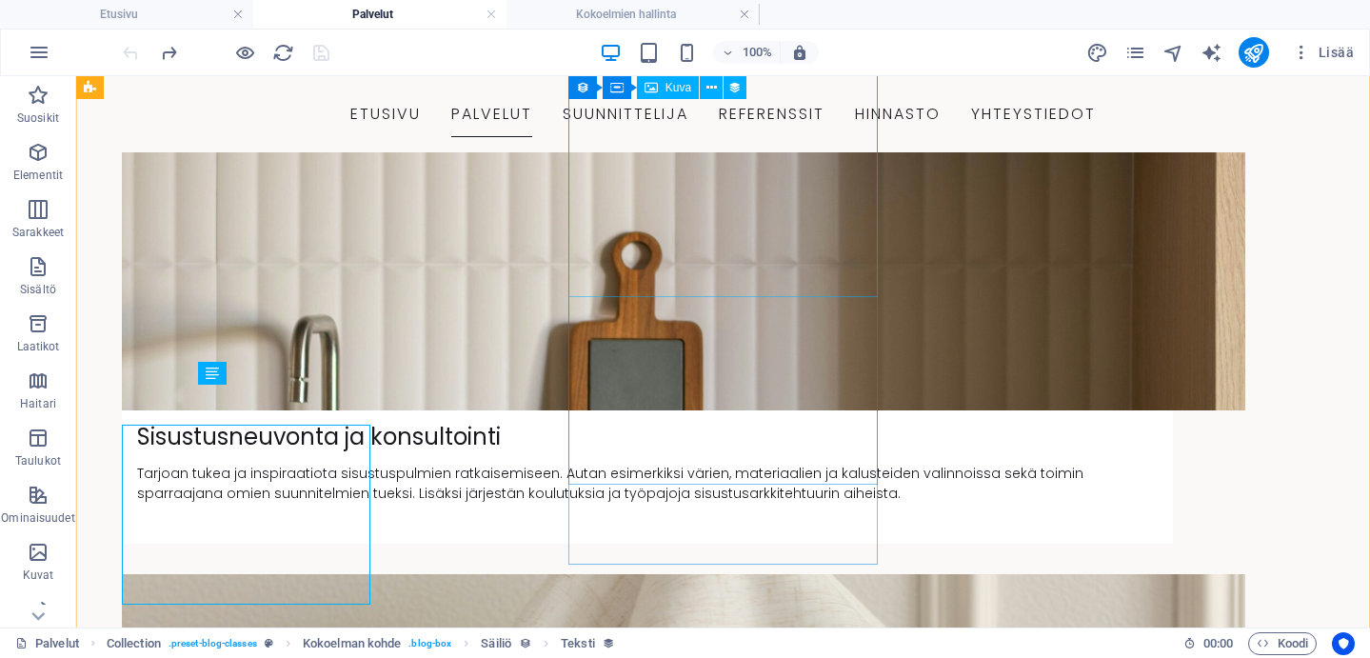
scroll to position [981, 0]
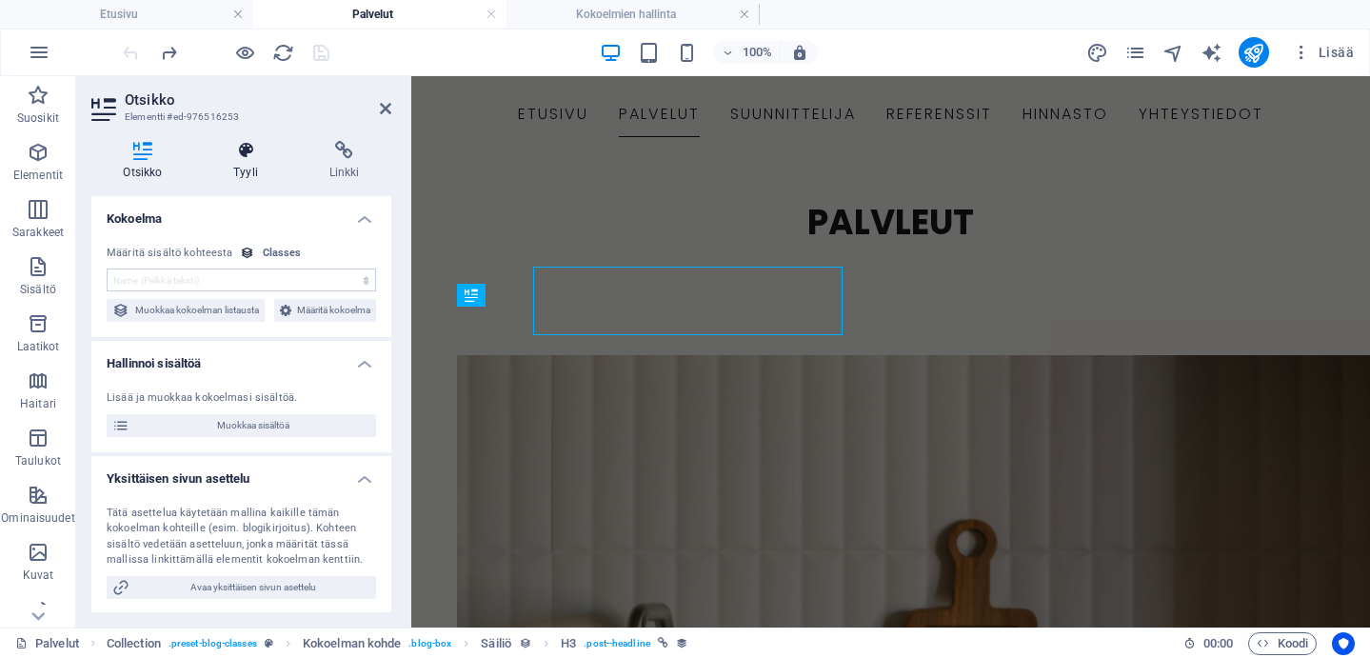
click at [255, 157] on icon at bounding box center [246, 150] width 89 height 19
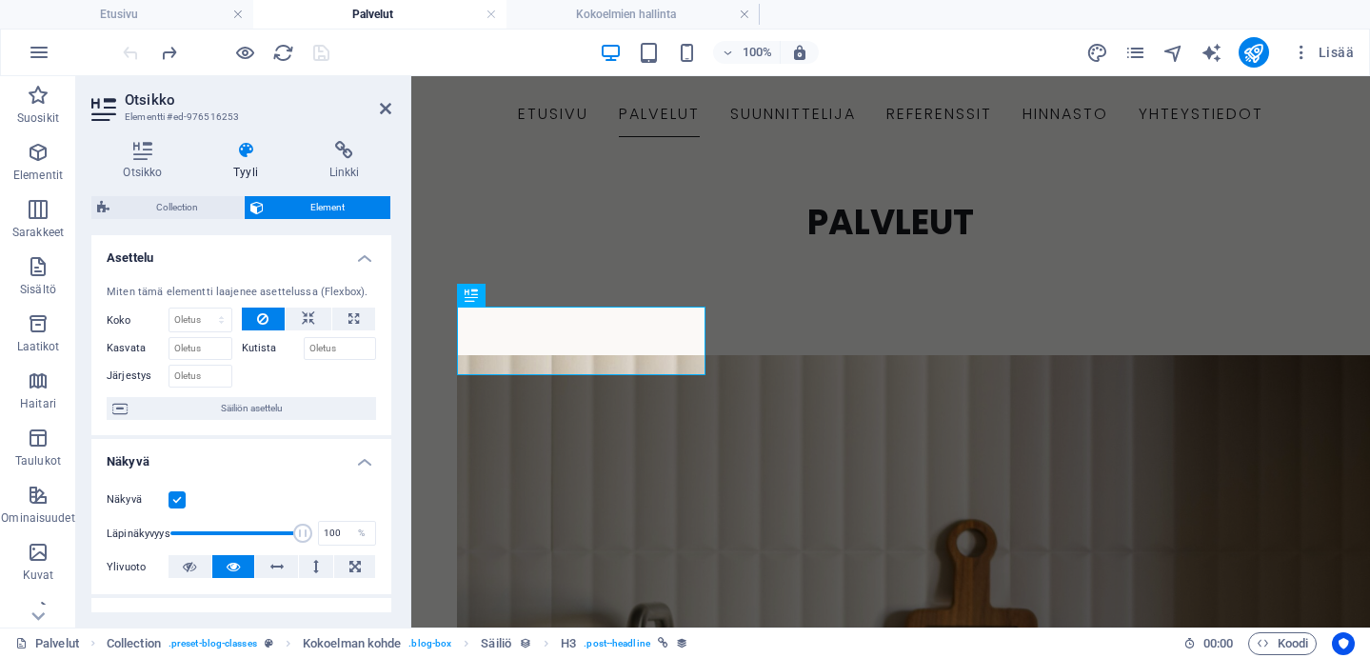
scroll to position [1021, 0]
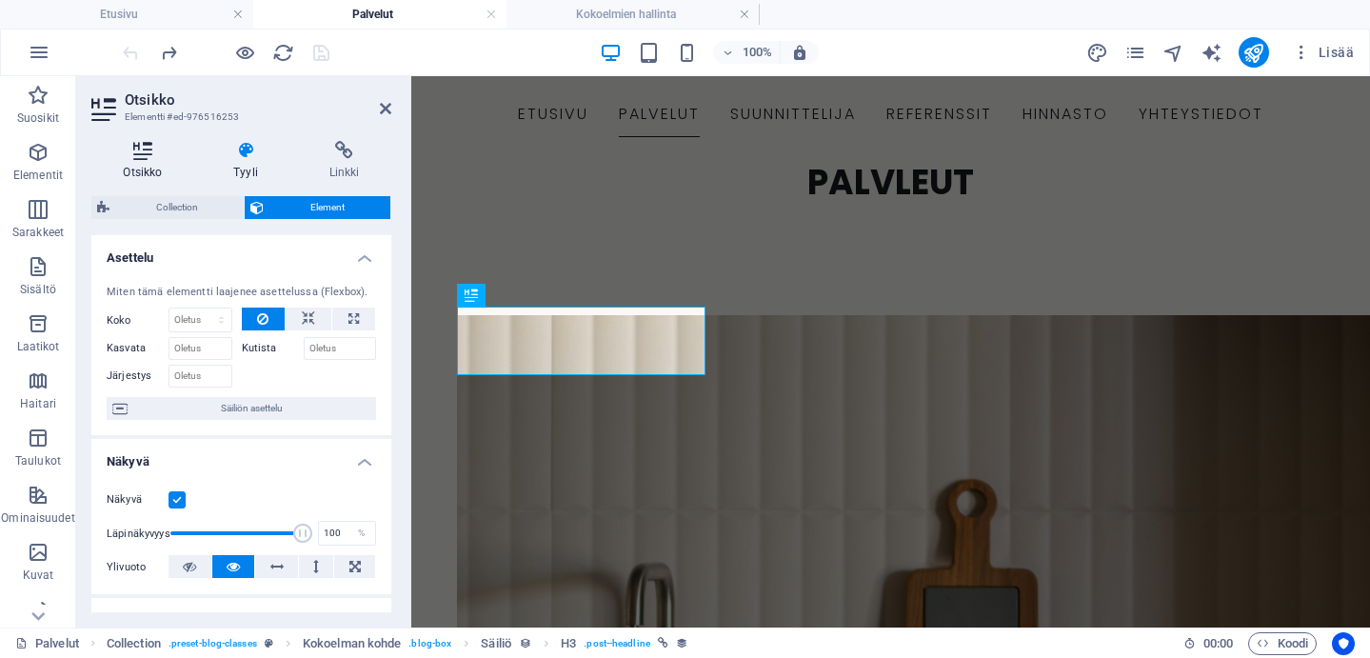
click at [159, 163] on h4 "Otsikko" at bounding box center [146, 161] width 110 height 40
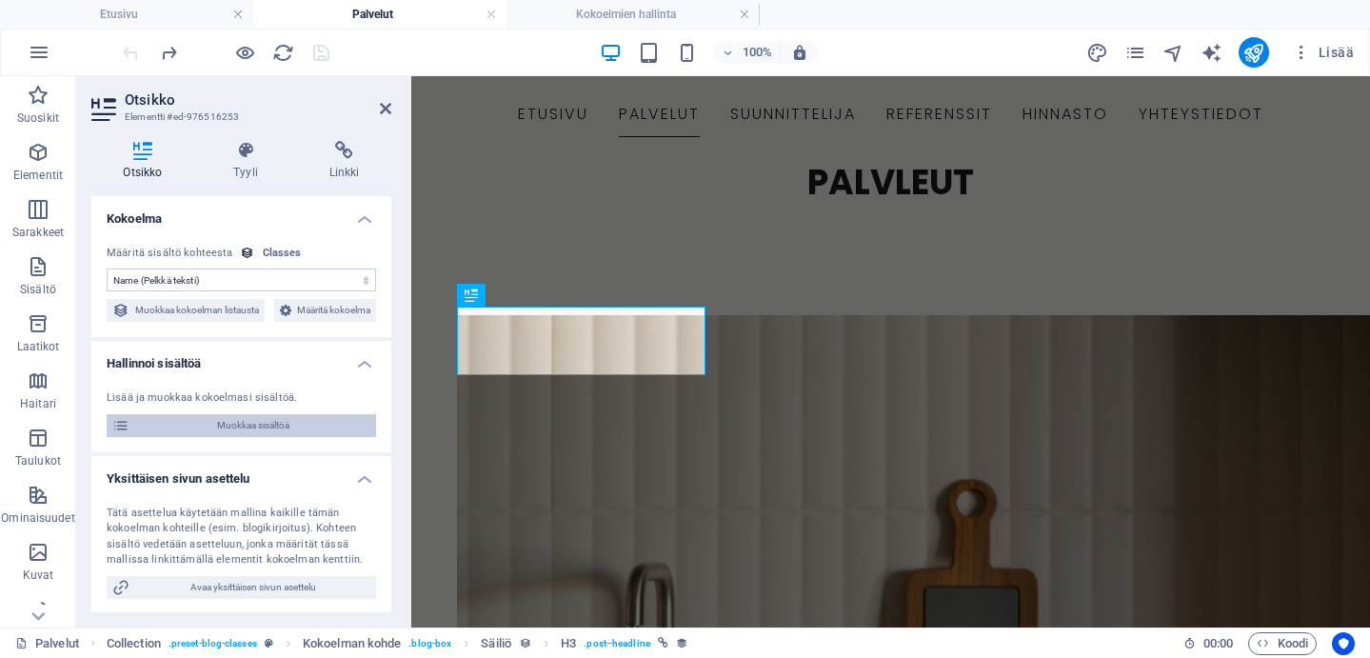
click at [254, 437] on span "Muokkaa sisältöä" at bounding box center [252, 425] width 235 height 23
type input "Sisustusneuvonta ja konsultointi"
type input "sisustusneuvonta-ja-konsultointi"
type textarea "Tarjoan tukea ja inspiraatiota sisustuspulmien ratkaisemiseen. Autan esimerkiks…"
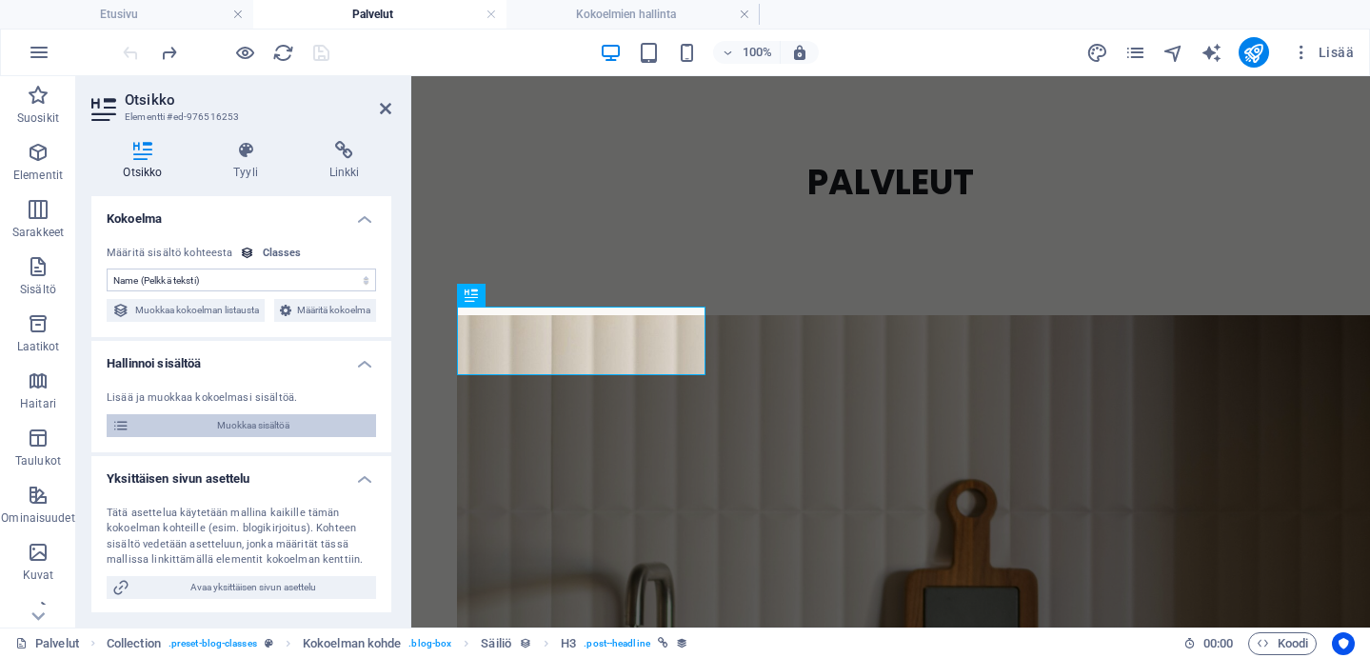
type input "sisustussuunnittelu, konsultointi, sisustusneuvonta"
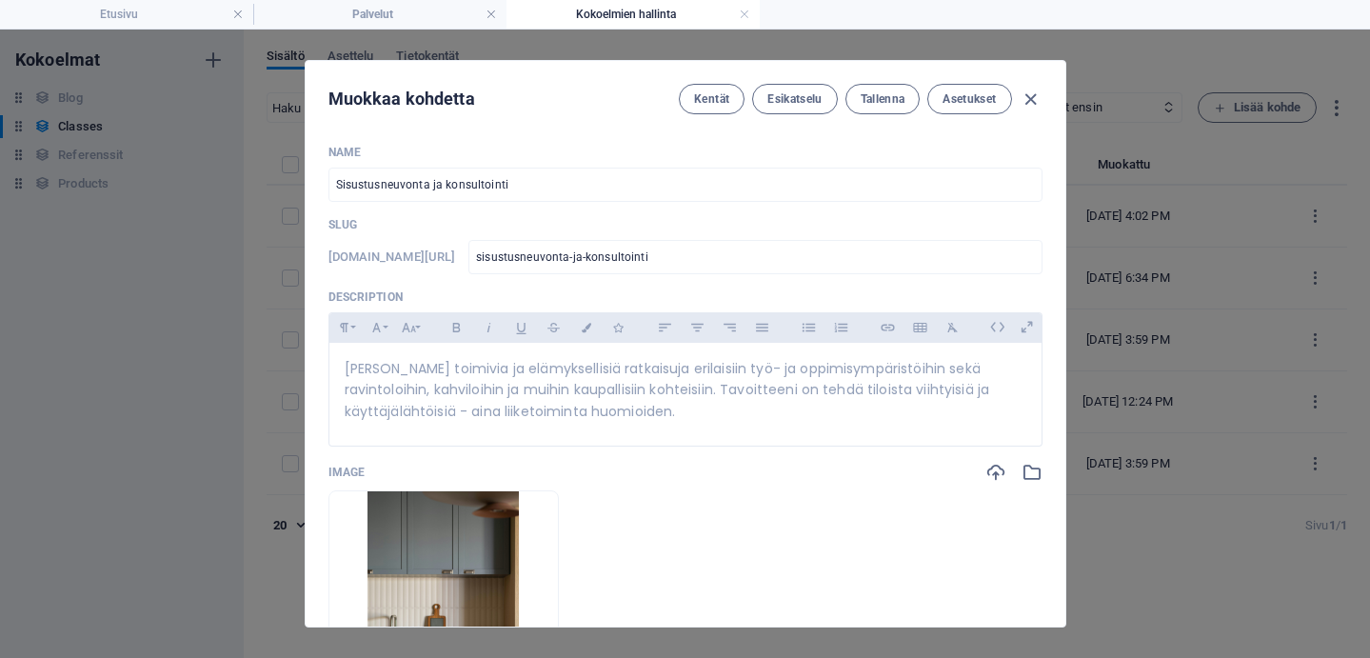
scroll to position [0, 0]
click at [332, 175] on input "Sisustusneuvonta ja konsultointi" at bounding box center [686, 185] width 714 height 34
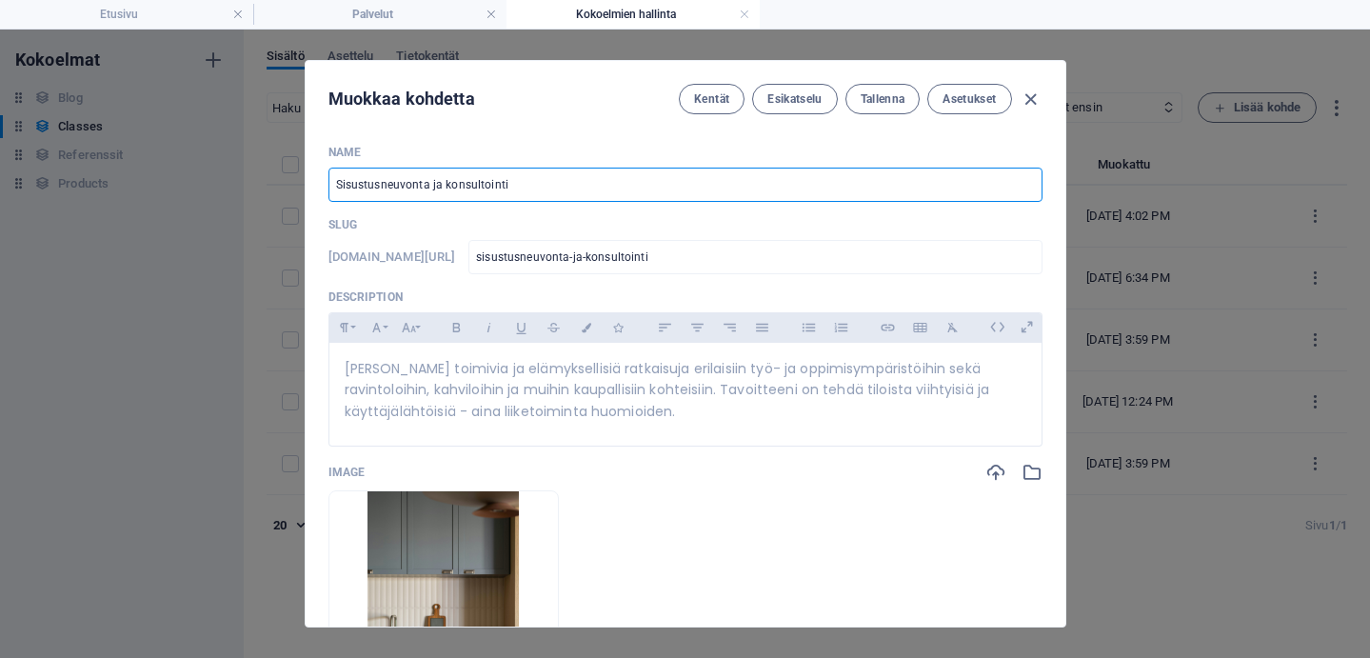
type input "S"
type input "s"
type input "SI"
type input "si"
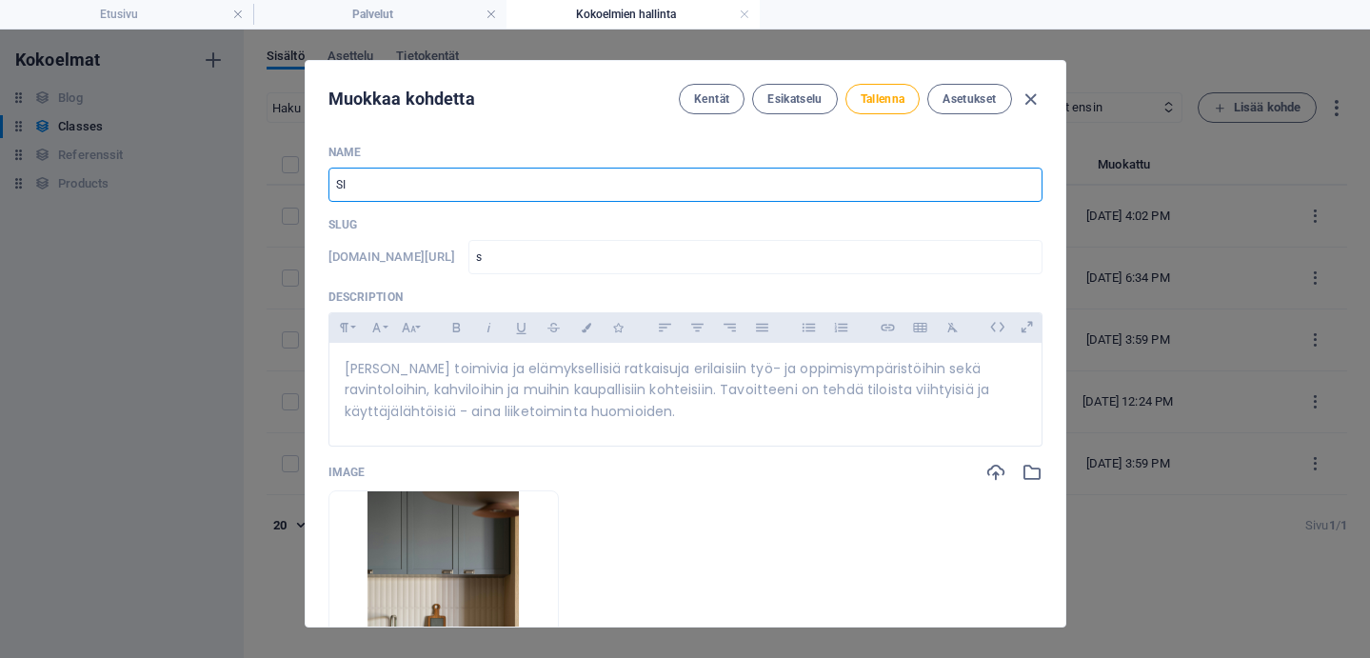
type input "si"
type input "SIS"
type input "sis"
type input "SISU"
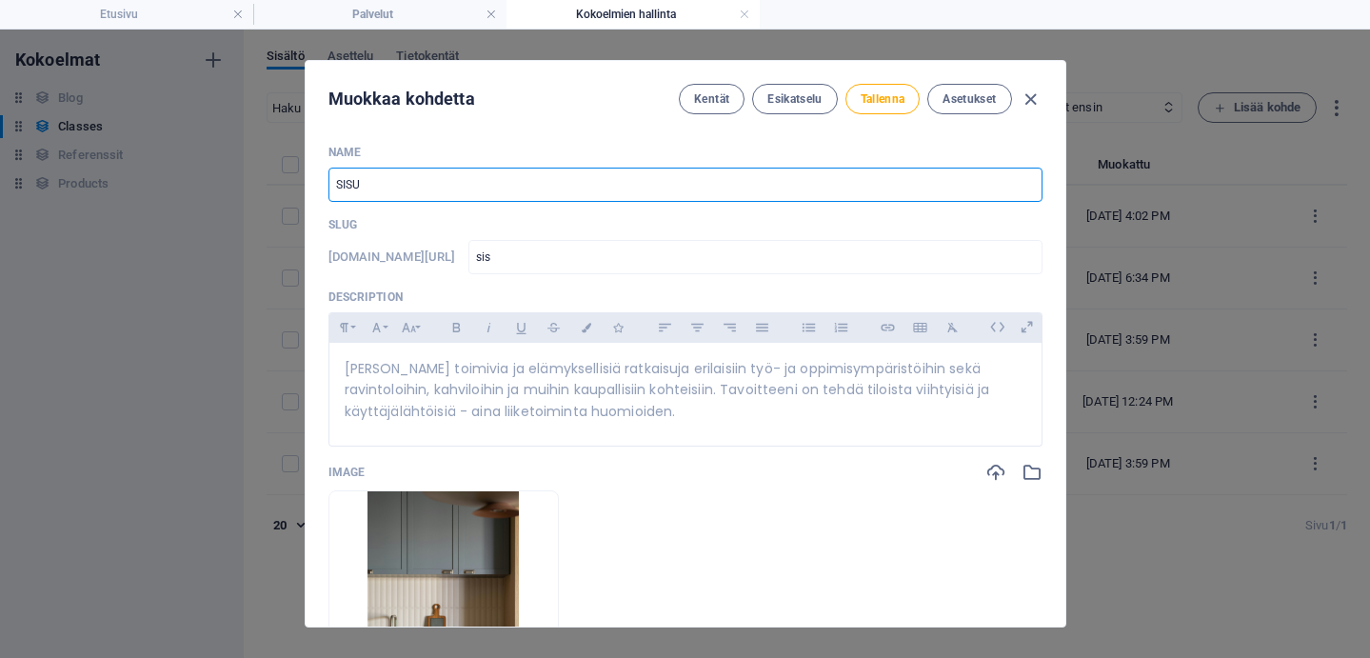
type input "sisu"
type input "SISUS"
type input "sisus"
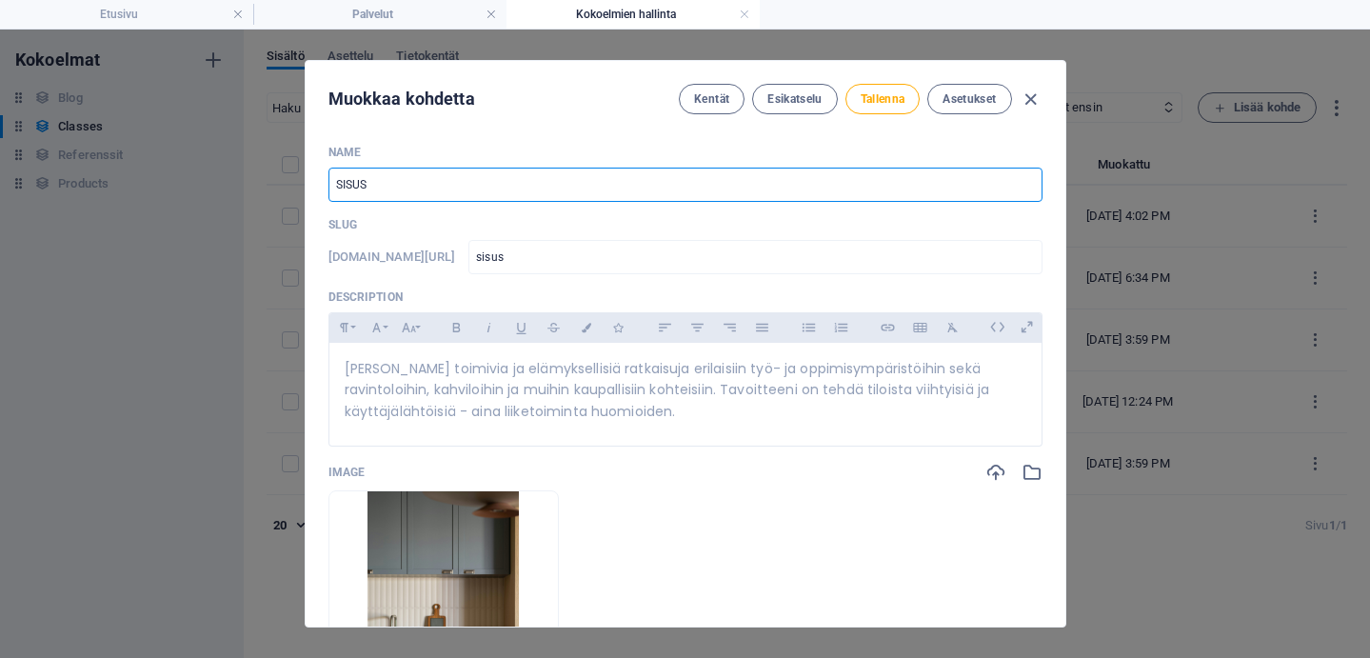
type input "SISUST"
type input "sisust"
type input "SISUSTU"
type input "sisustu"
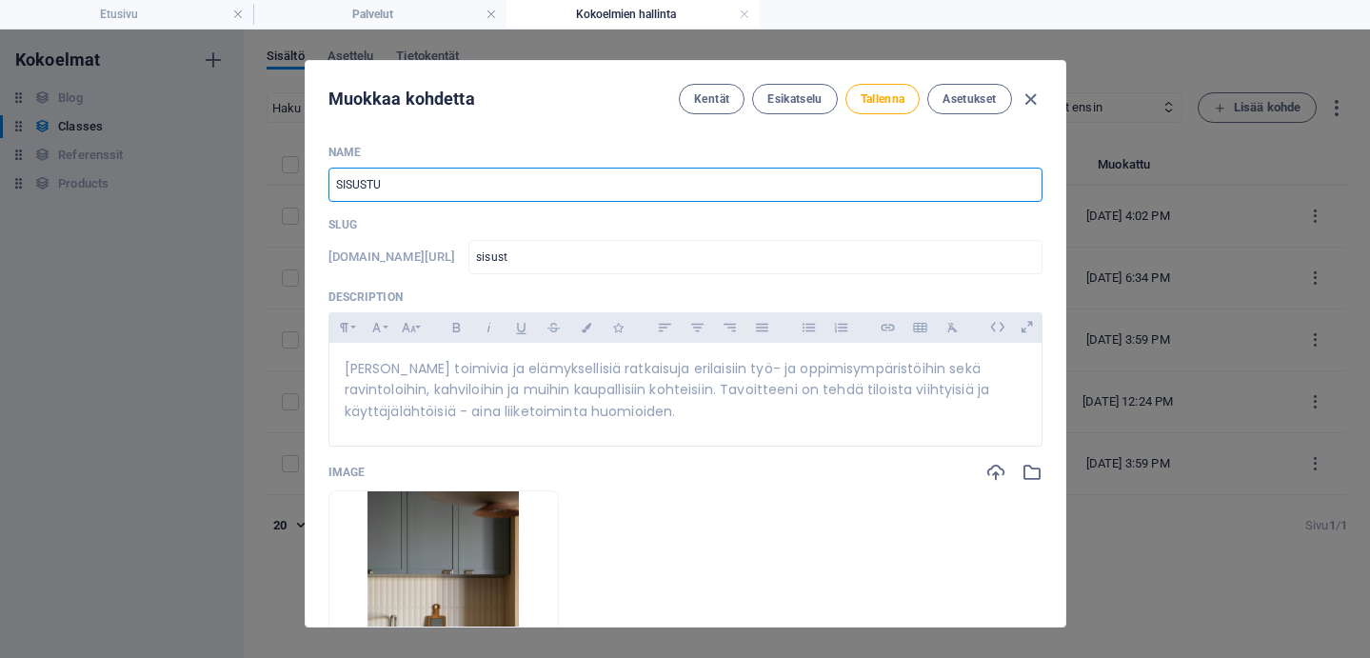
type input "sisustu"
type input "SISUSTUS"
type input "sisustus"
type input "SISUSTUSN"
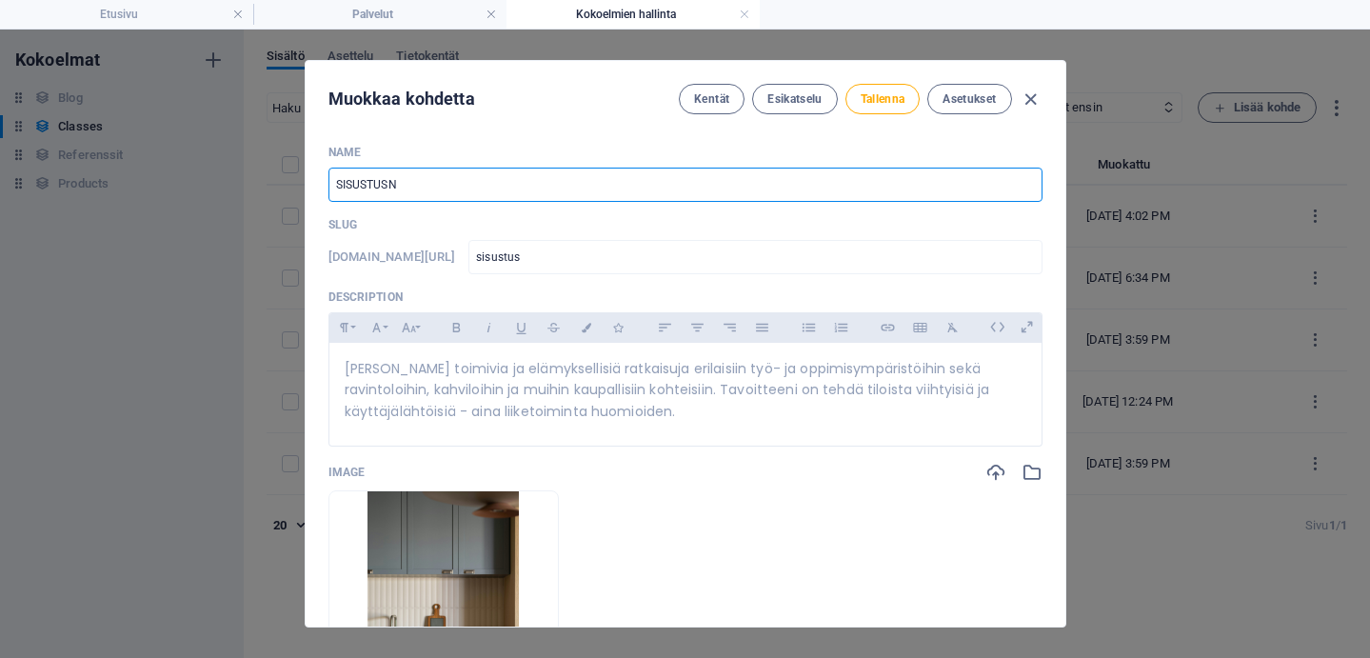
type input "sisustusn"
type input "SISUSTUSNE"
type input "sisustusne"
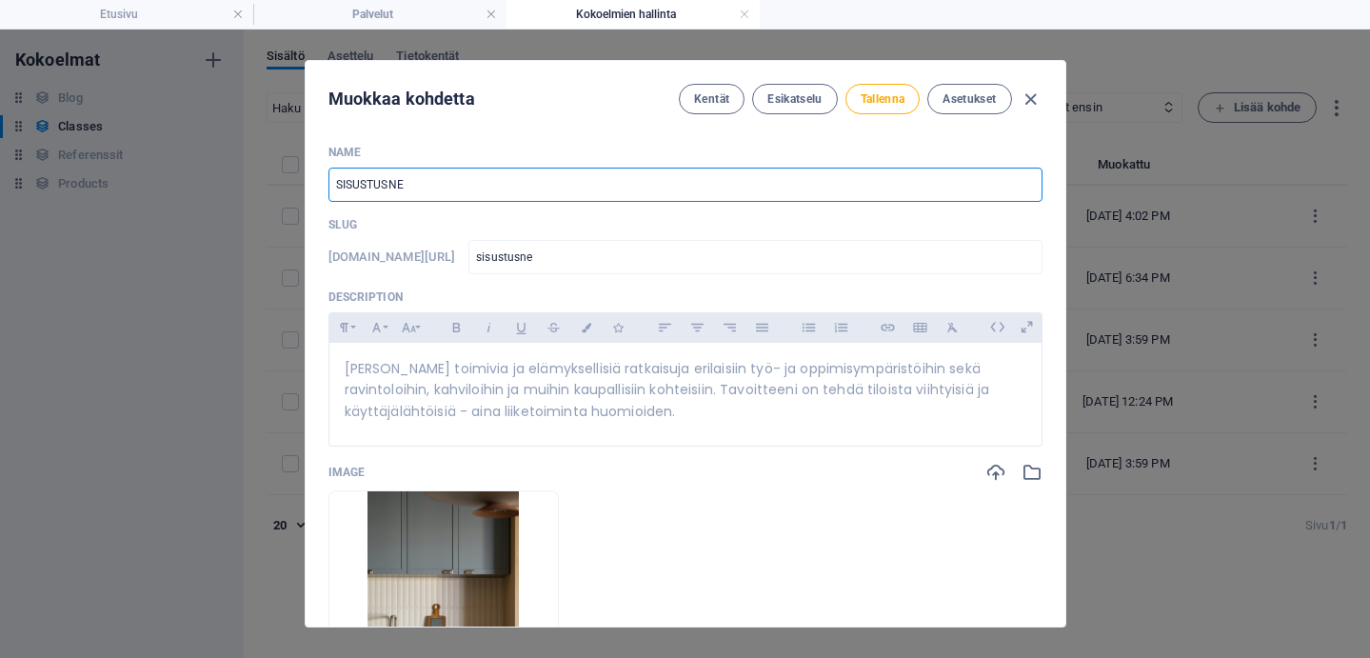
type input "SISUSTUSNEU"
type input "sisustusneu"
type input "SISUSTUSNEUV"
type input "sisustusneuv"
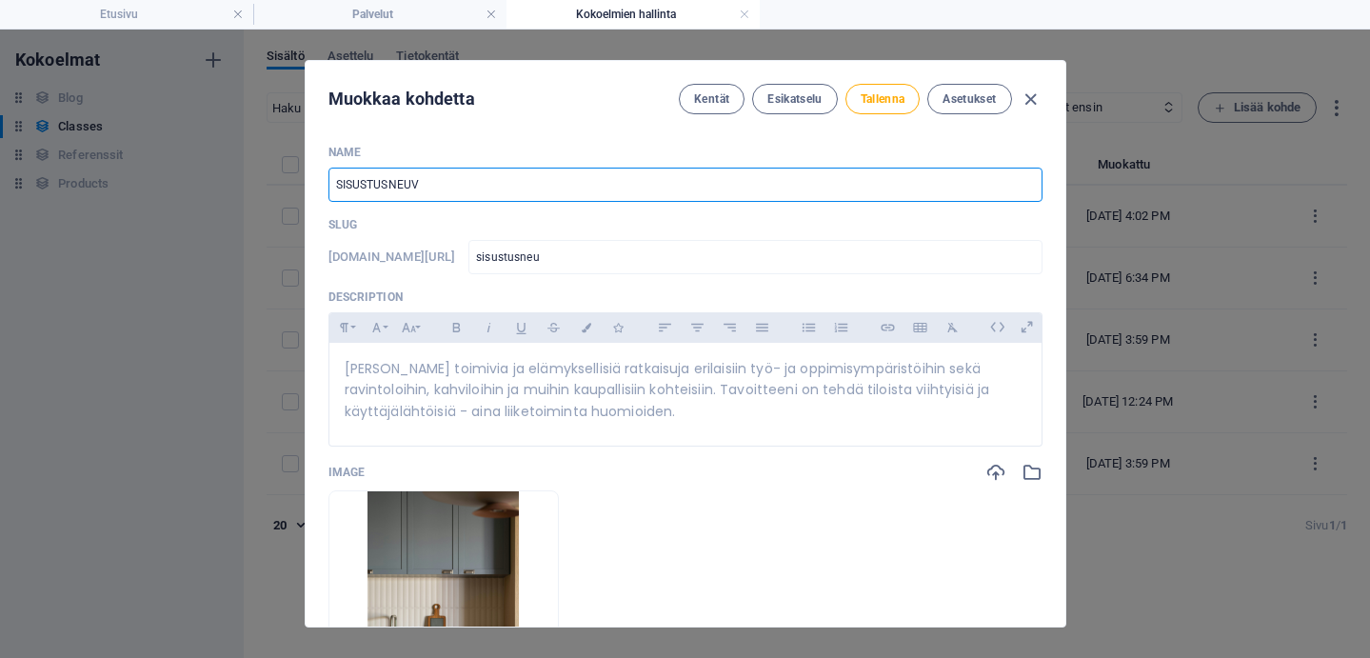
type input "sisustusneuv"
type input "SISUSTUSNEUVO"
type input "sisustusneuvo"
type input "SISUSTUSNEUVON"
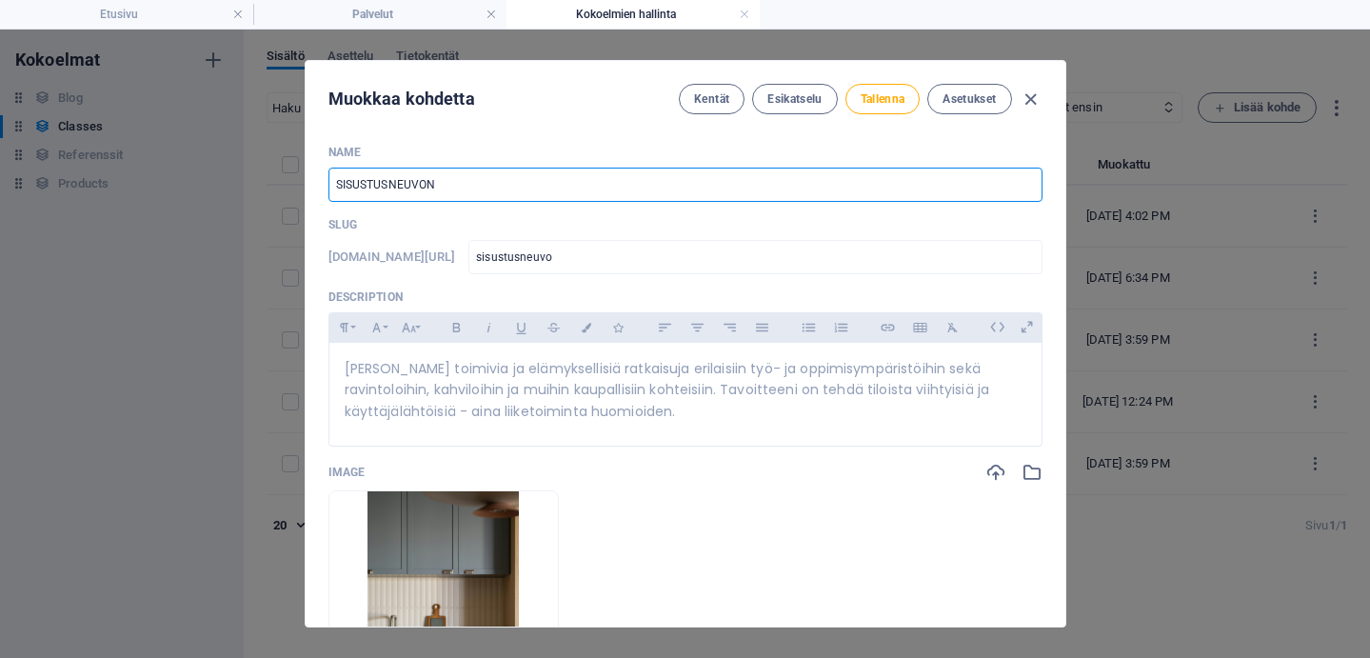
type input "sisustusneuvon"
type input "SISUSTUSNEUVONTA JA KO"
type input "sisustusneuvonta-ja-ko"
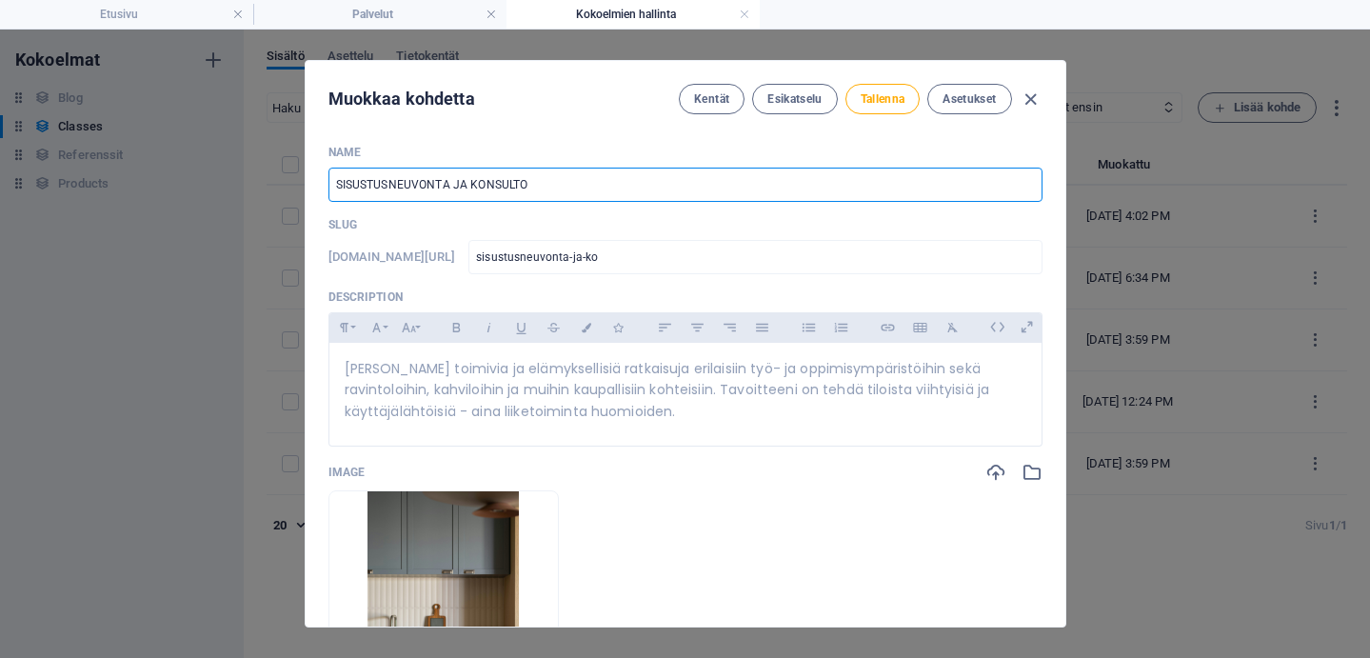
type input "SISUSTUSNEUVONTA JA KONSULTOI"
type input "sisustusneuvonta-ja-konsultoi"
type input "SISUSTUSNEUVONTA JA KONSULTOIN"
type input "sisustusneuvonta-ja-konsultoin"
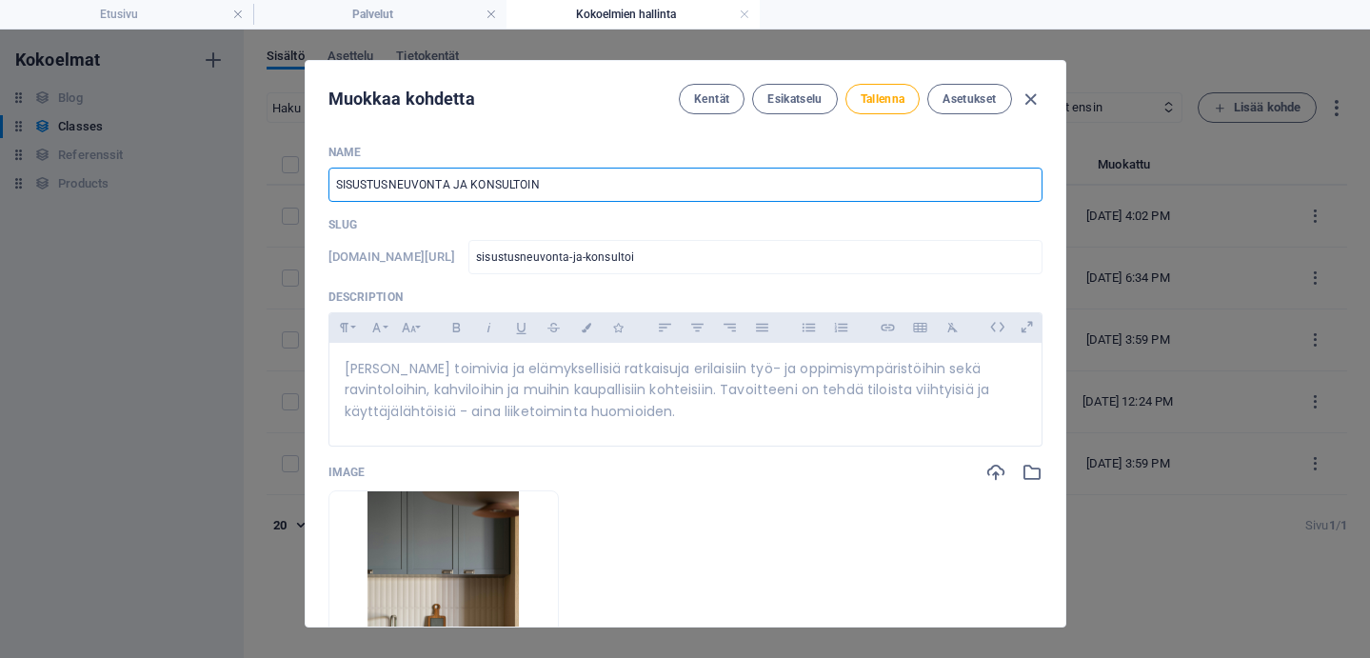
type input "sisustusneuvonta-ja-konsultoin"
type input "SISUSTUSNEUVONTA JA KONSULTOINT"
type input "sisustusneuvonta-ja-konsultoint"
type input "SISUSTUSNEUVONTA JA KONSULTOINTI"
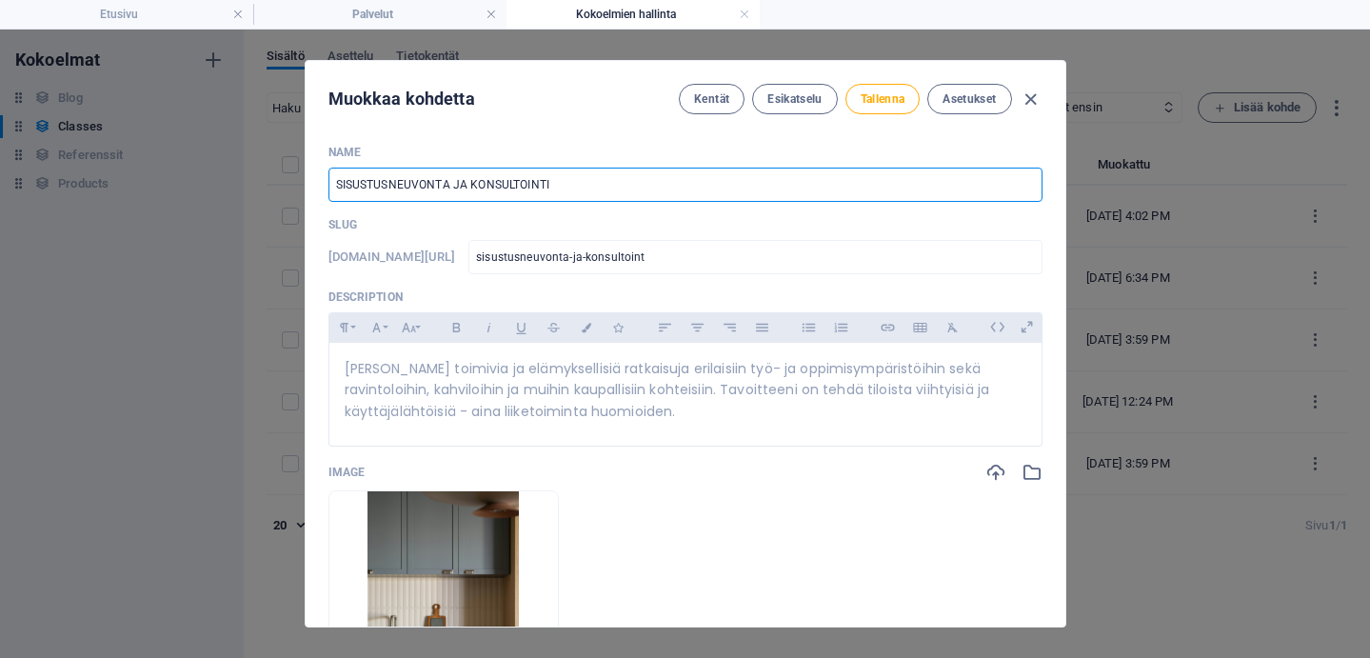
type input "sisustusneuvonta-ja-konsultointi"
type input "SISUSTUSNEUVONTA JA KONSULTOINTI"
click at [870, 96] on span "Tallenna" at bounding box center [883, 98] width 45 height 15
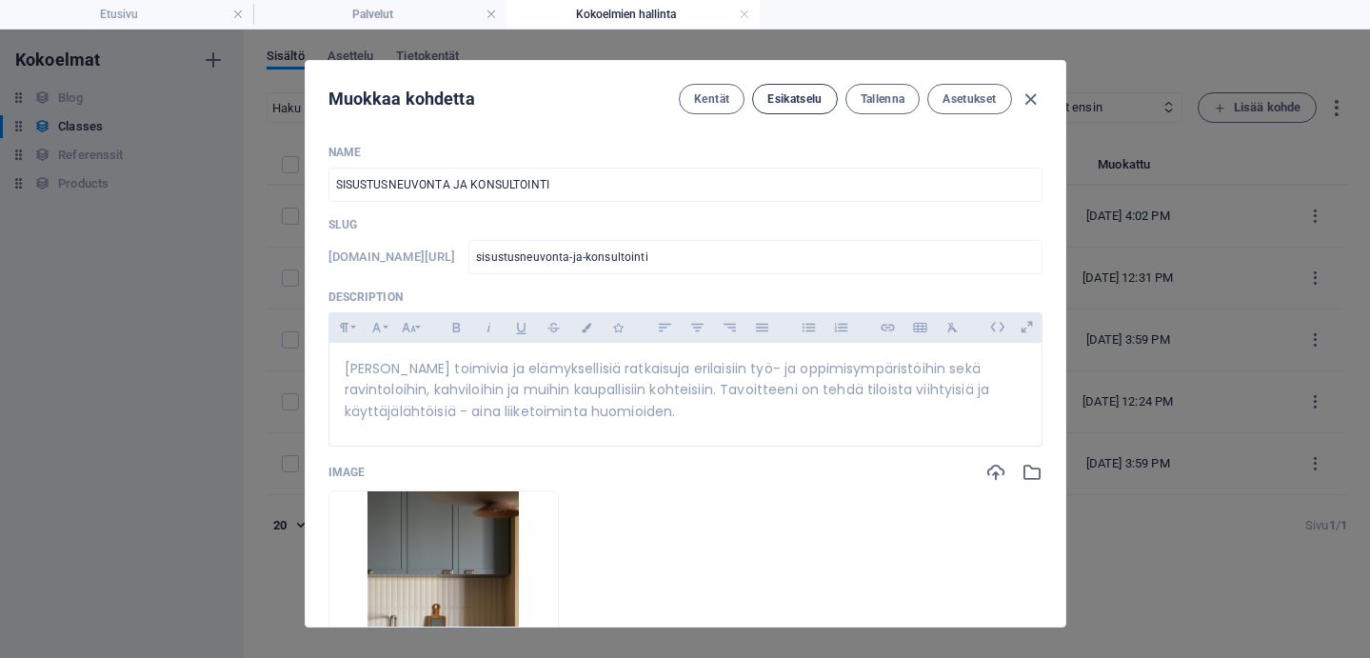
click at [791, 94] on span "Esikatselu" at bounding box center [795, 98] width 54 height 15
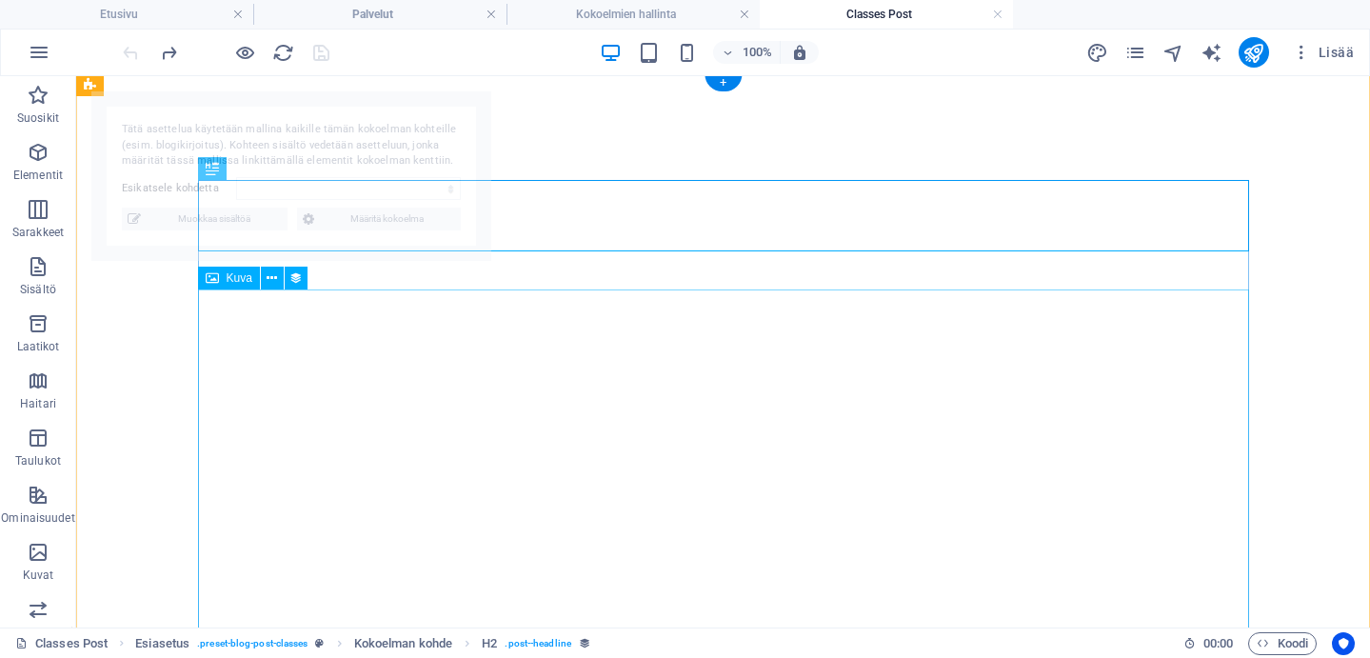
select select "6867e74b8f430aff7106c8ba"
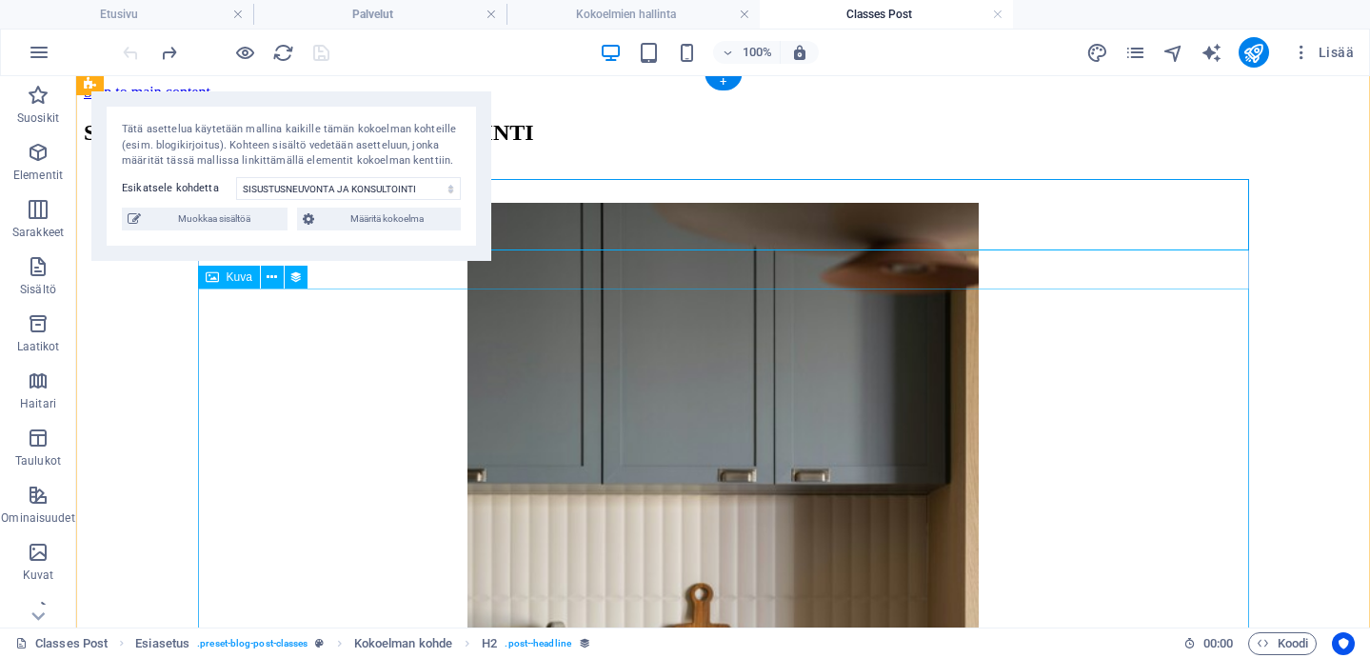
scroll to position [108, 0]
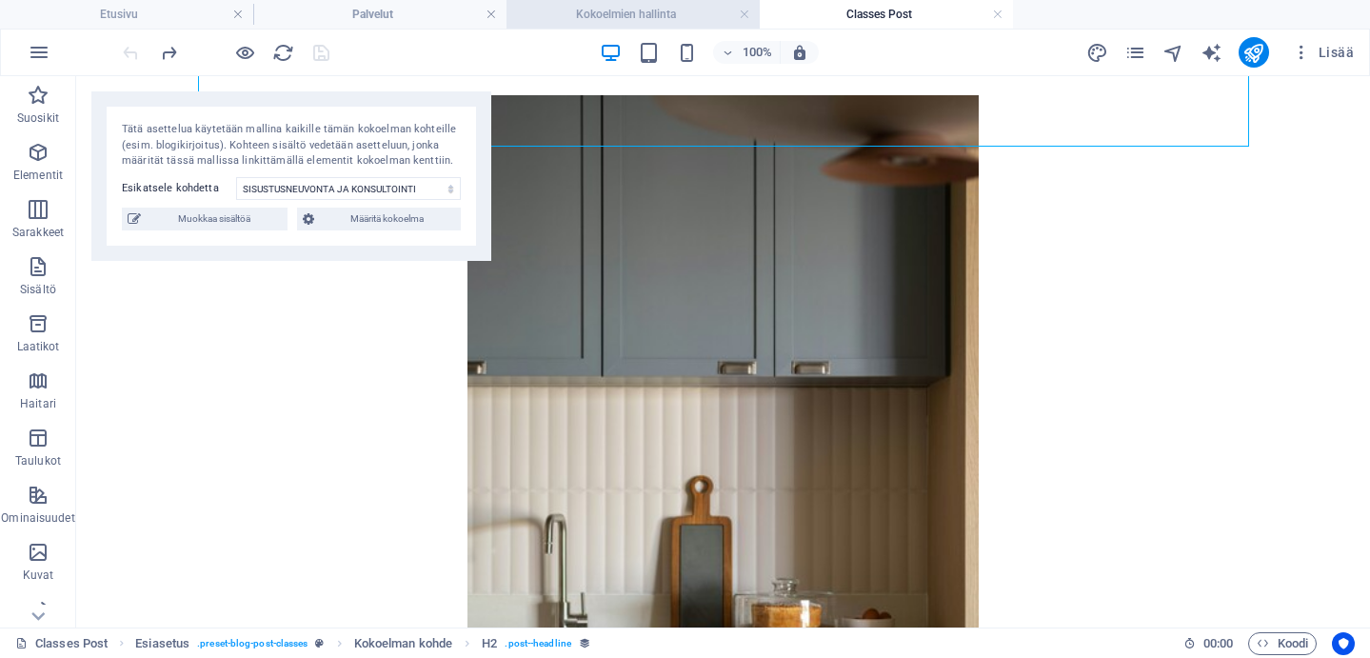
click at [657, 7] on h4 "Kokoelmien hallinta" at bounding box center [633, 14] width 253 height 21
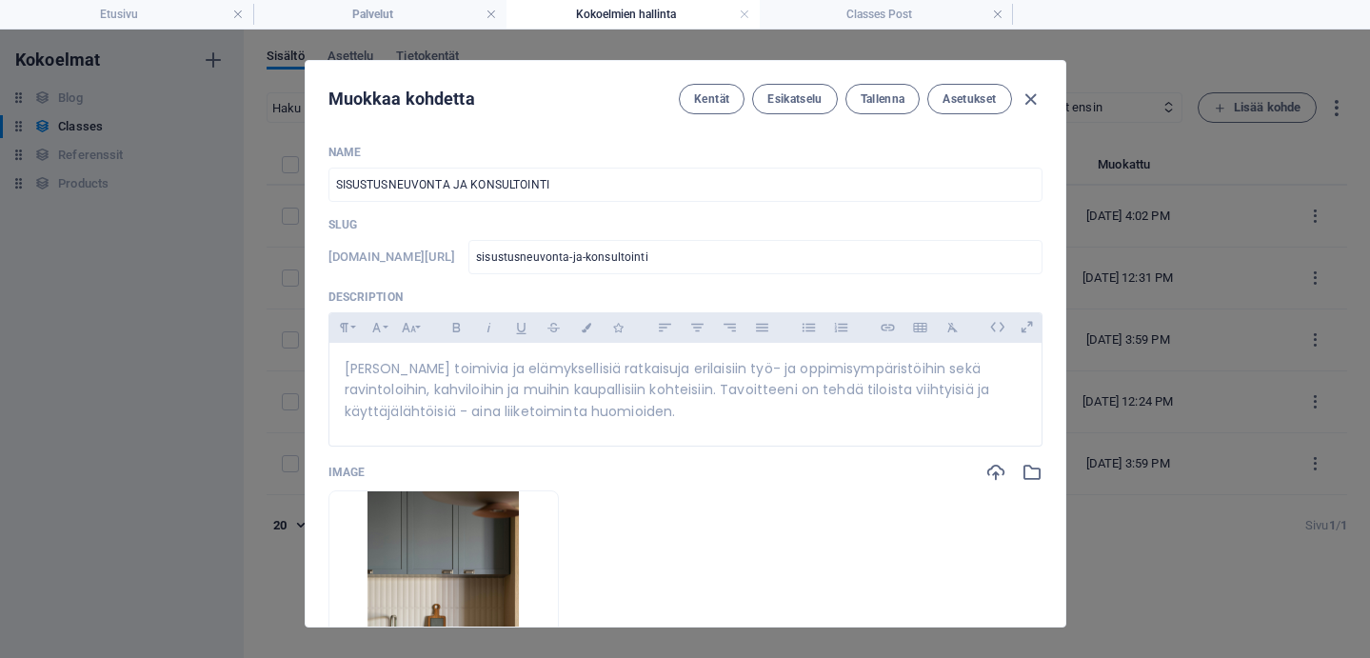
scroll to position [0, 0]
click at [1035, 97] on icon "button" at bounding box center [1031, 100] width 22 height 22
click at [477, 218] on p "Slug" at bounding box center [686, 224] width 714 height 15
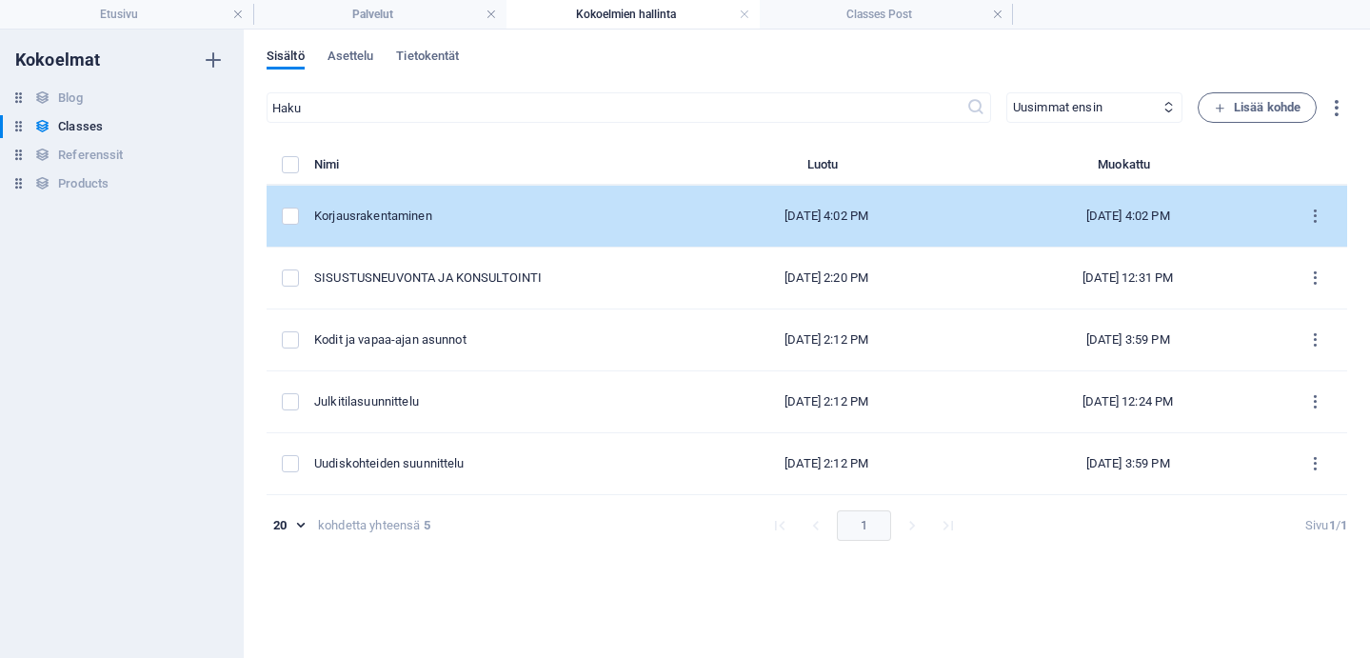
click at [478, 213] on div "Korjausrakentaminen" at bounding box center [489, 216] width 350 height 17
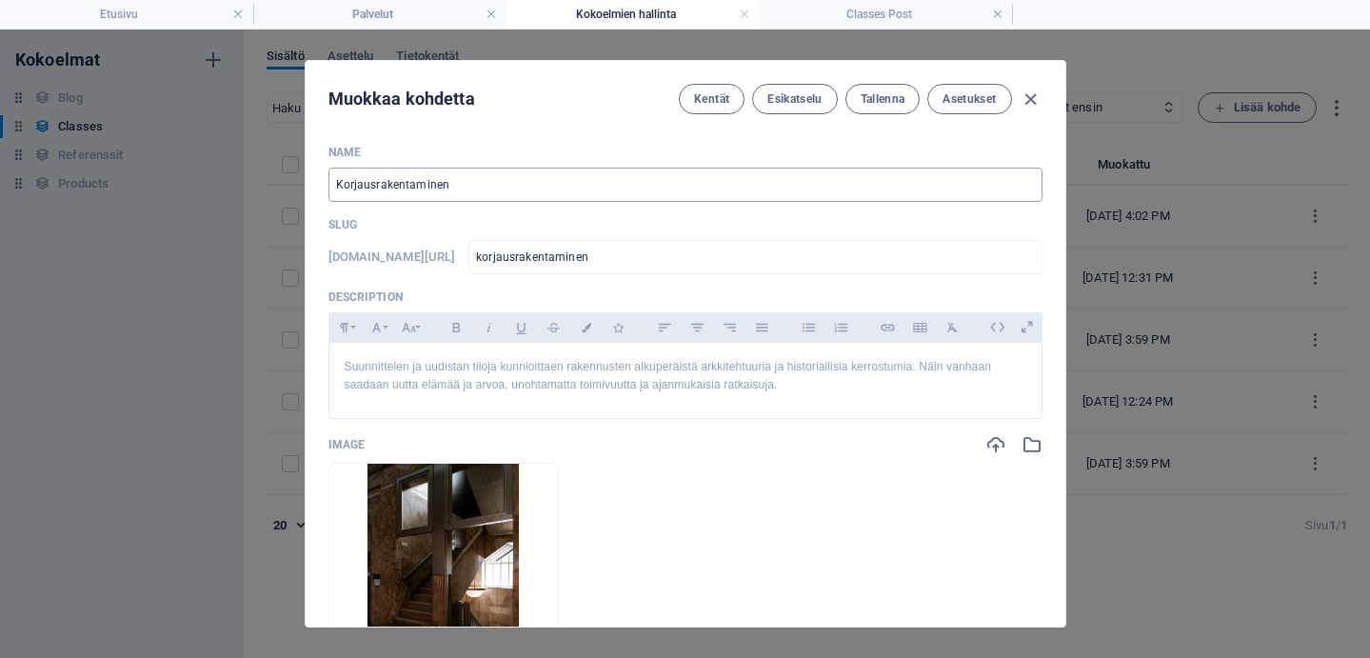
click at [467, 186] on input "Korjausrakentaminen" at bounding box center [686, 185] width 714 height 34
drag, startPoint x: 465, startPoint y: 186, endPoint x: 329, endPoint y: 182, distance: 136.2
click at [329, 182] on input "Korjausrakentaminen" at bounding box center [686, 185] width 714 height 34
type input "K"
type input "k"
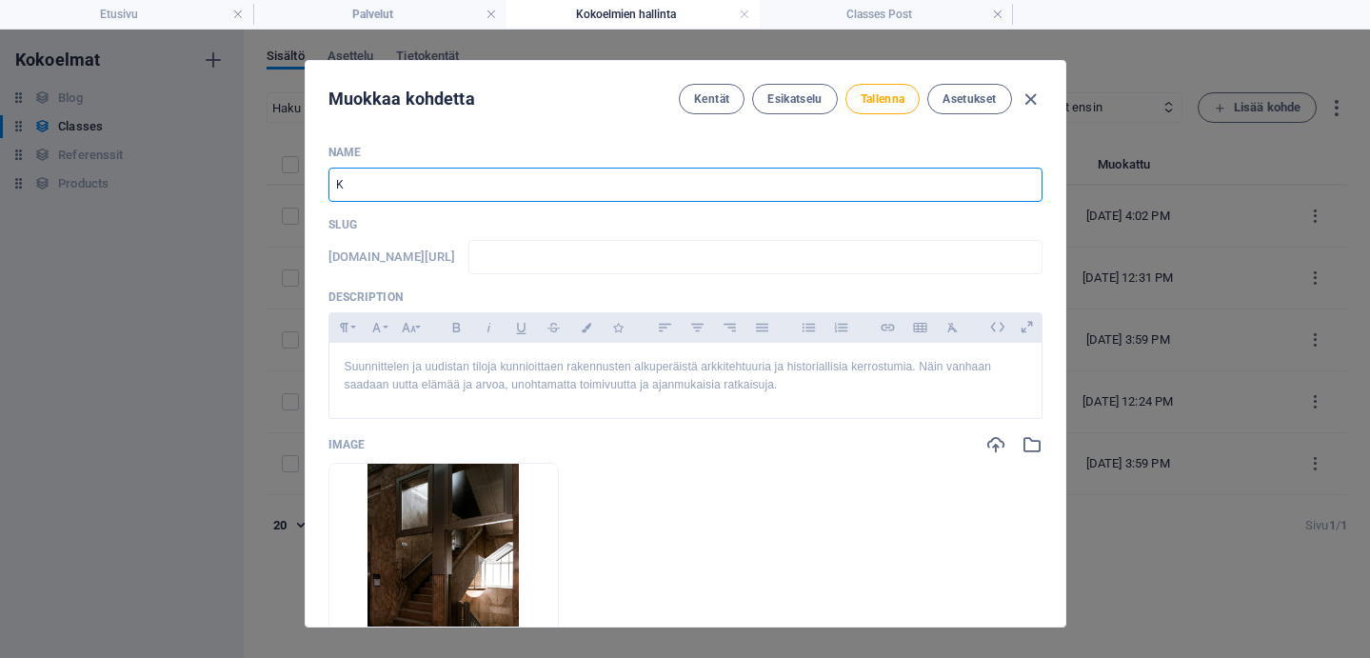
type input "k"
type input "KO"
type input "ko"
type input "KOR"
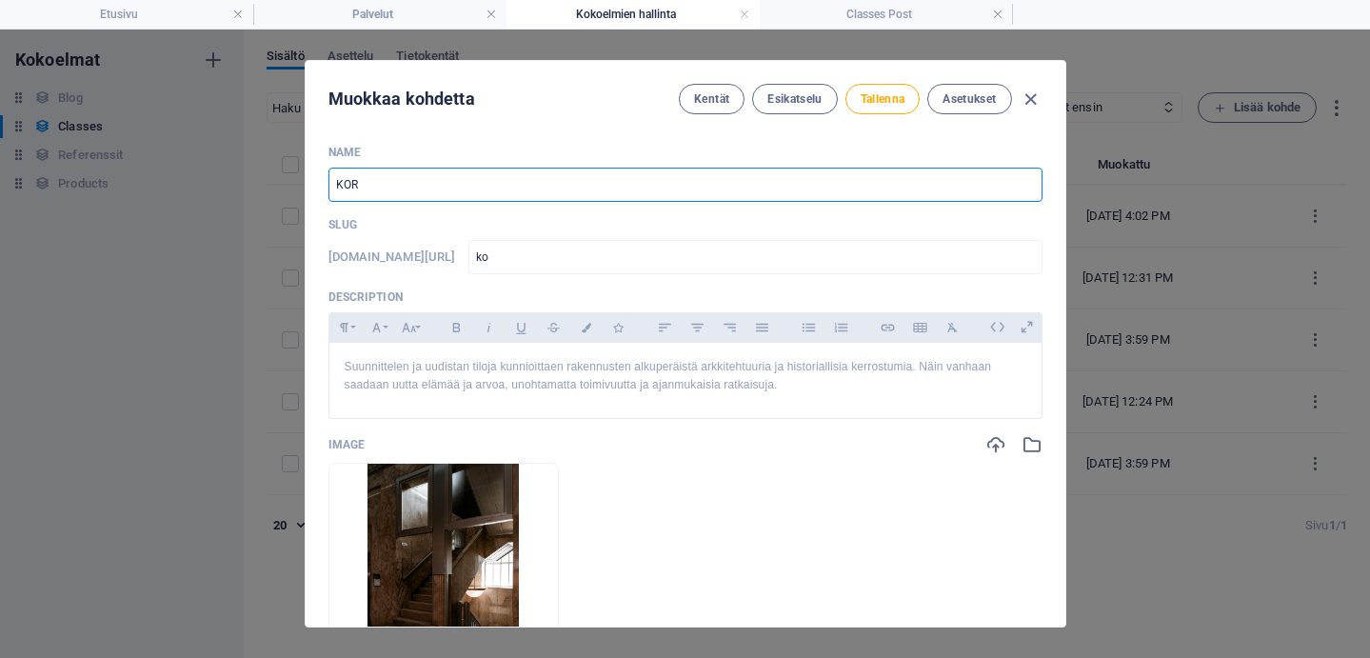
type input "kor"
type input "KORJ"
type input "korj"
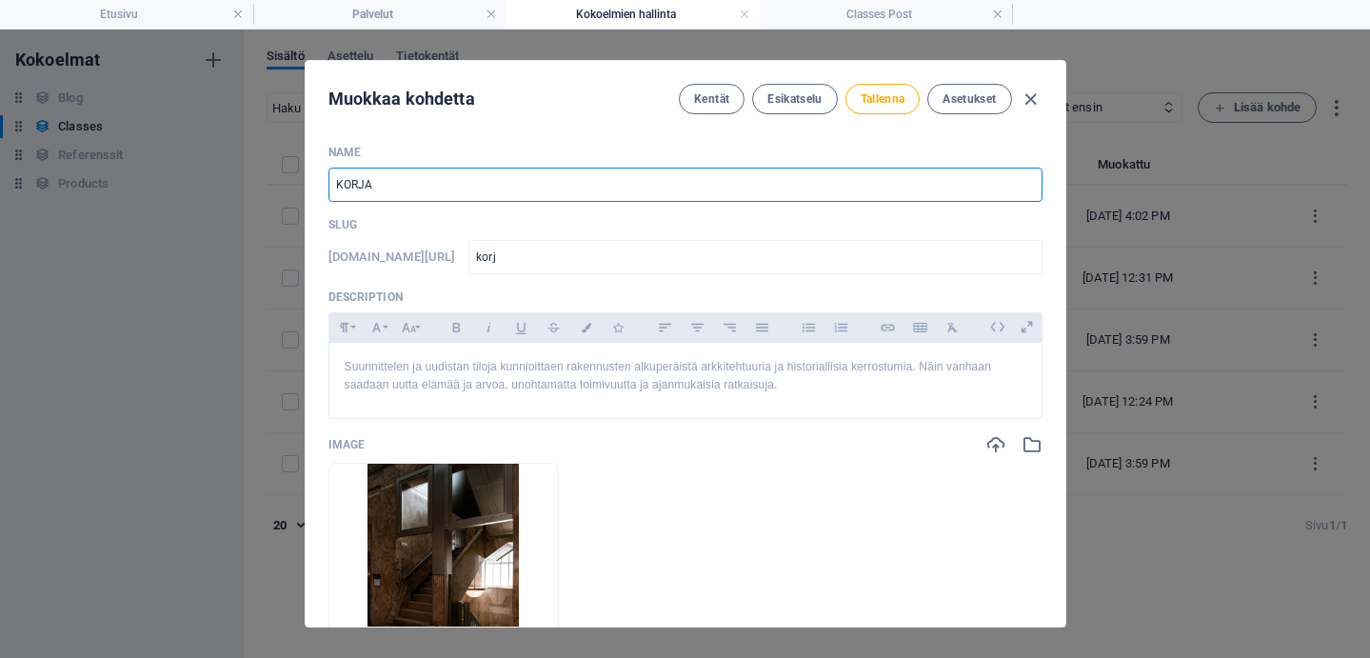
type input "KORJAU"
type input "korjau"
type input "KORJAUS"
type input "korjaus"
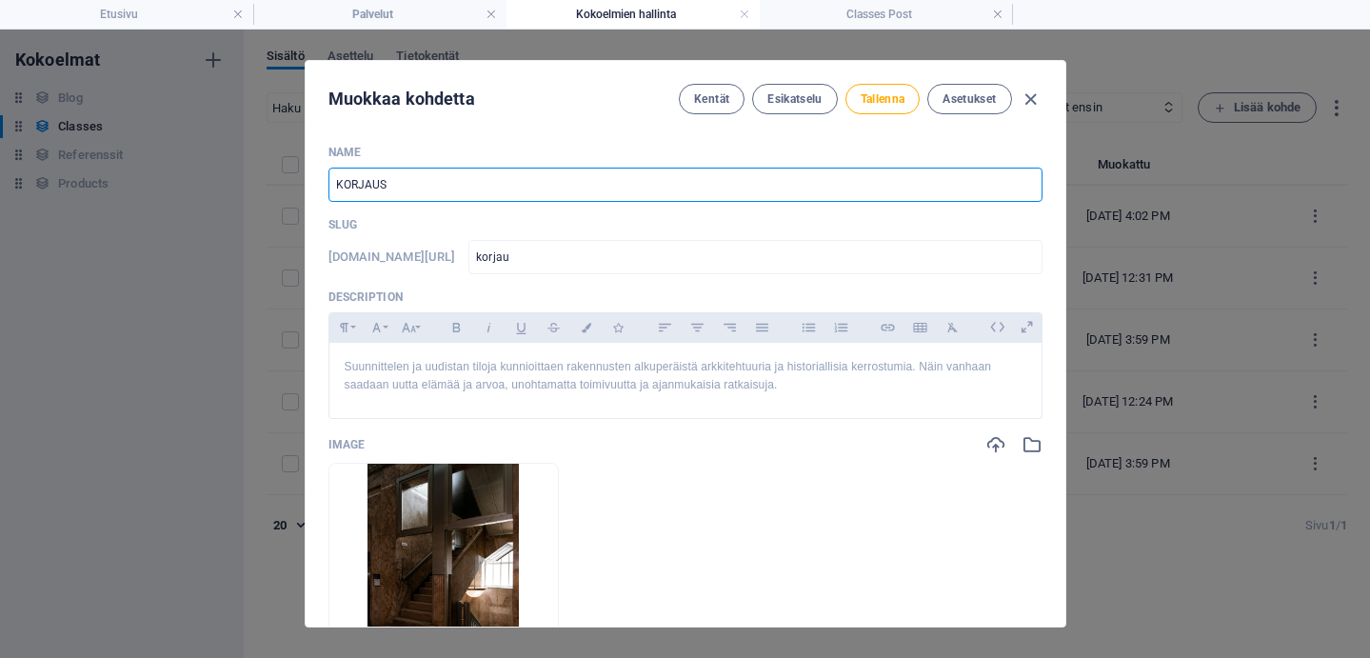
type input "korjaus"
type input "KORJAUSR"
type input "korjausr"
type input "KORJAUSRA"
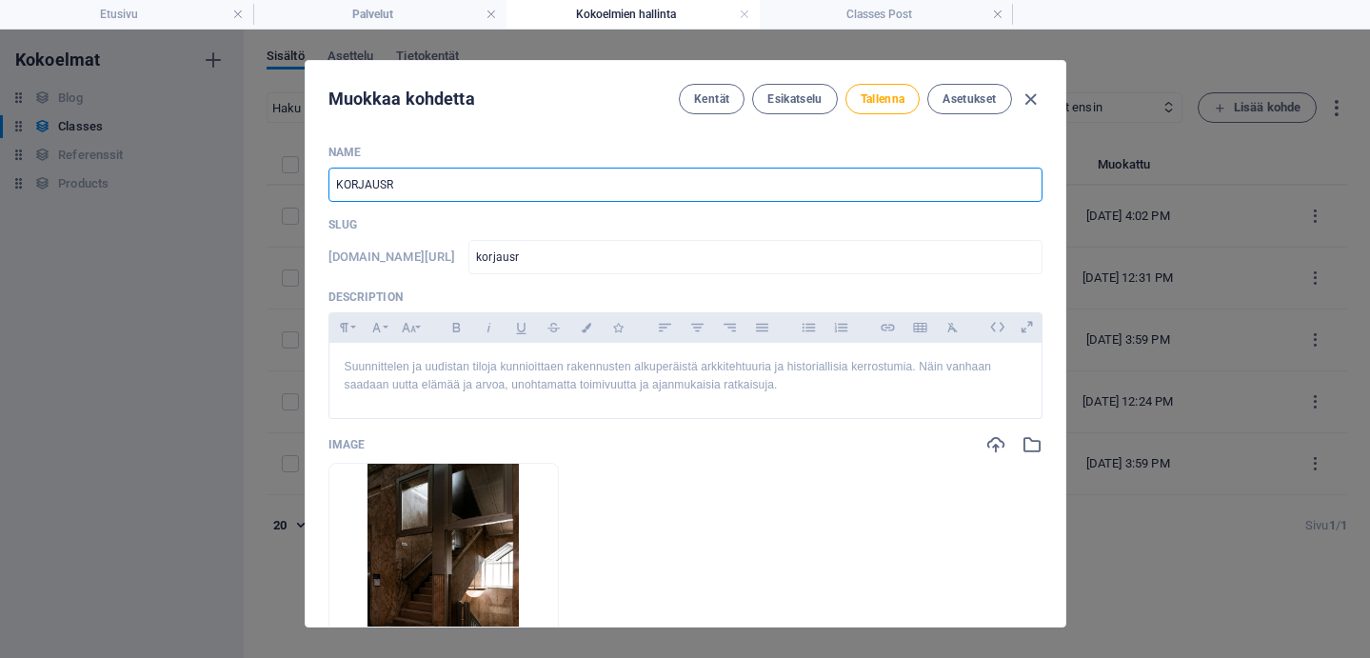
type input "korjausra"
type input "KORJAUSRAK"
type input "korjausrak"
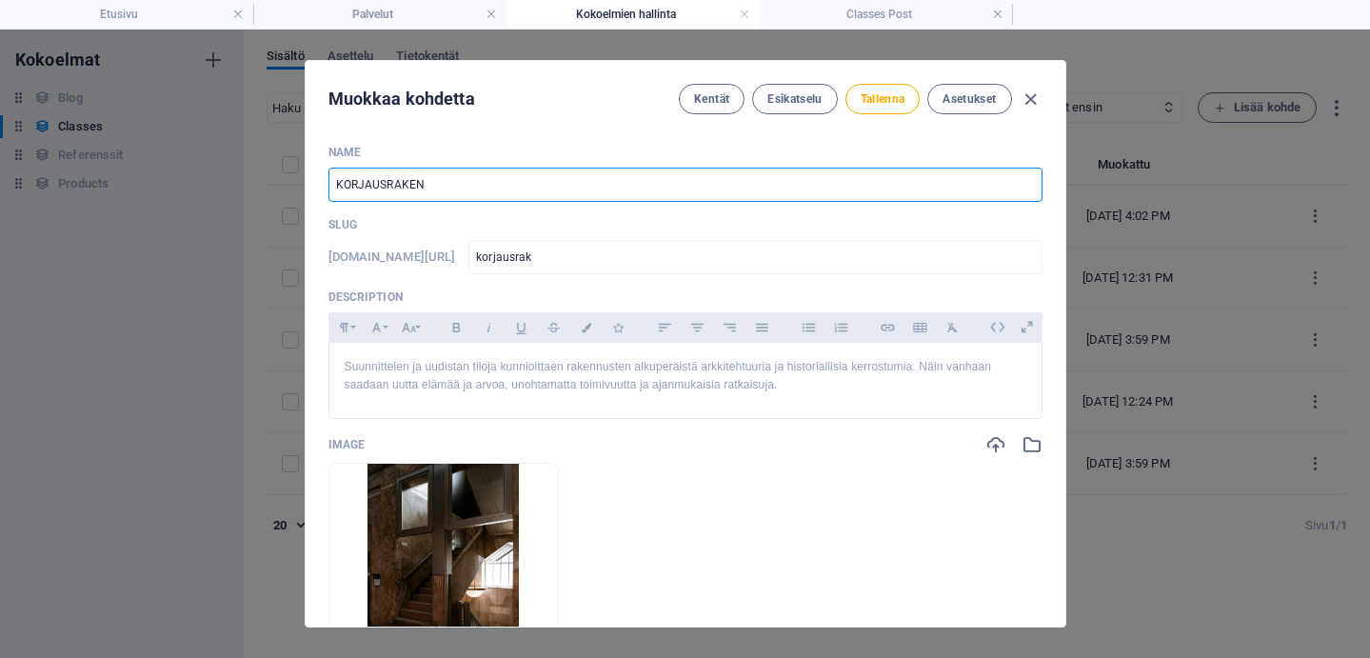
type input "KORJAUSRAKENT"
type input "korjausrakent"
type input "KORJAUSRAKENTAM"
type input "korjausrakentam"
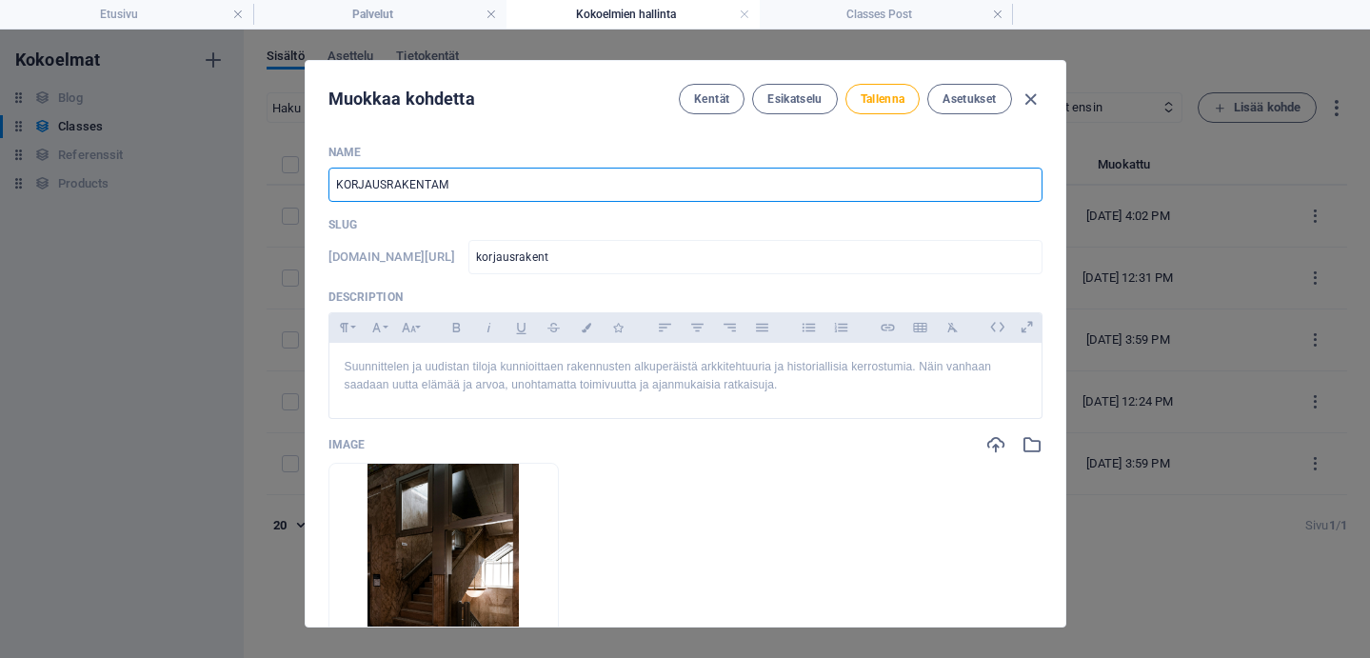
type input "korjausrakentam"
type input "KORJAUSRAKENTAMINE"
type input "korjausrakentamine"
type input "KORJAUSRAKENTAMINEN"
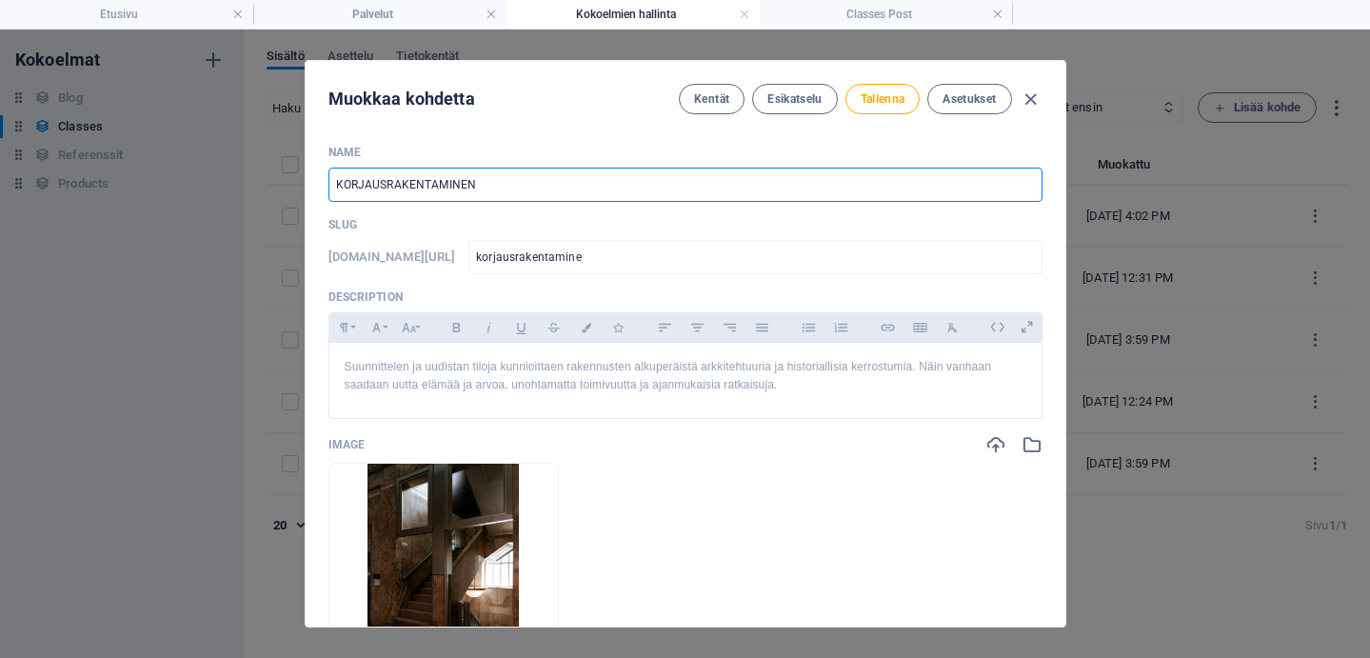
type input "korjausrakentaminen"
type input "KORJAUSRAKENTAMINEN"
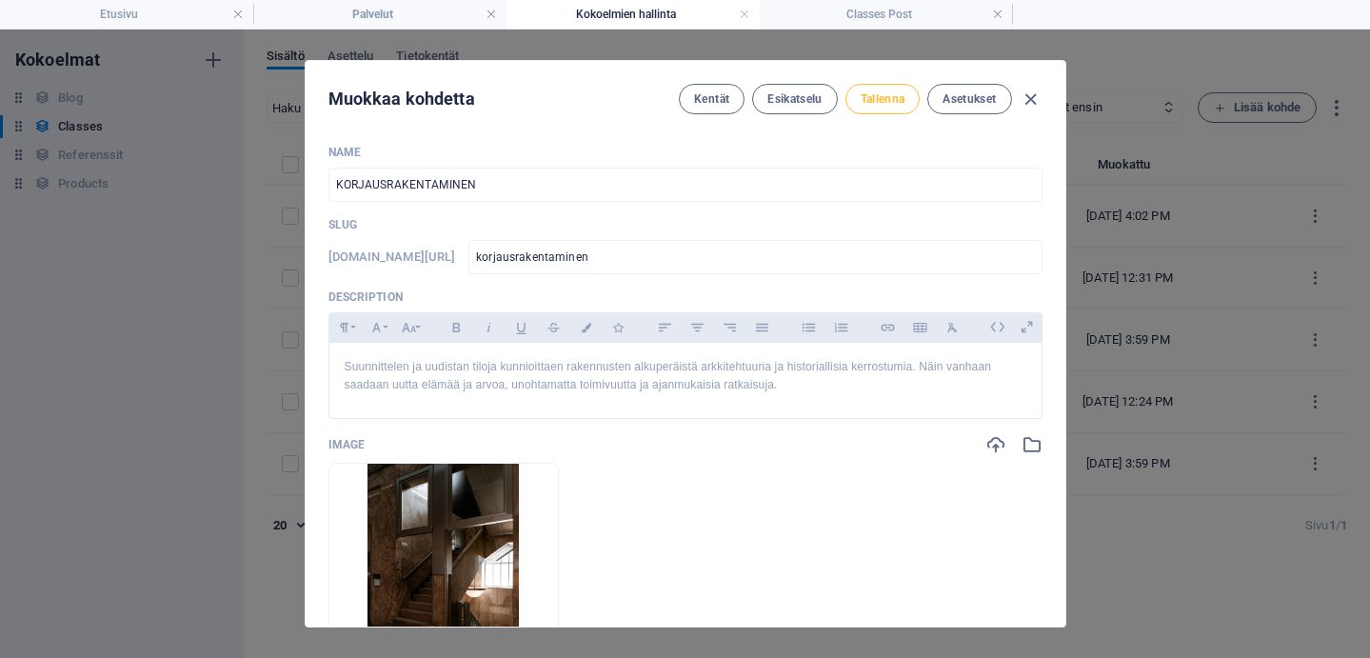
click at [891, 96] on span "Tallenna" at bounding box center [883, 98] width 45 height 15
click at [1032, 97] on icon "button" at bounding box center [1031, 100] width 22 height 22
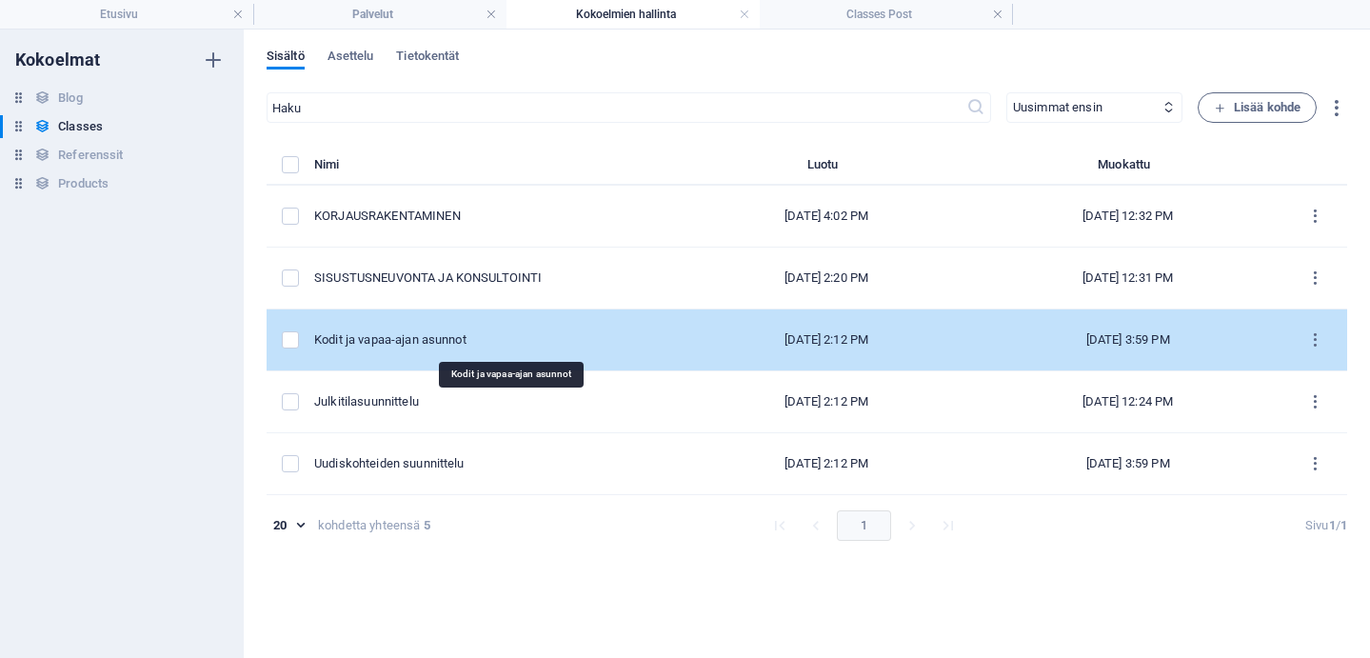
click at [484, 339] on div "Kodit ja vapaa-ajan asunnot" at bounding box center [489, 339] width 350 height 17
click at [484, 339] on div "​ Uusimmat ensin Vanhimmat ensin Viimeksi muokatut Name (nouseva) Name (laskeva…" at bounding box center [807, 365] width 1081 height 547
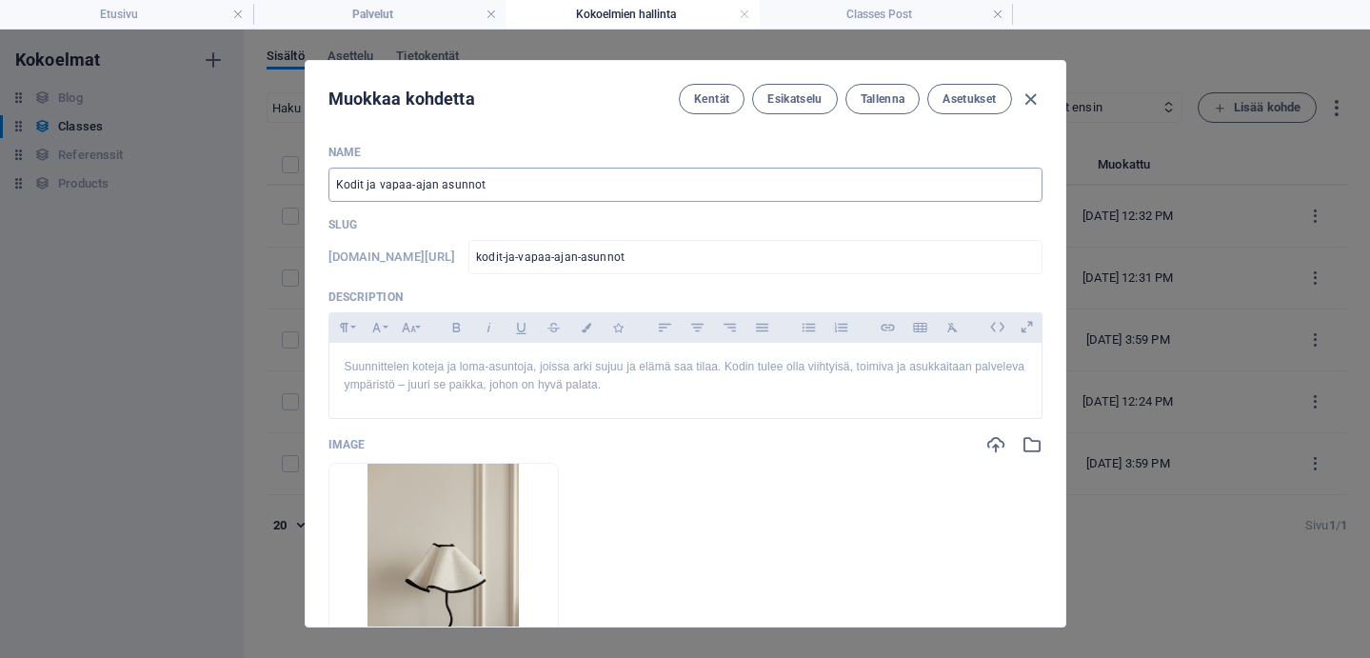
click at [493, 185] on input "Kodit ja vapaa-ajan asunnot" at bounding box center [686, 185] width 714 height 34
drag, startPoint x: 493, startPoint y: 184, endPoint x: 317, endPoint y: 169, distance: 176.8
click at [317, 169] on div "Name Kodit ja vapaa-ajan asunnot ​ Slug [DOMAIN_NAME][URL] kodit-ja-vapaa-ajan-…" at bounding box center [686, 378] width 760 height 497
type input "K"
type input "k"
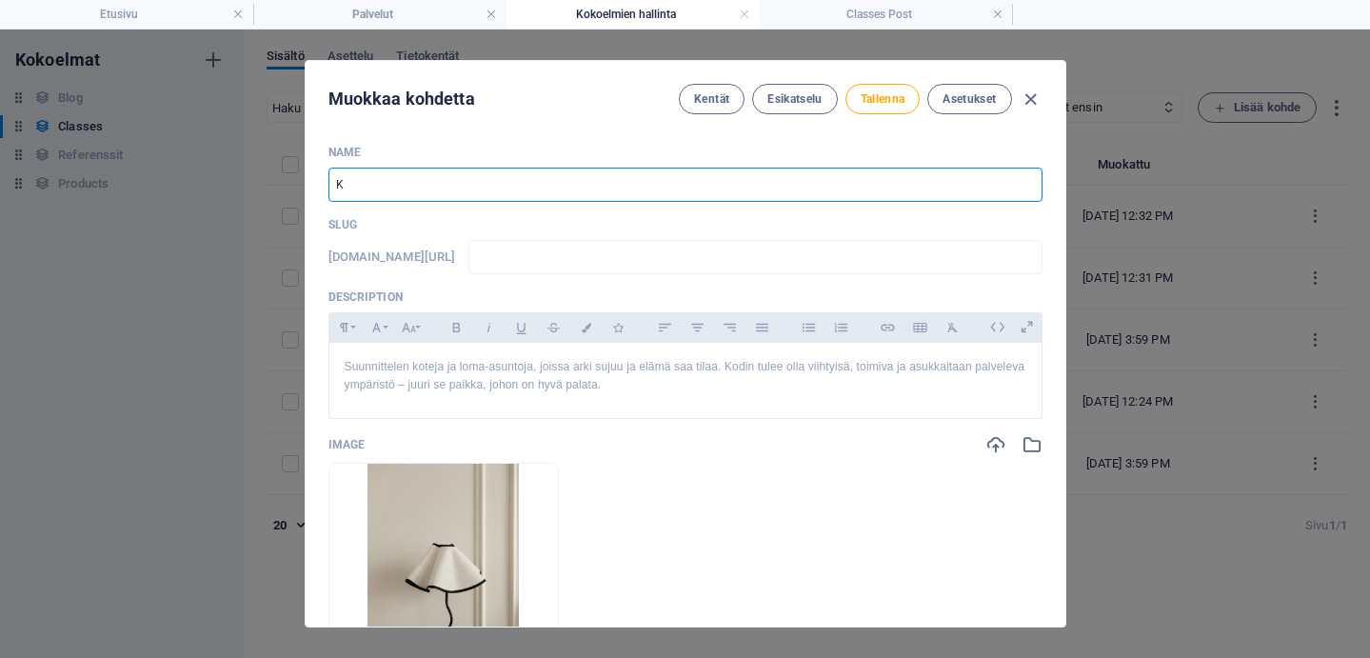
type input "k"
type input "KO"
type input "ko"
type input "KODIT"
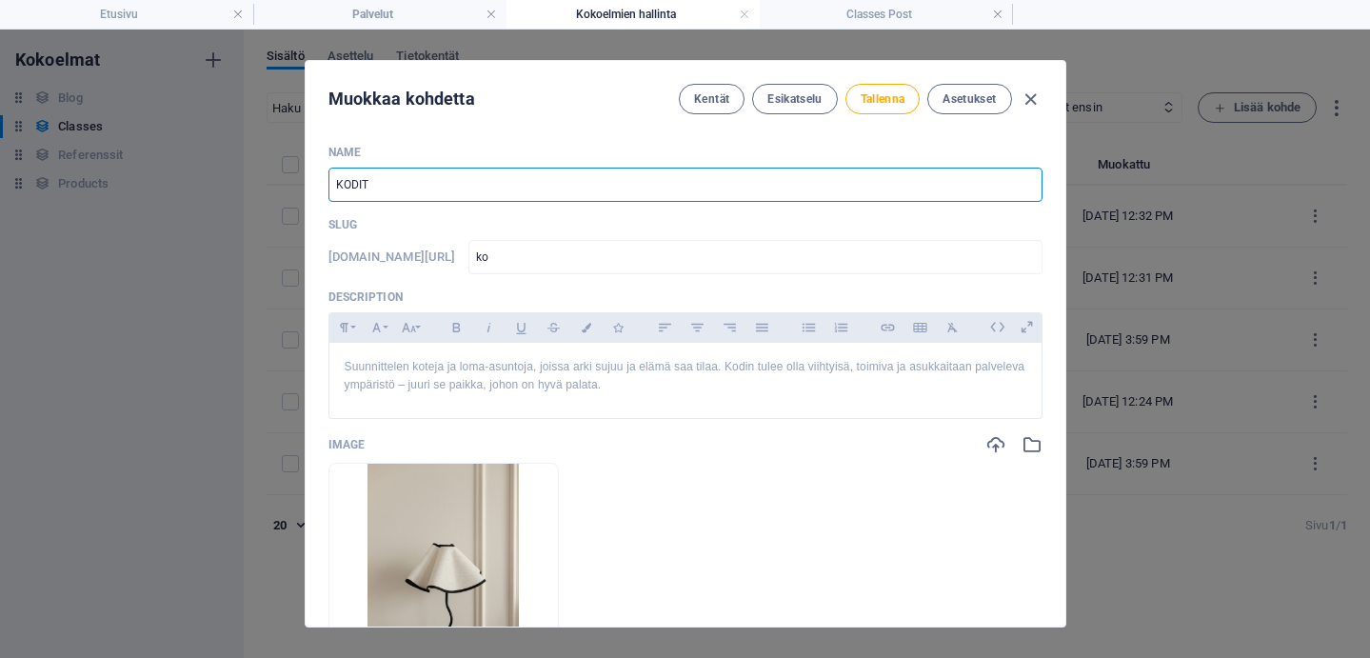
type input "kodit"
type input "KODIT JA"
type input "kodit-ja"
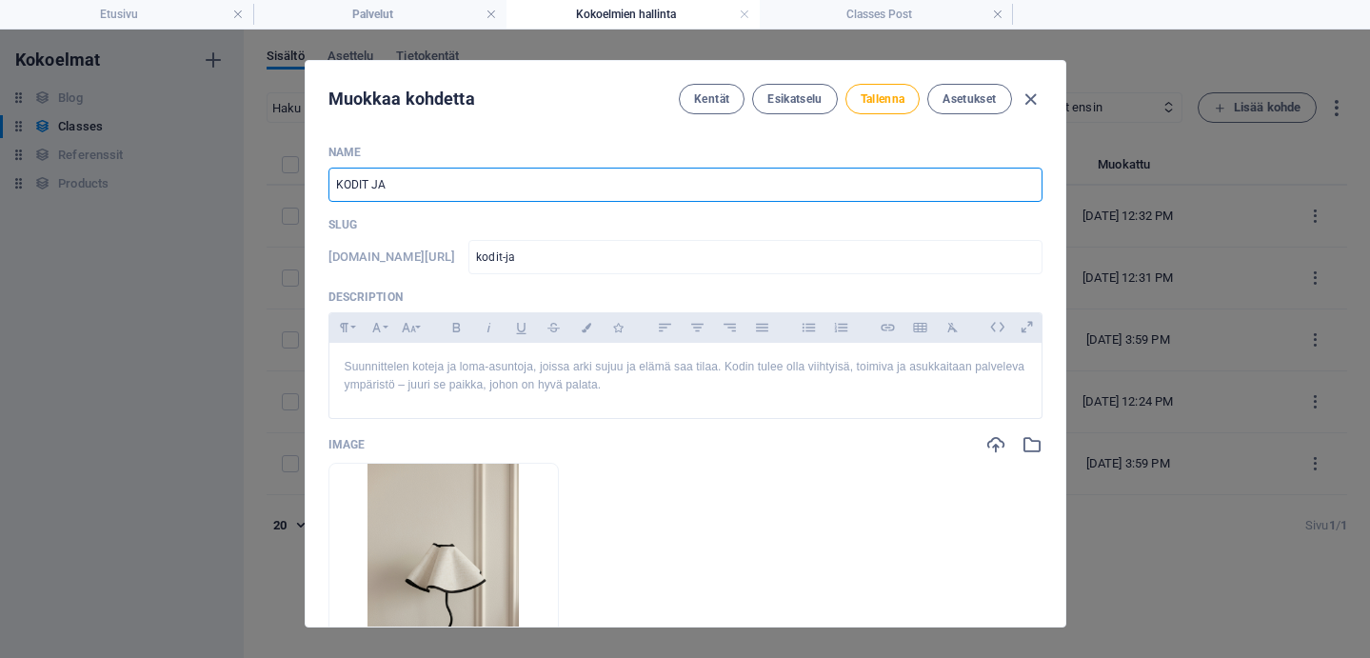
type input "KODIT JA V"
type input "kodit-ja-v"
type input "KODIT JA VAP"
type input "kodit-ja-vap"
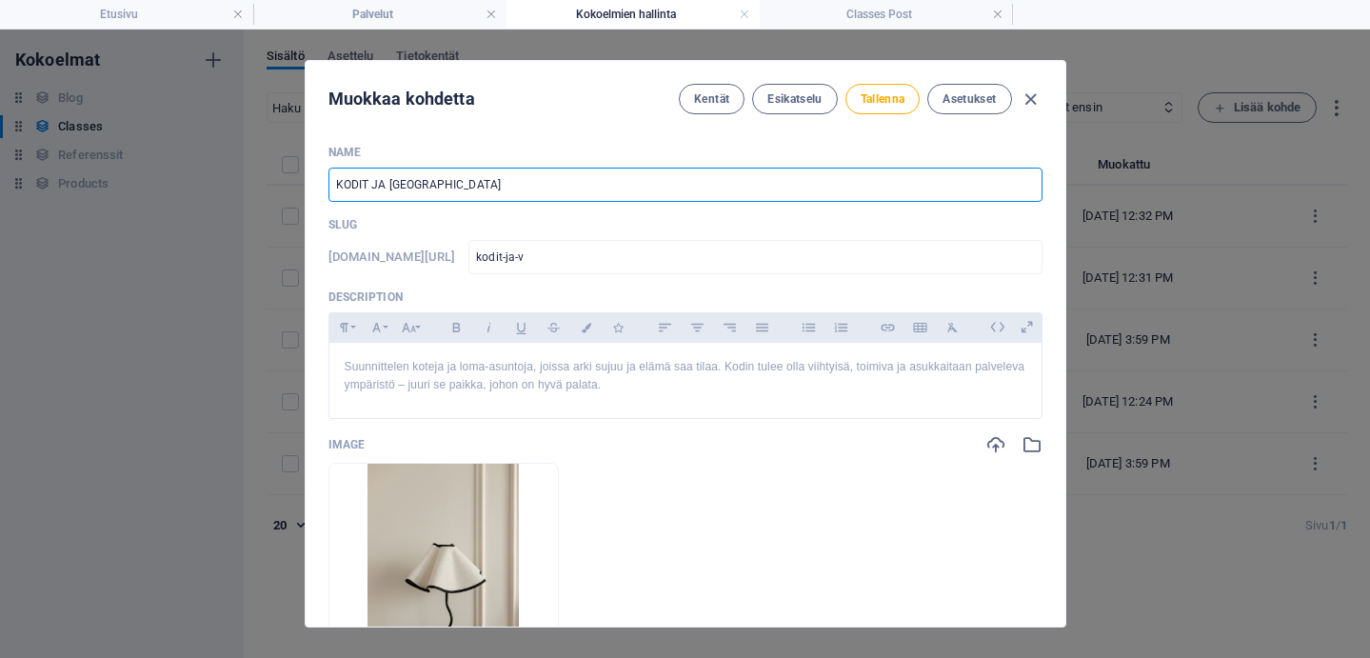
type input "kodit-ja-vap"
type input "KODIT JA VAPAA"
type input "kodit-ja-vapaa"
type input "KODIT JA VAPAA-AJAN"
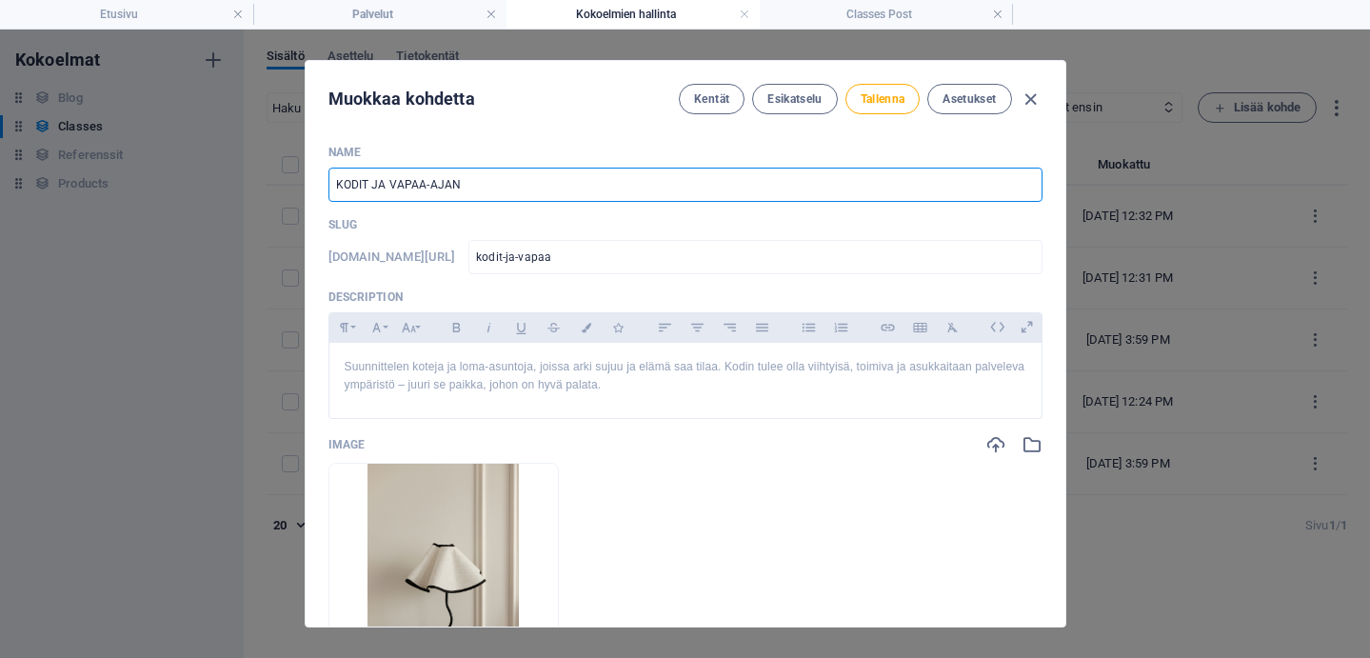
type input "kodit-ja-vapaa-ajan"
type input "KODIT JA VAPAA-AJAN ASUNNOT"
type input "kodit-ja-vapaa-ajan-asunnot"
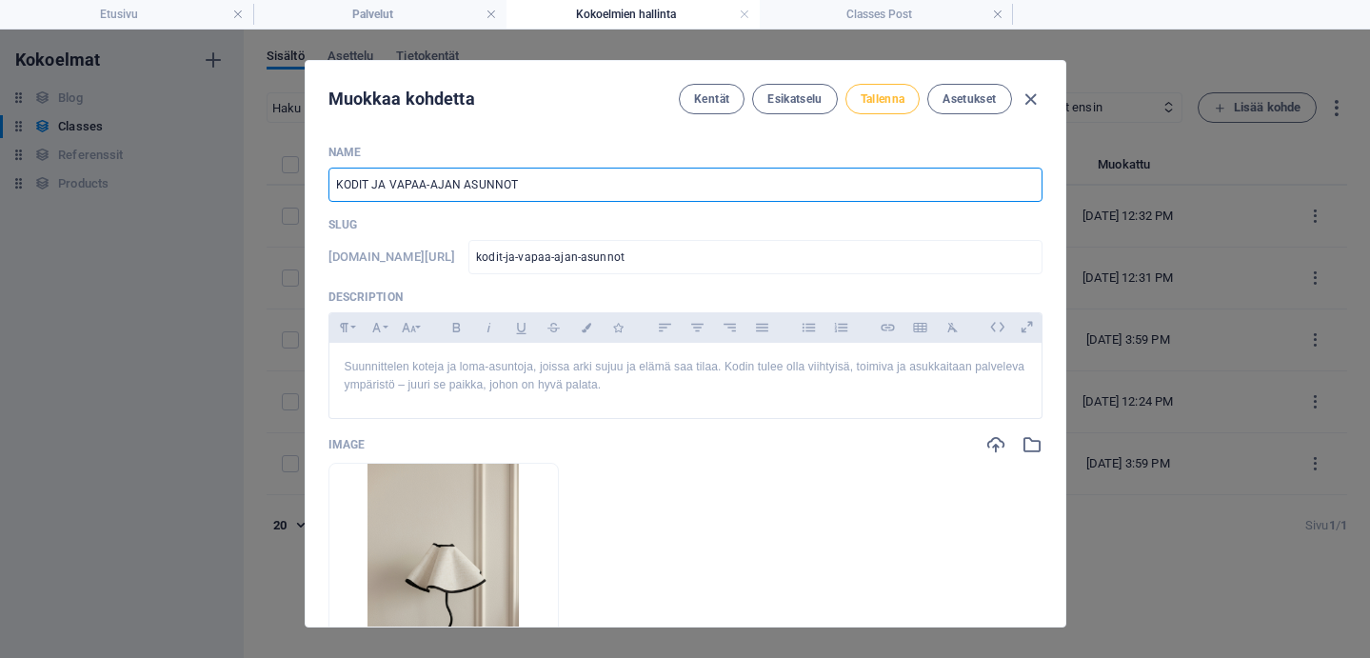
type input "KODIT JA VAPAA-AJAN ASUNNOT"
click at [892, 104] on span "Tallenna" at bounding box center [883, 98] width 45 height 15
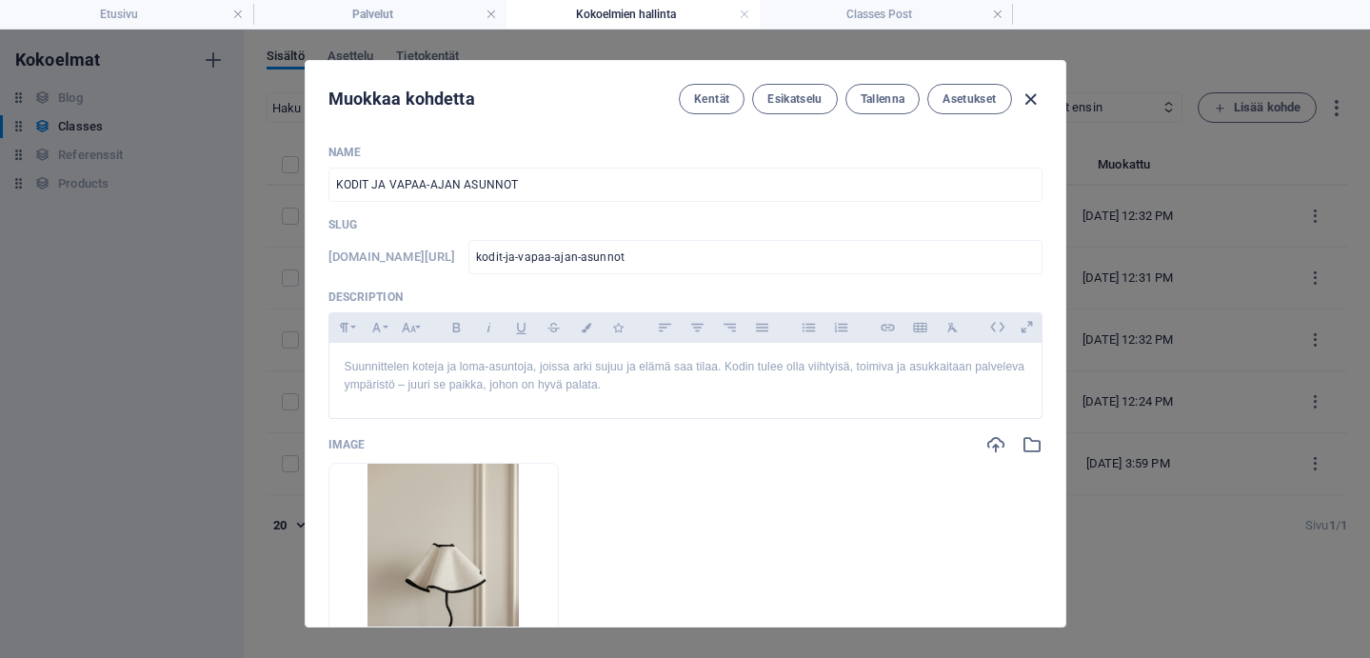
click at [1034, 97] on icon "button" at bounding box center [1031, 100] width 22 height 22
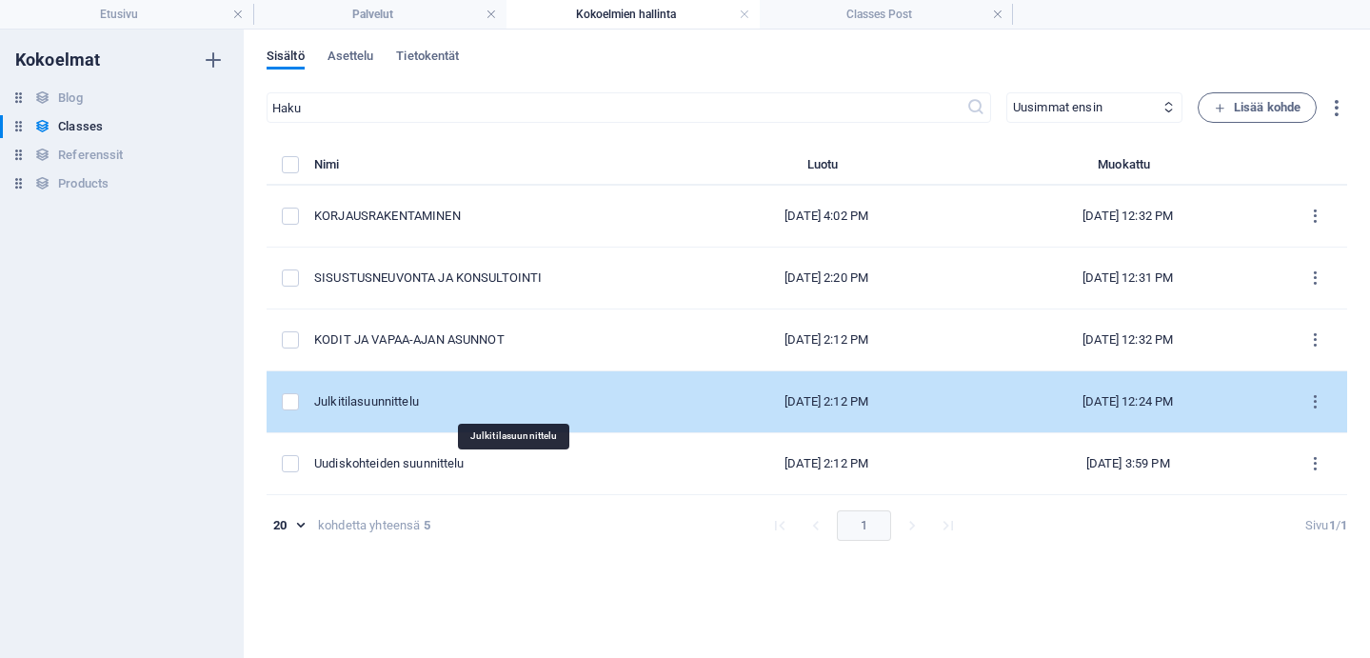
click at [458, 407] on div "Julkitilasuunnittelu" at bounding box center [489, 401] width 350 height 17
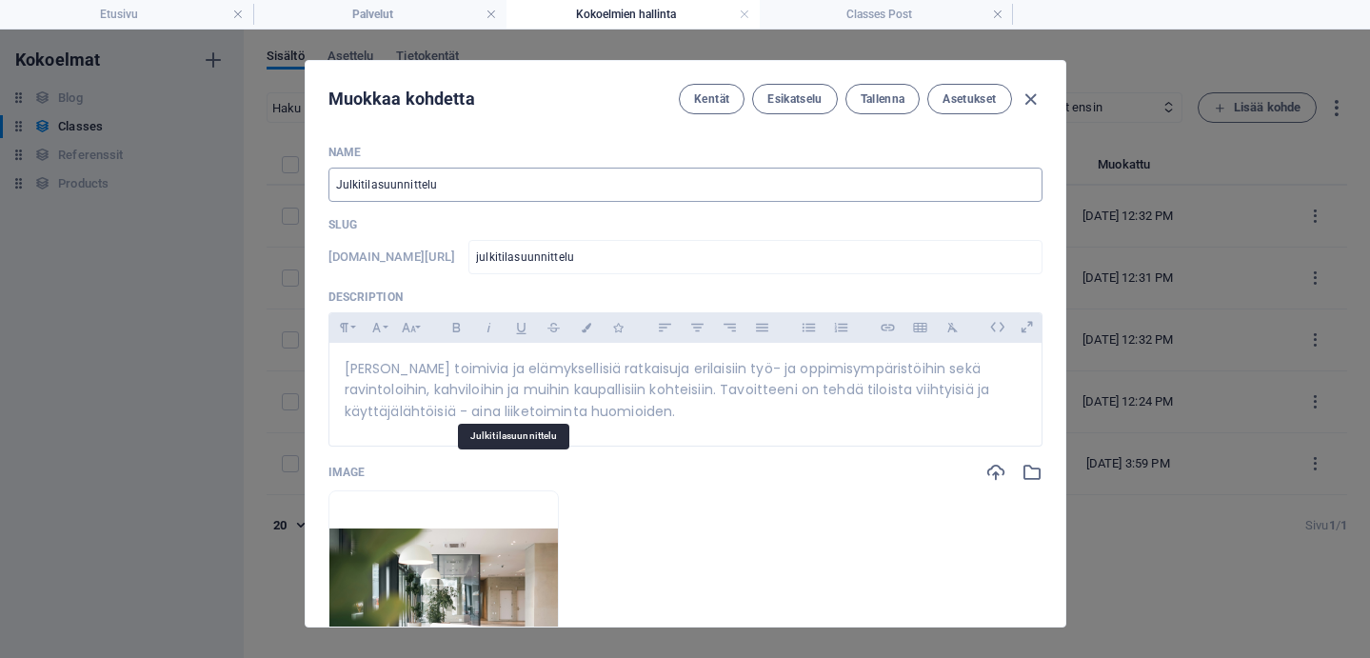
click at [324, 190] on div "Name Julkitilasuunnittelu ​ Slug [DOMAIN_NAME][URL] julkitilasuunnittelu ​ Desc…" at bounding box center [686, 378] width 760 height 497
click at [454, 185] on input "Julkitilasuunnittelu" at bounding box center [686, 185] width 714 height 34
drag, startPoint x: 454, startPoint y: 185, endPoint x: 327, endPoint y: 185, distance: 127.6
click at [327, 185] on div "Name Julkitilasuunnittelu ​ Slug [DOMAIN_NAME][URL] julkitilasuunnittelu ​ Desc…" at bounding box center [686, 378] width 760 height 497
type input "JU"
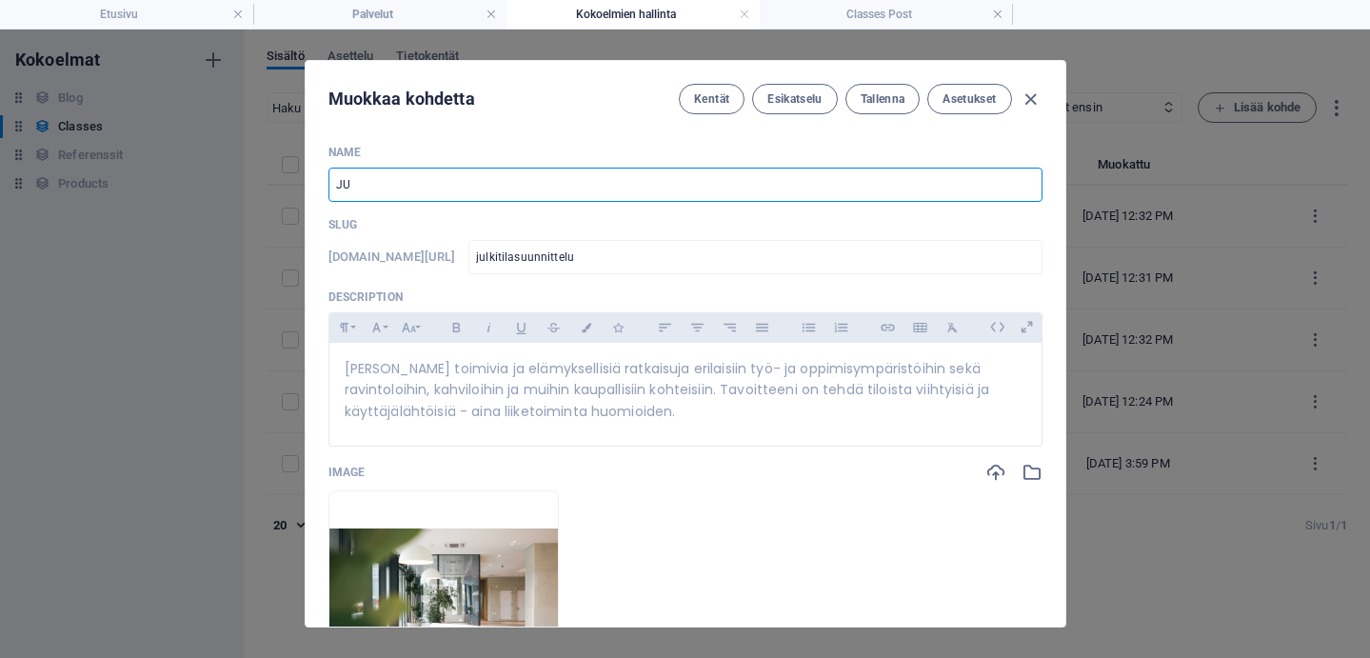
type input "ju"
type input "JULKI"
type input "julki"
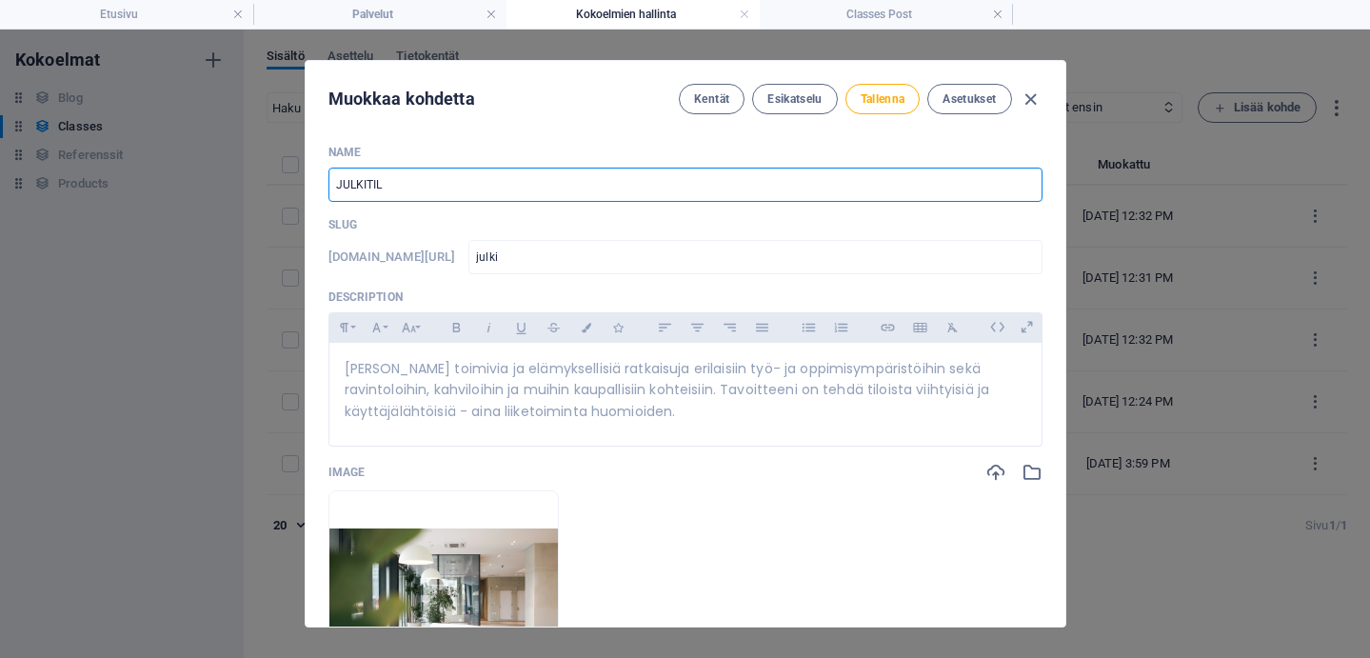
type input "JULKITILA"
type input "julkitila"
type input "JULKITILASUUNNITTELU"
type input "julkitilasuunnittelu"
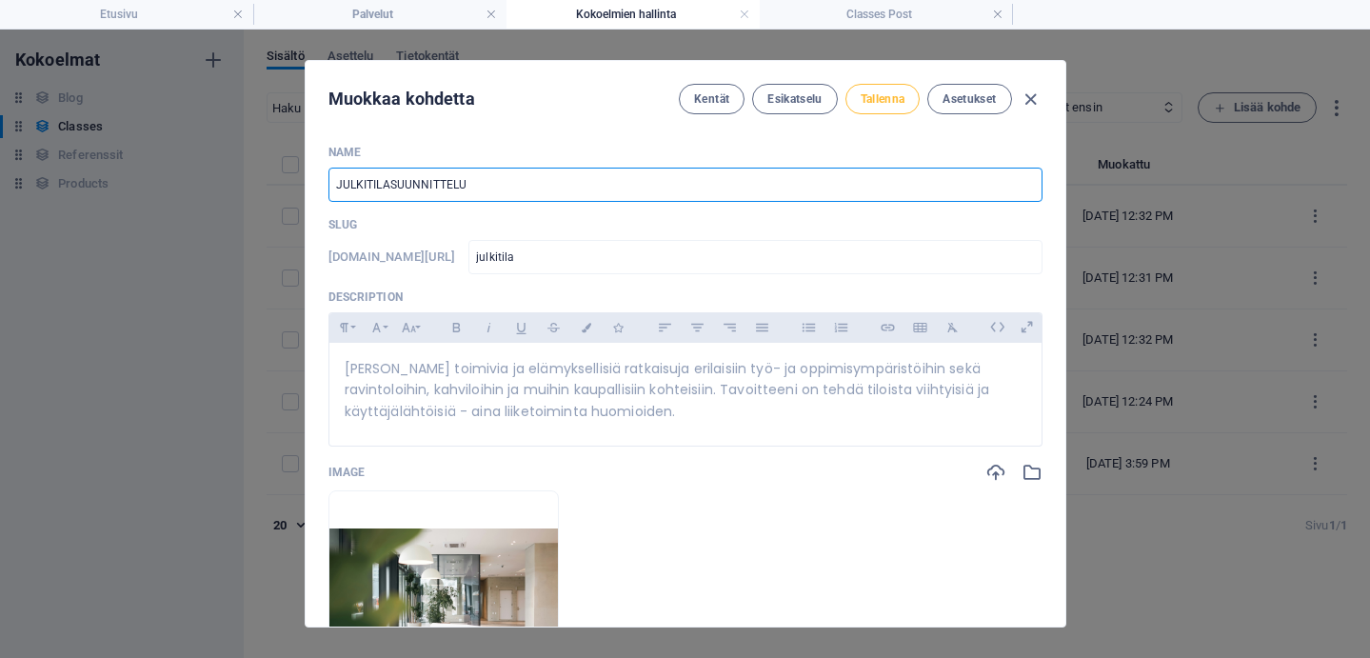
type input "julkitilasuunnittelu"
type input "JULKITILASUUNNITTELU"
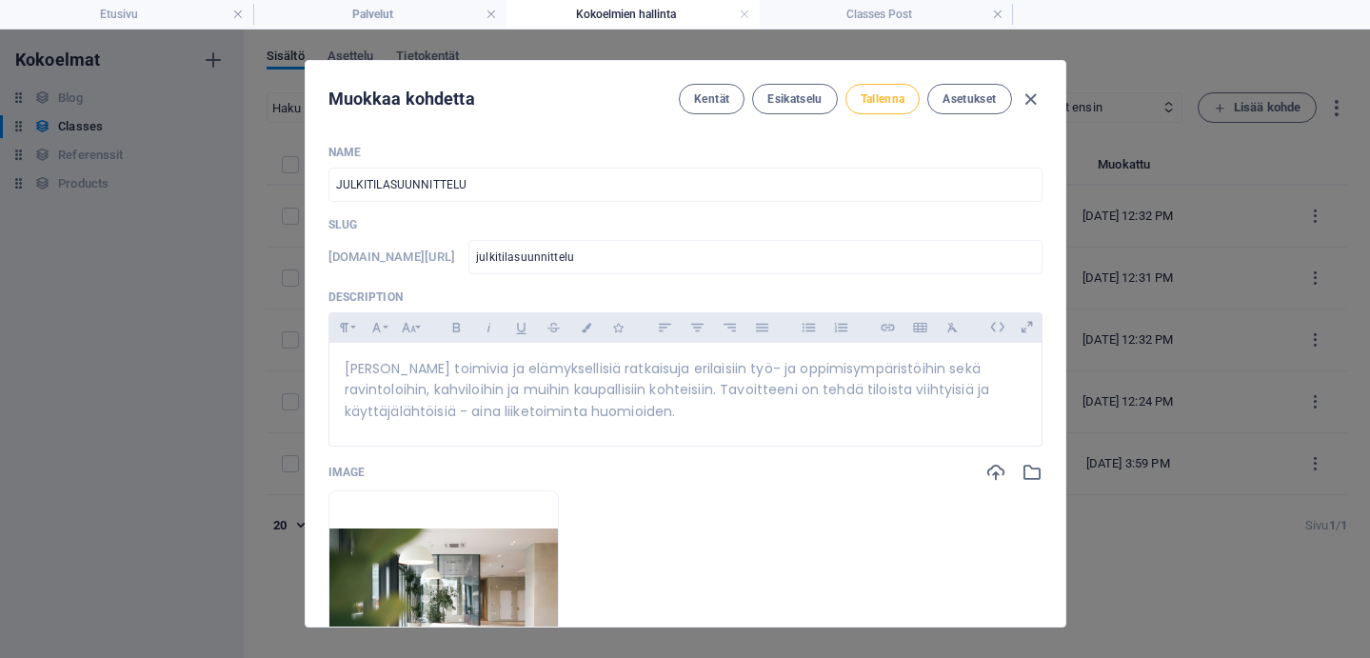
click at [882, 96] on span "Tallenna" at bounding box center [883, 98] width 45 height 15
click at [1030, 98] on icon "button" at bounding box center [1031, 100] width 22 height 22
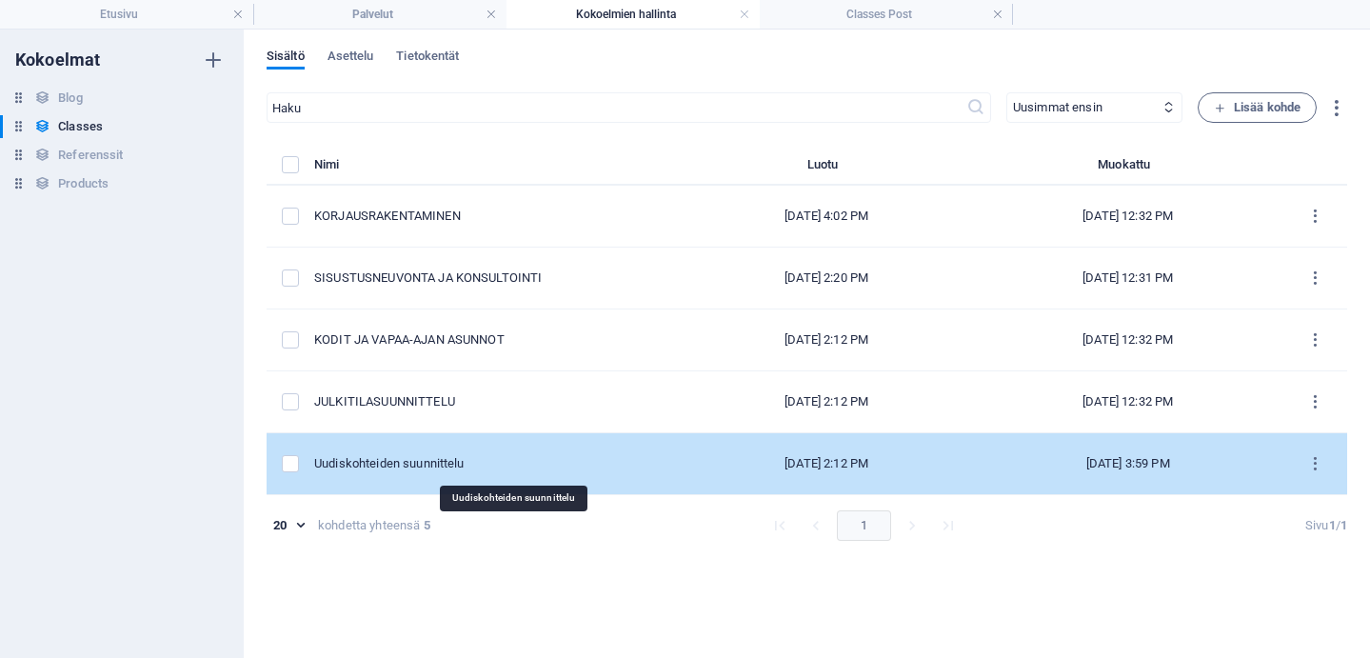
click at [443, 464] on div "Uudiskohteiden suunnittelu" at bounding box center [489, 463] width 350 height 17
click at [443, 464] on div "​ Uusimmat ensin Vanhimmat ensin Viimeksi muokatut Name (nouseva) Name (laskeva…" at bounding box center [807, 365] width 1081 height 547
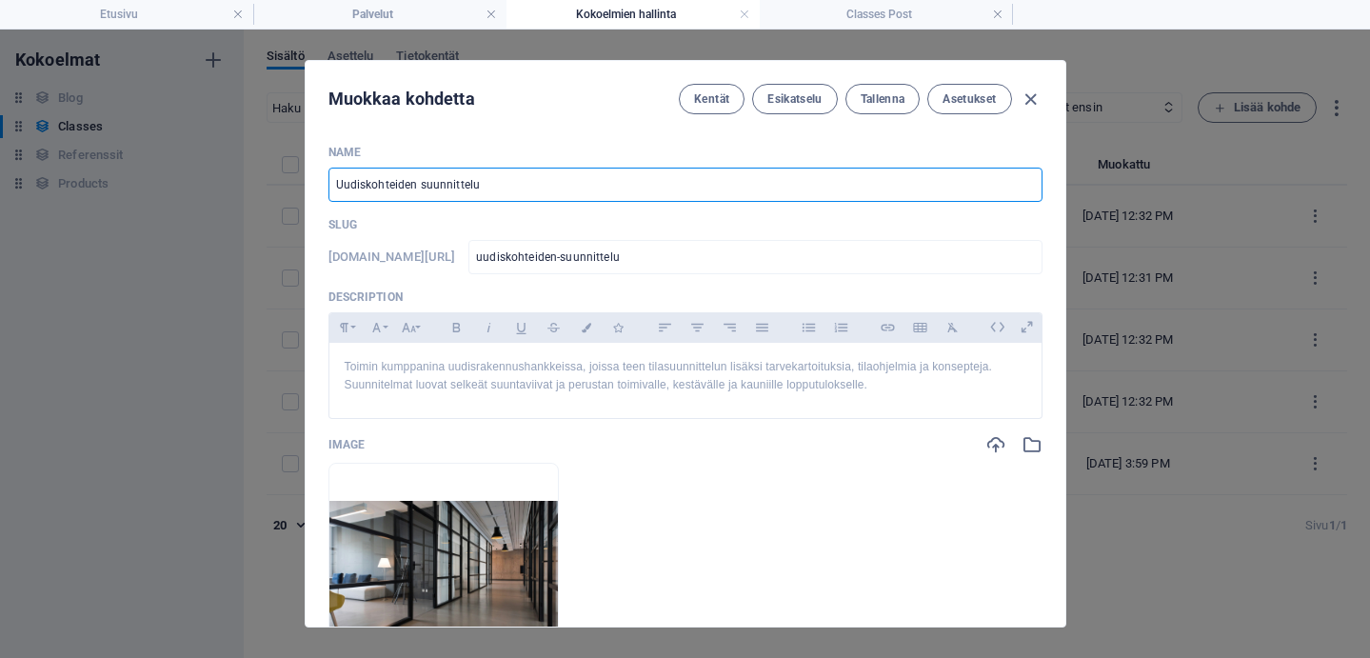
drag, startPoint x: 497, startPoint y: 189, endPoint x: 311, endPoint y: 187, distance: 185.7
click at [311, 187] on div "Name Uudiskohteiden suunnittelu ​ Slug [DOMAIN_NAME][URL] uudiskohteiden-suunni…" at bounding box center [686, 378] width 760 height 497
type input "UU"
type input "uu"
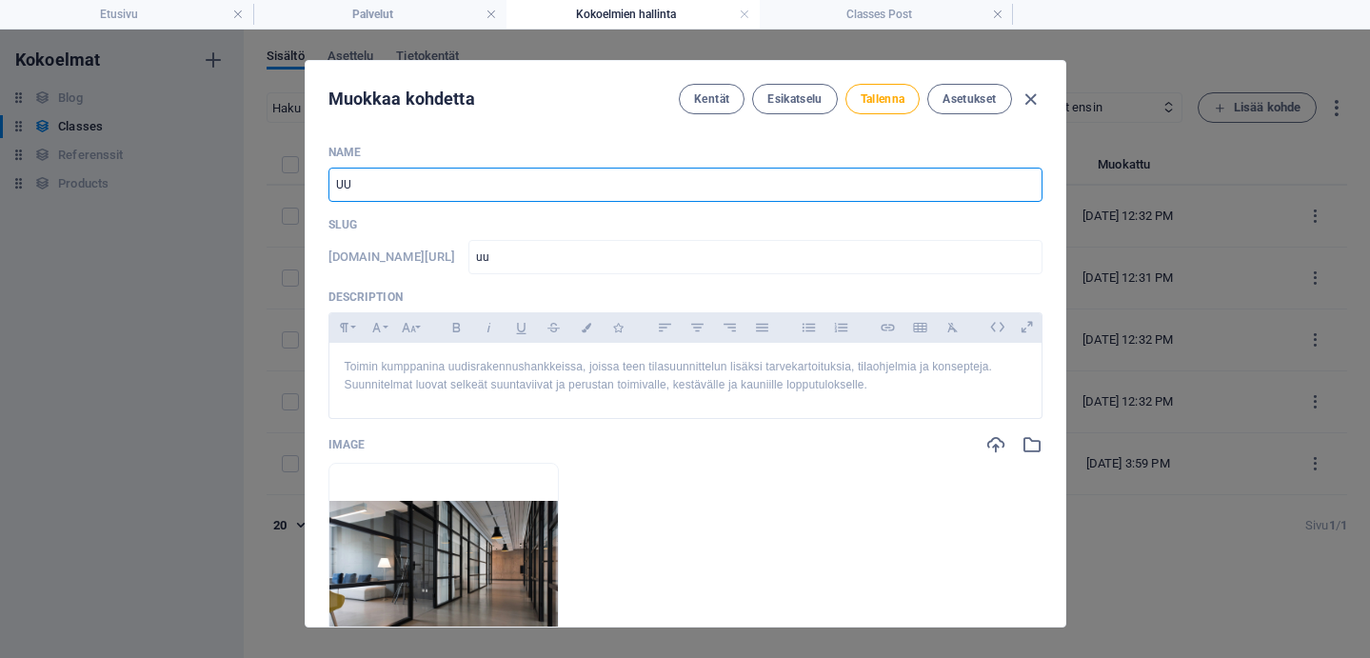
type input "UUD"
type input "uud"
type input "UUDIS"
type input "uudis"
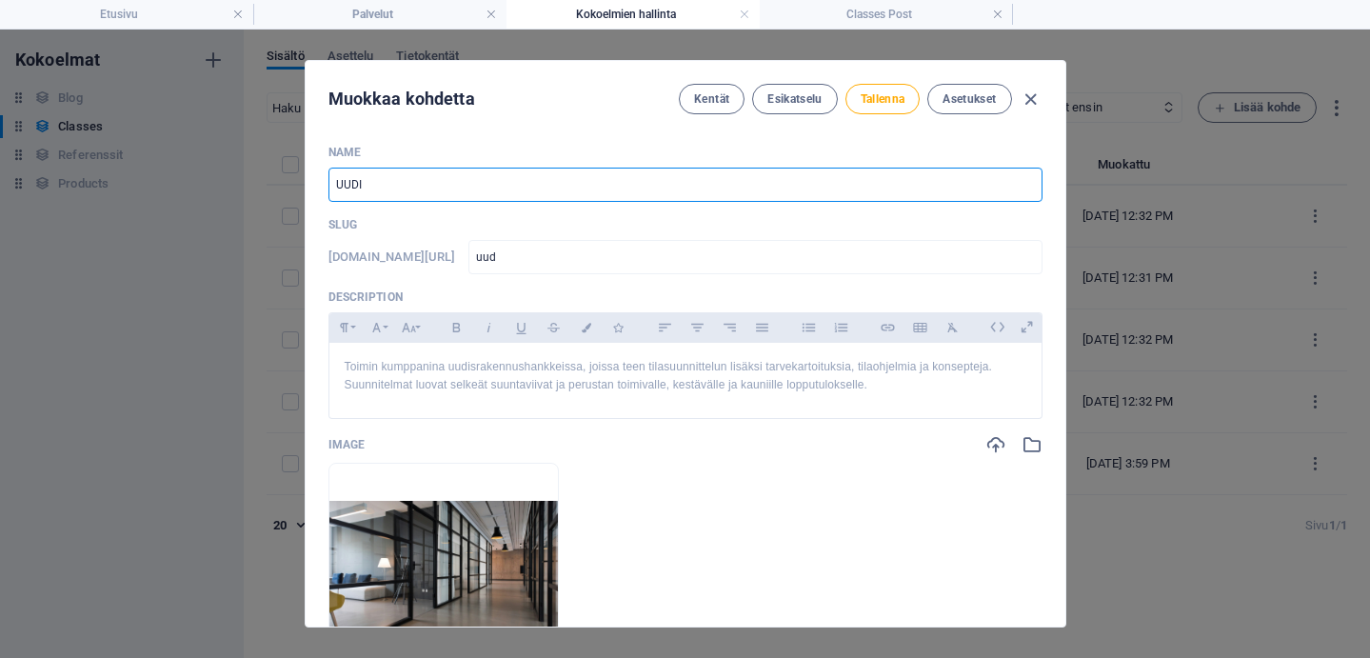
type input "uudis"
type input "UUDISKOHT"
type input "uudiskoht"
type input "UUDISKOHTEI"
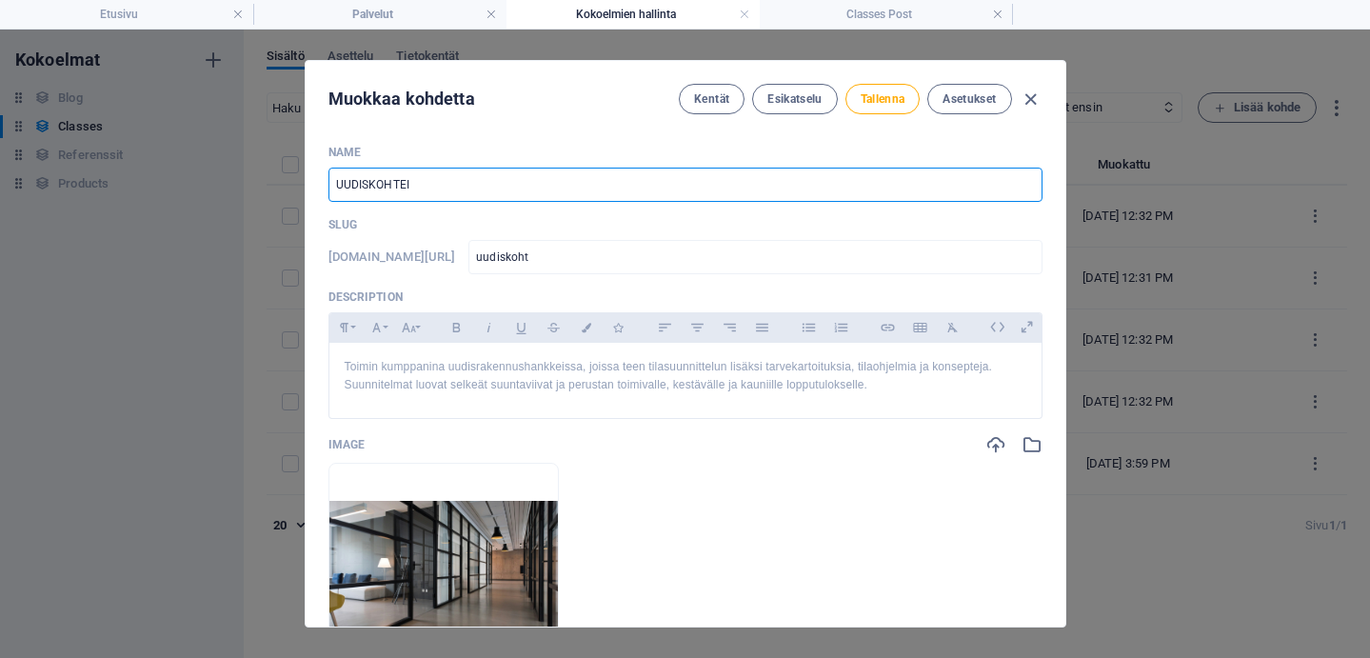
type input "uudiskohtei"
type input "UUDISKOHTEIDEN"
type input "uudiskohteiden"
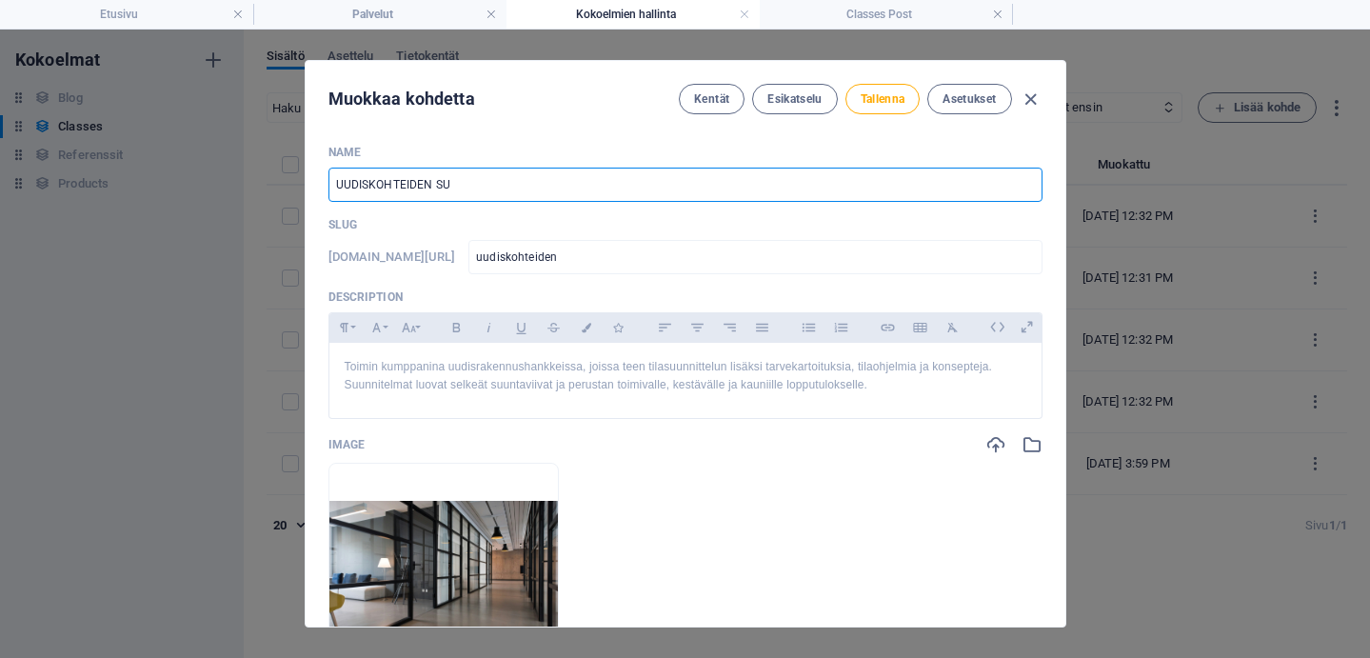
type input "UUDISKOHTEIDEN [DEMOGRAPHIC_DATA]"
type input "uudiskohteiden-suu"
type input "UUDISKOHTEIDEN SUUNNITTE"
type input "uudiskohteiden-suunnitte"
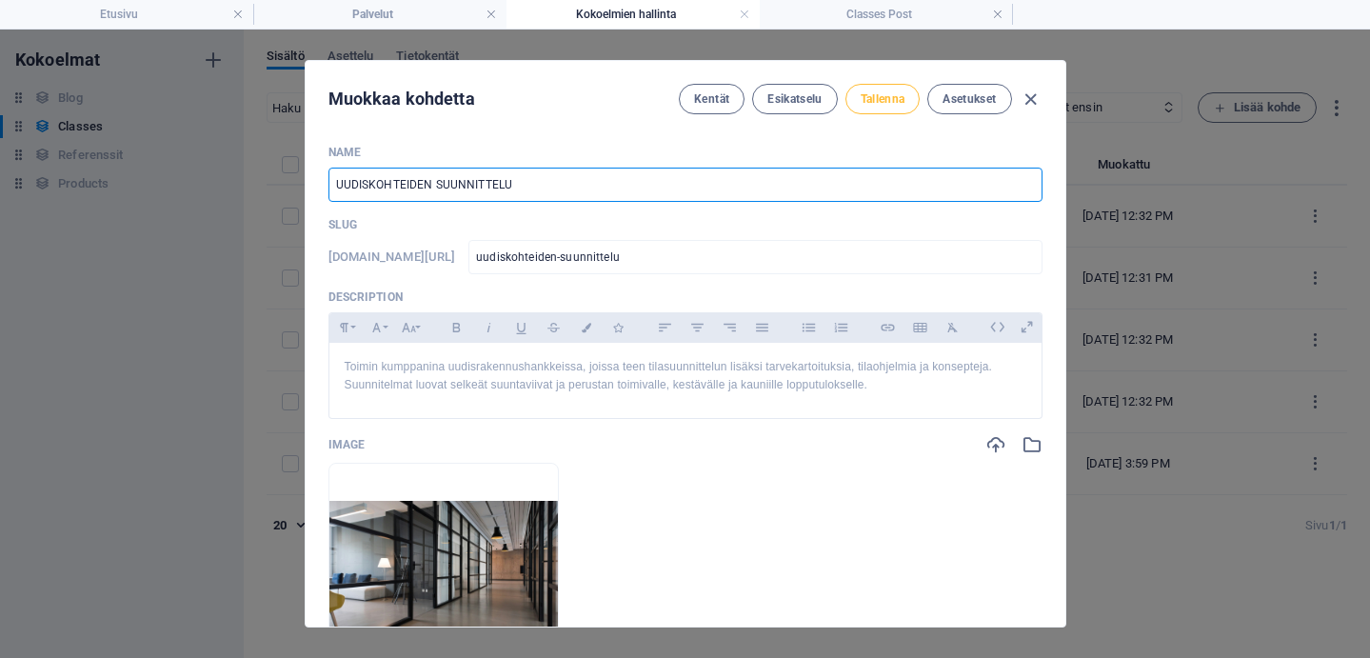
click at [868, 92] on span "Tallenna" at bounding box center [883, 98] width 45 height 15
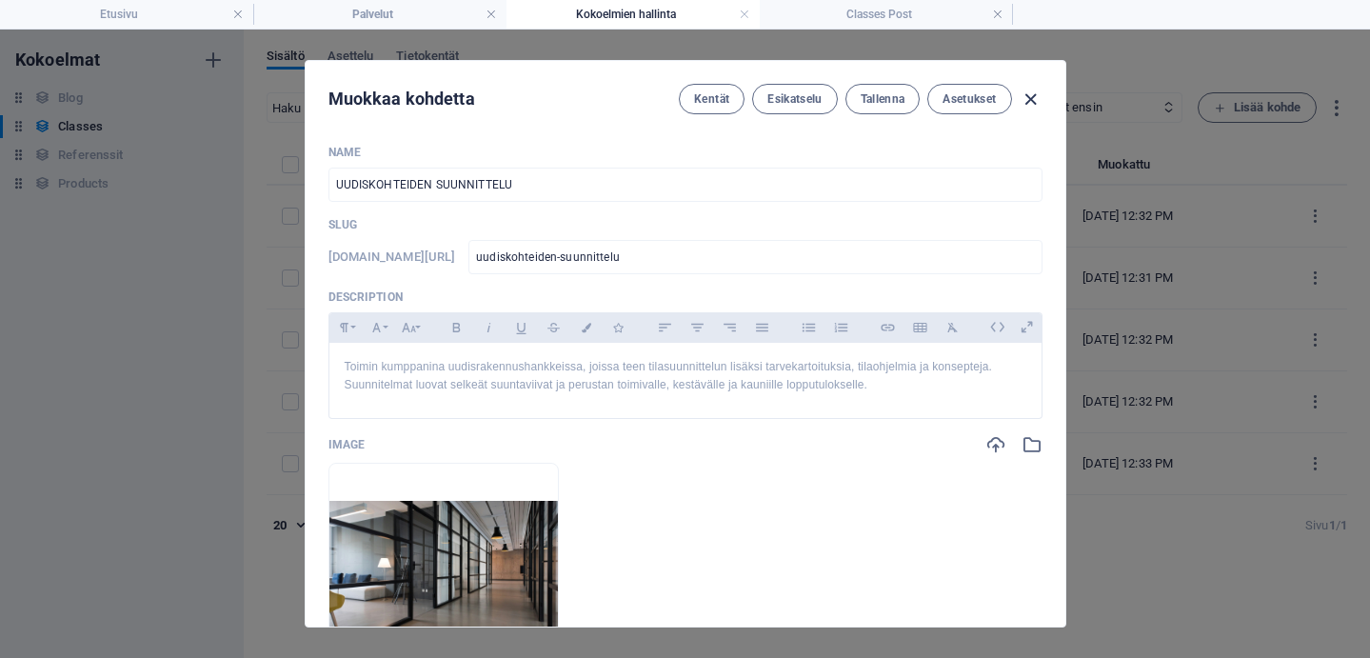
click at [1033, 96] on icon "button" at bounding box center [1031, 100] width 22 height 22
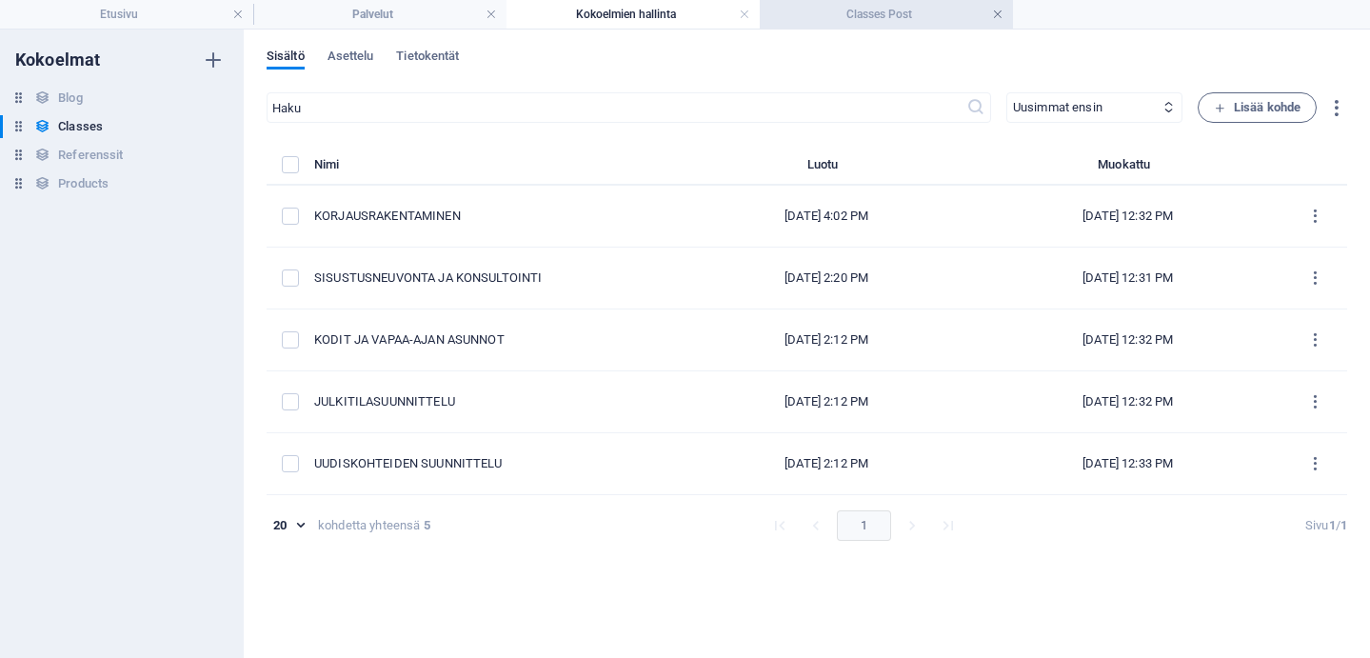
click at [992, 12] on link at bounding box center [997, 15] width 11 height 18
click at [358, 58] on span "Asettelu" at bounding box center [351, 58] width 47 height 27
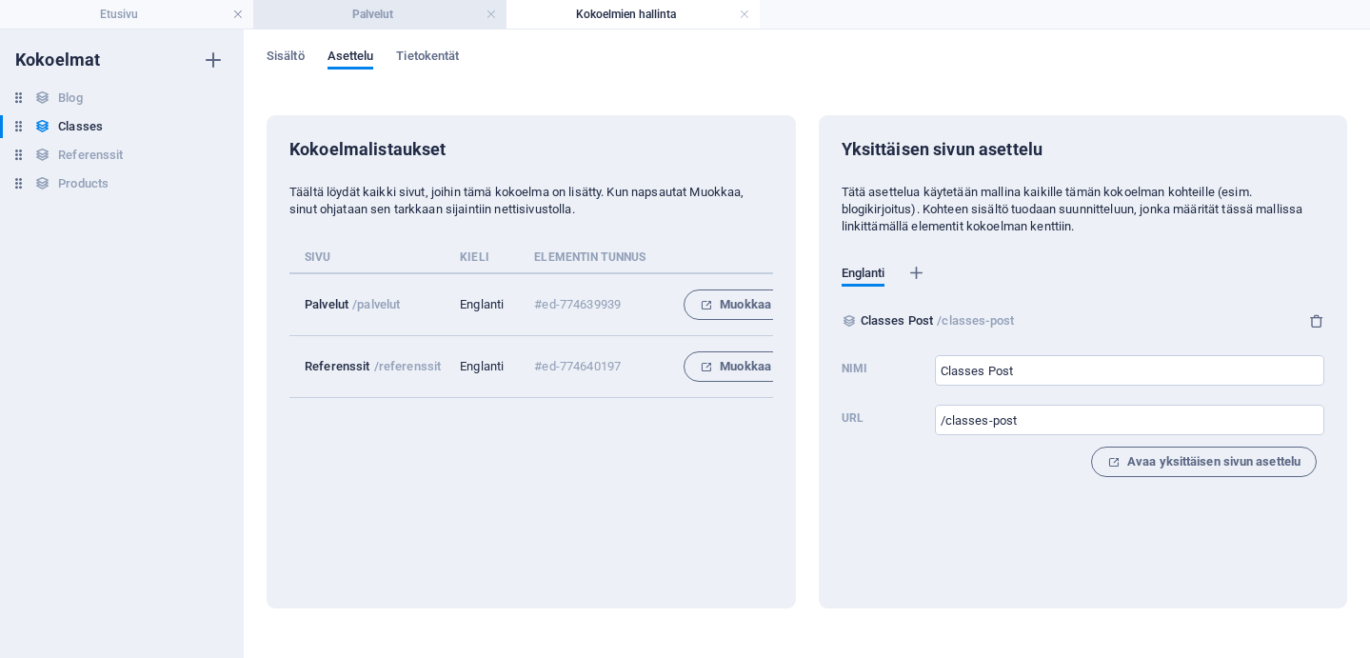
click at [364, 21] on h4 "Palvelut" at bounding box center [379, 14] width 253 height 21
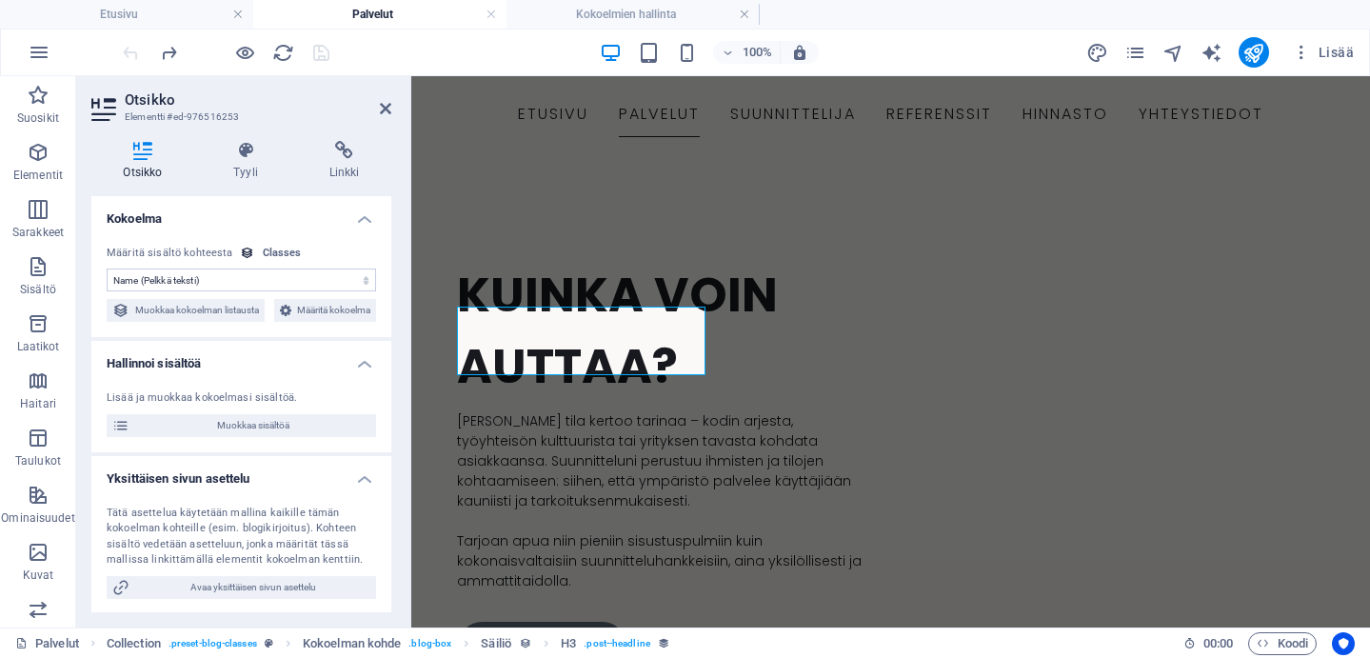
scroll to position [1021, 0]
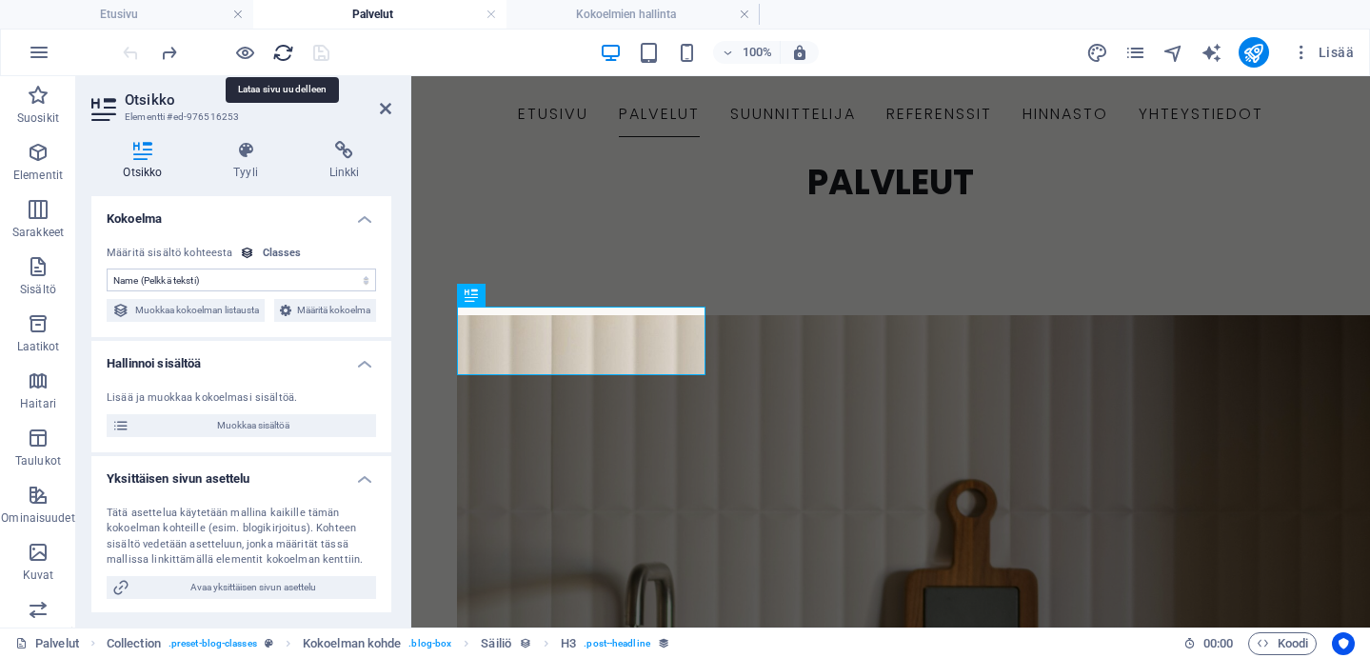
click at [281, 50] on icon "reload" at bounding box center [283, 53] width 22 height 22
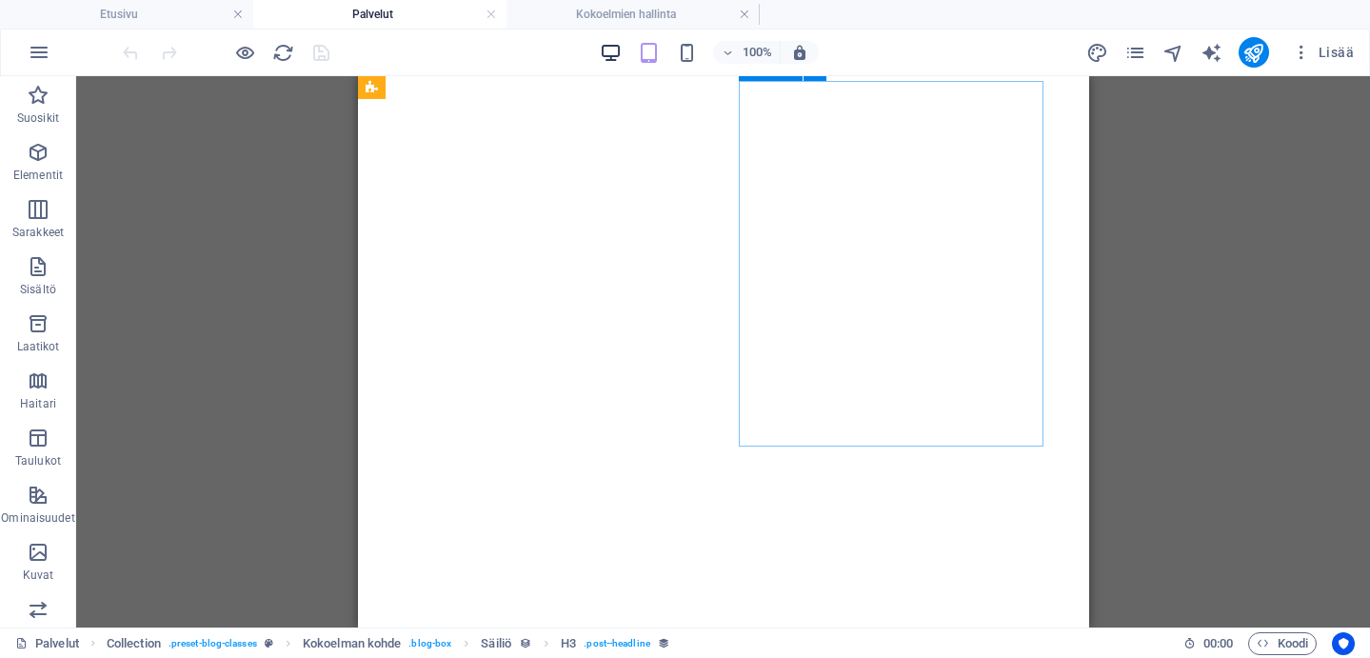
click at [612, 60] on icon "button" at bounding box center [611, 53] width 22 height 22
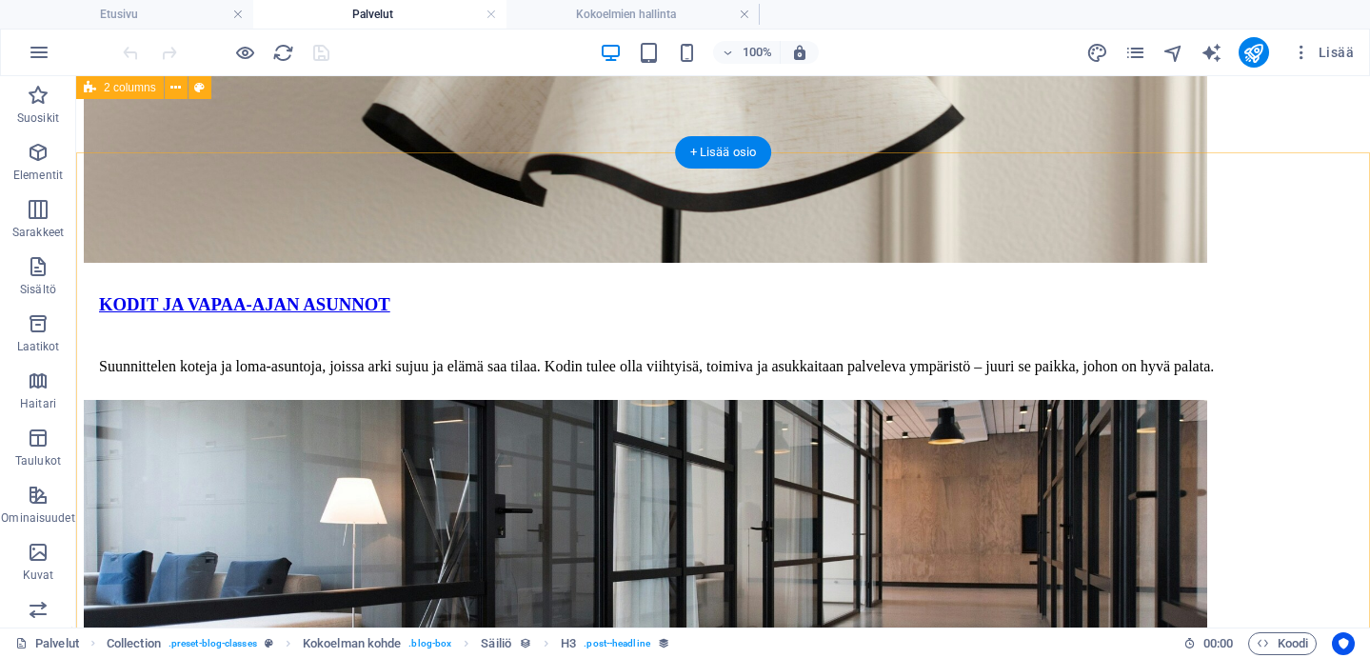
scroll to position [0, 0]
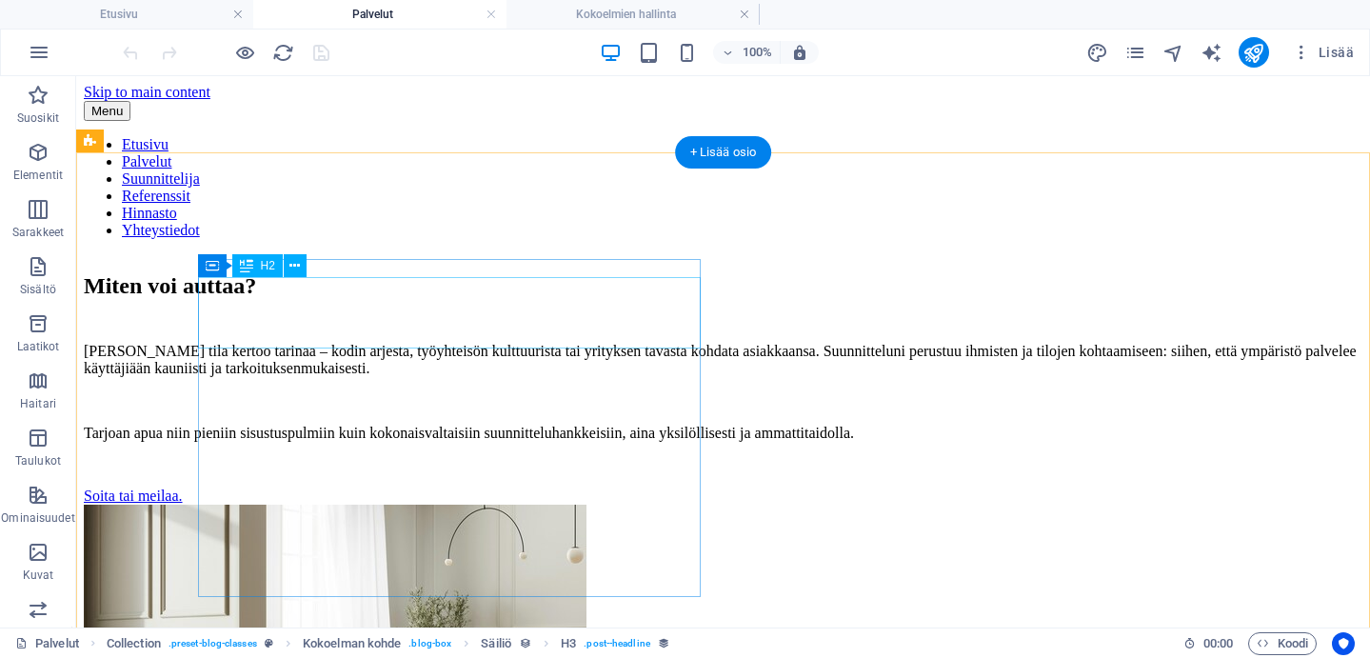
click at [513, 299] on div "Miten voi auttaa?" at bounding box center [723, 286] width 1279 height 26
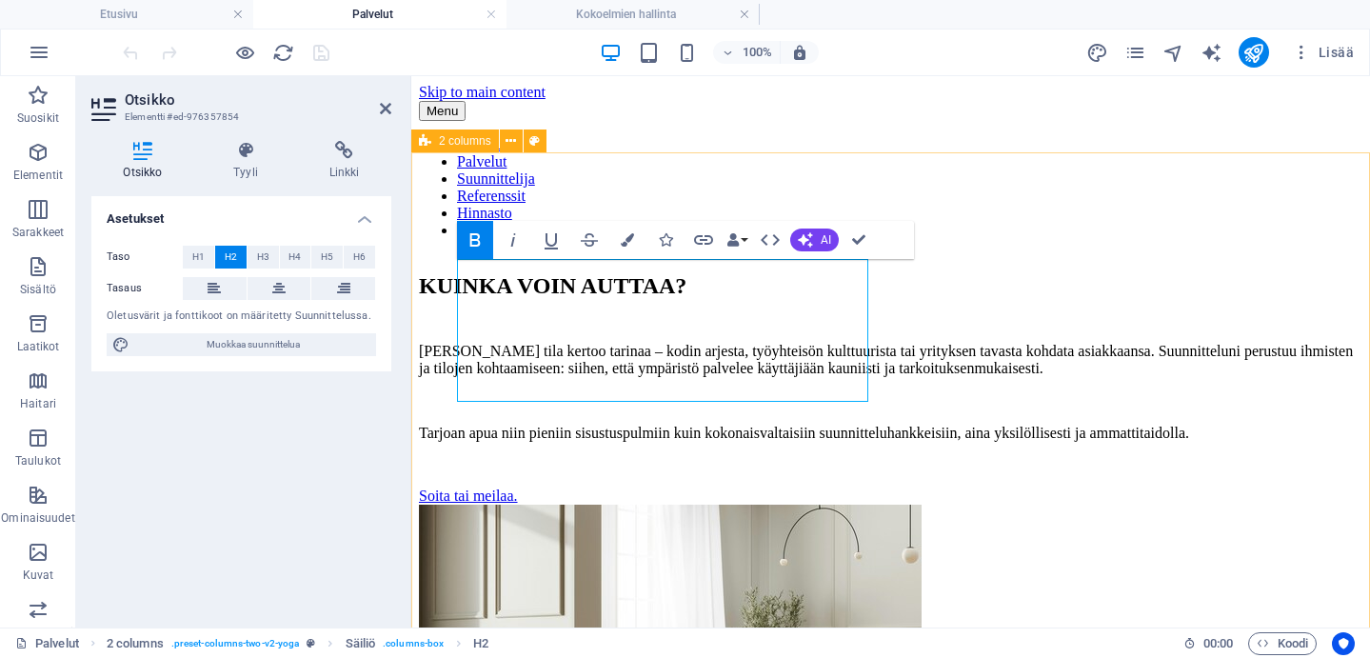
click at [529, 254] on div "KUINKA VOIN AUTTAA? Jokainen tila kertoo tarinaa – kodin arjesta, työyhteisön k…" at bounding box center [891, 550] width 944 height 592
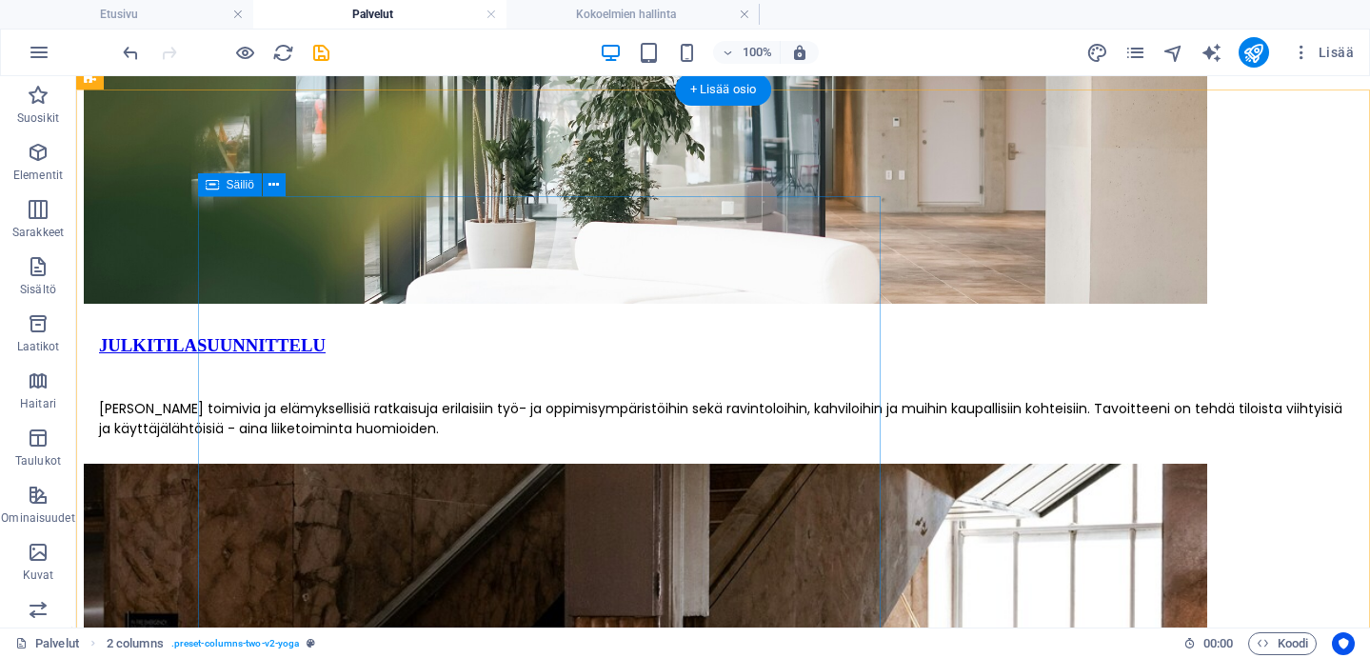
scroll to position [2541, 0]
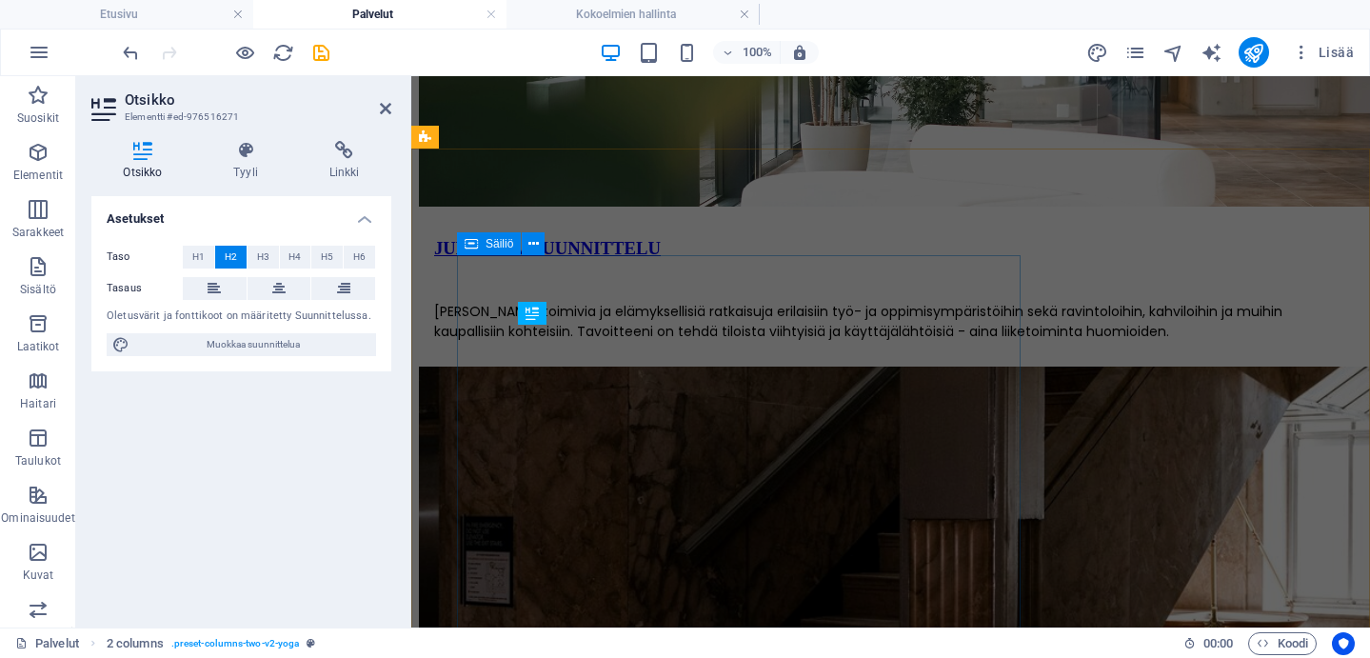
scroll to position [3273, 0]
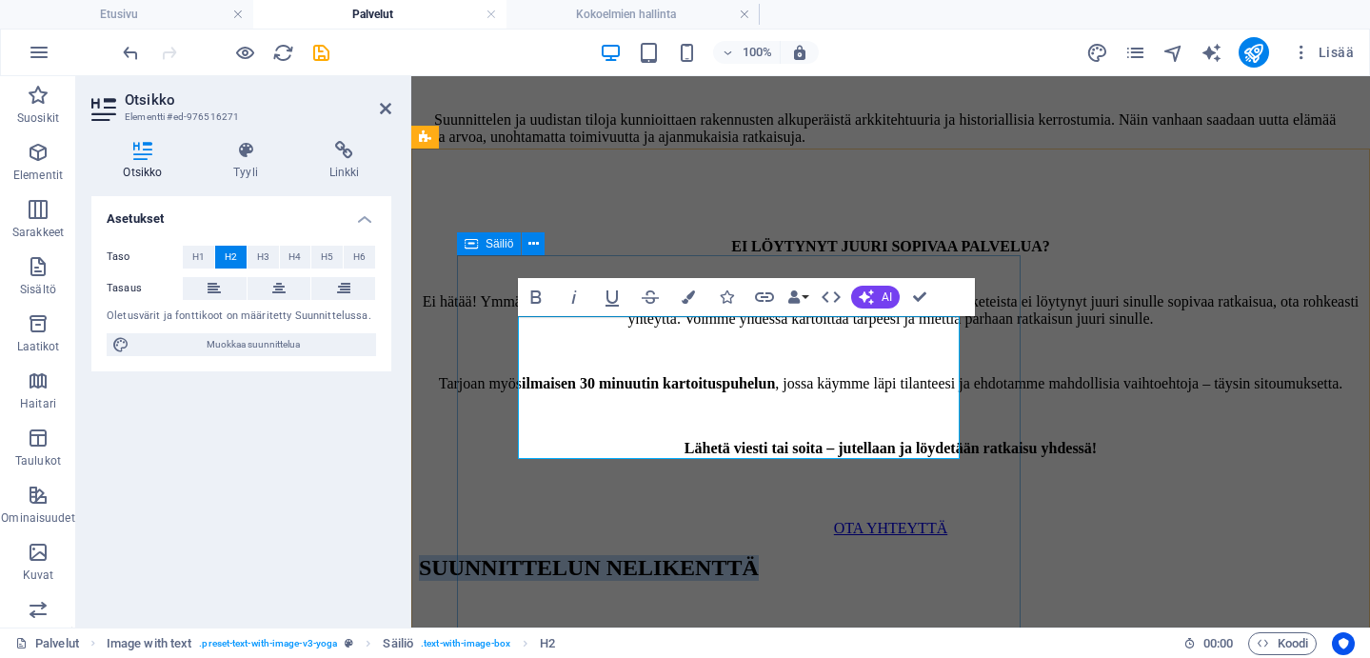
drag, startPoint x: 790, startPoint y: 421, endPoint x: 495, endPoint y: 338, distance: 306.6
click at [536, 295] on icon "button" at bounding box center [536, 297] width 23 height 23
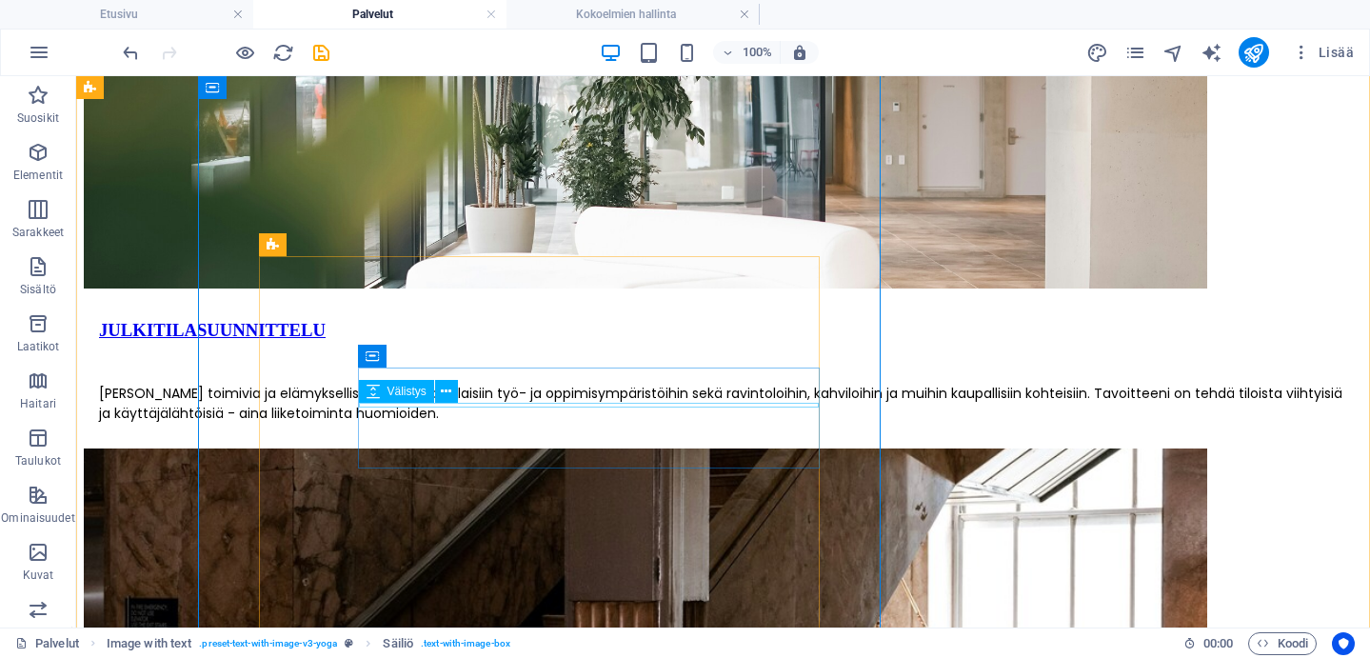
scroll to position [2753, 0]
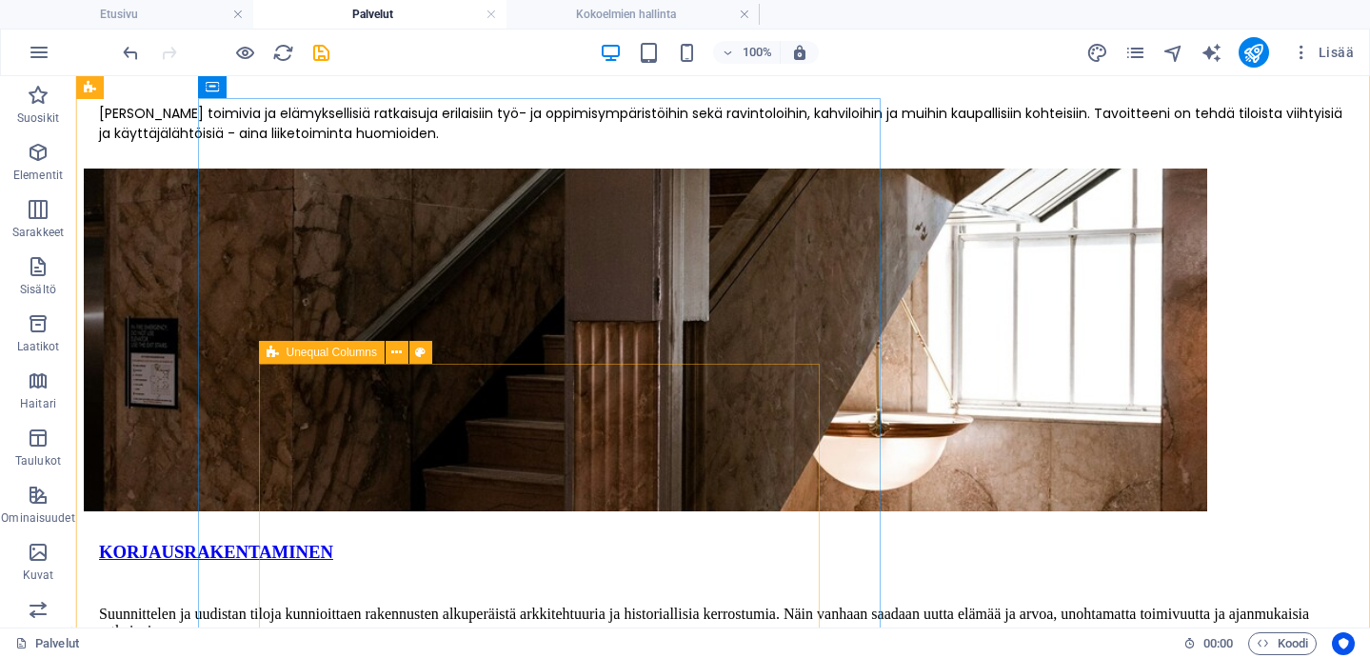
scroll to position [2639, 0]
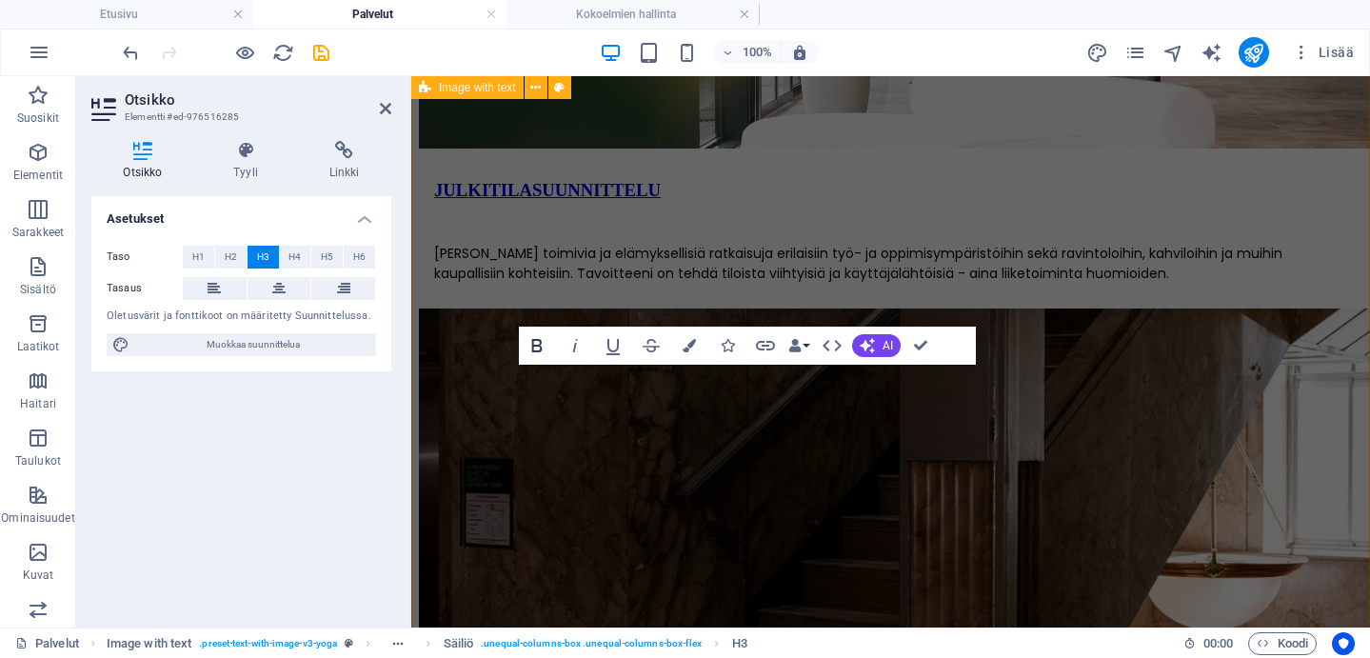
click at [535, 346] on icon "button" at bounding box center [537, 345] width 10 height 13
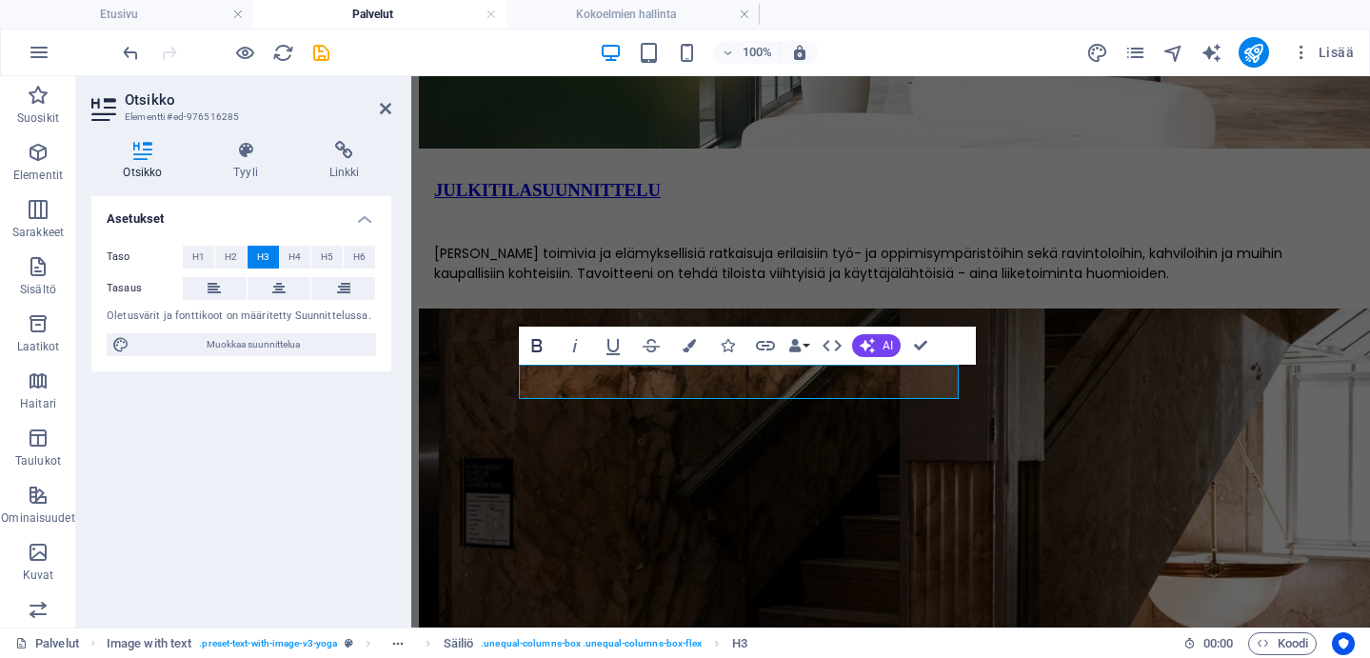
scroll to position [3430, 0]
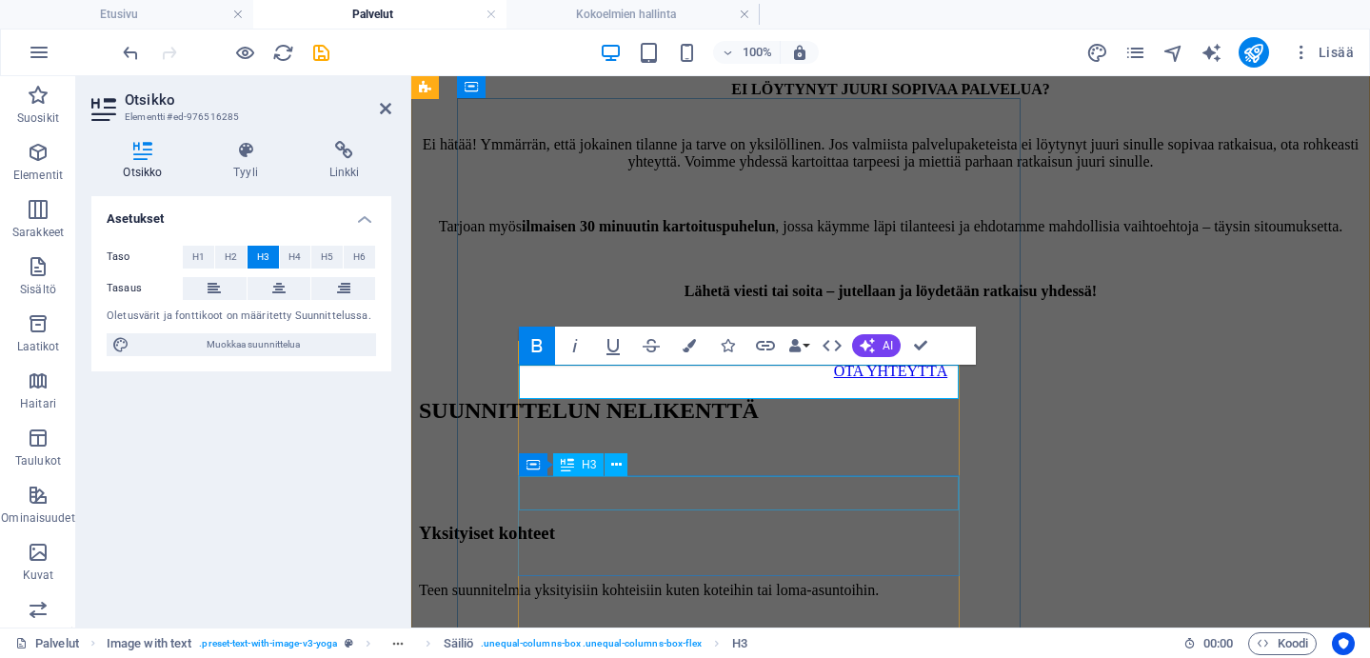
click at [690, 632] on div "Julkitilakohteet" at bounding box center [891, 642] width 944 height 21
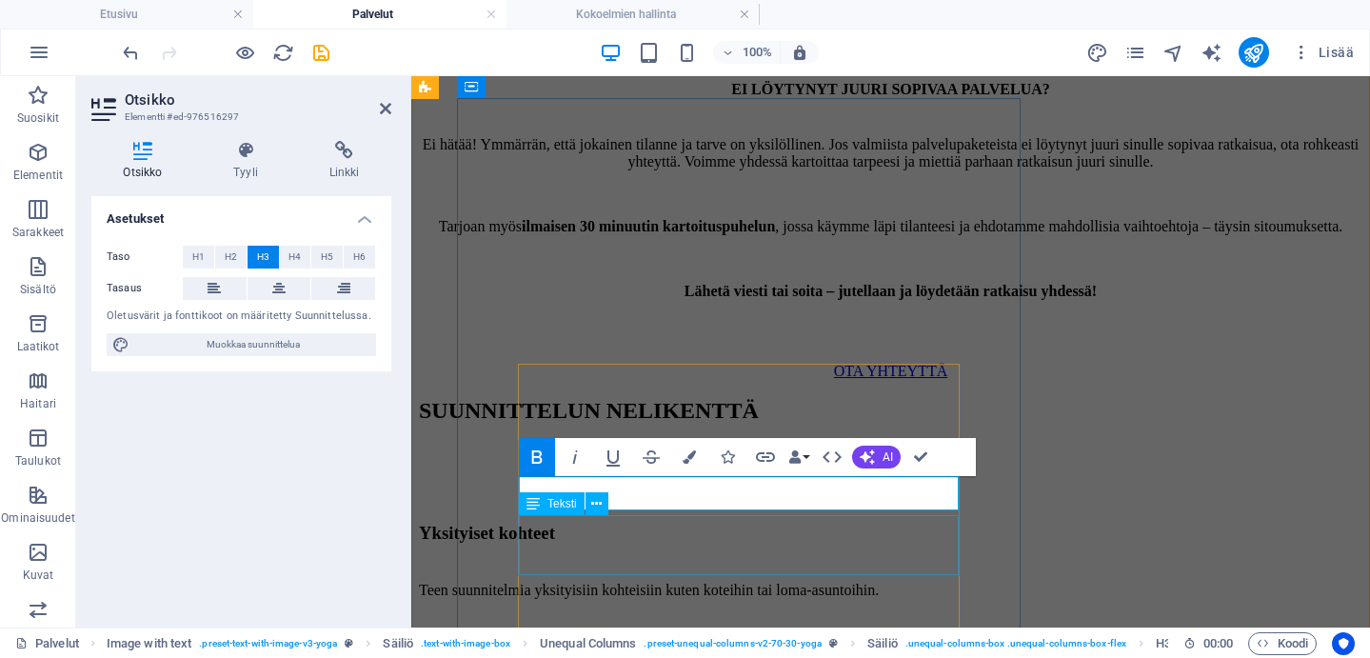
scroll to position [3636, 0]
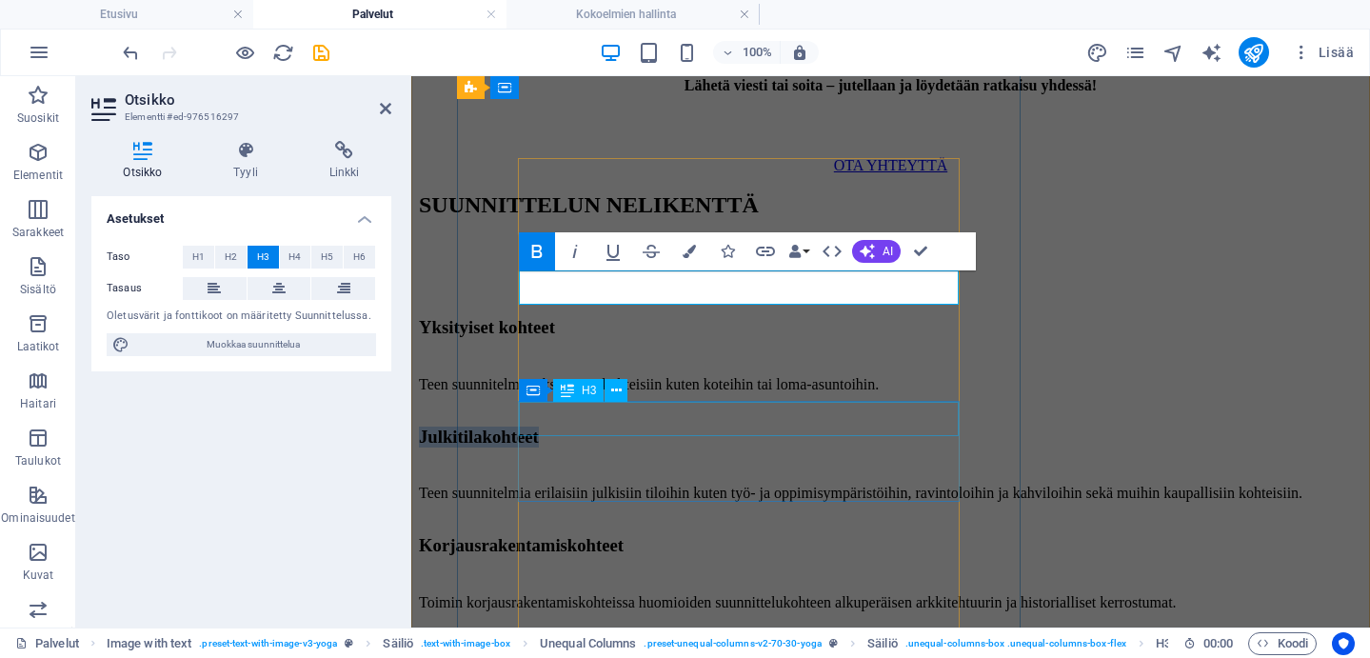
click at [665, 535] on div "Korjausrakentamiskohteet" at bounding box center [891, 545] width 944 height 21
click at [665, 594] on div "Toimin korjausrakentamiskohteissa huomioiden suunnittelukohteen alkuperäisen ar…" at bounding box center [891, 602] width 944 height 17
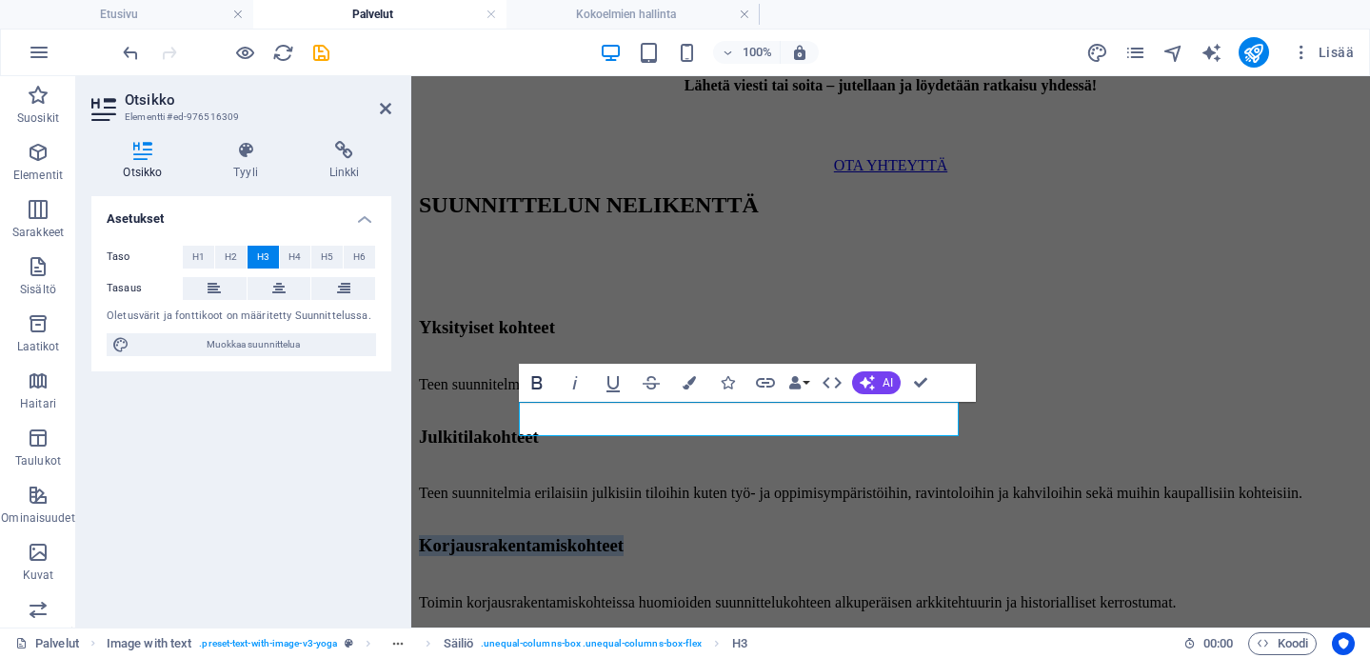
click at [540, 380] on icon "button" at bounding box center [537, 382] width 10 height 13
click at [624, 644] on div "Uudiskohteet" at bounding box center [891, 654] width 944 height 21
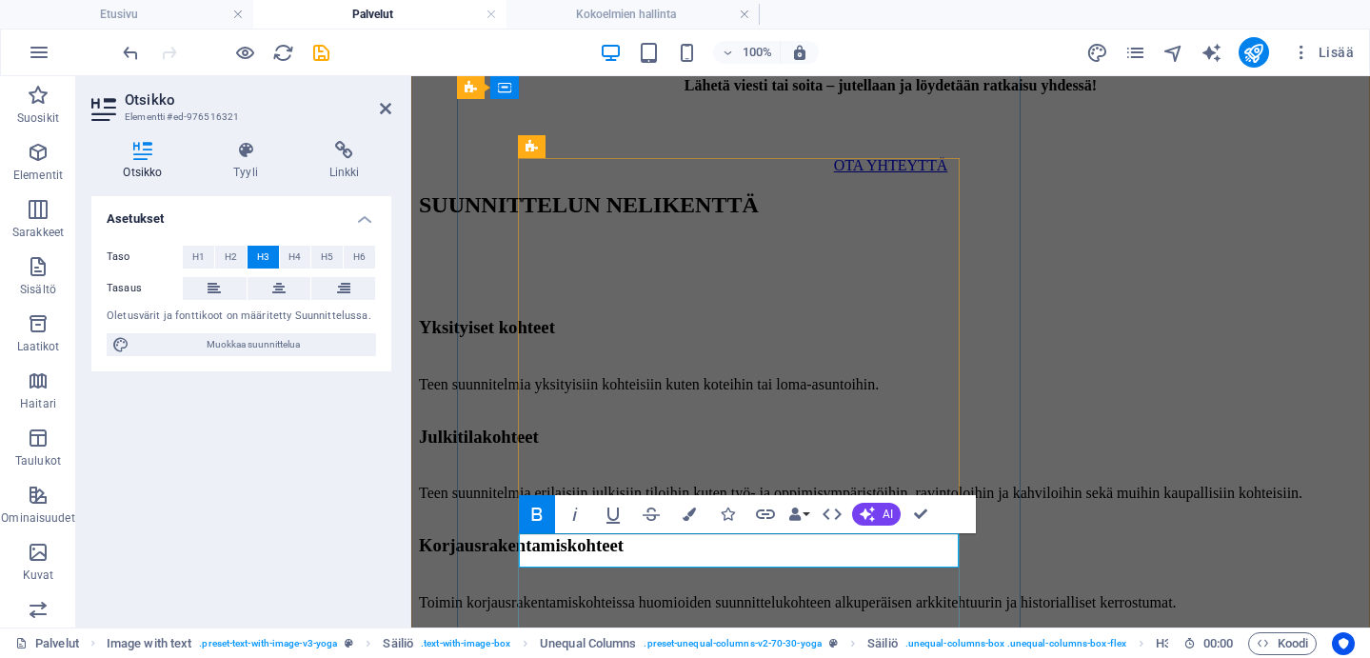
click at [769, 644] on h3 "Uudiskohteet" at bounding box center [891, 654] width 944 height 21
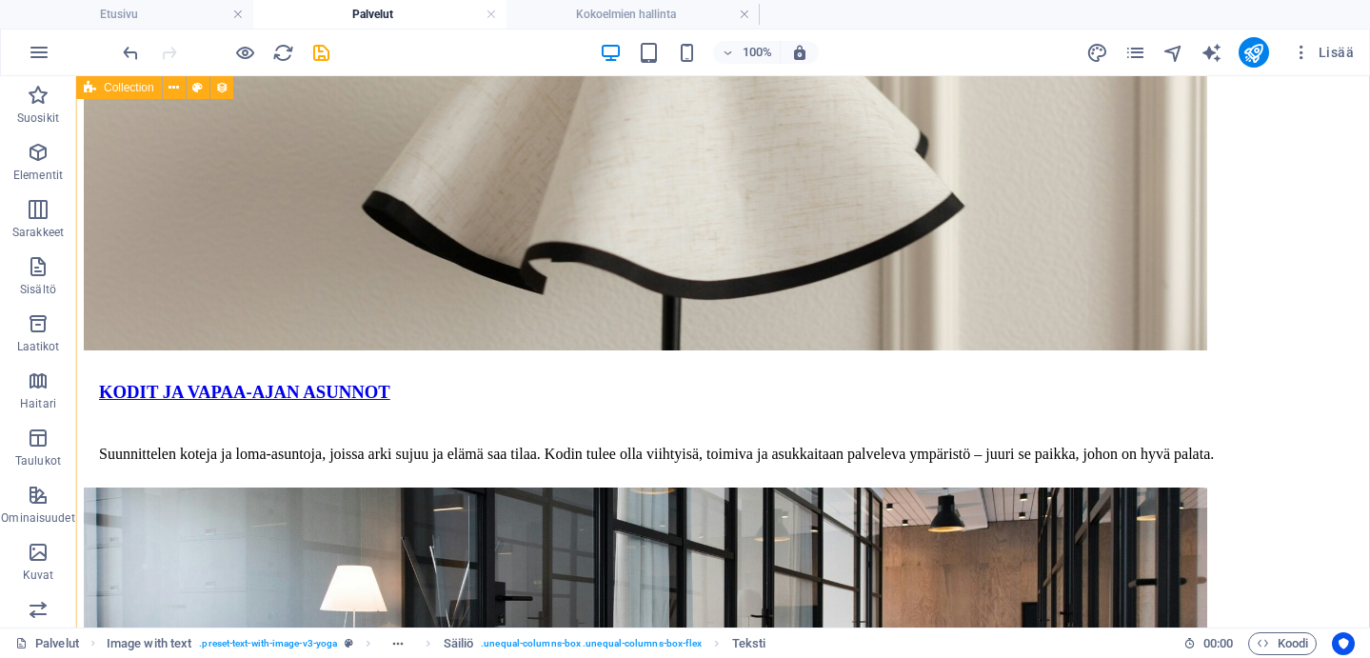
scroll to position [0, 0]
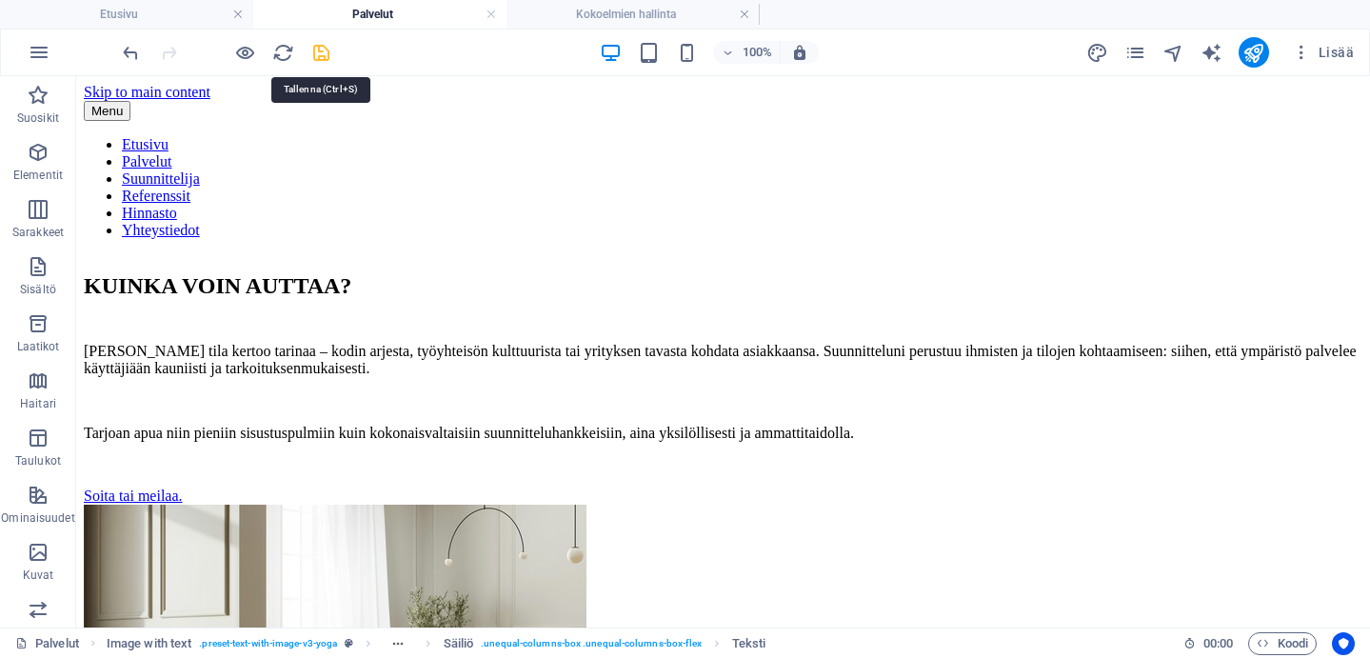
drag, startPoint x: 315, startPoint y: 50, endPoint x: 452, endPoint y: 250, distance: 243.3
click at [315, 50] on icon "save" at bounding box center [321, 53] width 22 height 22
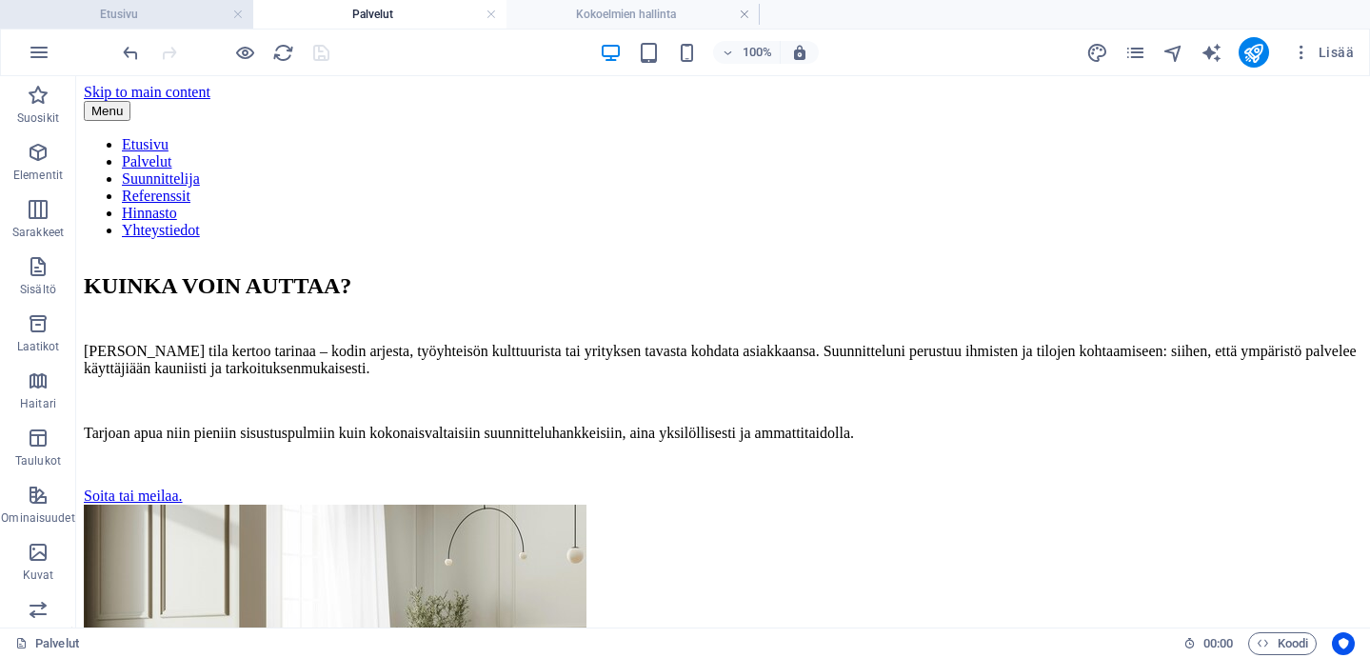
click at [156, 12] on h4 "Etusivu" at bounding box center [126, 14] width 253 height 21
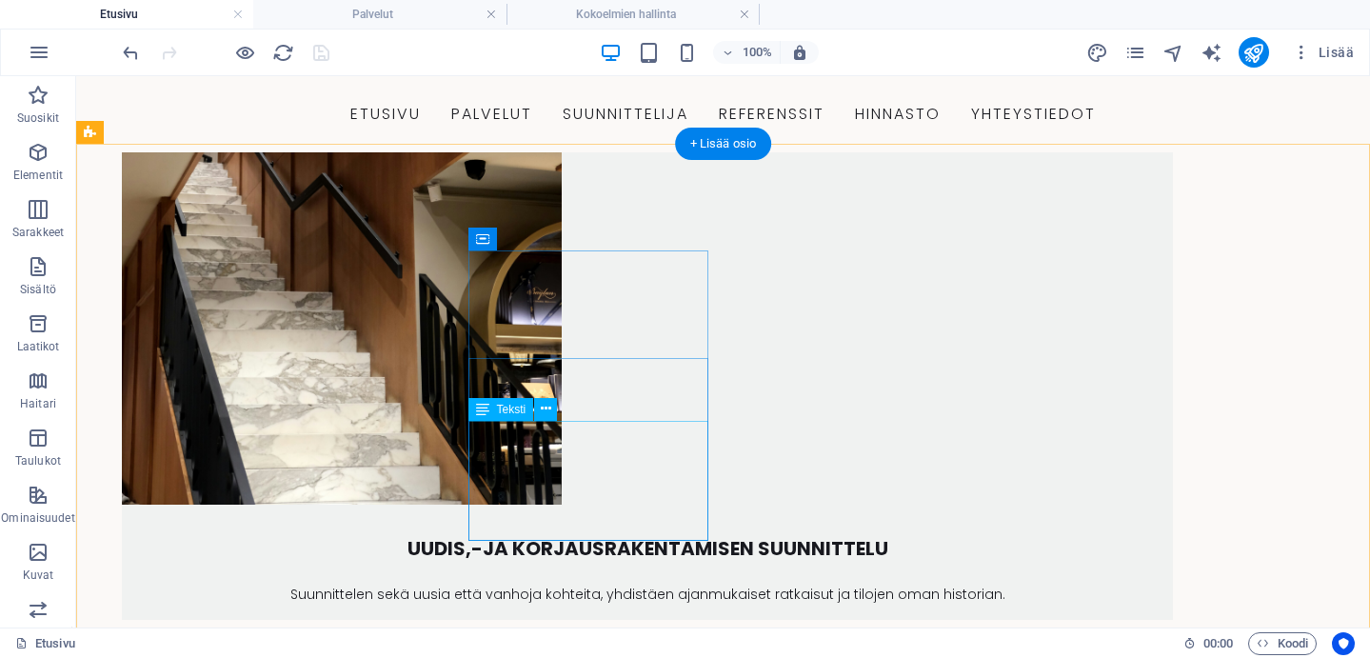
scroll to position [2749, 0]
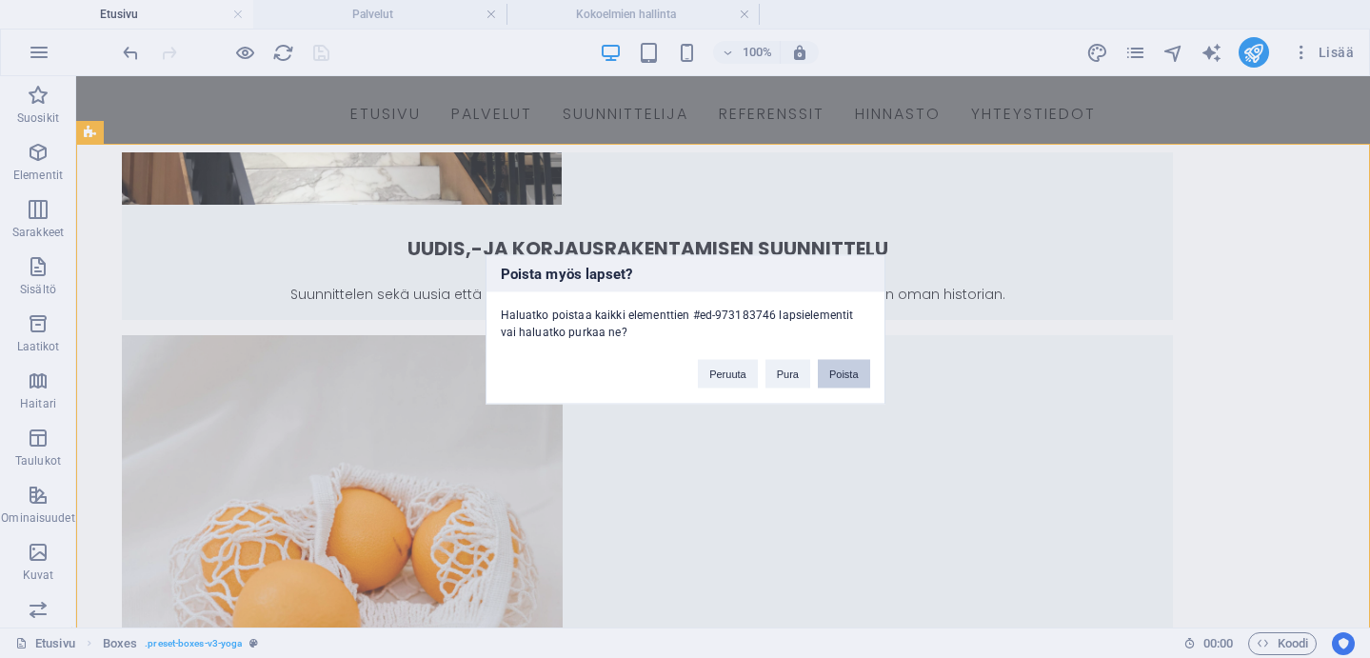
drag, startPoint x: 853, startPoint y: 365, endPoint x: 700, endPoint y: 250, distance: 191.8
click at [853, 365] on button "Poista" at bounding box center [844, 373] width 52 height 29
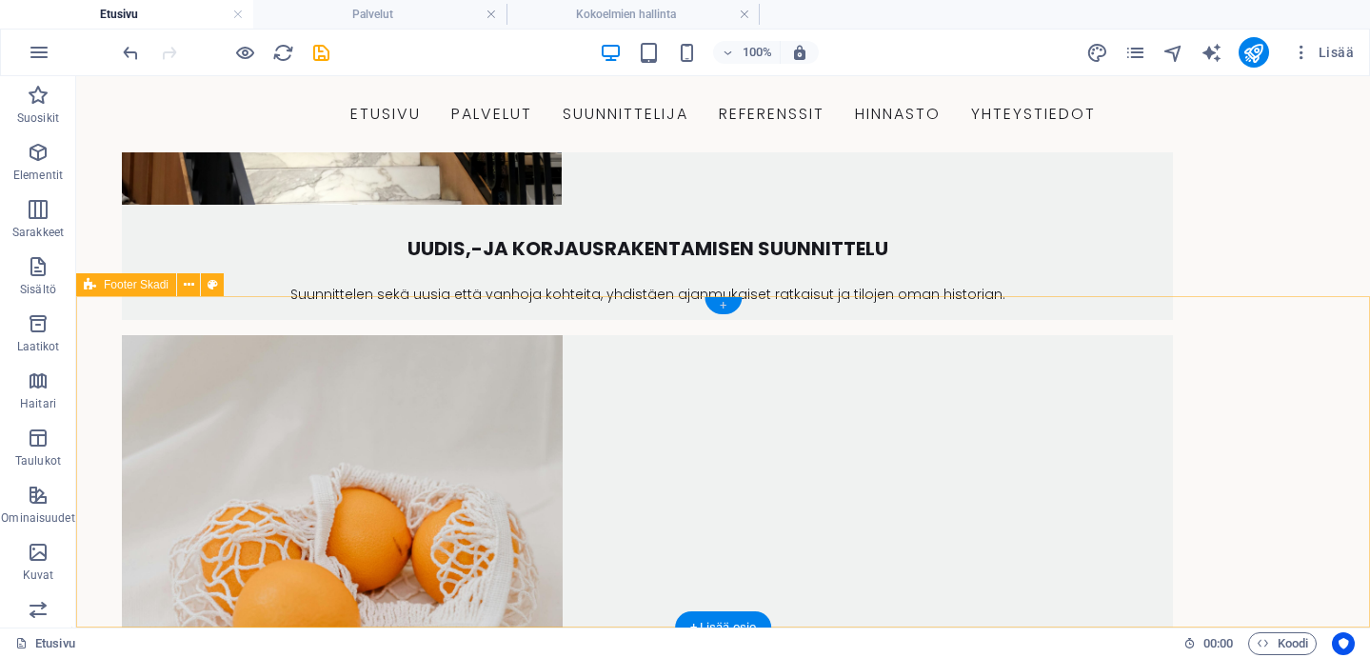
scroll to position [2626, 0]
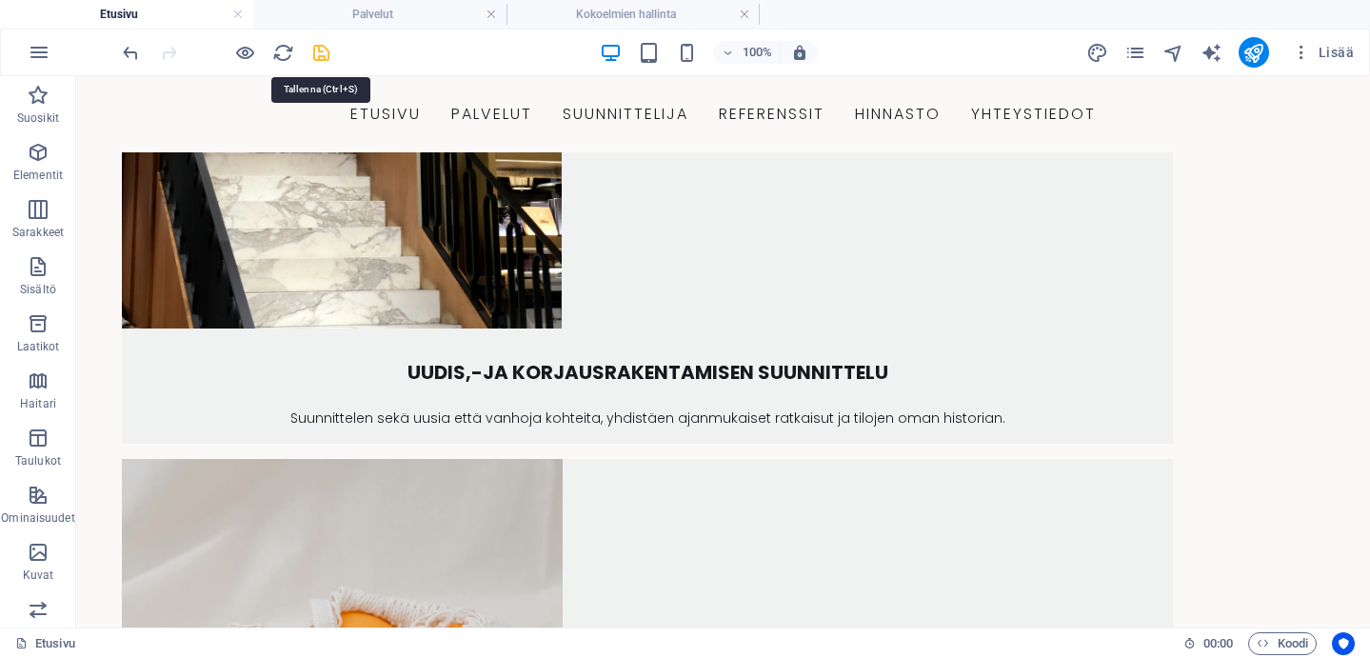
drag, startPoint x: 326, startPoint y: 50, endPoint x: 747, endPoint y: 349, distance: 516.3
click at [326, 50] on icon "save" at bounding box center [321, 53] width 22 height 22
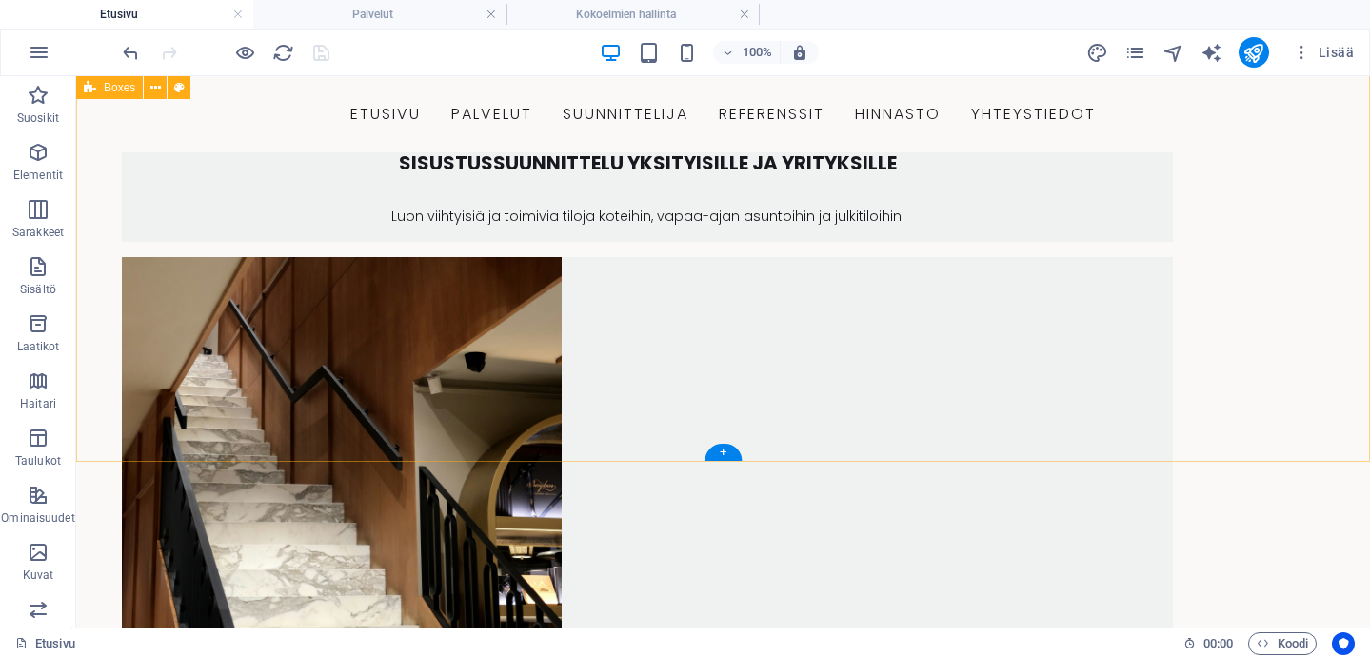
scroll to position [2453, 0]
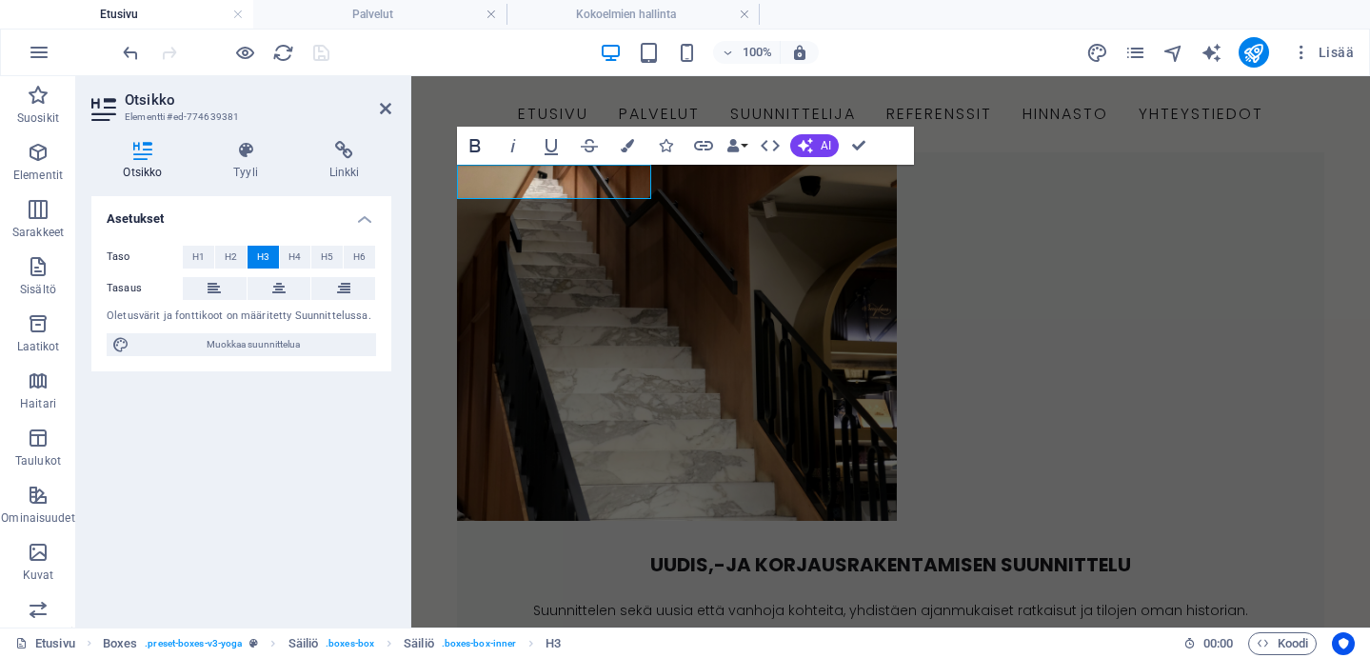
click at [474, 147] on icon "button" at bounding box center [475, 145] width 23 height 23
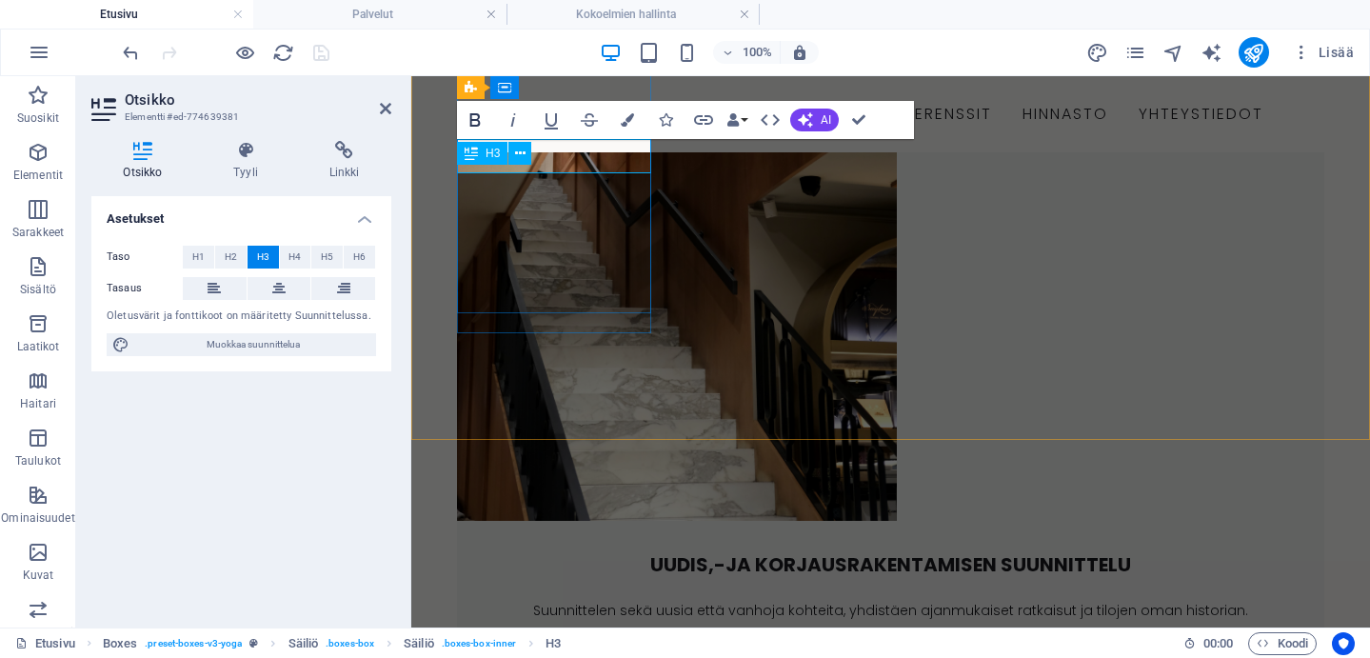
scroll to position [2472, 0]
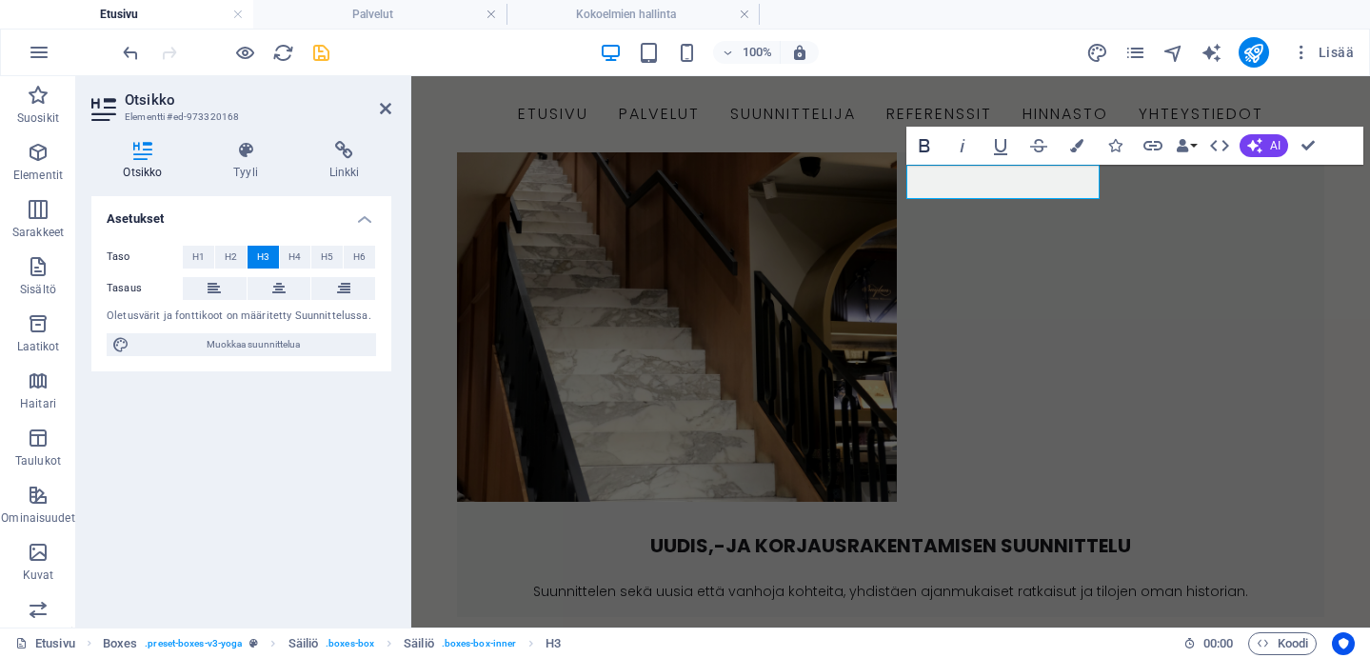
click at [921, 147] on icon "button" at bounding box center [924, 145] width 23 height 23
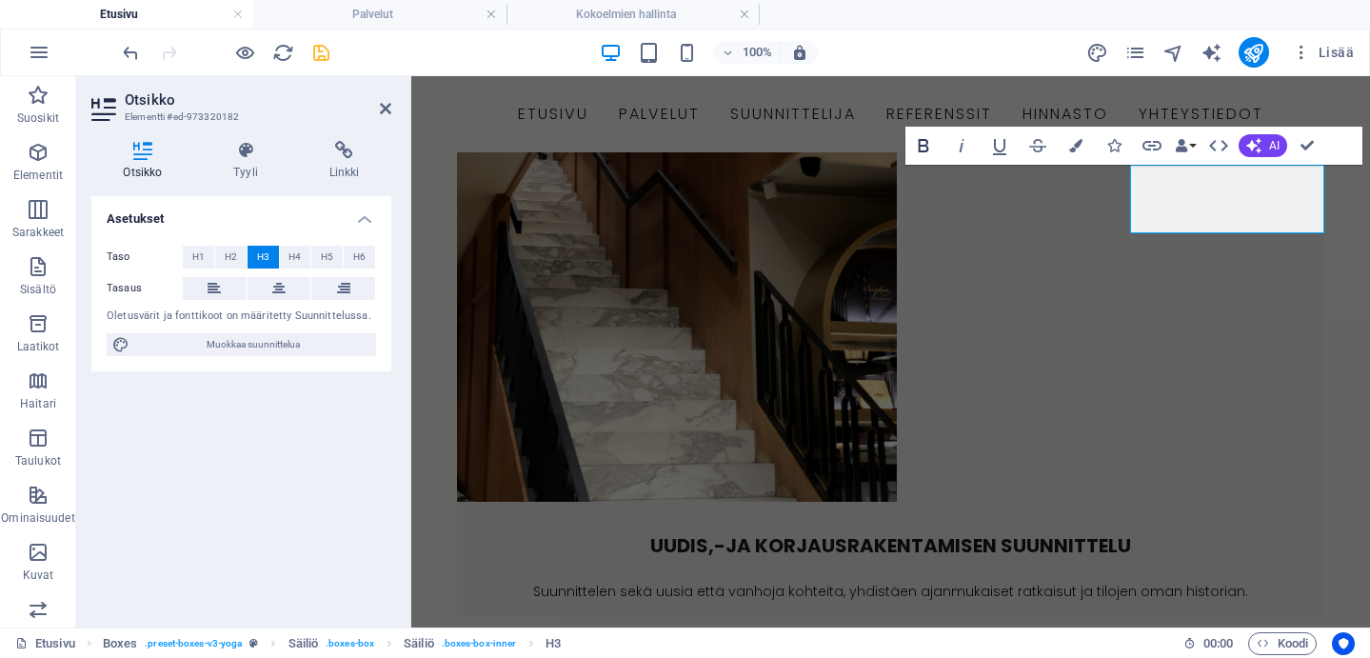
click at [925, 136] on icon "button" at bounding box center [923, 145] width 23 height 23
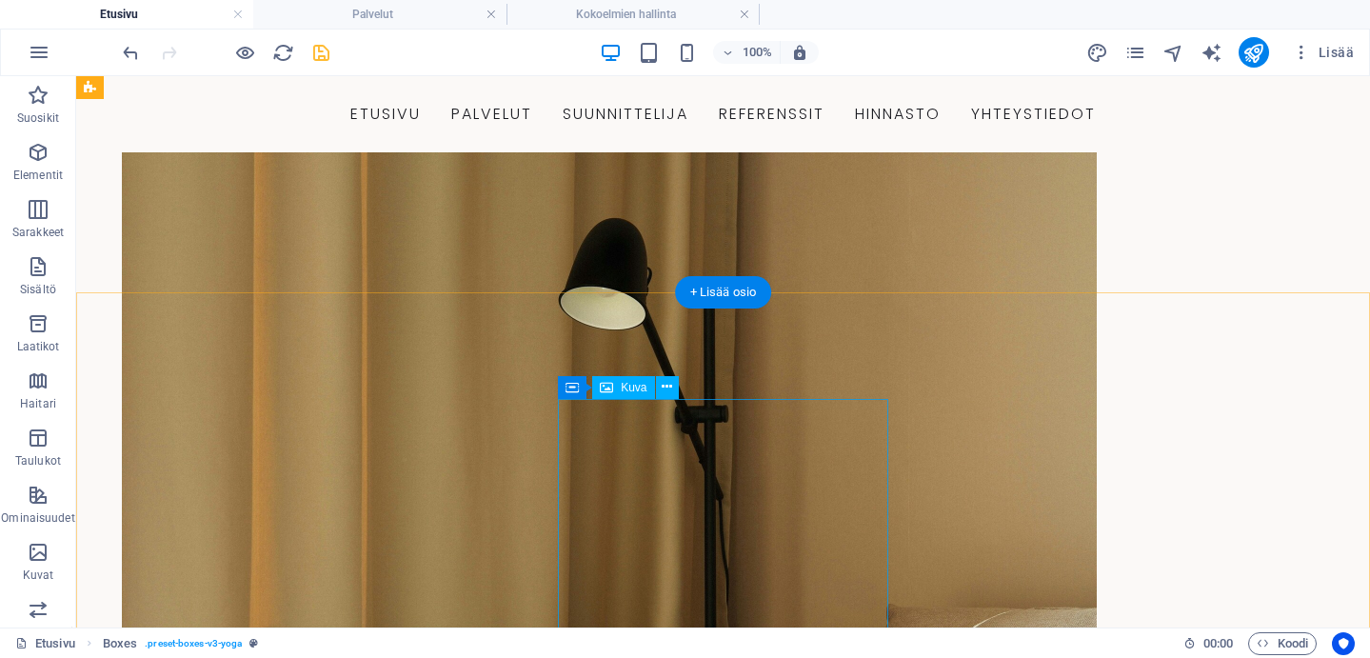
scroll to position [789, 0]
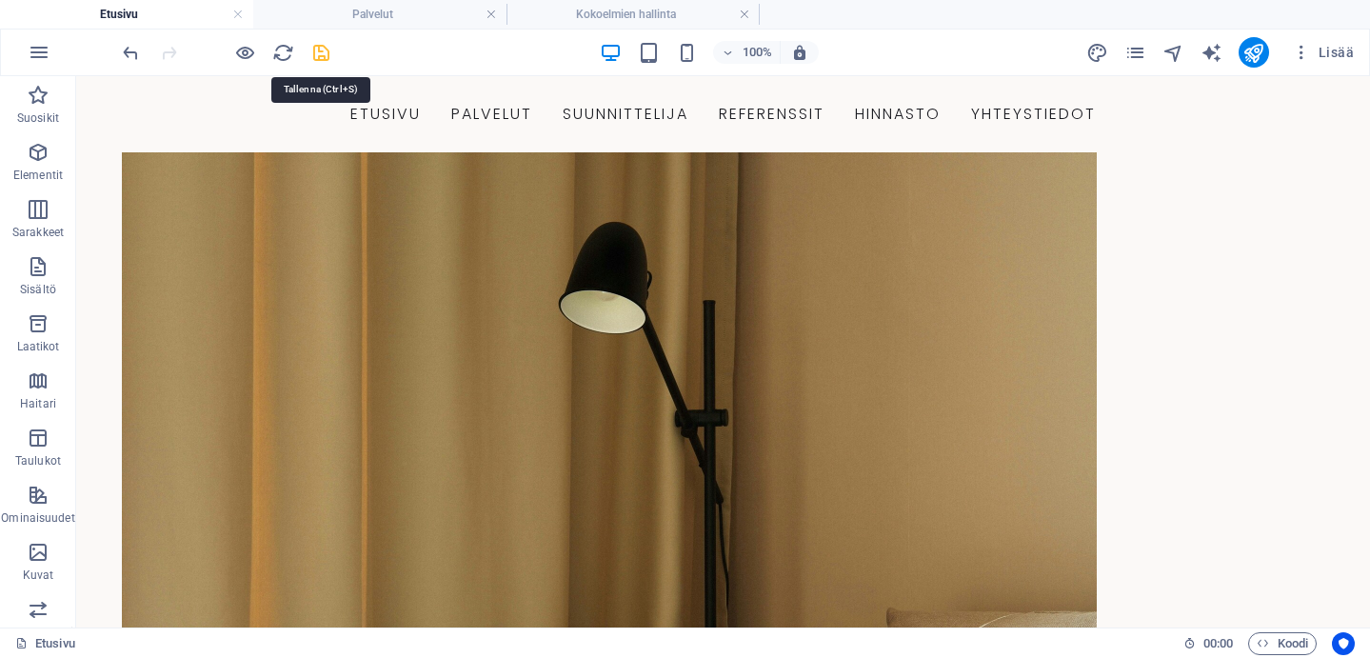
click at [320, 54] on icon "save" at bounding box center [321, 53] width 22 height 22
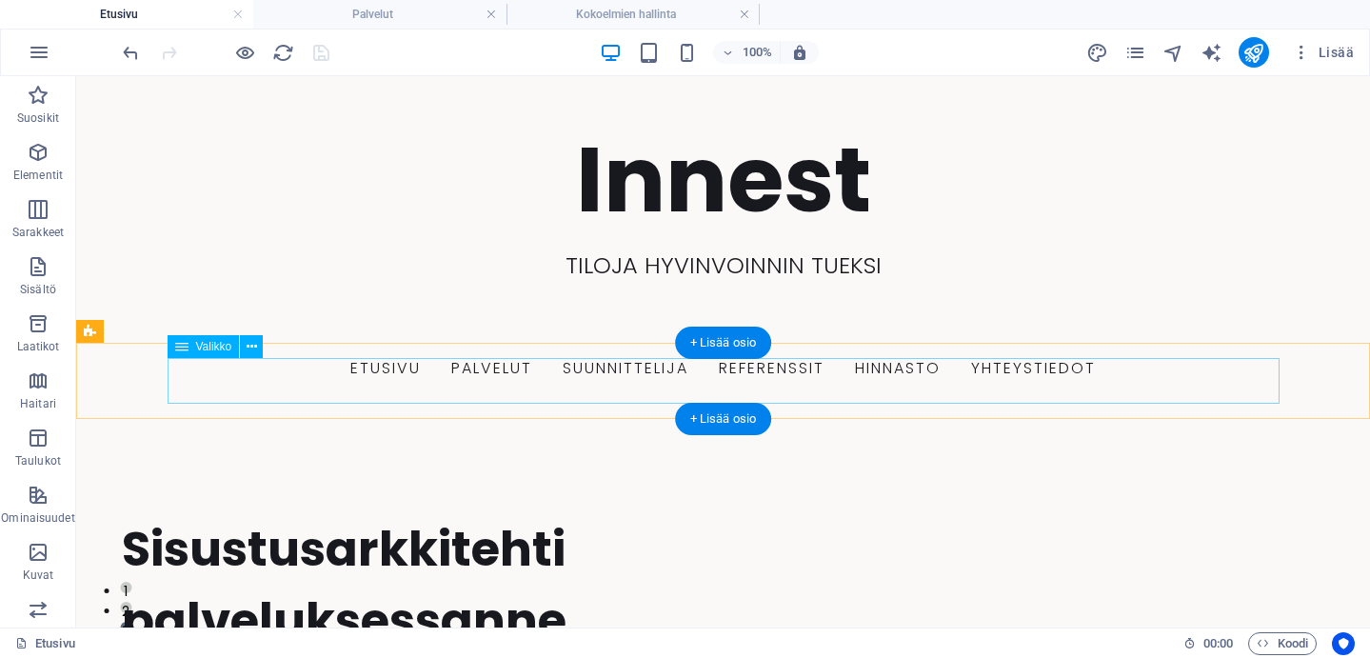
scroll to position [0, 0]
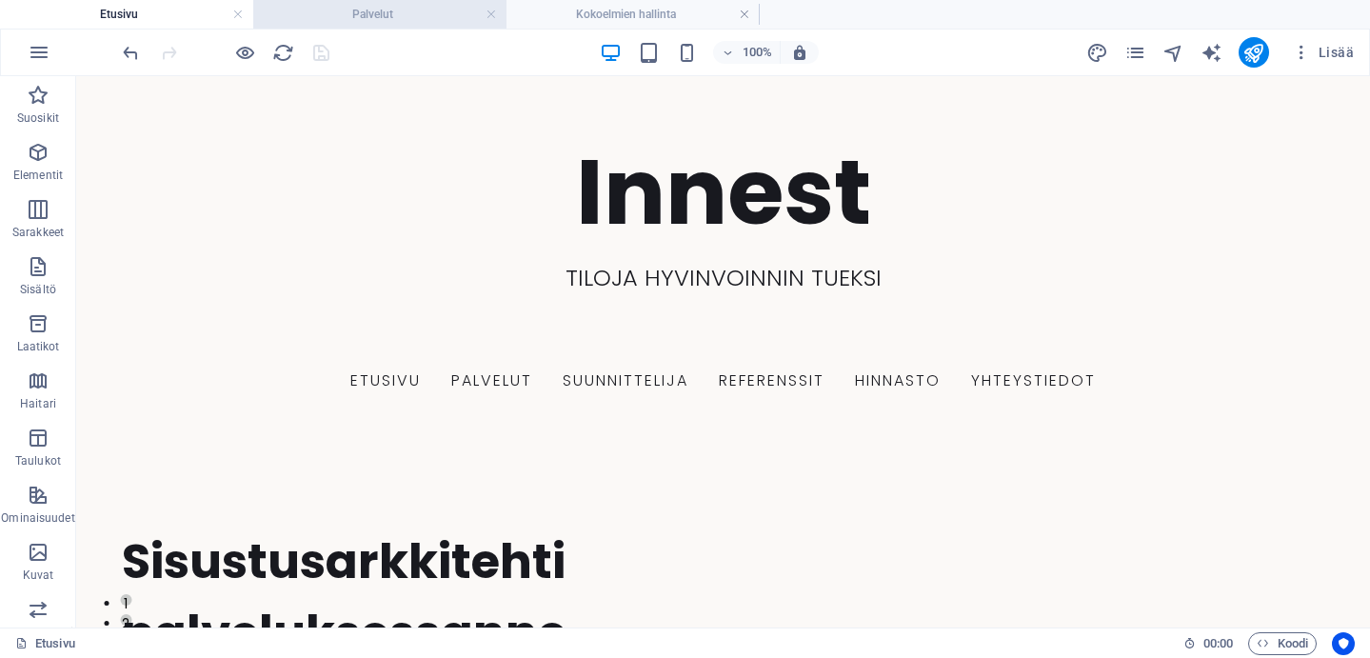
click at [381, 21] on h4 "Palvelut" at bounding box center [379, 14] width 253 height 21
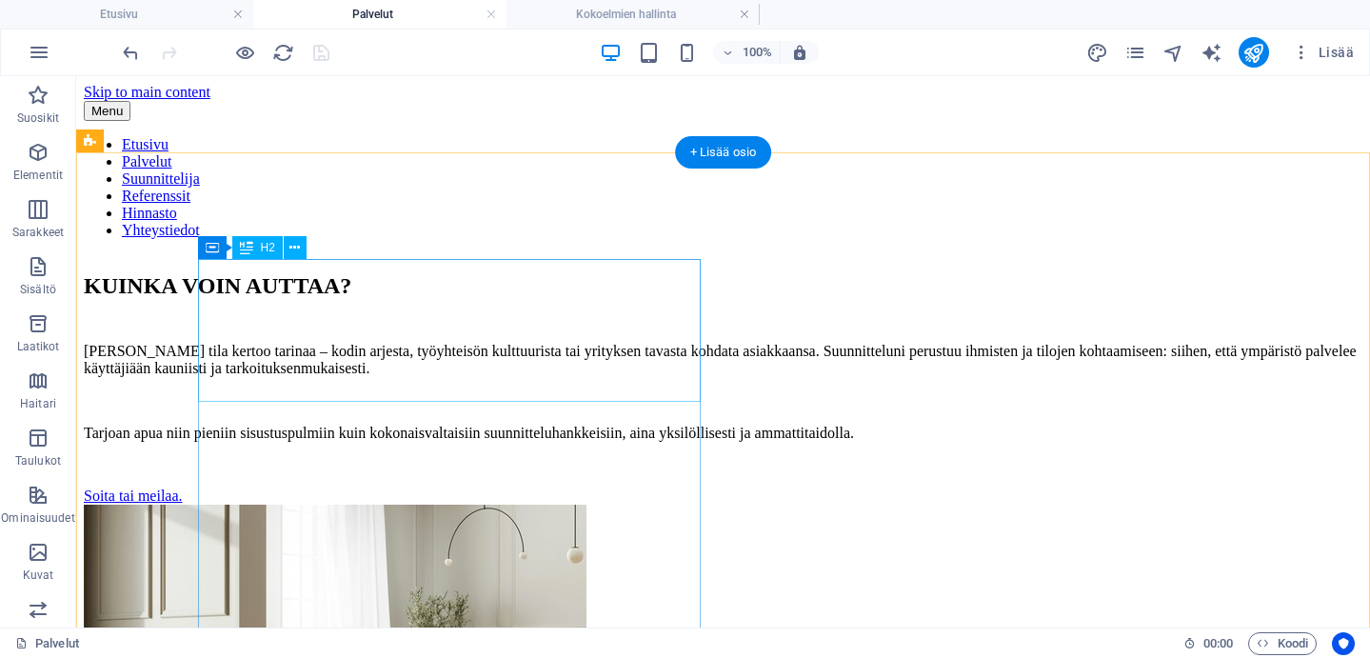
click at [355, 299] on div "KUINKA VOIN AUTTAA?" at bounding box center [723, 286] width 1279 height 26
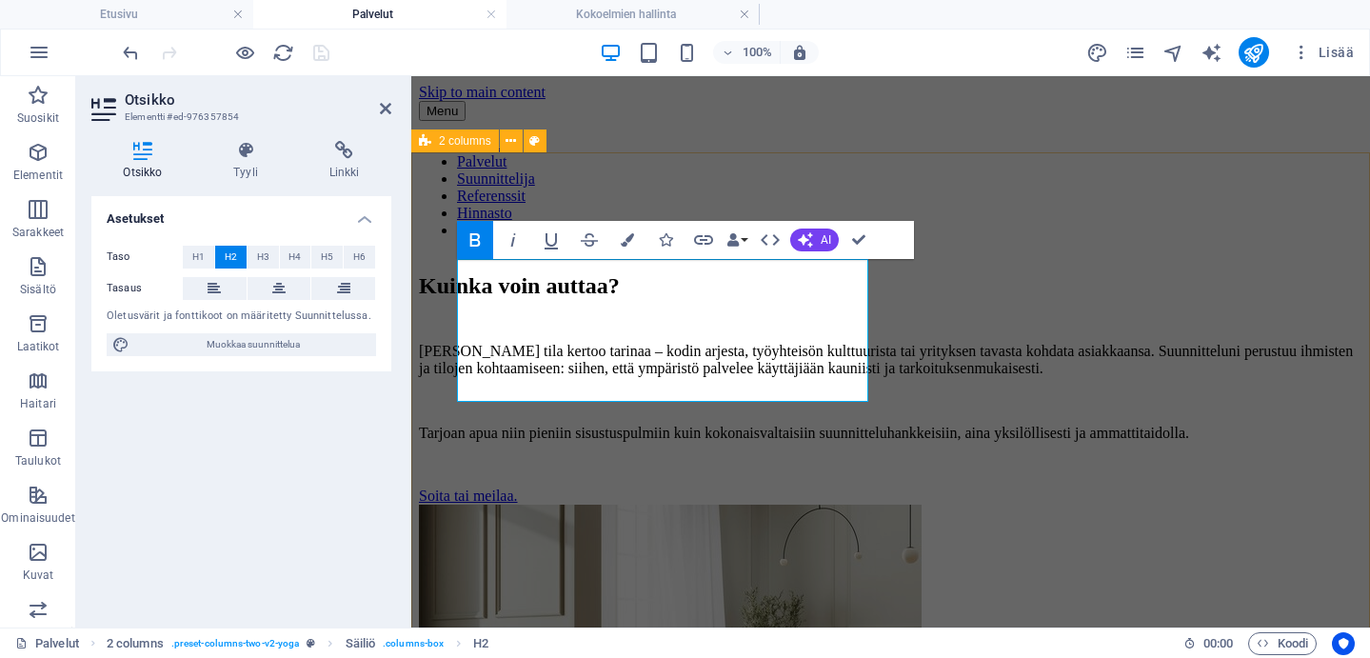
click at [888, 504] on div "Kuinka voin auttaa? Jokainen tila kertoo tarinaa – kodin arjesta, työyhteisön k…" at bounding box center [891, 550] width 944 height 592
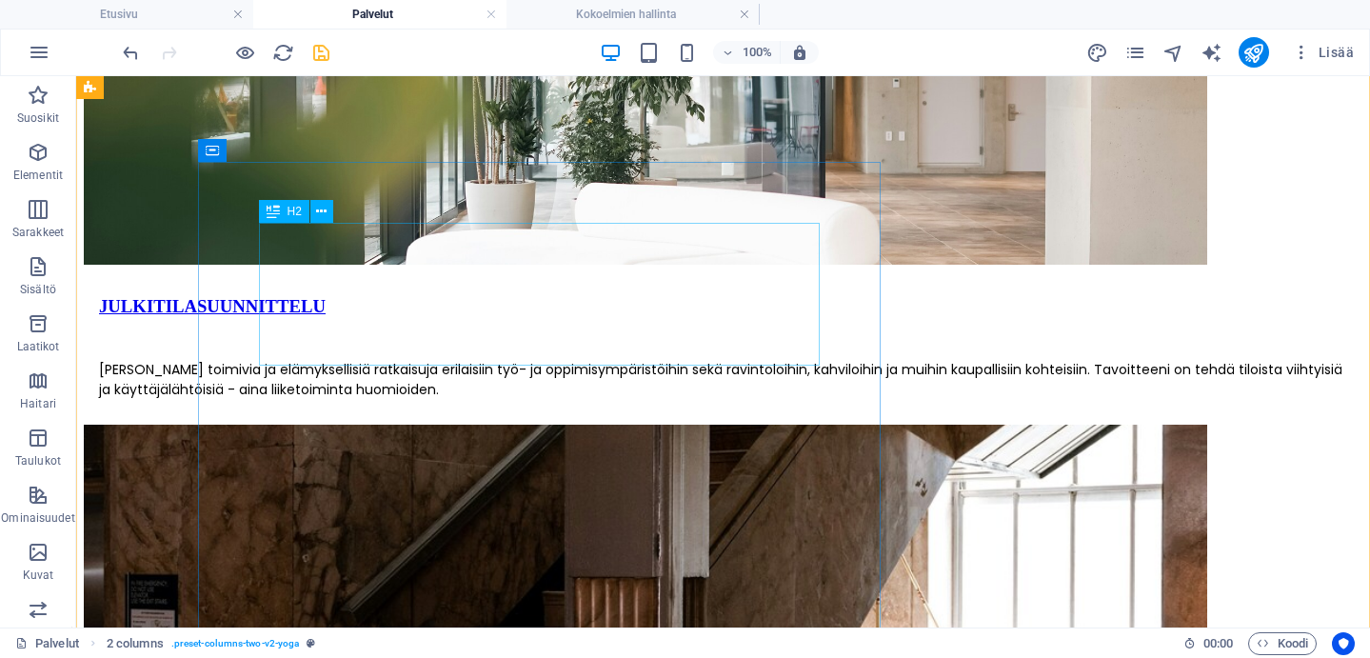
scroll to position [2540, 0]
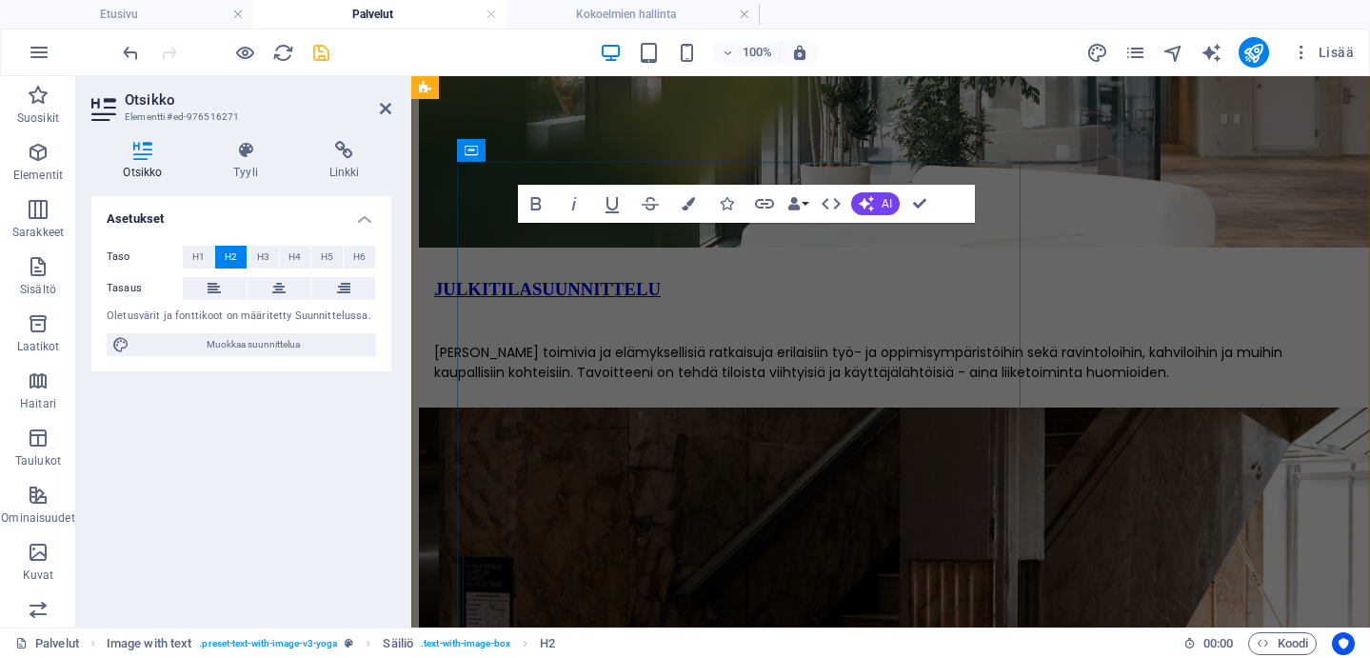
scroll to position [3366, 0]
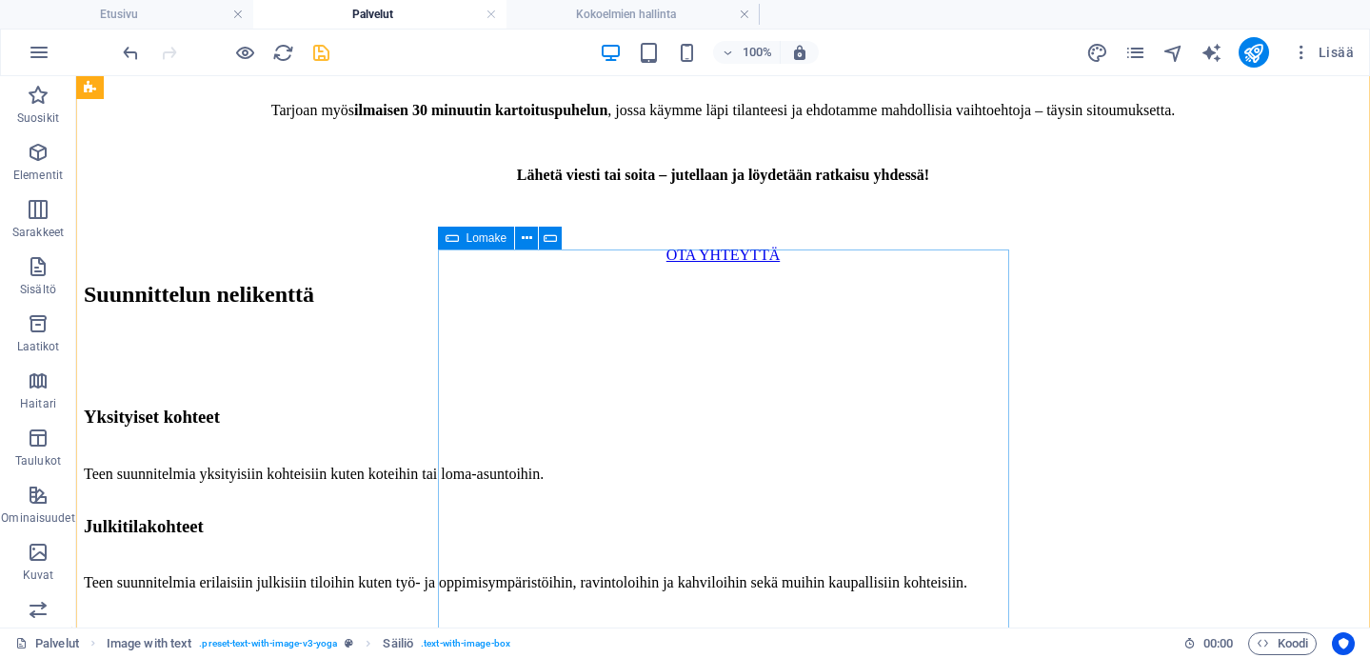
scroll to position [3530, 0]
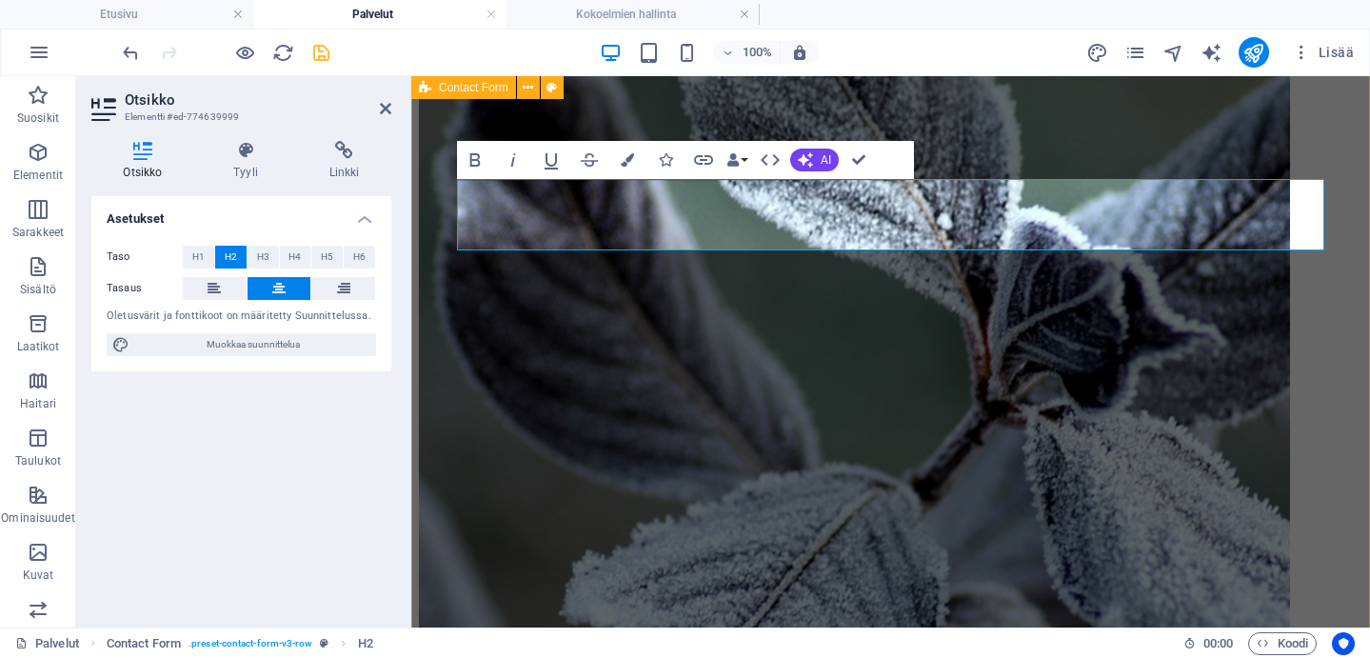
scroll to position [4378, 0]
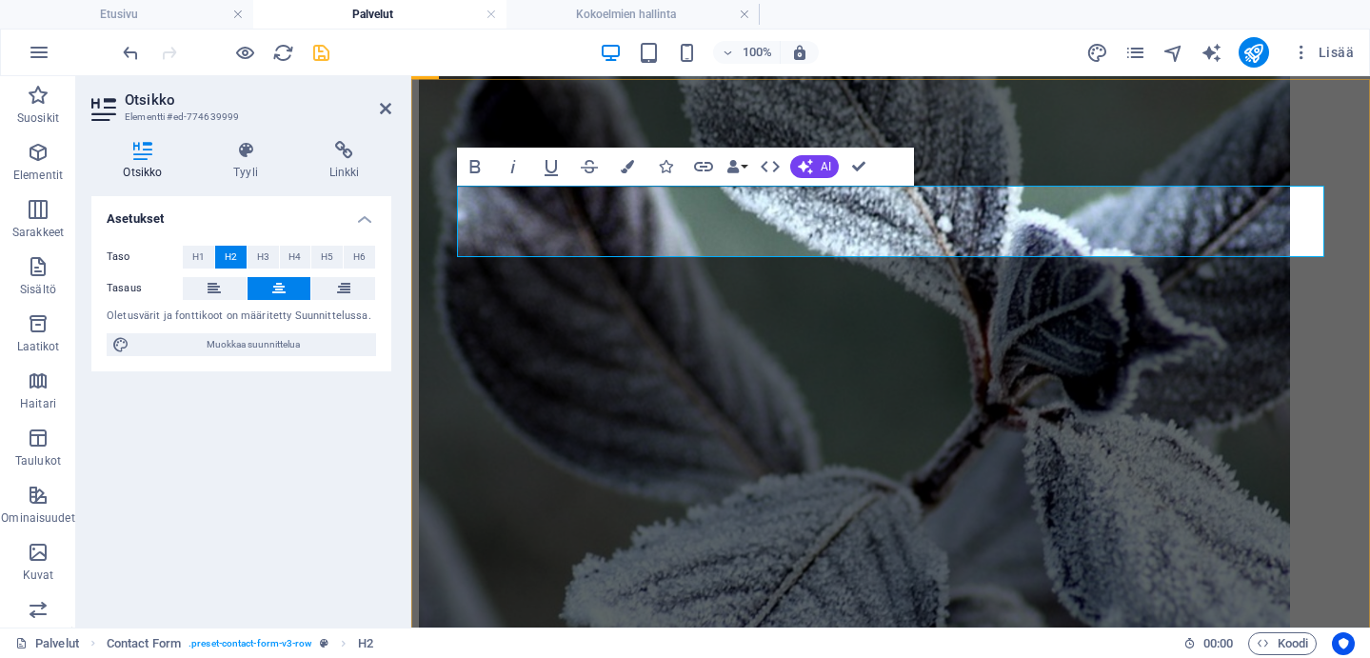
drag, startPoint x: 1059, startPoint y: 232, endPoint x: 669, endPoint y: 203, distance: 390.6
click at [469, 165] on icon "button" at bounding box center [475, 166] width 23 height 23
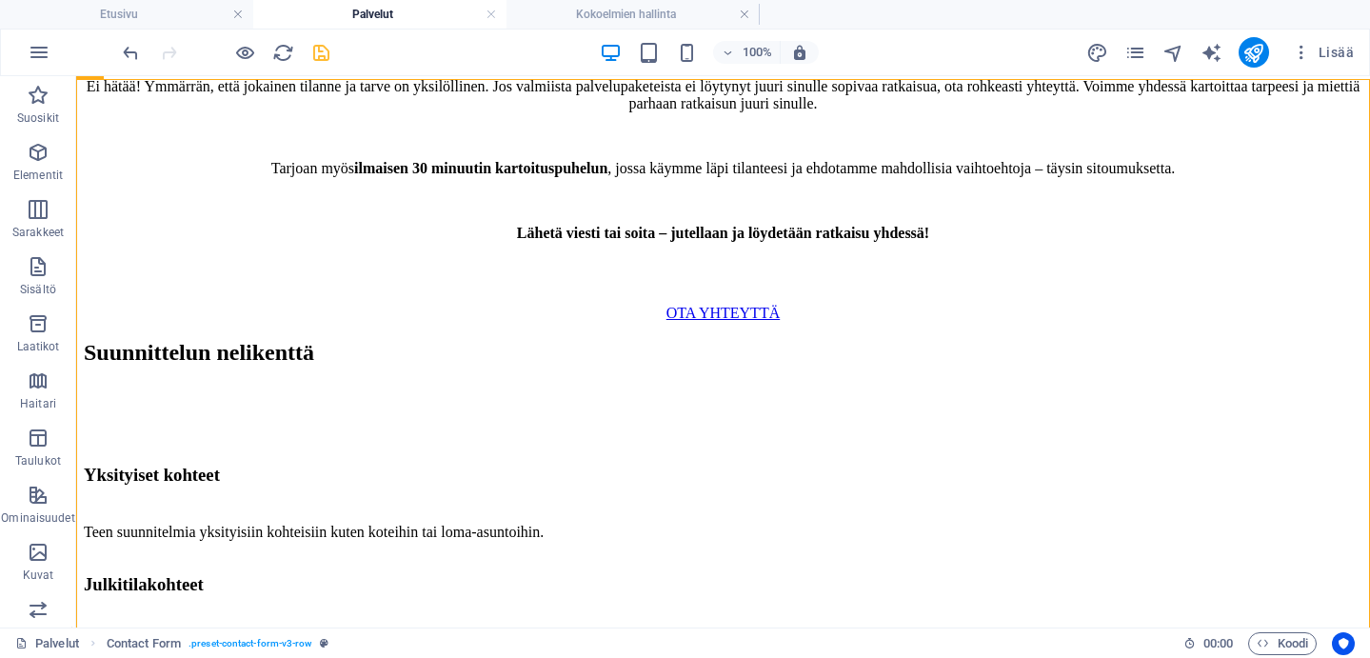
click at [307, 51] on div at bounding box center [225, 52] width 213 height 30
click at [318, 52] on icon "save" at bounding box center [321, 53] width 22 height 22
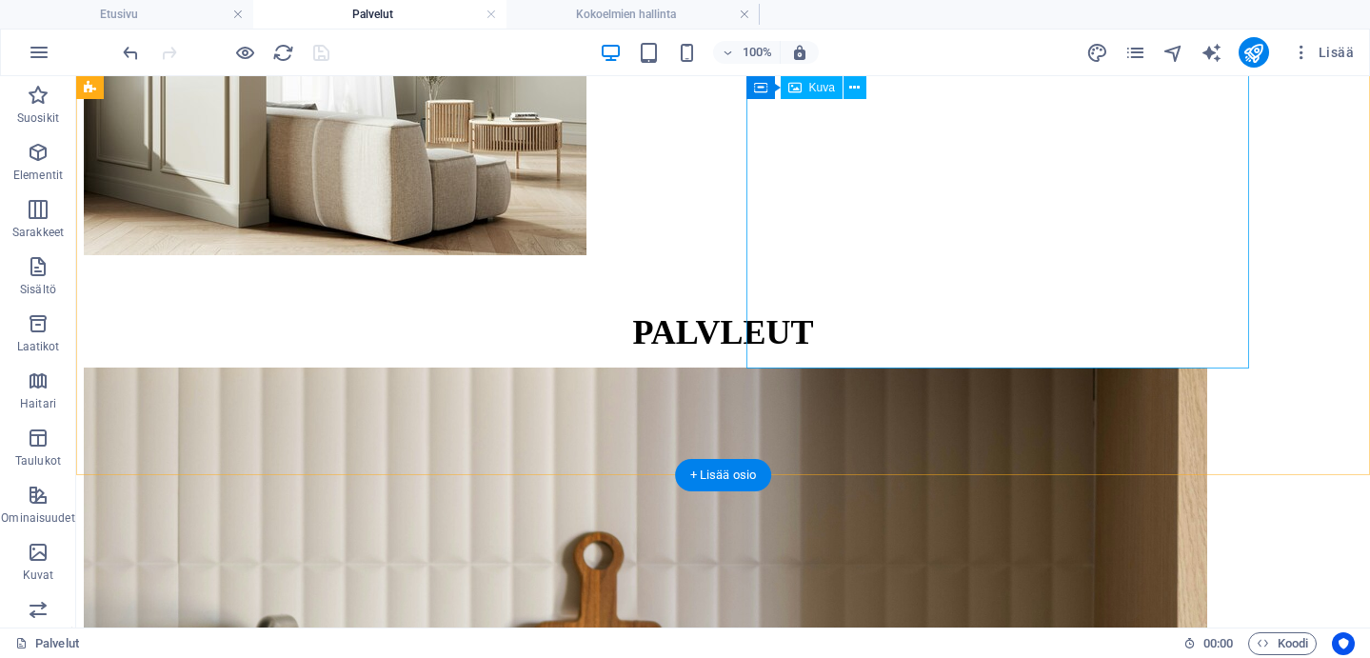
scroll to position [0, 0]
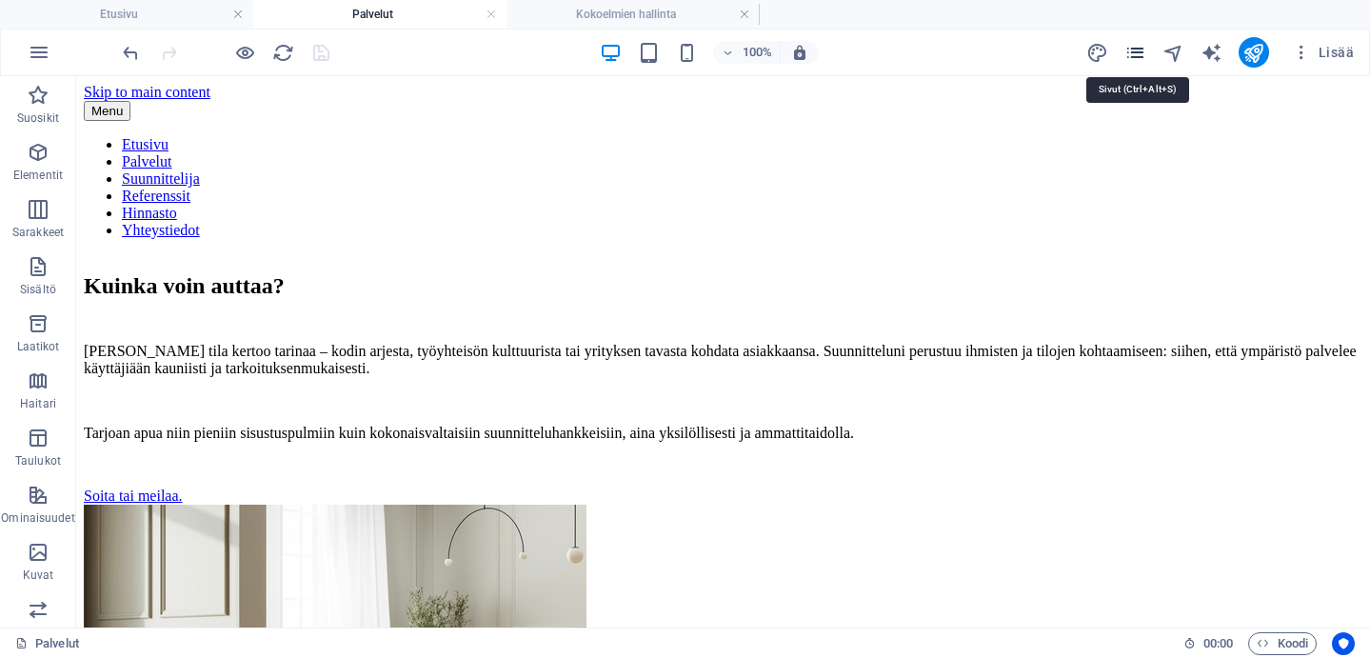
click at [1135, 55] on icon "pages" at bounding box center [1136, 53] width 22 height 22
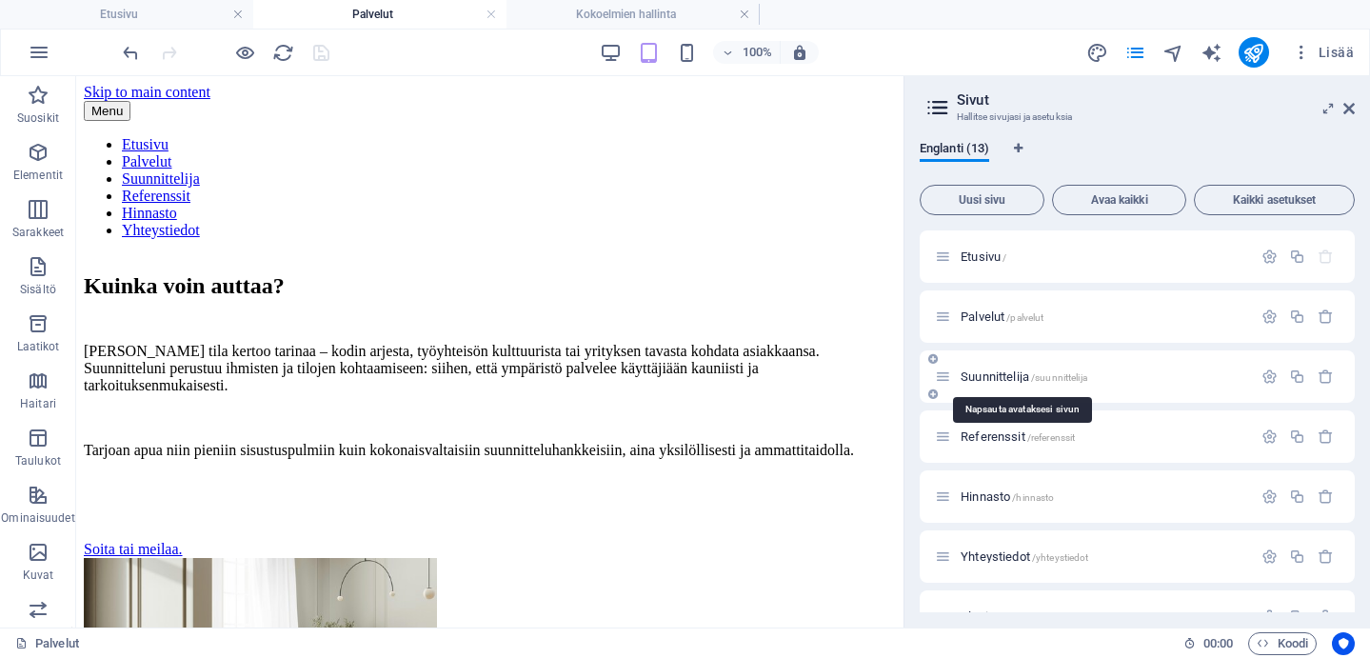
click at [998, 377] on span "Suunnittelija /suunnittelija" at bounding box center [1024, 377] width 127 height 14
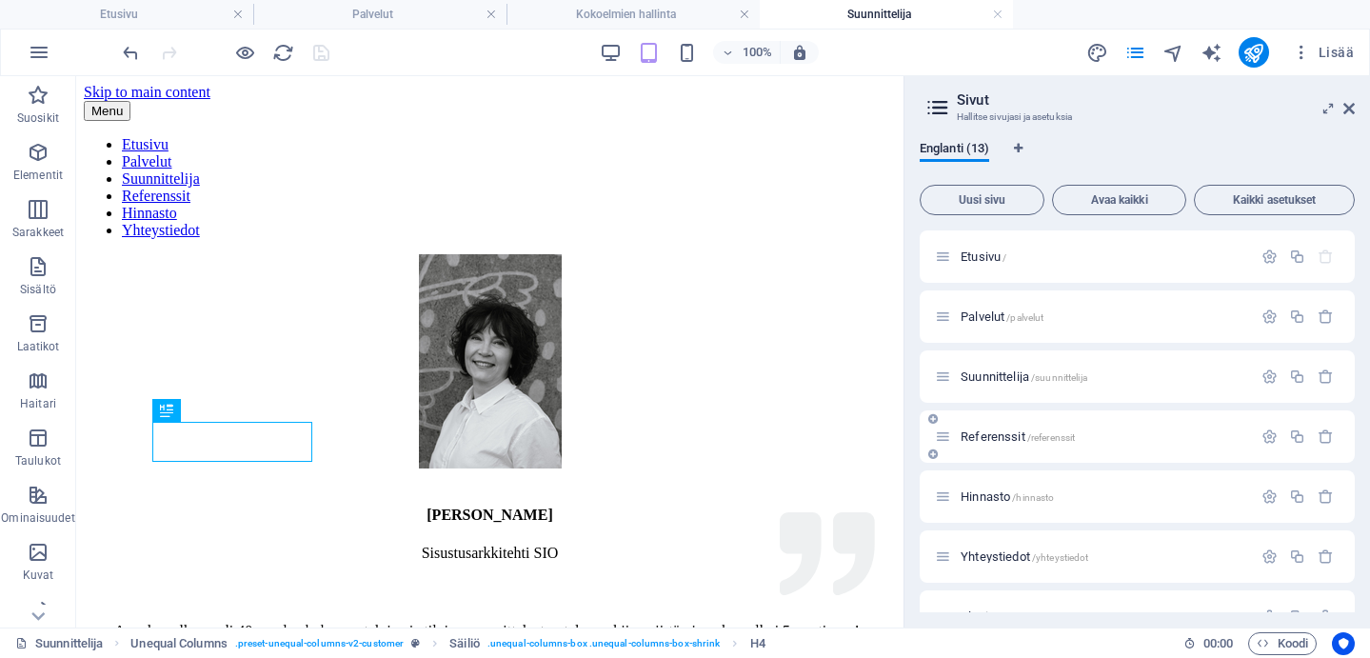
click at [989, 433] on span "Referenssit /referenssit" at bounding box center [1018, 437] width 114 height 14
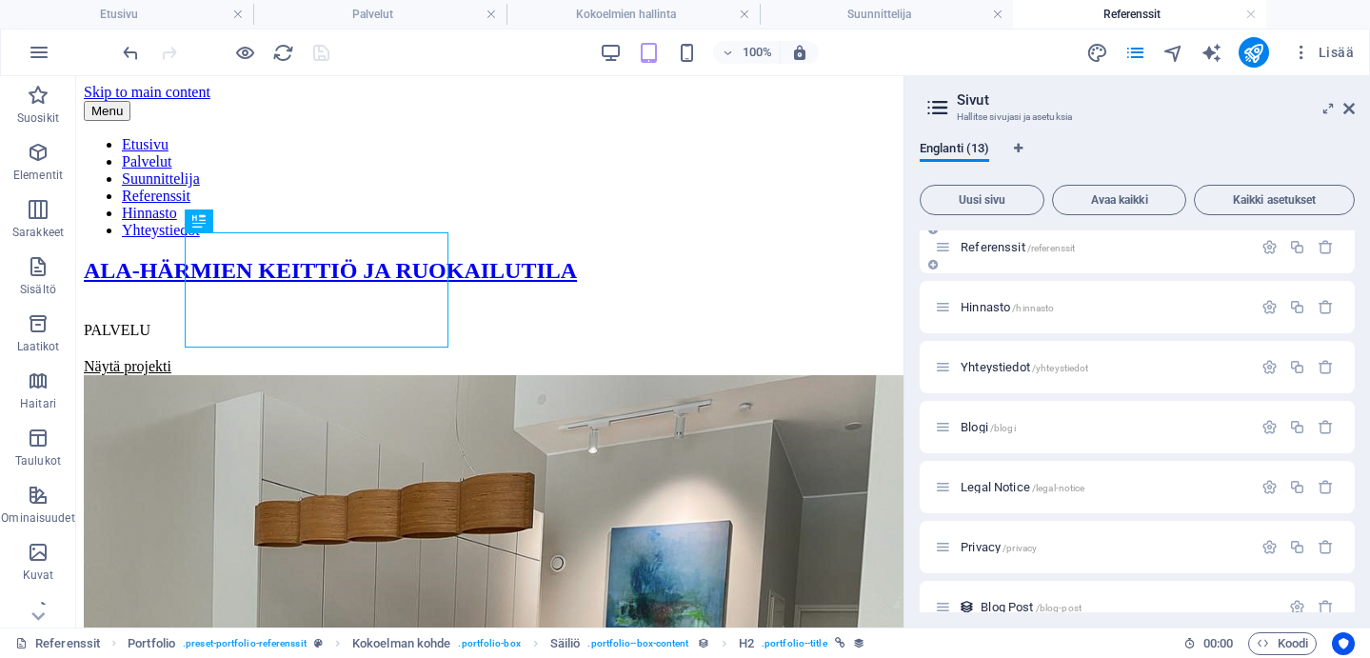
scroll to position [126, 0]
click at [1269, 305] on icon "button" at bounding box center [1270, 311] width 16 height 16
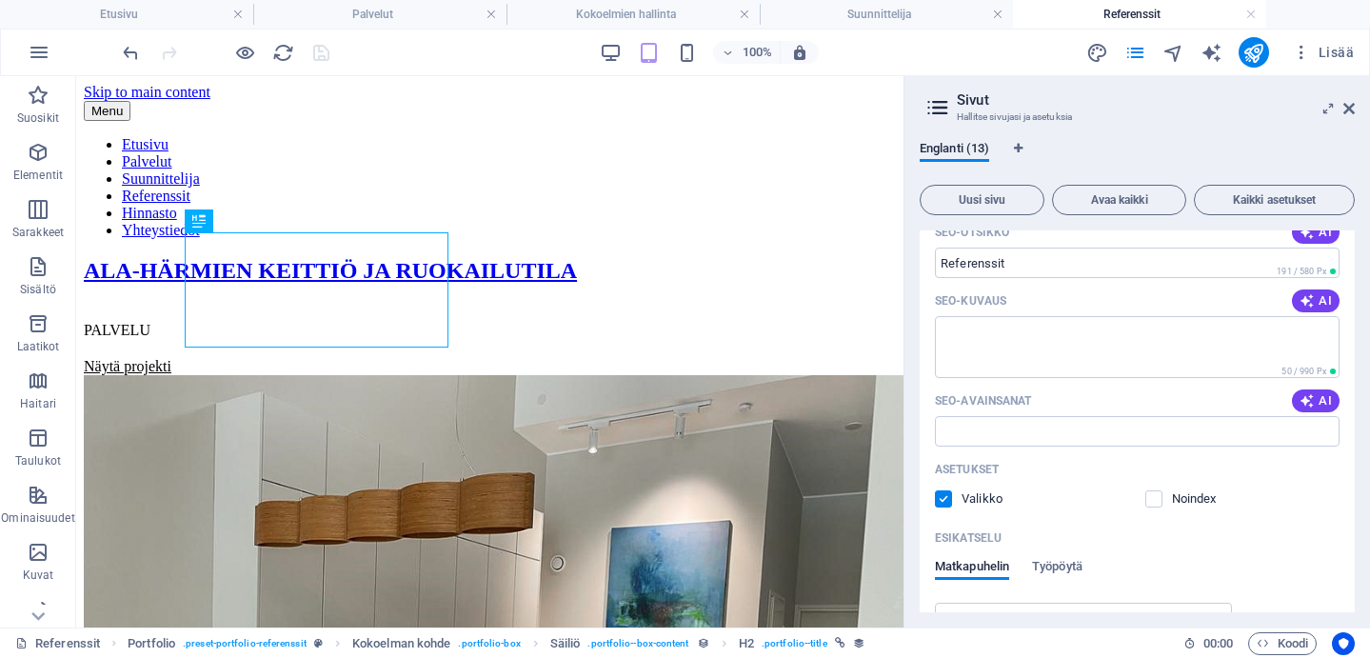
scroll to position [384, 0]
click at [1155, 499] on label at bounding box center [1154, 497] width 17 height 17
click at [0, 0] on input "checkbox" at bounding box center [0, 0] width 0 height 0
click at [1160, 494] on label at bounding box center [1154, 497] width 17 height 17
click at [0, 0] on input "checkbox" at bounding box center [0, 0] width 0 height 0
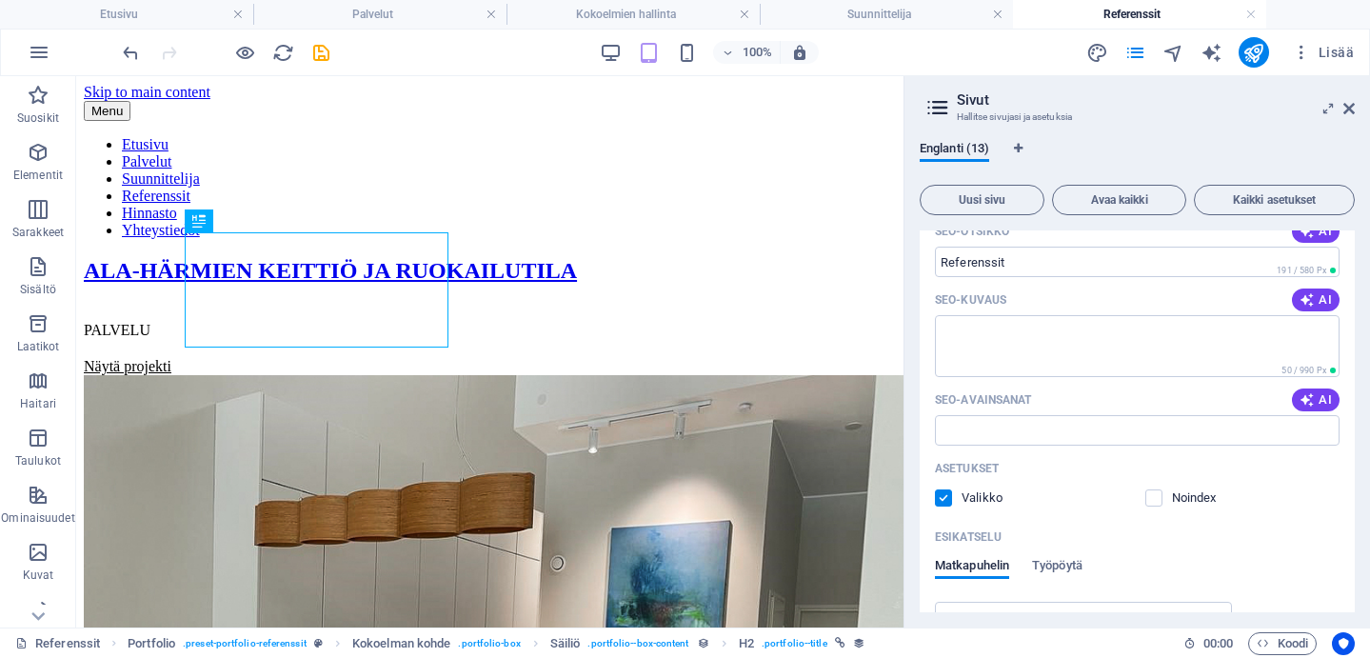
click at [904, 365] on aside "Sivut Hallitse sivujasi ja asetuksia [GEOGRAPHIC_DATA] (13) Uusi sivu Avaa kaik…" at bounding box center [1137, 351] width 467 height 551
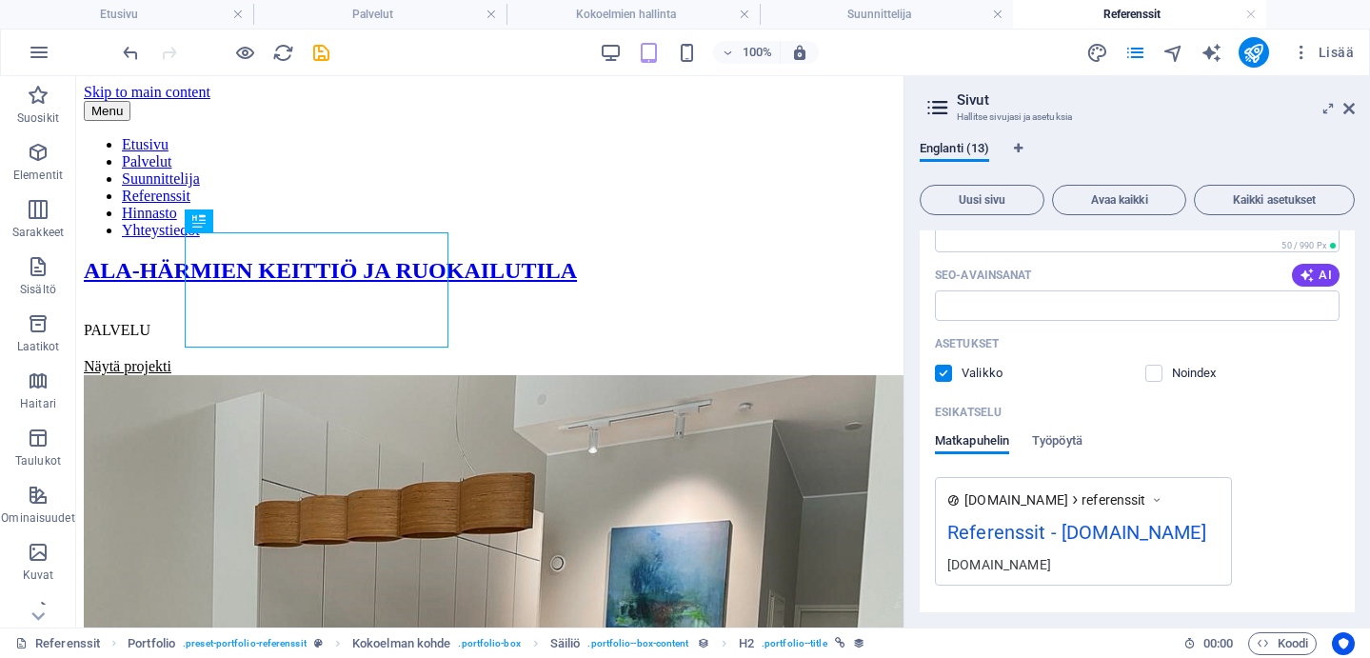
scroll to position [511, 0]
click at [944, 370] on label at bounding box center [943, 370] width 17 height 17
click at [0, 0] on input "checkbox" at bounding box center [0, 0] width 0 height 0
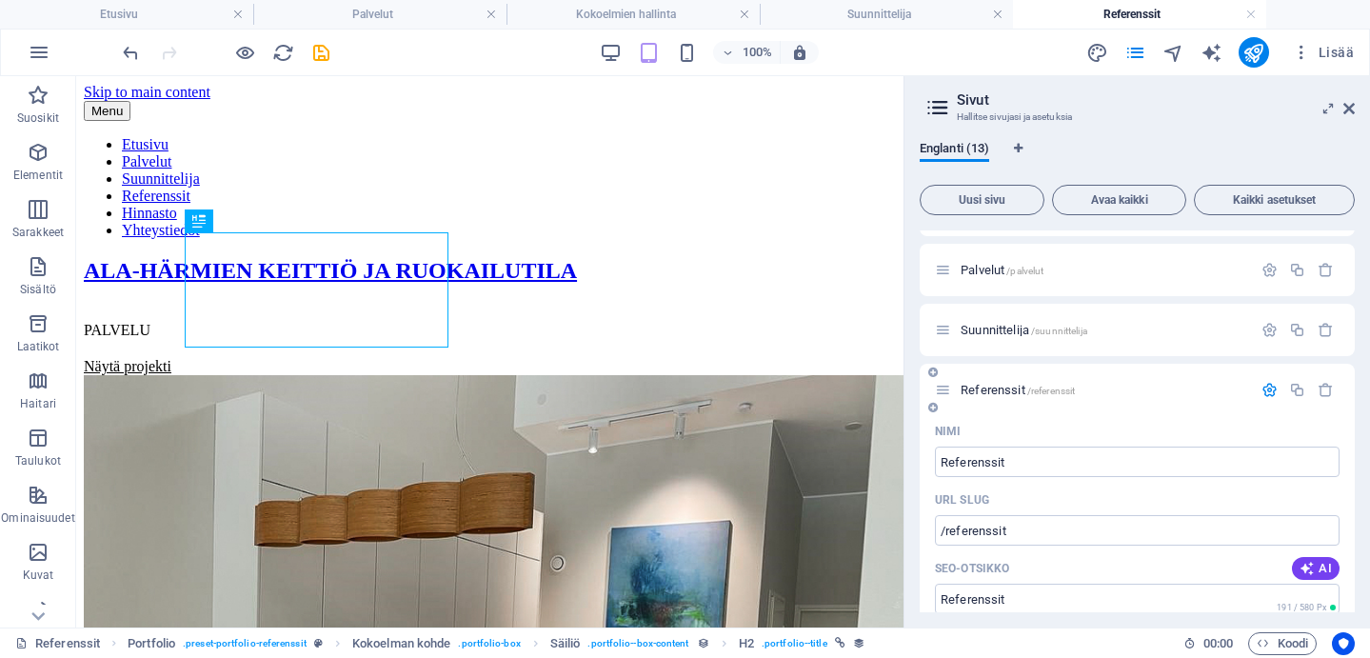
scroll to position [0, 0]
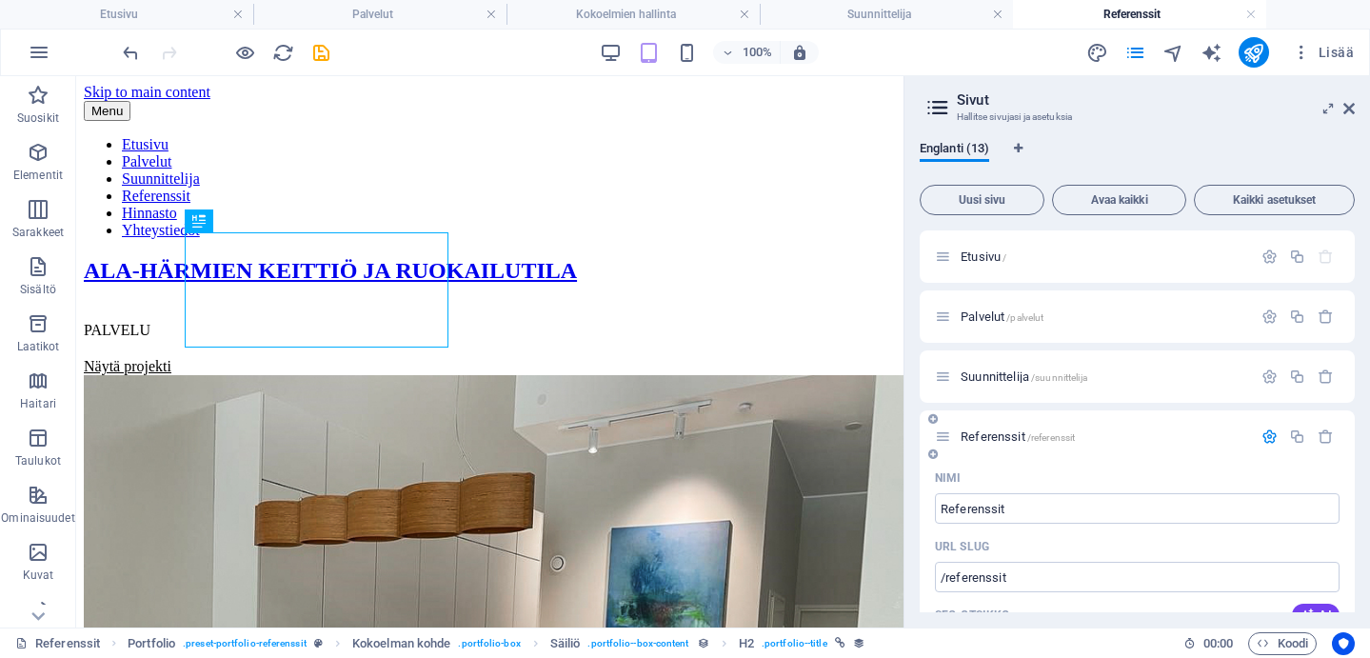
click at [1267, 434] on icon "button" at bounding box center [1270, 437] width 16 height 16
click at [1350, 103] on icon at bounding box center [1349, 108] width 11 height 15
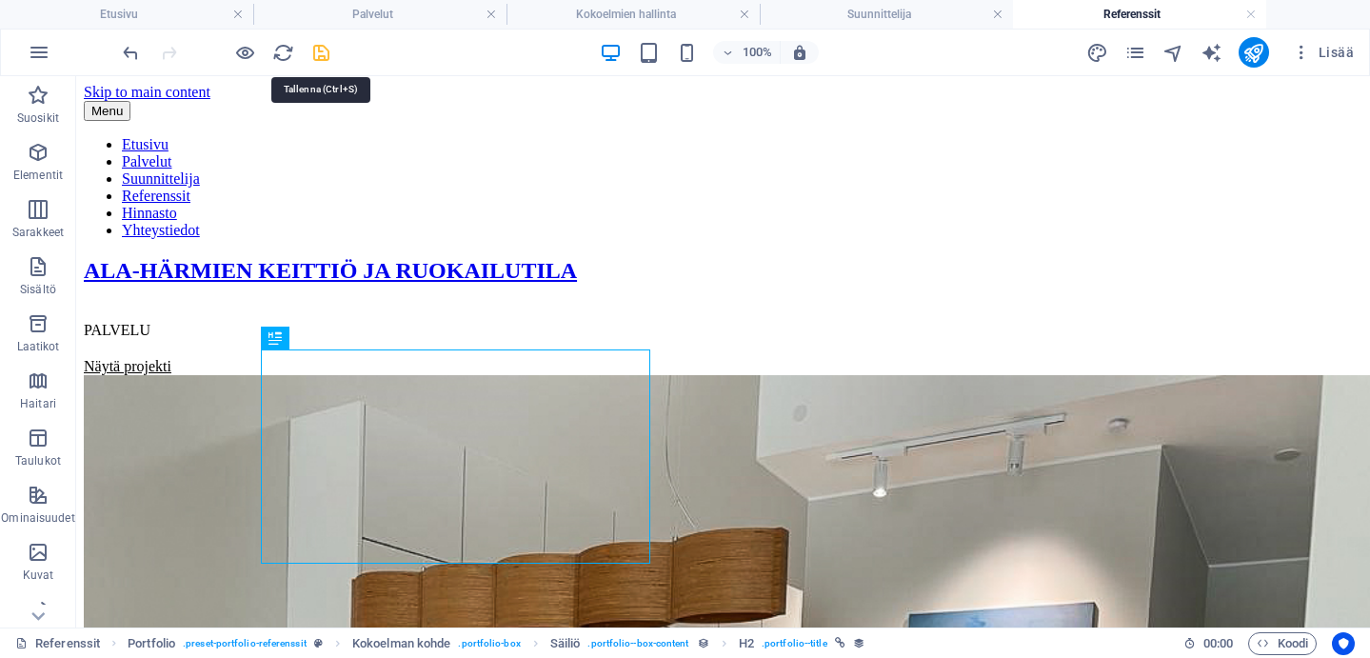
click at [316, 55] on icon "save" at bounding box center [321, 53] width 22 height 22
click at [282, 53] on icon "reload" at bounding box center [283, 53] width 22 height 22
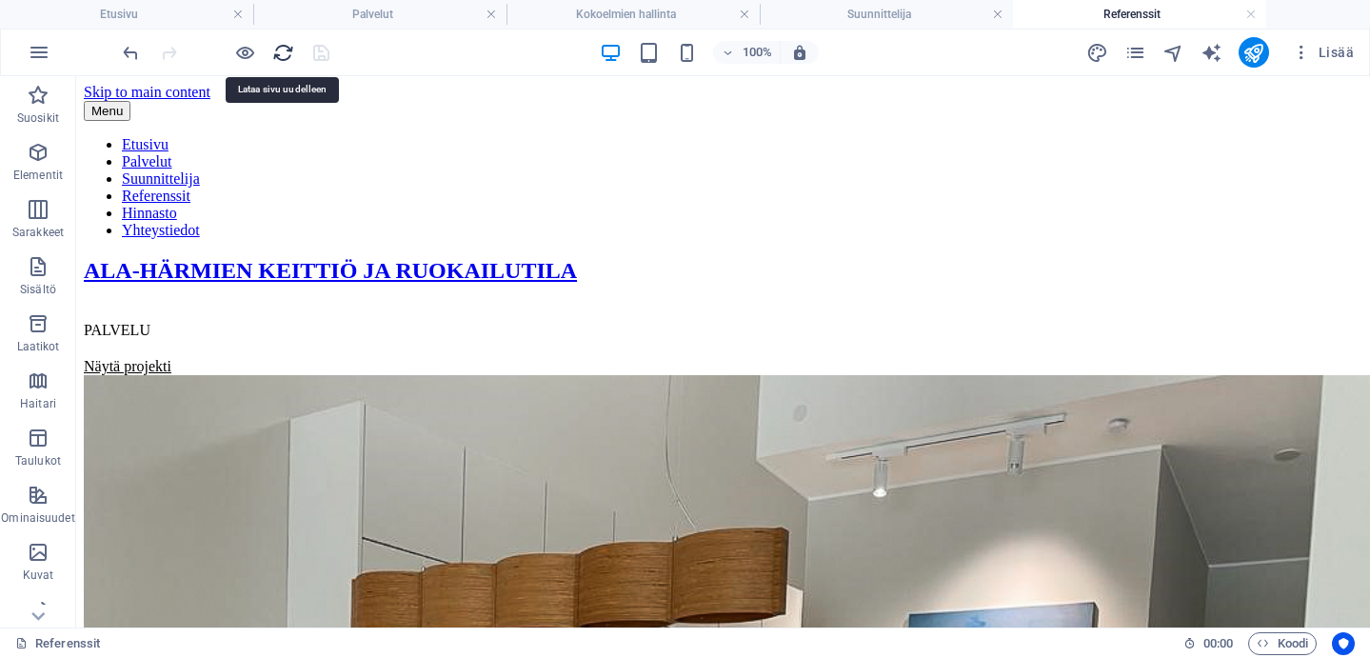
click at [280, 55] on icon "reload" at bounding box center [283, 53] width 22 height 22
click at [325, 11] on h4 "Palvelut" at bounding box center [379, 14] width 253 height 21
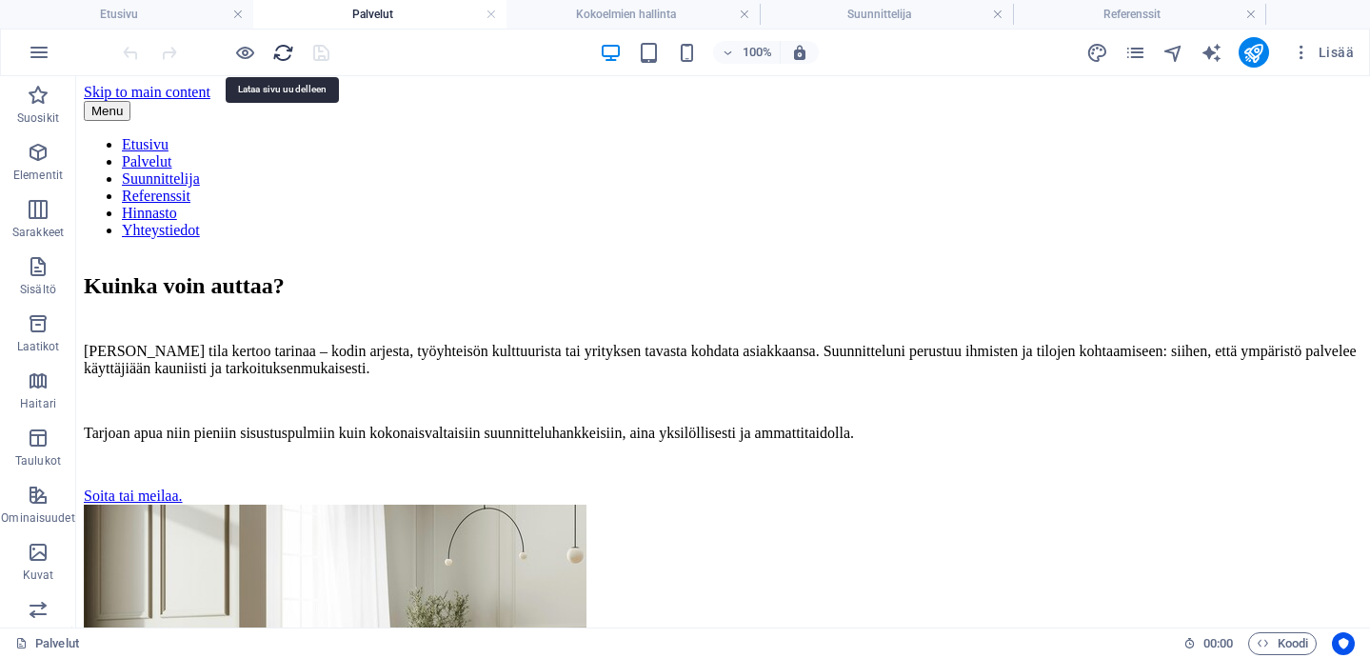
click at [280, 48] on icon "reload" at bounding box center [283, 53] width 22 height 22
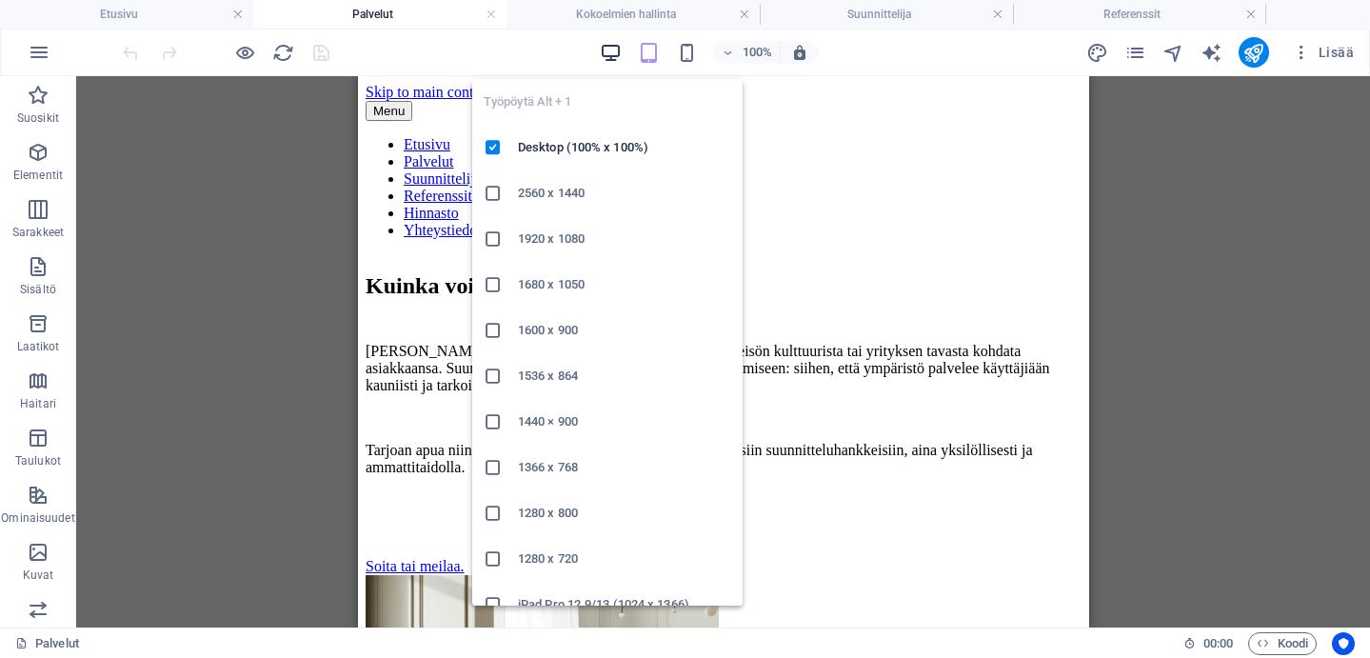
click at [616, 56] on icon "button" at bounding box center [611, 53] width 22 height 22
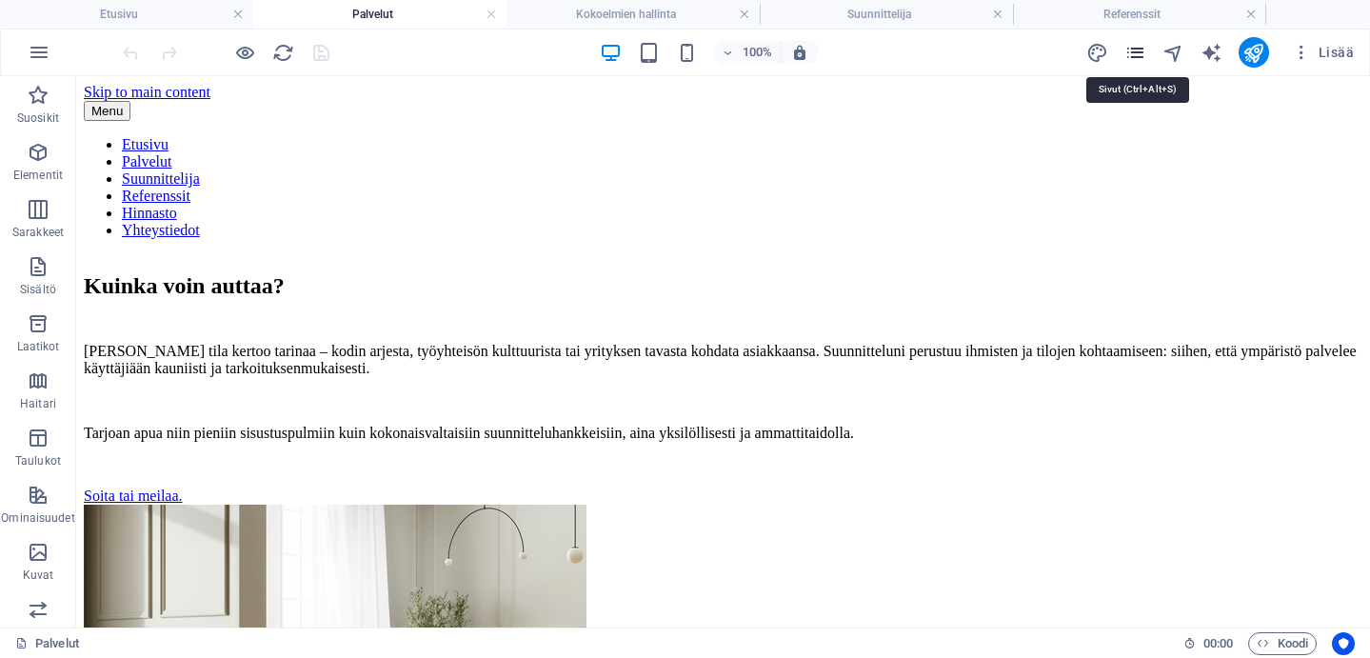
click at [1137, 55] on icon "pages" at bounding box center [1136, 53] width 22 height 22
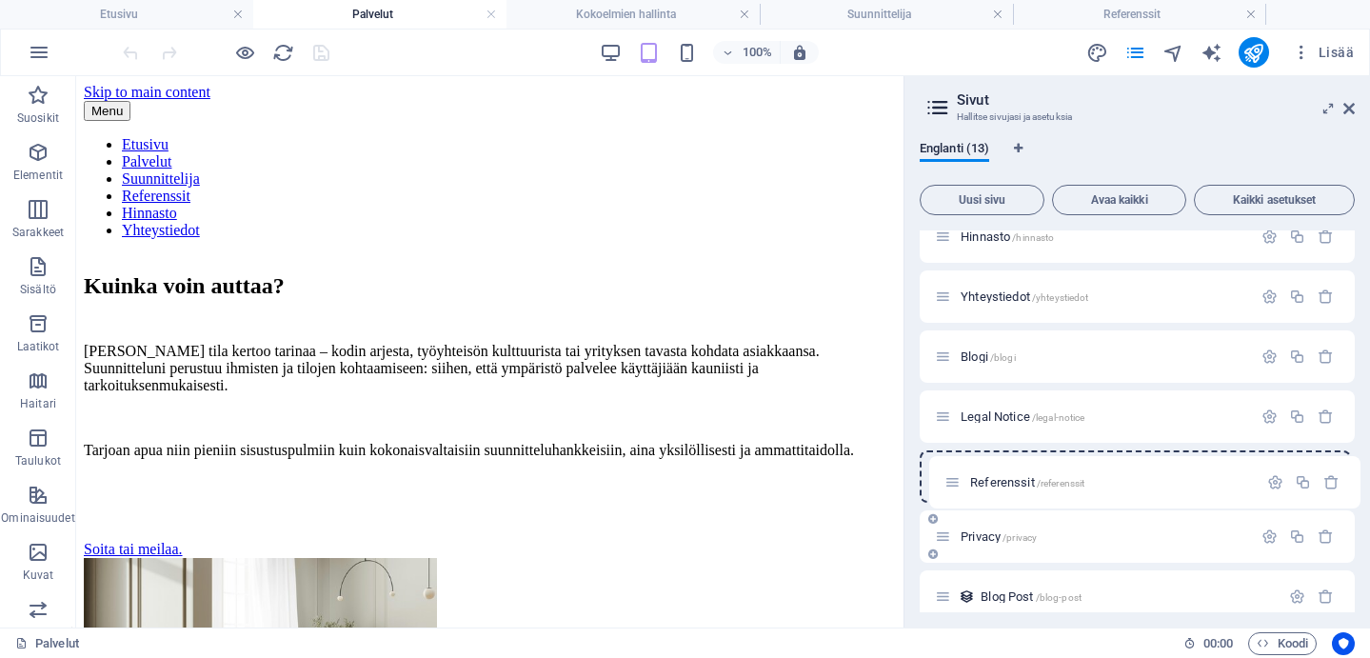
scroll to position [200, 0]
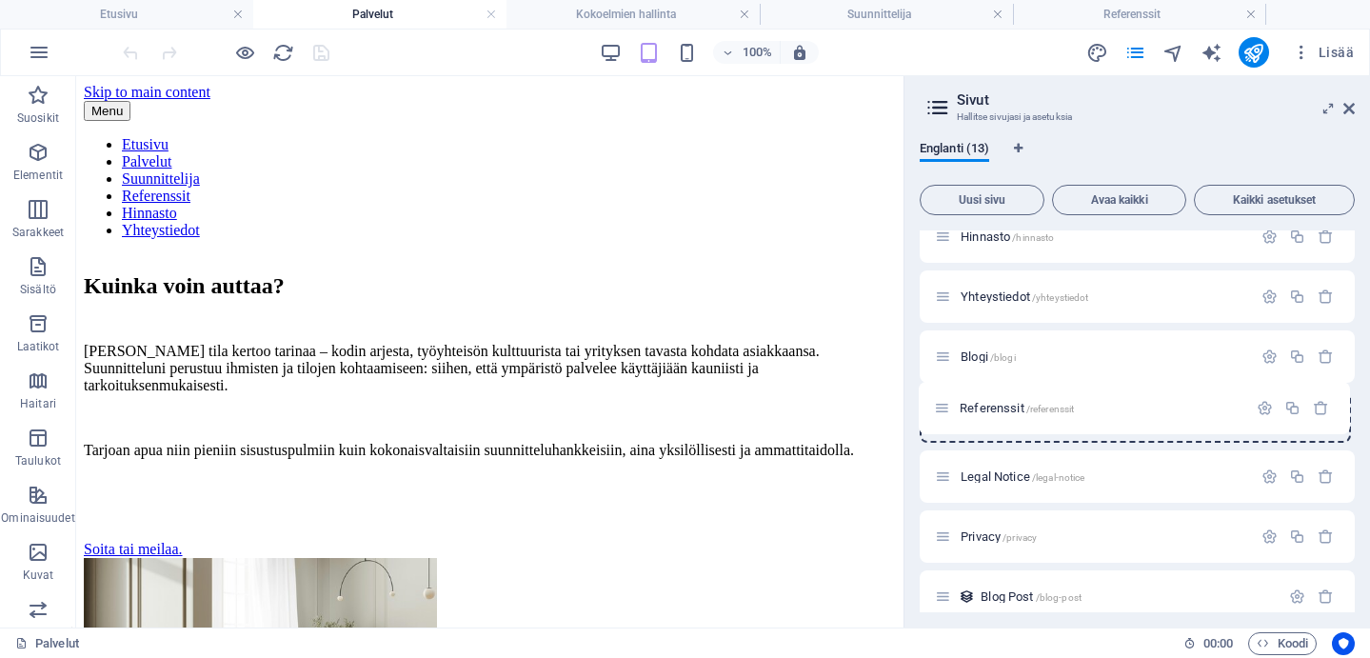
drag, startPoint x: 945, startPoint y: 359, endPoint x: 945, endPoint y: 422, distance: 62.9
click at [945, 422] on div "Etusivu / Palvelut /palvelut Suunnittelija /suunnittelija Referenssit /referens…" at bounding box center [1137, 416] width 435 height 772
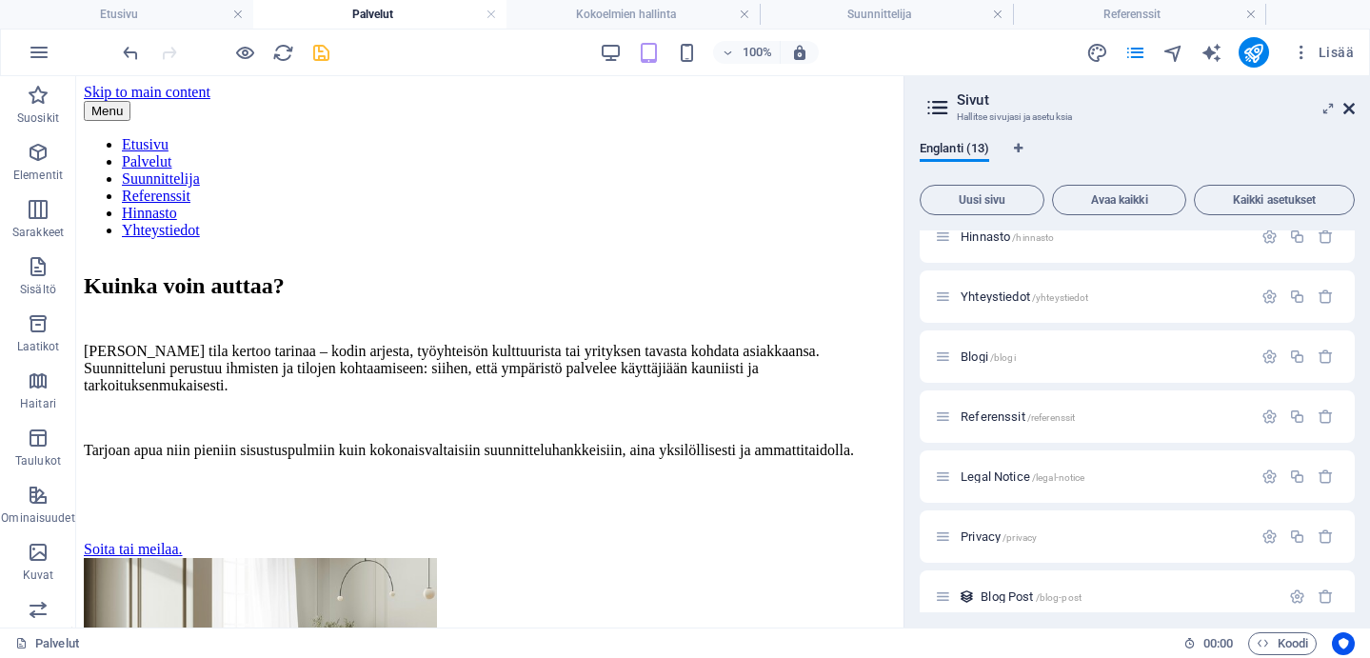
click at [1349, 105] on icon at bounding box center [1349, 108] width 11 height 15
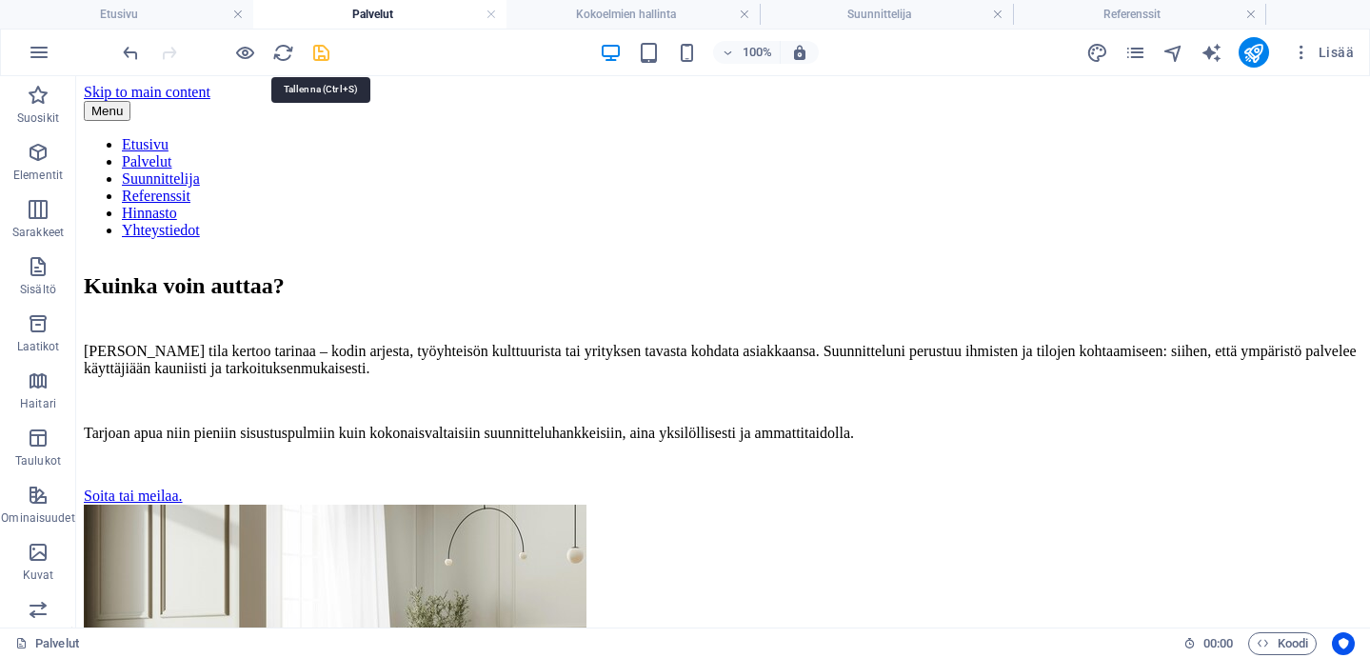
click at [321, 52] on icon "save" at bounding box center [321, 53] width 22 height 22
click at [286, 50] on icon "reload" at bounding box center [283, 53] width 22 height 22
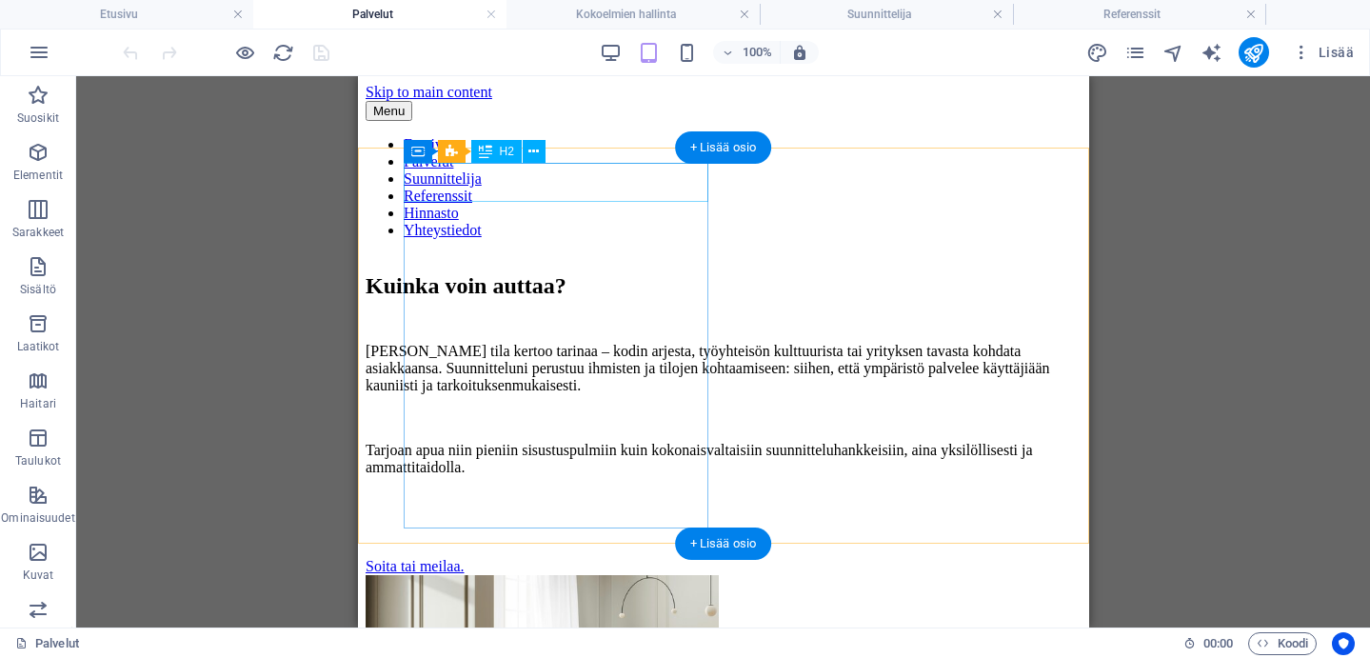
scroll to position [0, 0]
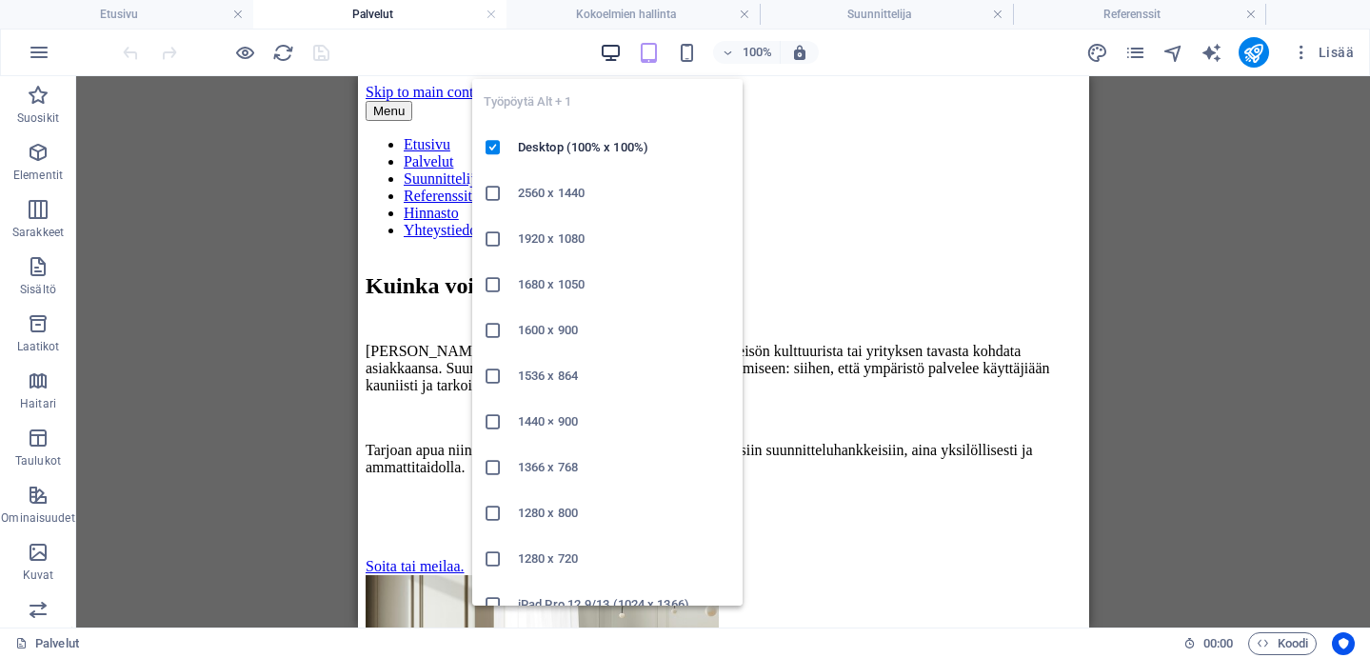
click at [617, 47] on icon "button" at bounding box center [611, 53] width 22 height 22
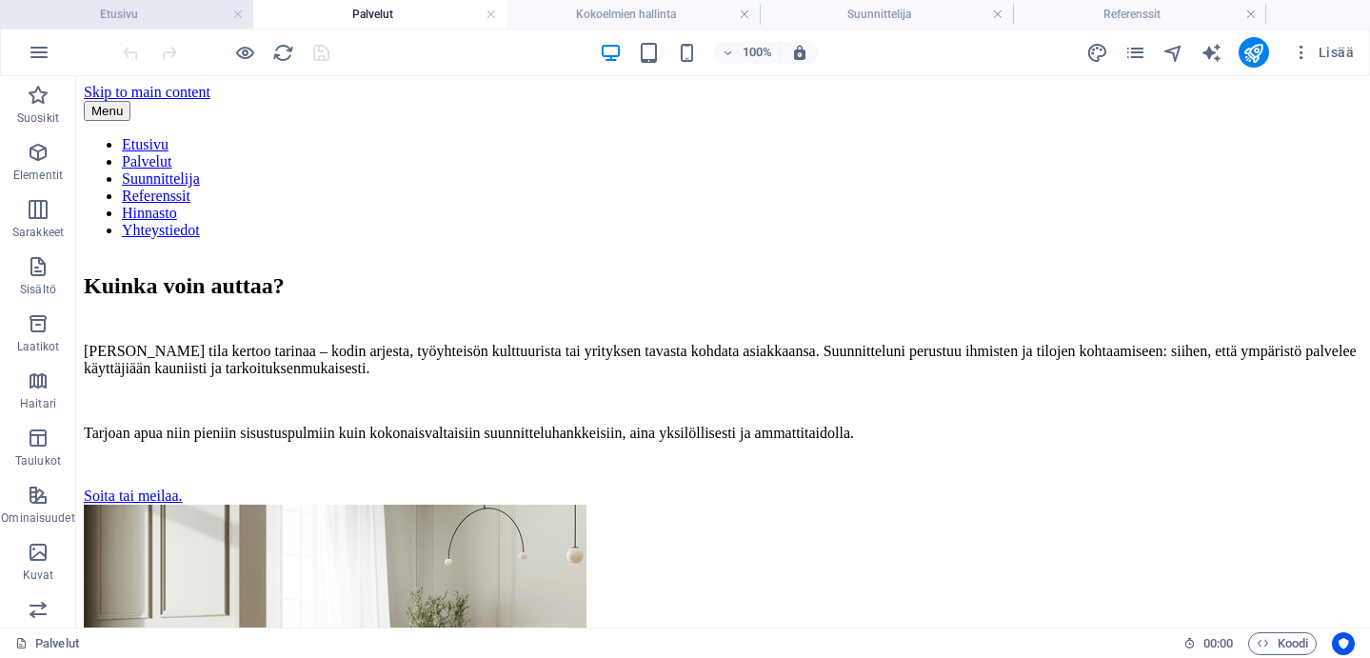
click at [195, 14] on h4 "Etusivu" at bounding box center [126, 14] width 253 height 21
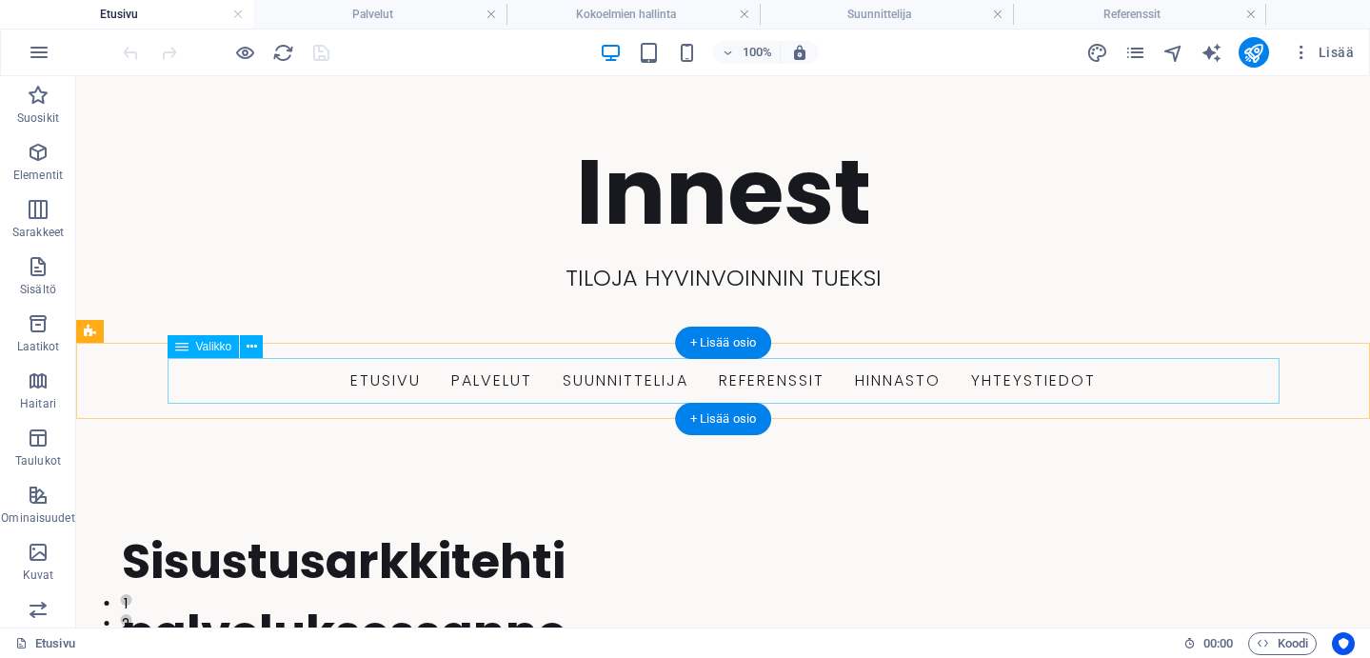
click at [542, 389] on nav "Etusivu Palvelut Suunnittelija Referenssit Hinnasto Yhteystiedot" at bounding box center [724, 381] width 1112 height 46
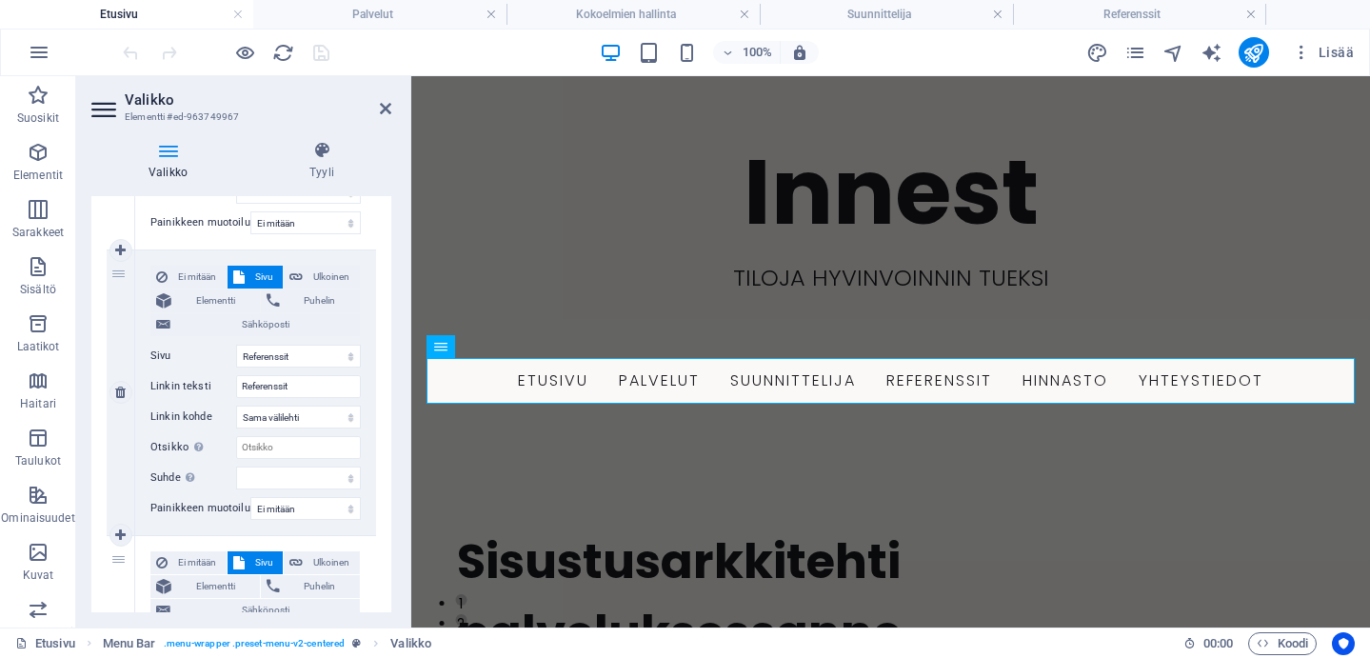
scroll to position [864, 0]
click at [120, 390] on icon at bounding box center [120, 390] width 10 height 13
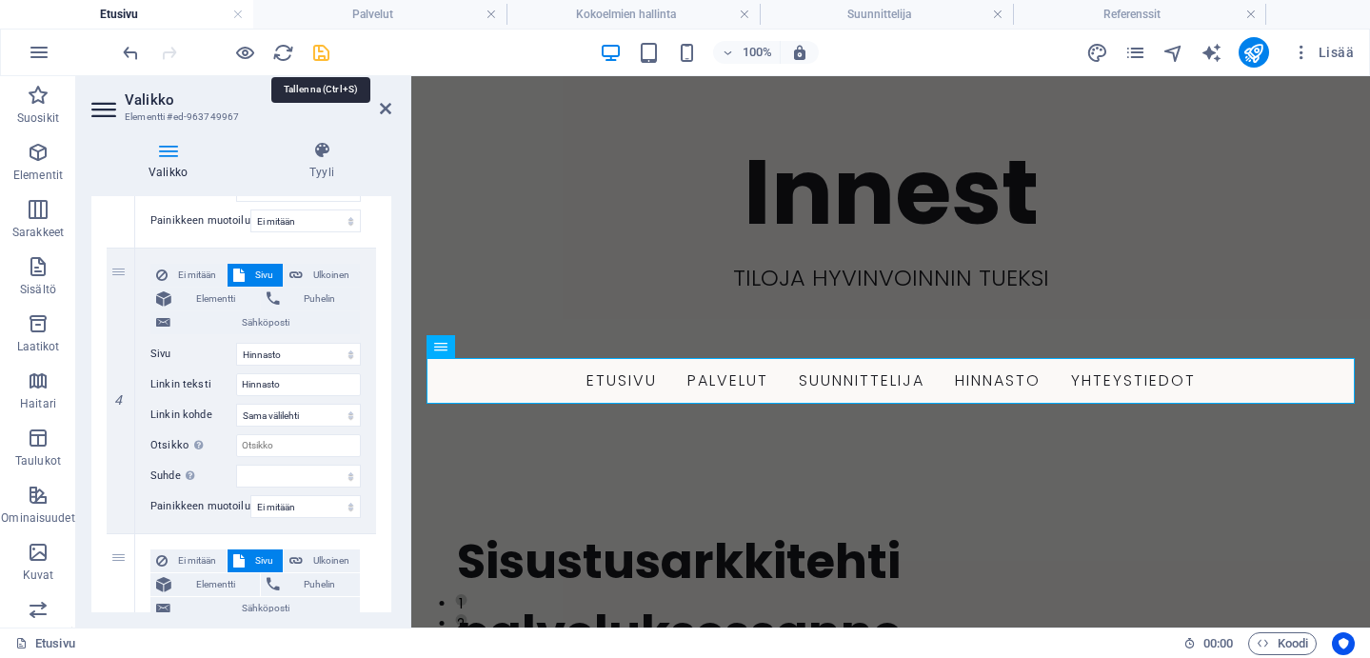
click at [313, 49] on icon "save" at bounding box center [321, 53] width 22 height 22
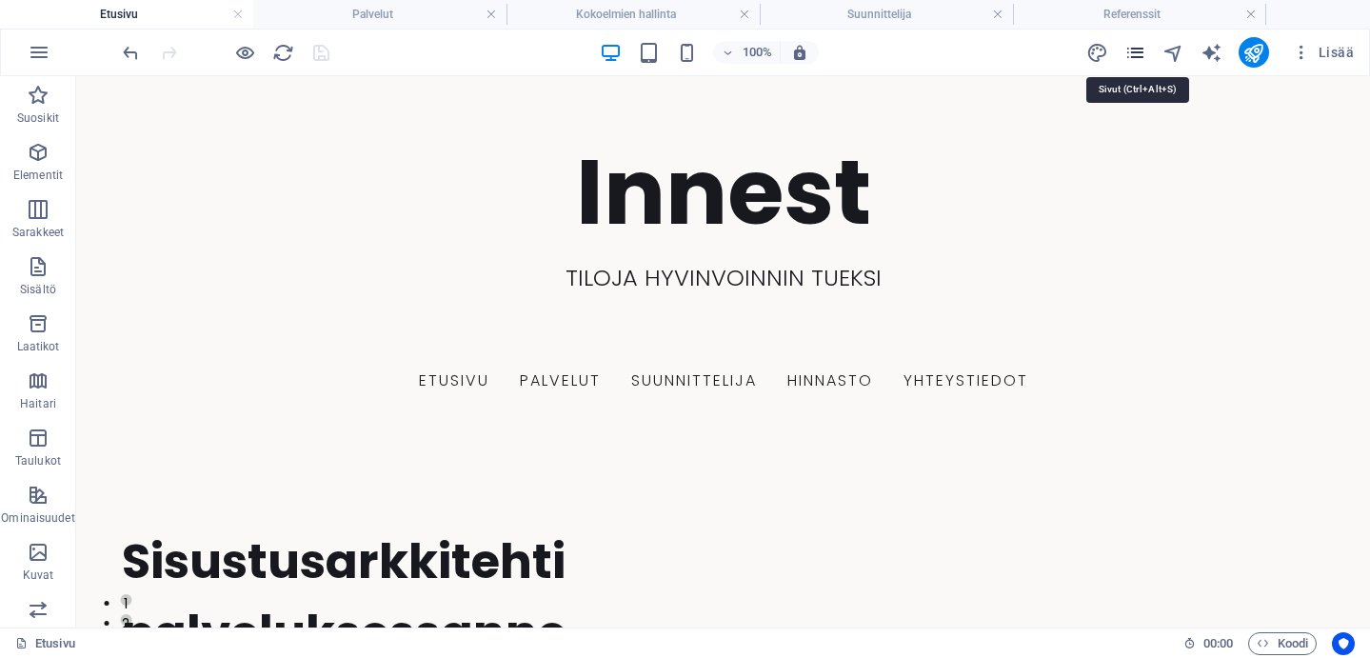
click at [1137, 51] on icon "pages" at bounding box center [1136, 53] width 22 height 22
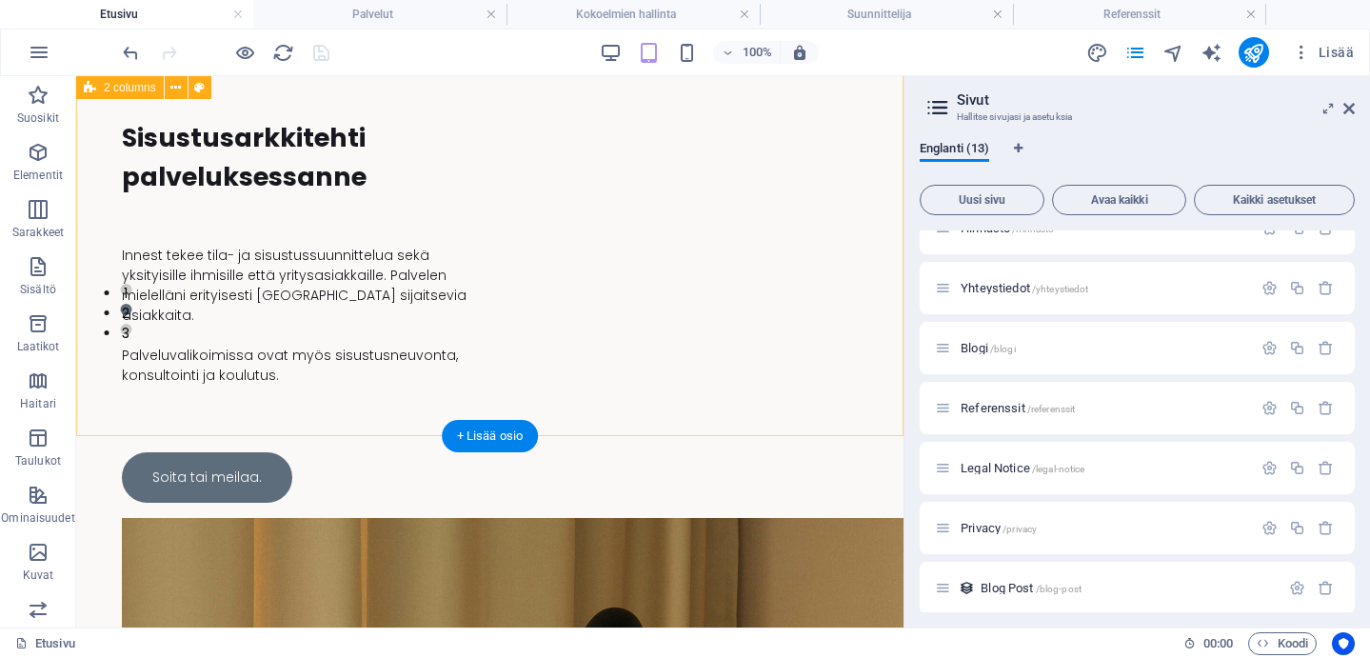
scroll to position [436, 0]
